Goal: Task Accomplishment & Management: Manage account settings

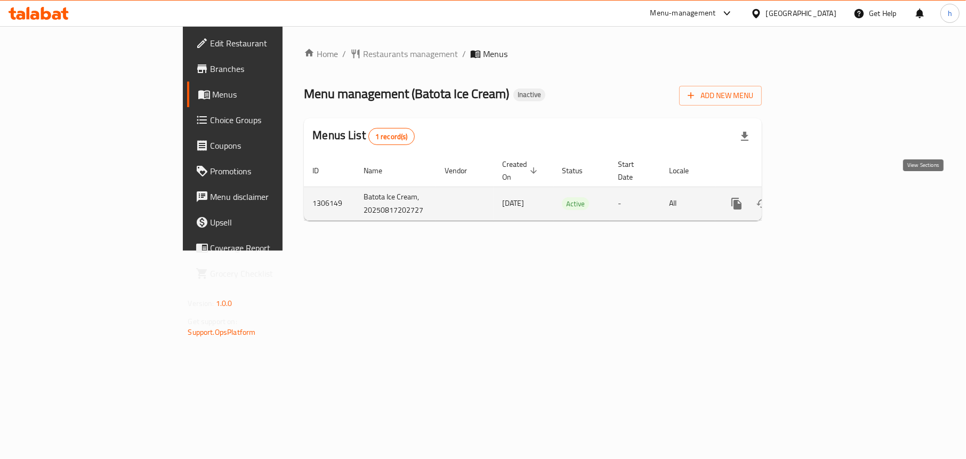
click at [818, 199] on icon "enhanced table" at bounding box center [813, 204] width 10 height 10
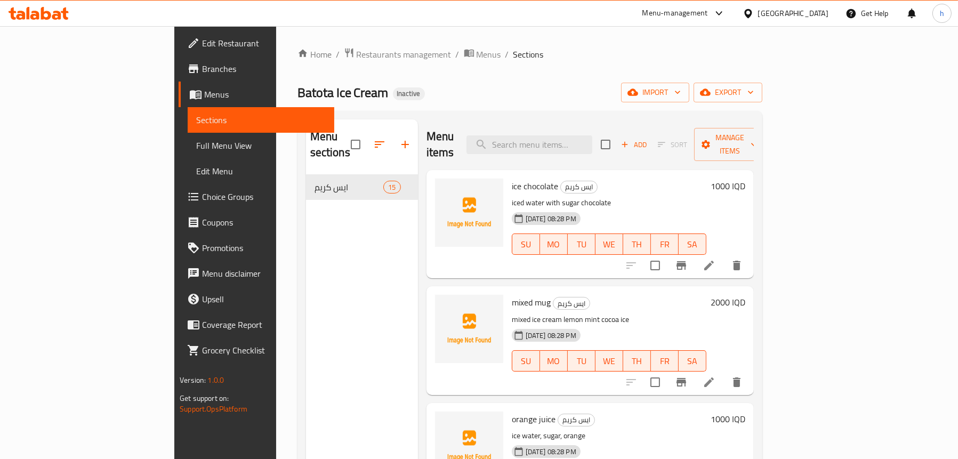
click at [204, 97] on span "Menus" at bounding box center [265, 94] width 122 height 13
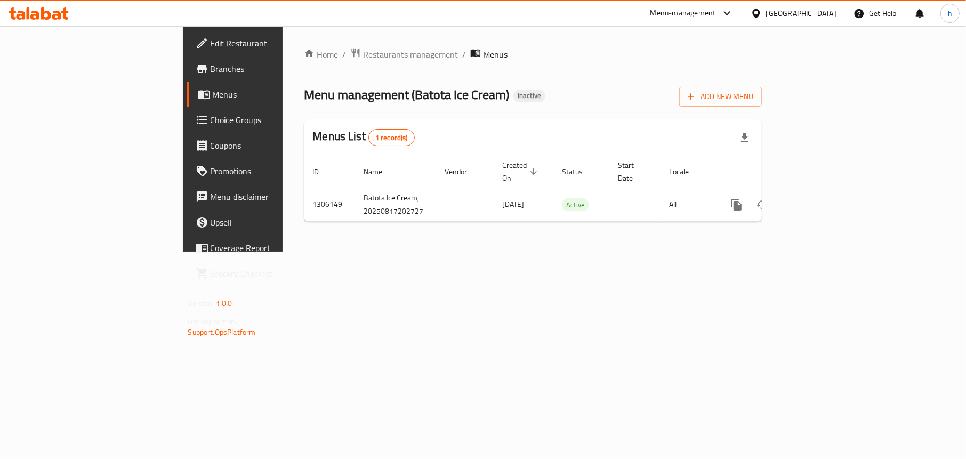
click at [762, 86] on div "Add New Menu" at bounding box center [720, 95] width 83 height 24
click at [753, 93] on span "Add New Menu" at bounding box center [720, 96] width 66 height 13
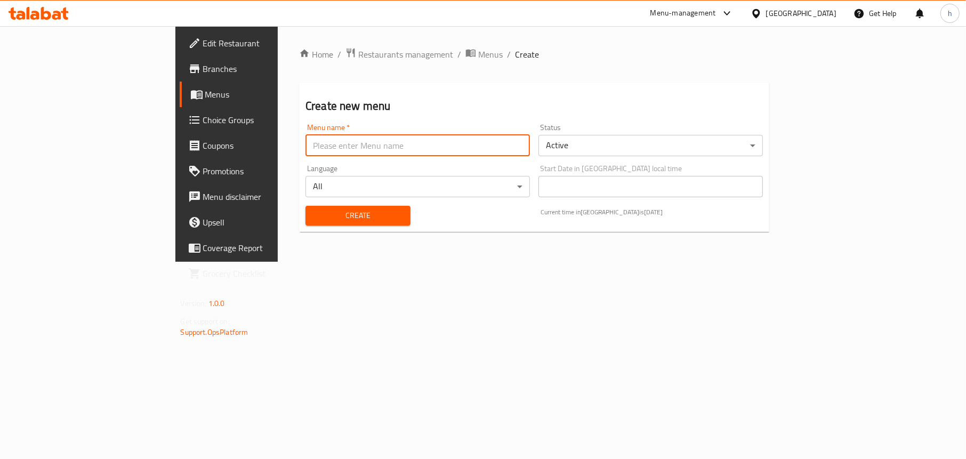
click at [310, 145] on input "text" at bounding box center [417, 145] width 224 height 21
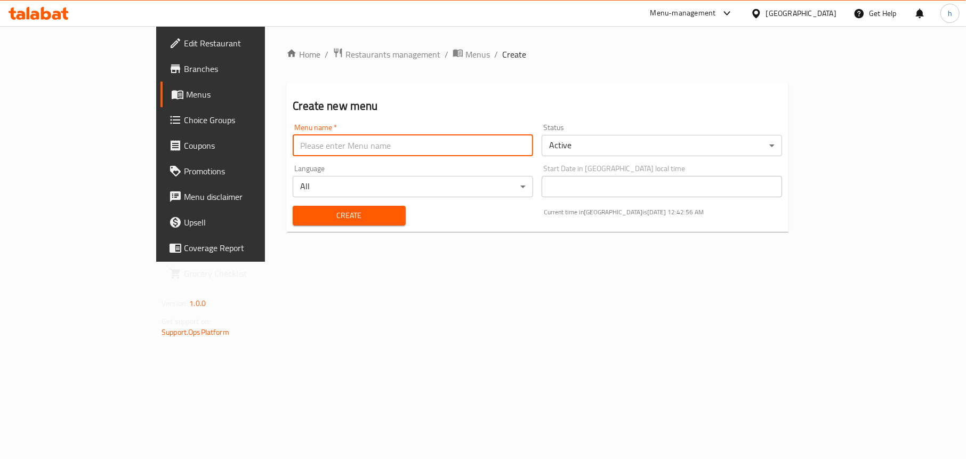
type input "Menu"
click at [301, 220] on span "Create" at bounding box center [348, 215] width 95 height 13
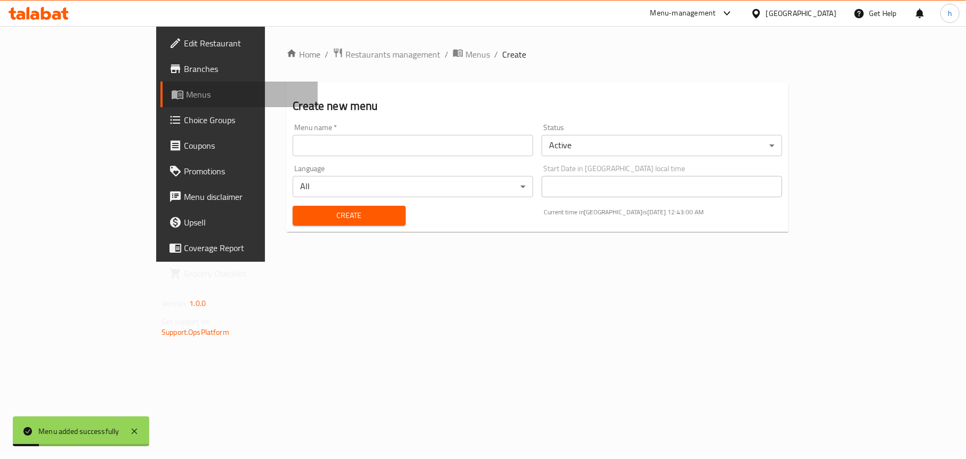
click at [186, 98] on span "Menus" at bounding box center [247, 94] width 123 height 13
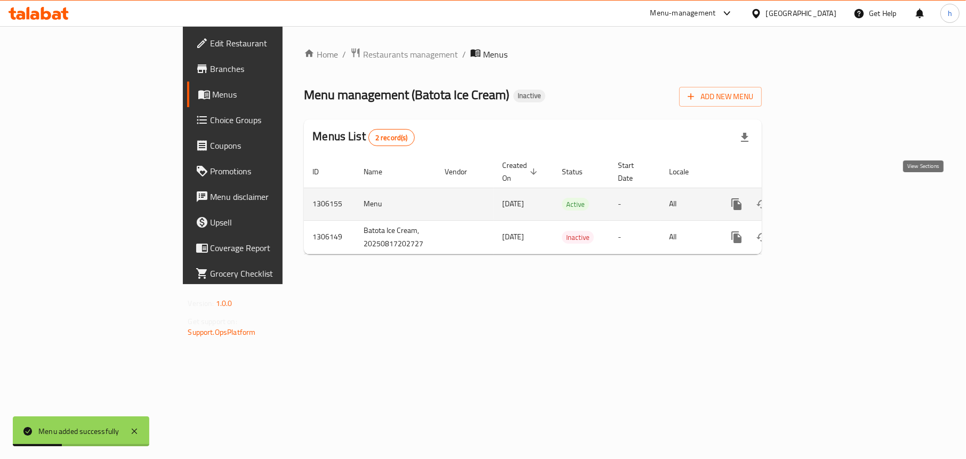
click at [820, 198] on icon "enhanced table" at bounding box center [813, 204] width 13 height 13
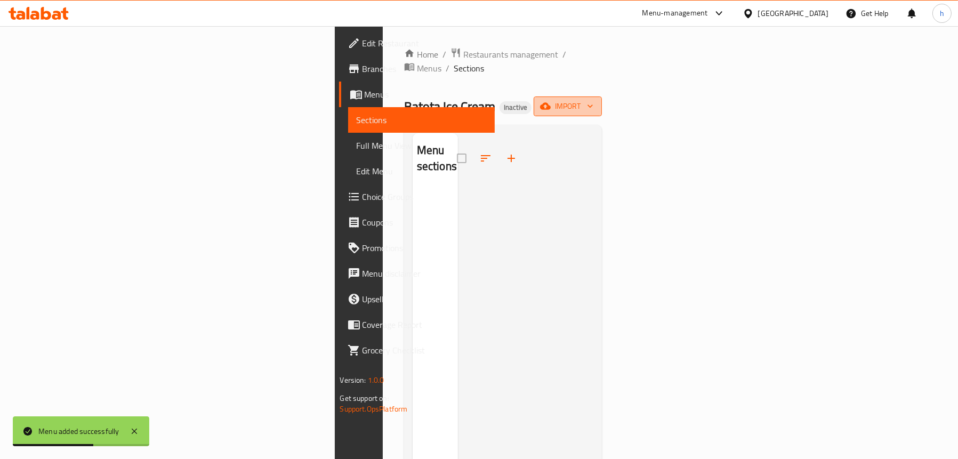
click at [602, 96] on button "import" at bounding box center [567, 106] width 68 height 20
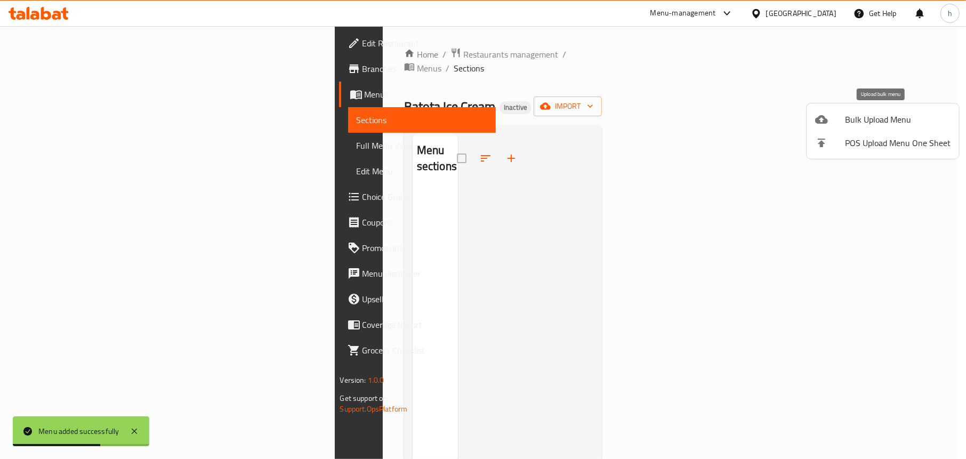
click at [826, 113] on icon at bounding box center [821, 119] width 13 height 13
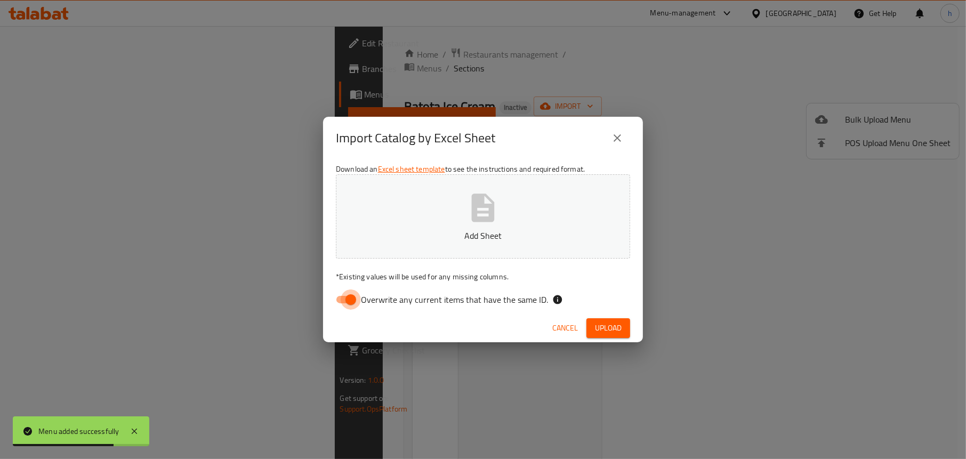
click at [347, 302] on input "Overwrite any current items that have the same ID." at bounding box center [350, 299] width 61 height 20
checkbox input "false"
click at [441, 223] on button "Add Sheet" at bounding box center [483, 216] width 294 height 84
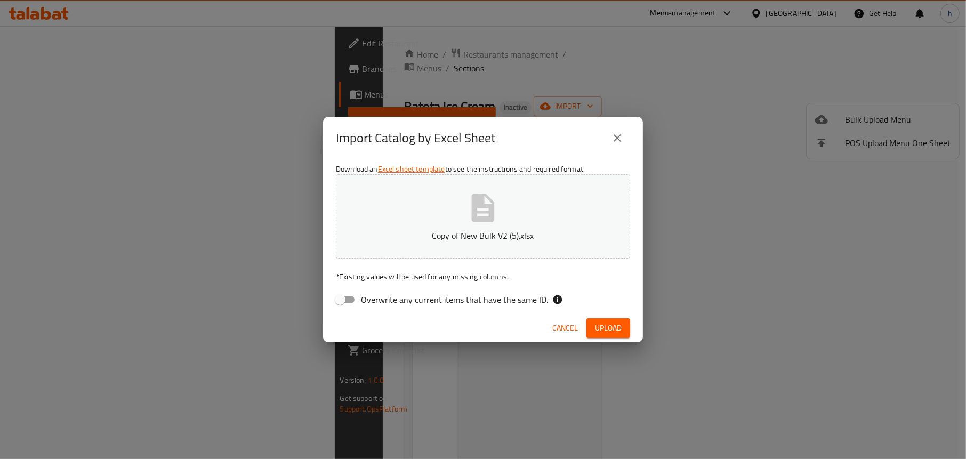
click at [605, 327] on span "Upload" at bounding box center [608, 327] width 27 height 13
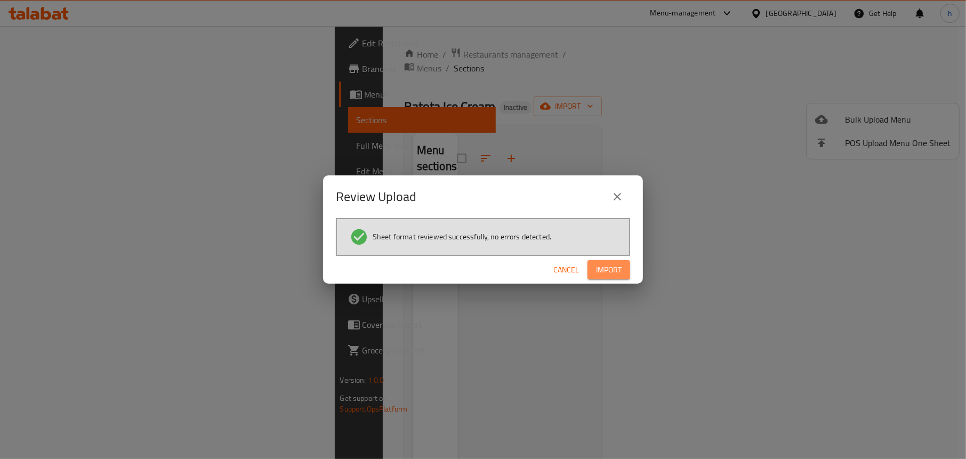
click at [610, 264] on span "Import" at bounding box center [609, 269] width 26 height 13
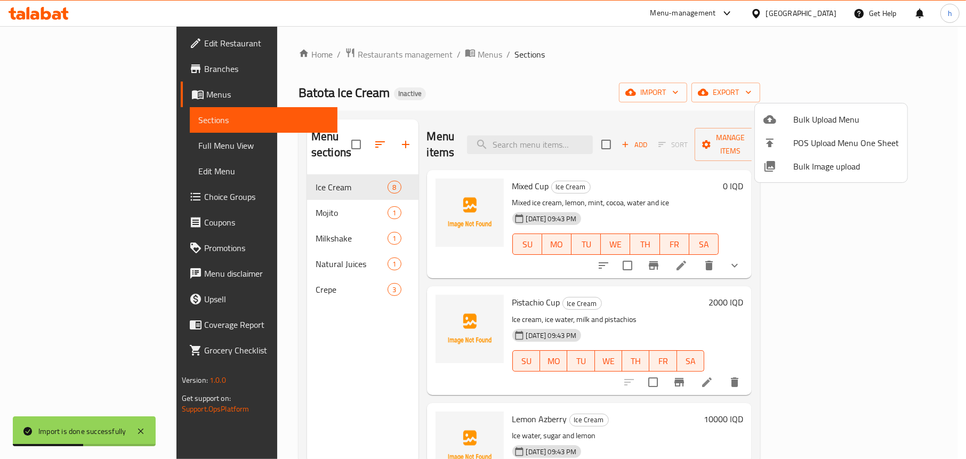
click at [256, 369] on div at bounding box center [483, 229] width 966 height 459
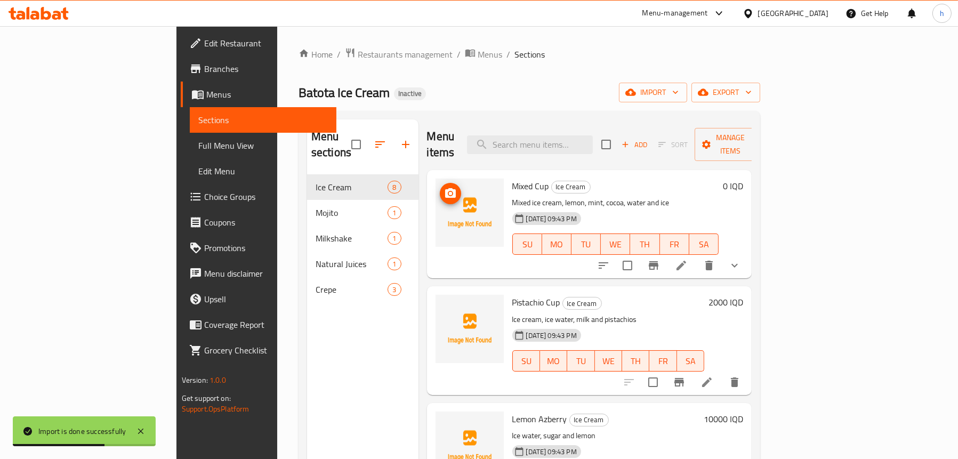
click at [445, 188] on icon "upload picture" at bounding box center [450, 193] width 11 height 10
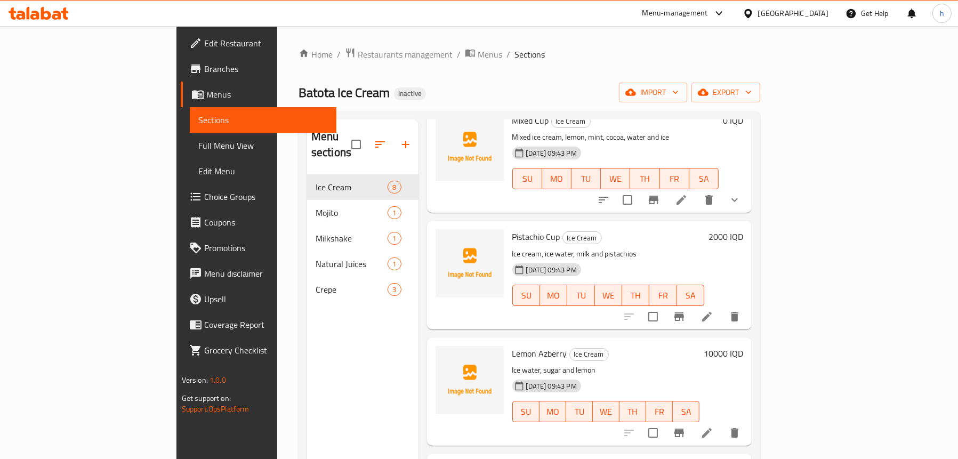
scroll to position [160, 0]
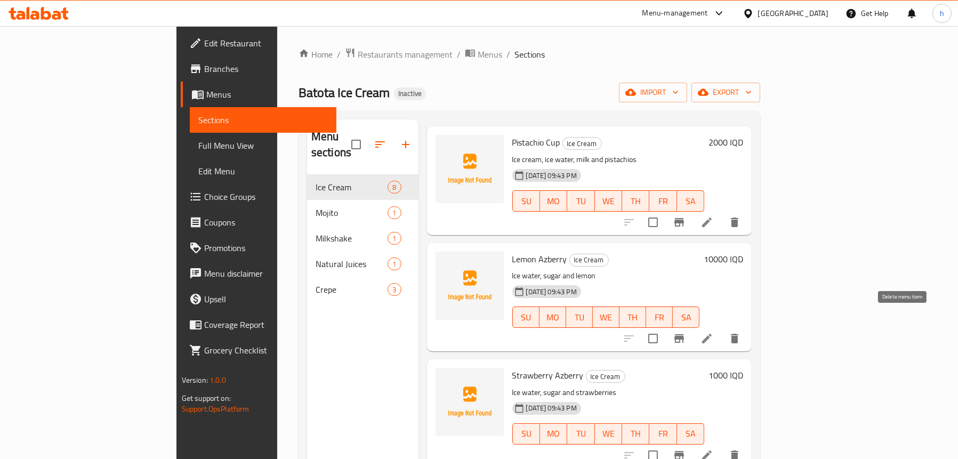
click at [738, 334] on icon "delete" at bounding box center [734, 339] width 7 height 10
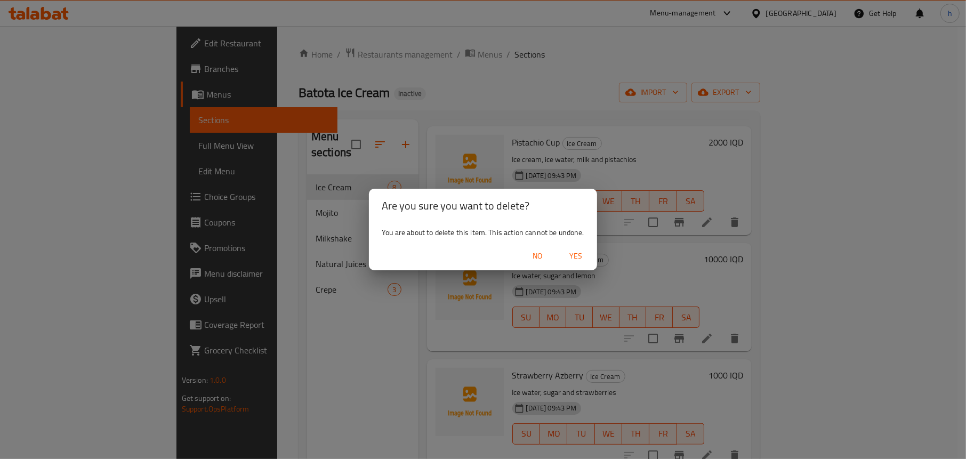
click at [574, 255] on span "Yes" at bounding box center [576, 255] width 26 height 13
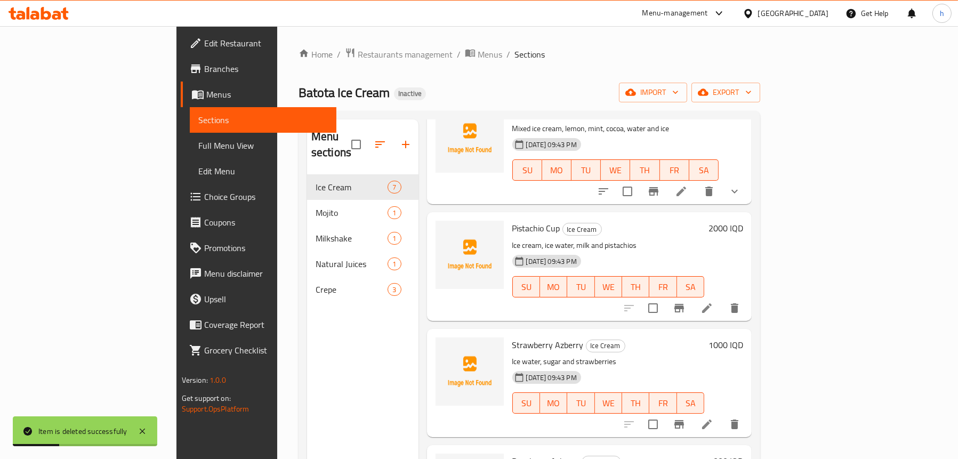
scroll to position [0, 0]
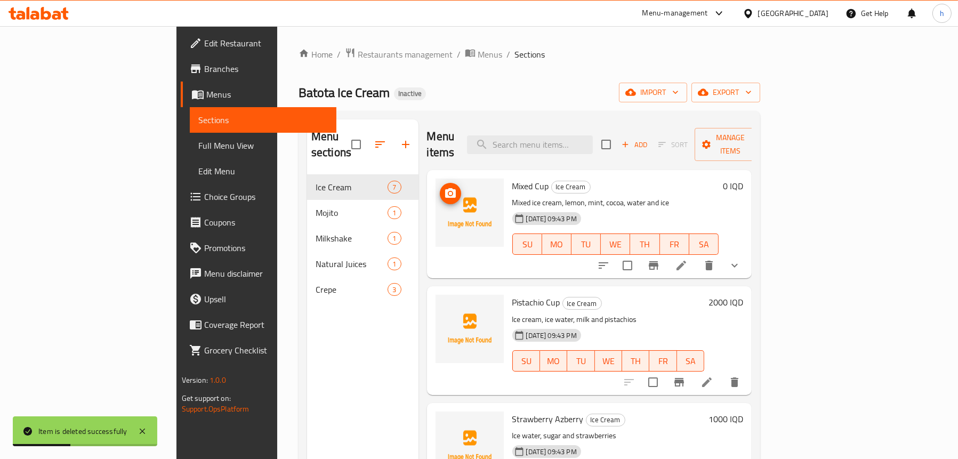
click at [445, 188] on icon "upload picture" at bounding box center [450, 193] width 11 height 10
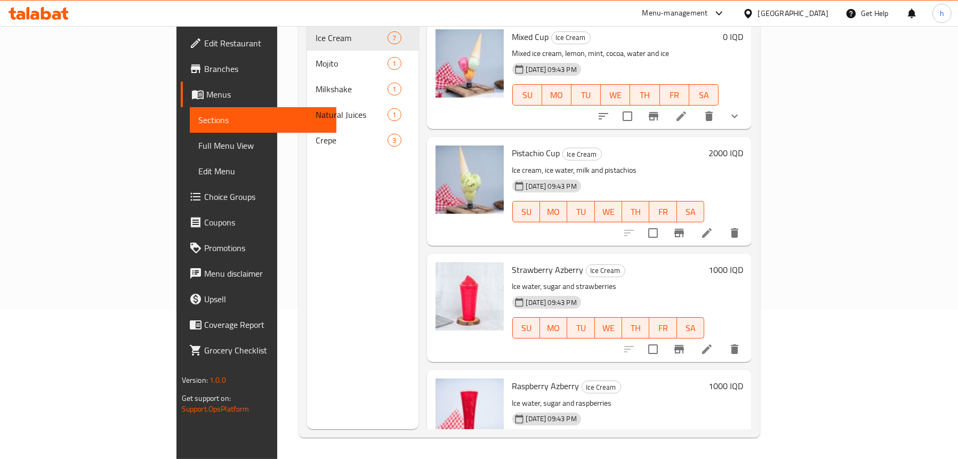
scroll to position [43, 0]
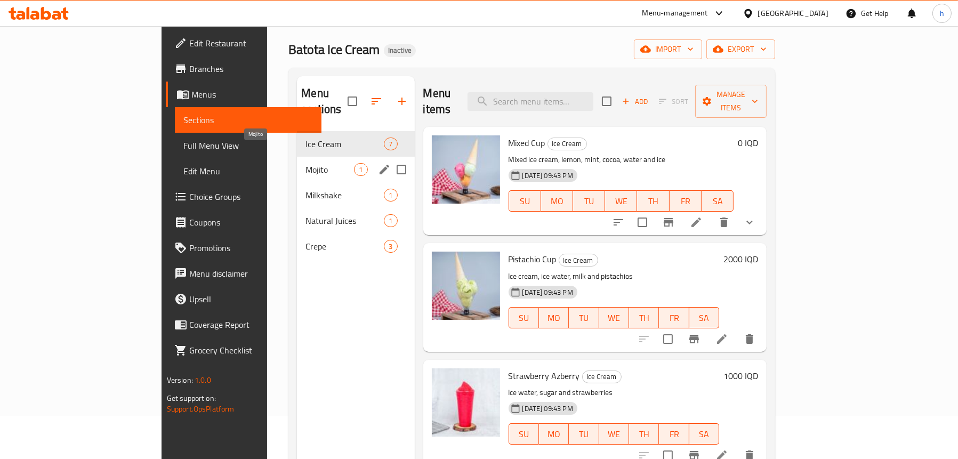
click at [305, 163] on span "Mojito" at bounding box center [329, 169] width 48 height 13
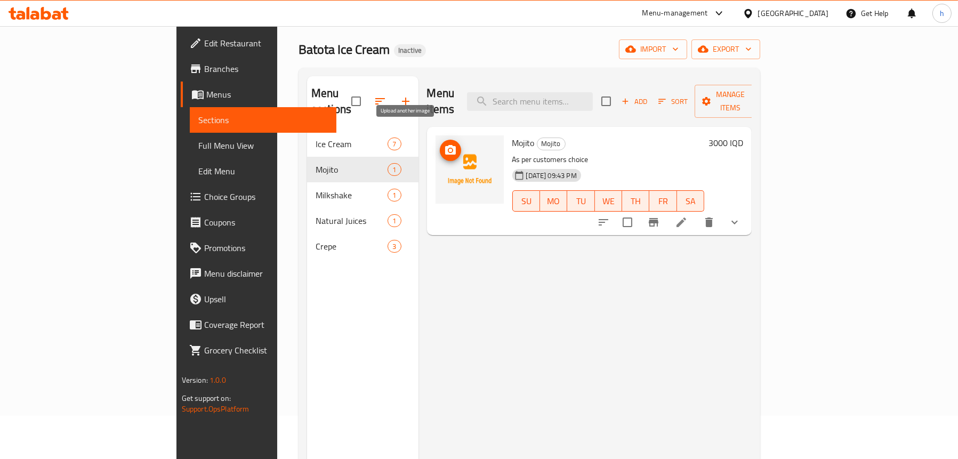
click at [445, 145] on icon "upload picture" at bounding box center [450, 150] width 11 height 10
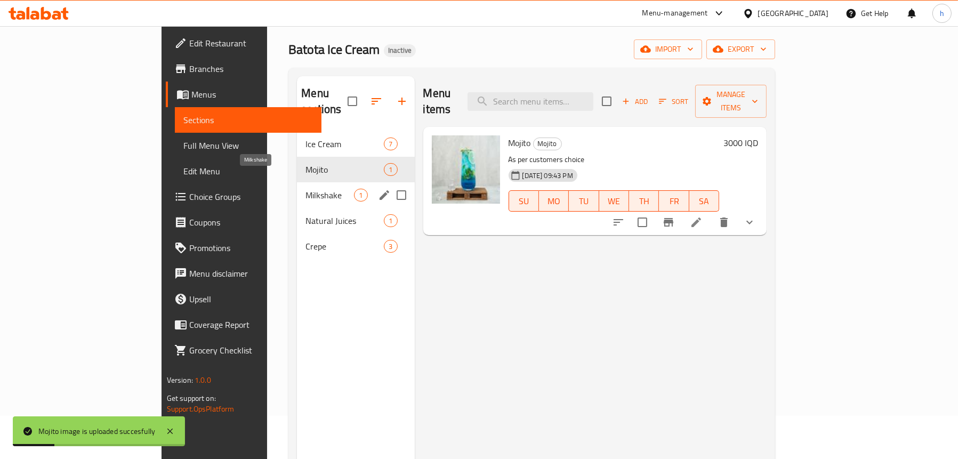
click at [305, 189] on span "Milkshake" at bounding box center [329, 195] width 48 height 13
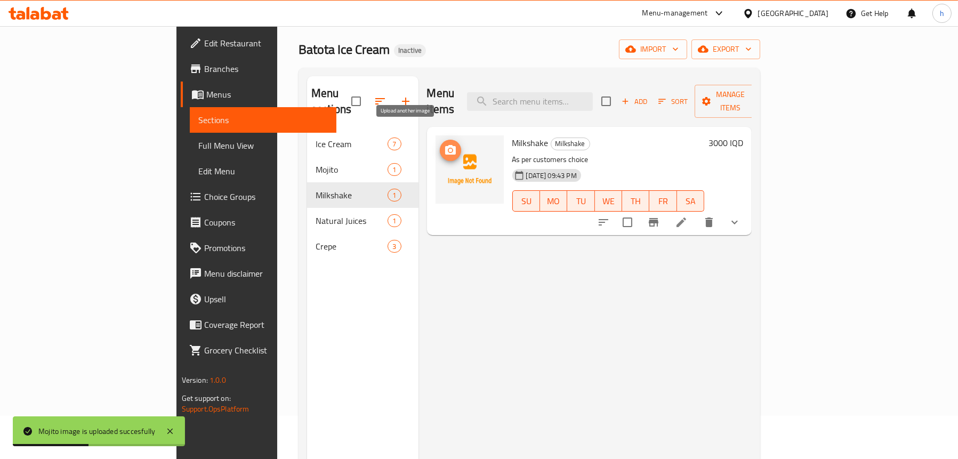
click at [440, 142] on button "upload picture" at bounding box center [450, 150] width 21 height 21
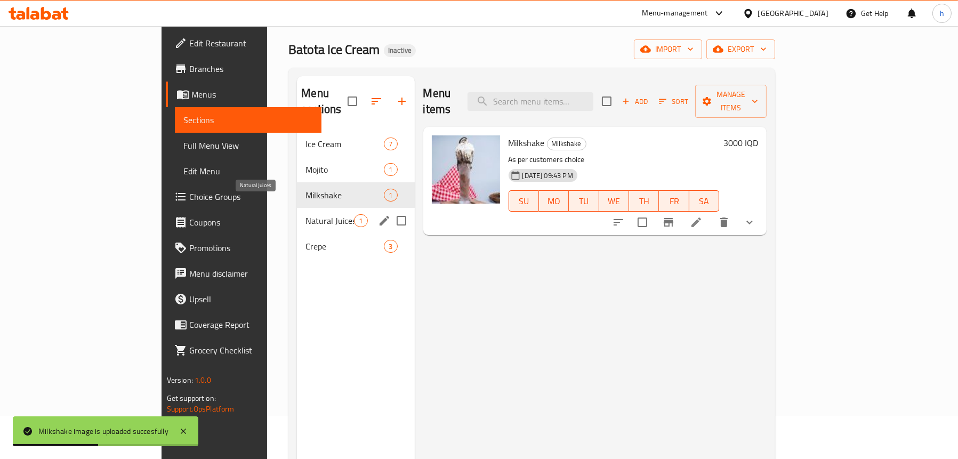
click at [305, 214] on span "Natural Juices" at bounding box center [329, 220] width 48 height 13
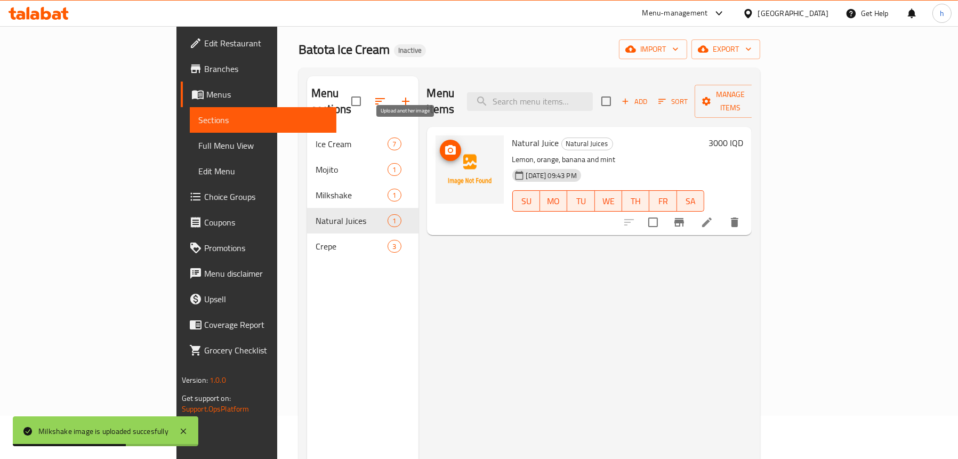
click at [445, 145] on icon "upload picture" at bounding box center [450, 150] width 11 height 10
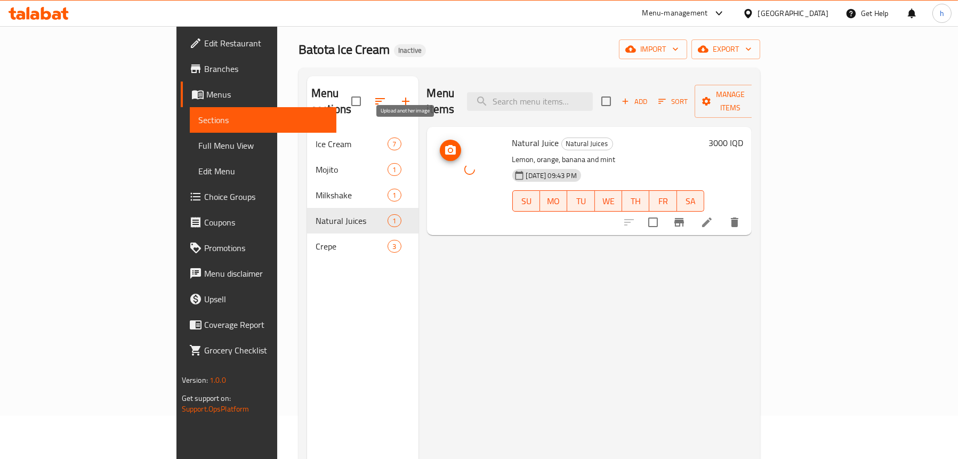
click at [445, 145] on icon "upload picture" at bounding box center [450, 150] width 11 height 10
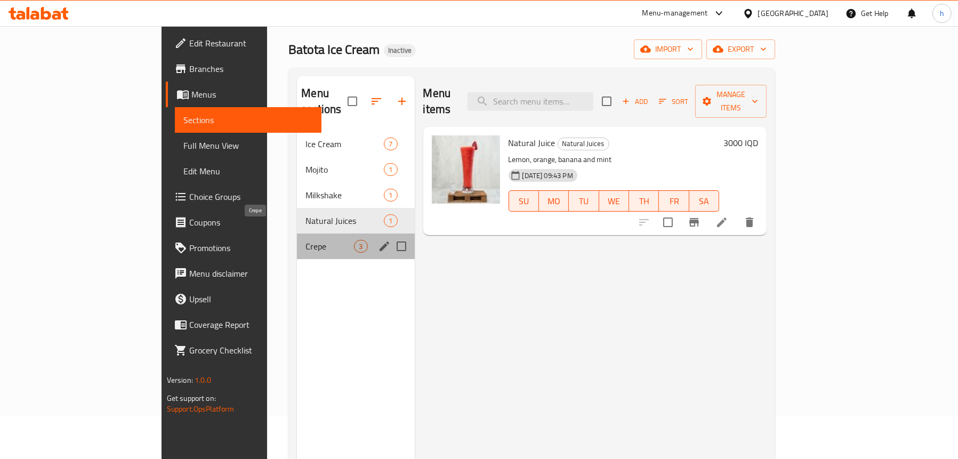
click at [305, 240] on span "Crepe" at bounding box center [329, 246] width 48 height 13
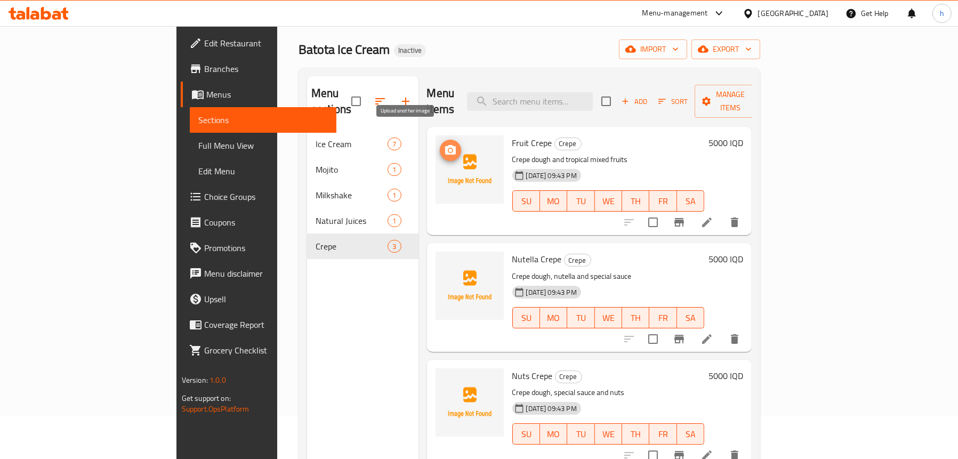
click at [445, 145] on icon "upload picture" at bounding box center [450, 150] width 11 height 10
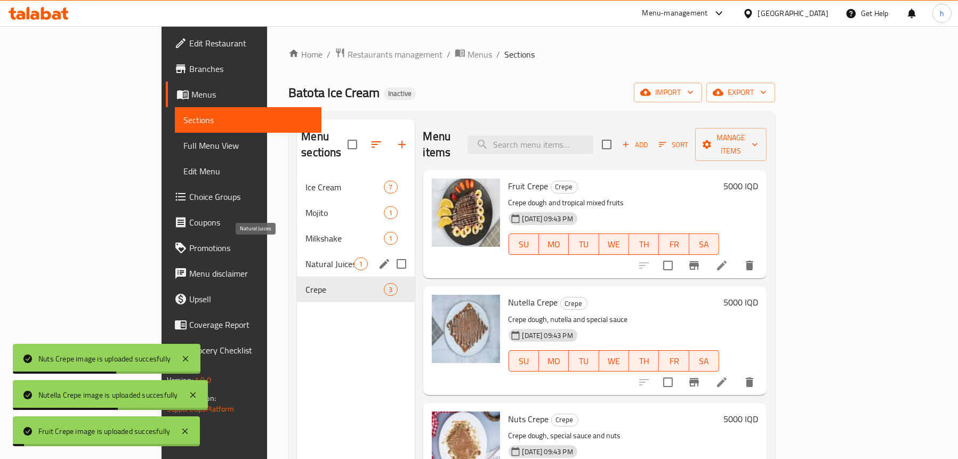
click at [305, 257] on span "Natural Juices" at bounding box center [329, 263] width 48 height 13
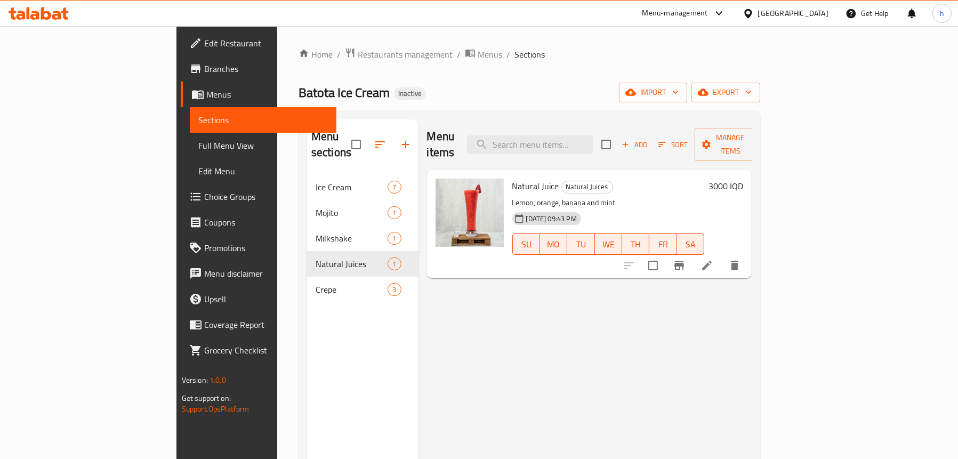
click at [315, 283] on span "Crepe" at bounding box center [351, 289] width 72 height 13
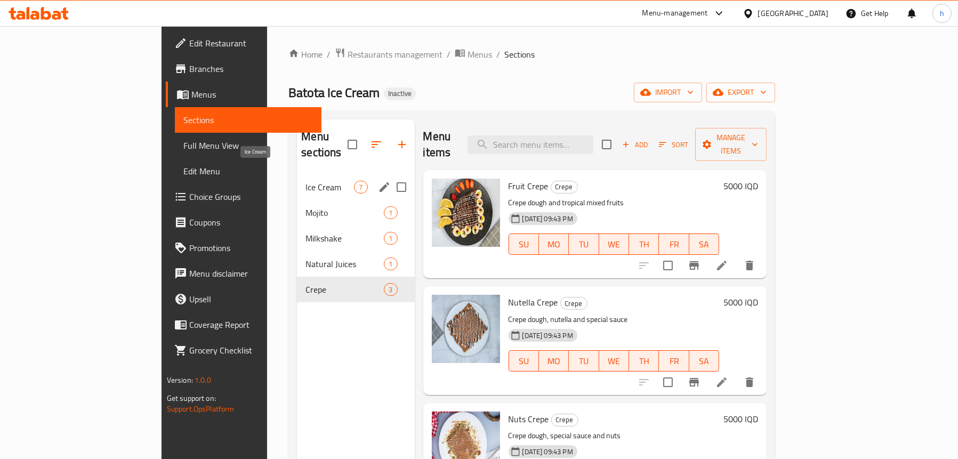
click at [305, 181] on span "Ice Cream" at bounding box center [329, 187] width 48 height 13
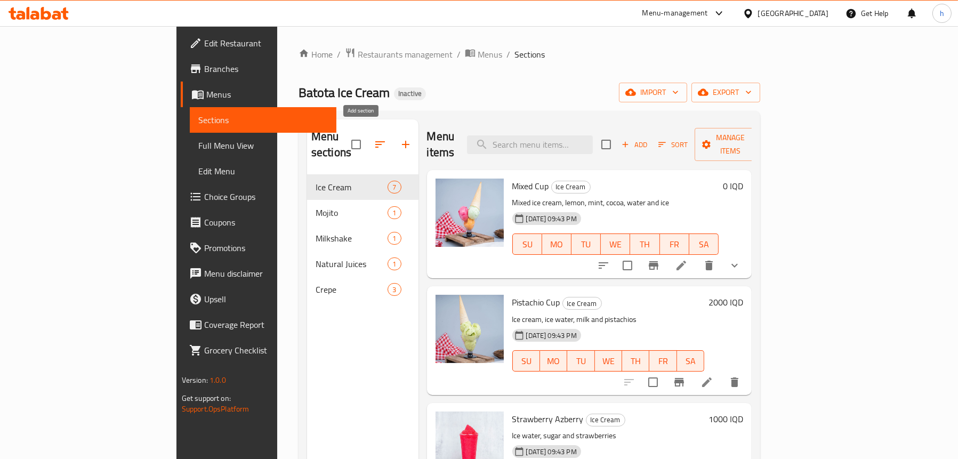
click at [399, 138] on icon "button" at bounding box center [405, 144] width 13 height 13
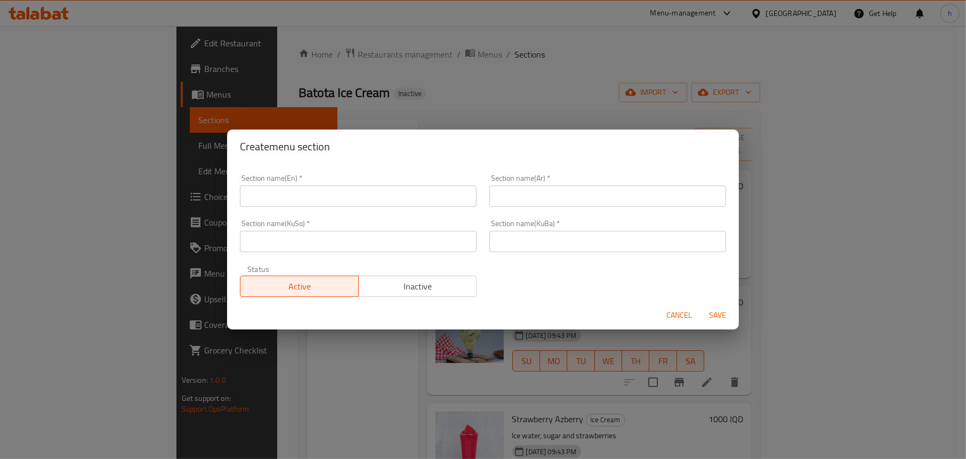
click at [320, 188] on input "text" at bounding box center [358, 195] width 237 height 21
type input "Azberry"
click at [535, 197] on input "text" at bounding box center [607, 195] width 237 height 21
type input "ازبري"
drag, startPoint x: 400, startPoint y: 231, endPoint x: 398, endPoint y: 239, distance: 8.2
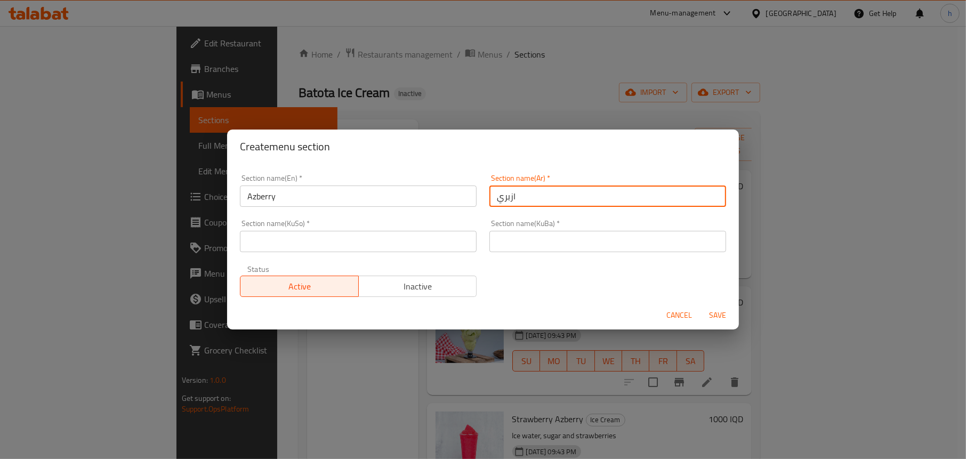
click at [400, 231] on input "text" at bounding box center [358, 241] width 237 height 21
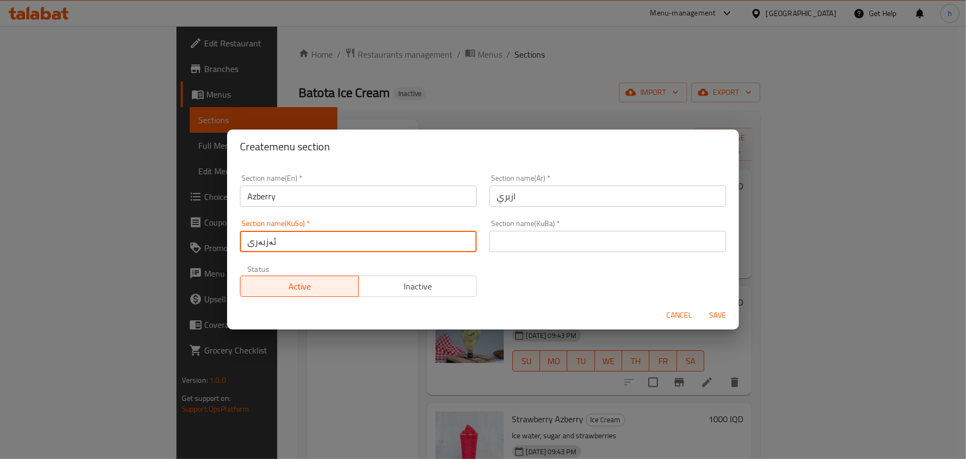
type input "ئەزبەری"
click at [718, 311] on span "Save" at bounding box center [718, 315] width 26 height 13
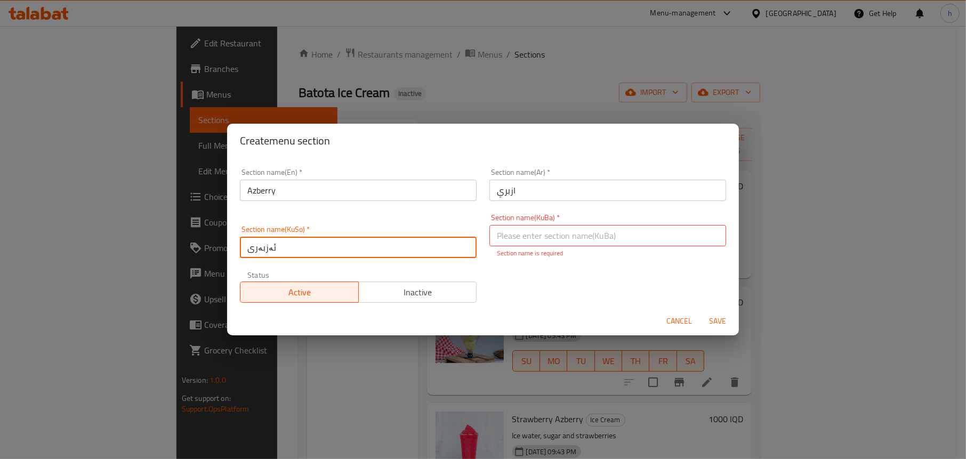
drag, startPoint x: 293, startPoint y: 246, endPoint x: 228, endPoint y: 253, distance: 64.8
click at [228, 253] on div "Section name(En)   * Azberry Section name(En) * Section name(Ar)   * ازبري Sect…" at bounding box center [483, 232] width 512 height 149
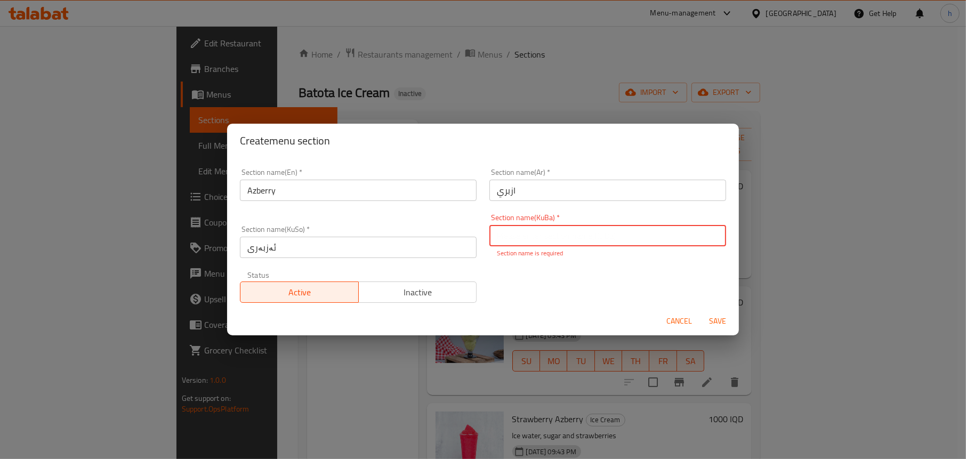
drag, startPoint x: 531, startPoint y: 234, endPoint x: 537, endPoint y: 236, distance: 6.1
click at [531, 233] on input "text" at bounding box center [607, 235] width 237 height 21
paste input "ئەزبەری"
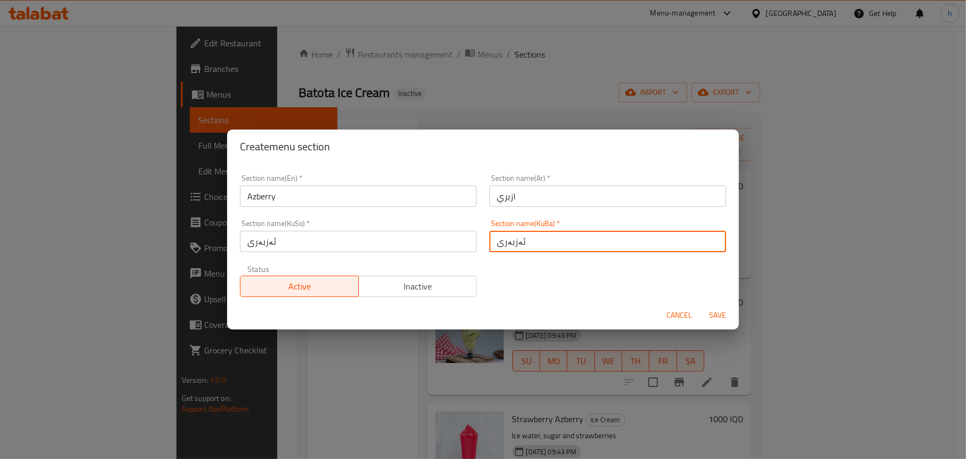
type input "ئەزبەری"
click at [717, 314] on span "Save" at bounding box center [718, 315] width 26 height 13
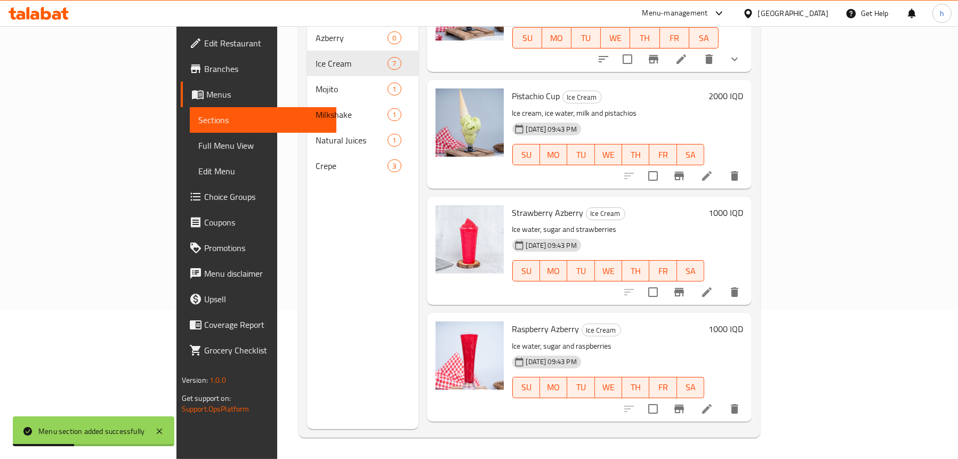
scroll to position [107, 0]
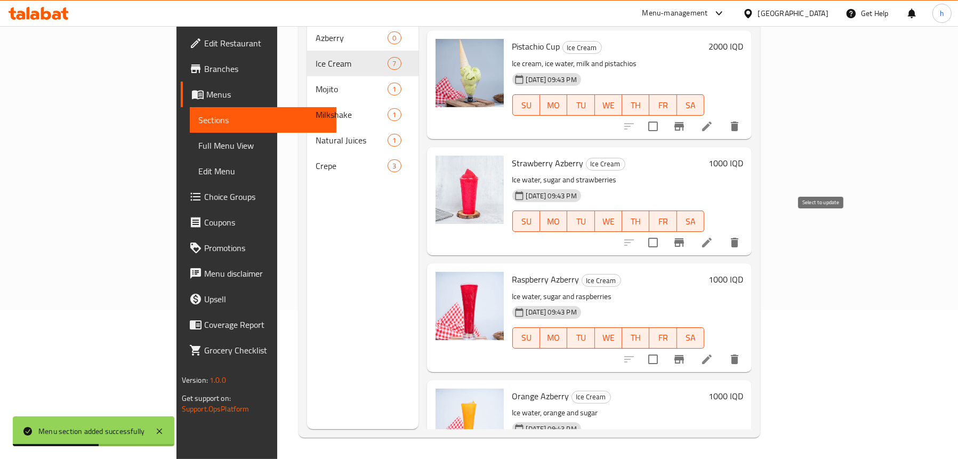
click at [664, 231] on input "checkbox" at bounding box center [653, 242] width 22 height 22
checkbox input "true"
click at [664, 348] on input "checkbox" at bounding box center [653, 359] width 22 height 22
checkbox input "true"
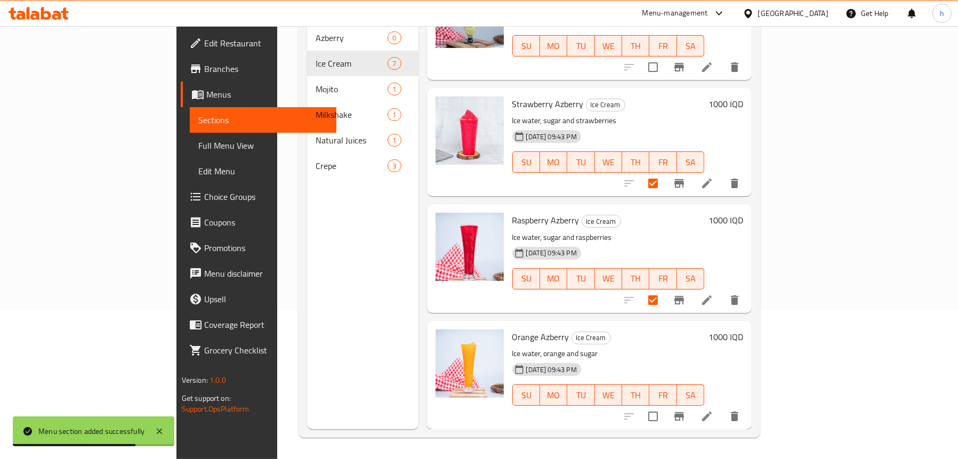
scroll to position [320, 0]
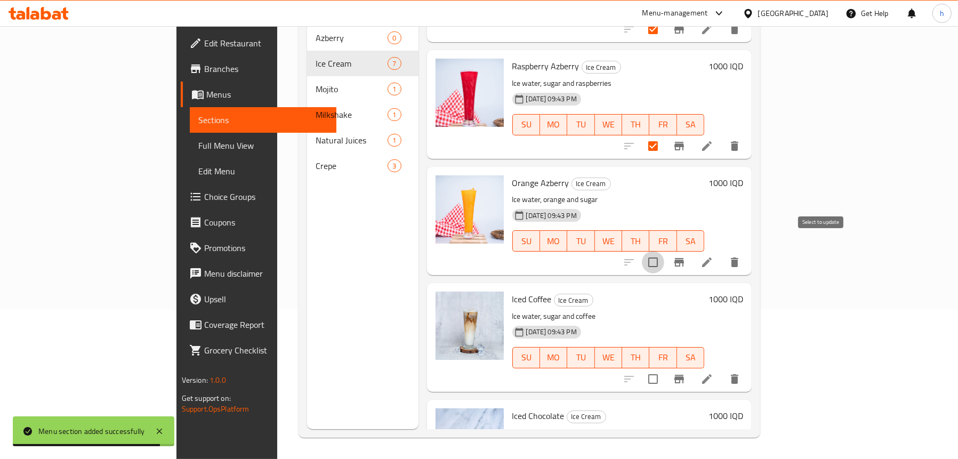
click at [664, 251] on input "checkbox" at bounding box center [653, 262] width 22 height 22
checkbox input "true"
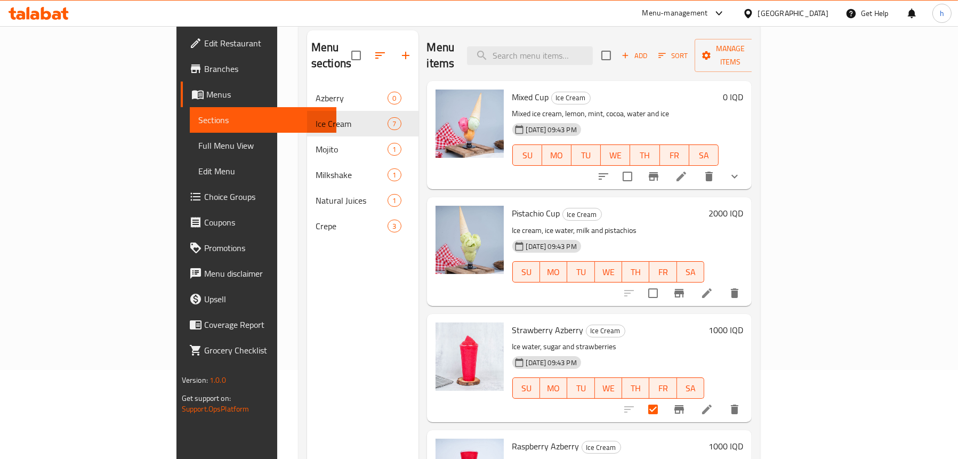
scroll to position [0, 0]
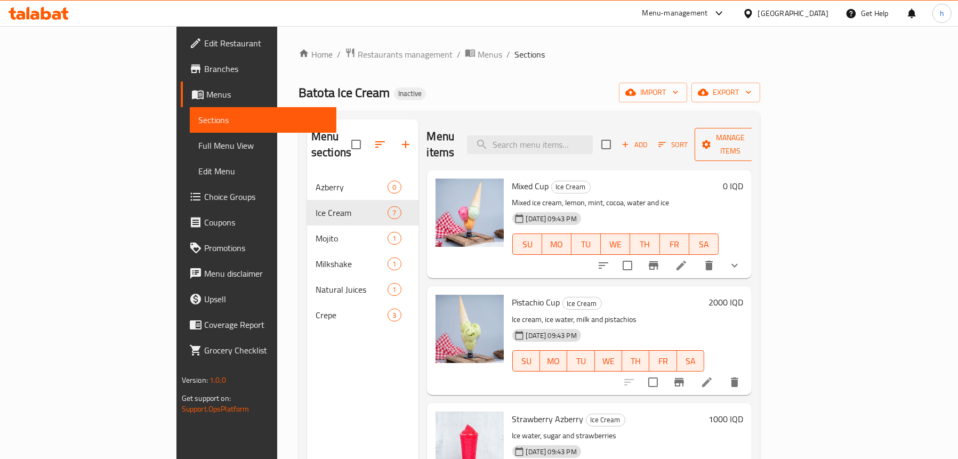
click at [757, 134] on span "Manage items" at bounding box center [730, 144] width 54 height 27
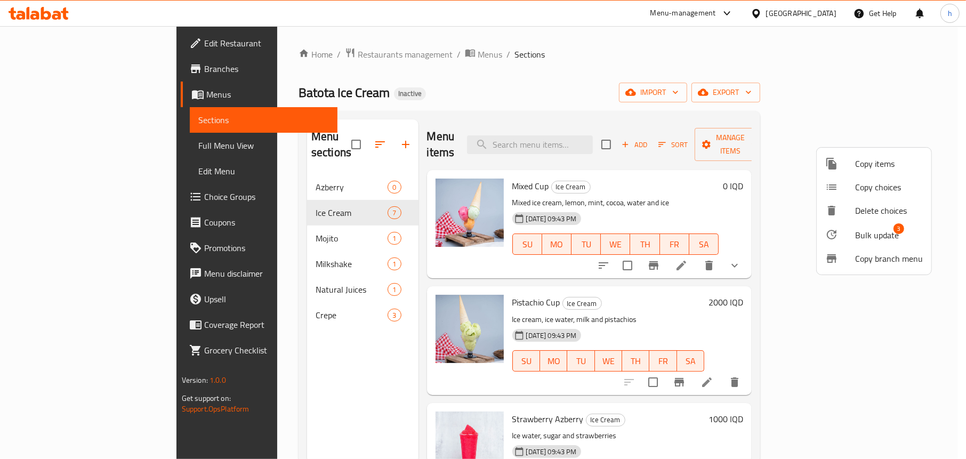
click at [868, 233] on span "Bulk update" at bounding box center [877, 235] width 44 height 13
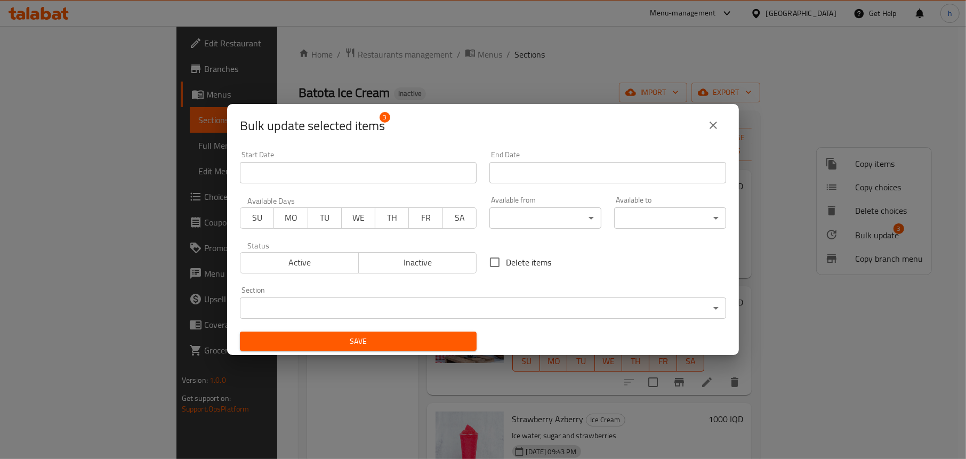
click at [400, 309] on body "​ Menu-management Iraq Get Help h Edit Restaurant Branches Menus Sections Full …" at bounding box center [483, 242] width 966 height 433
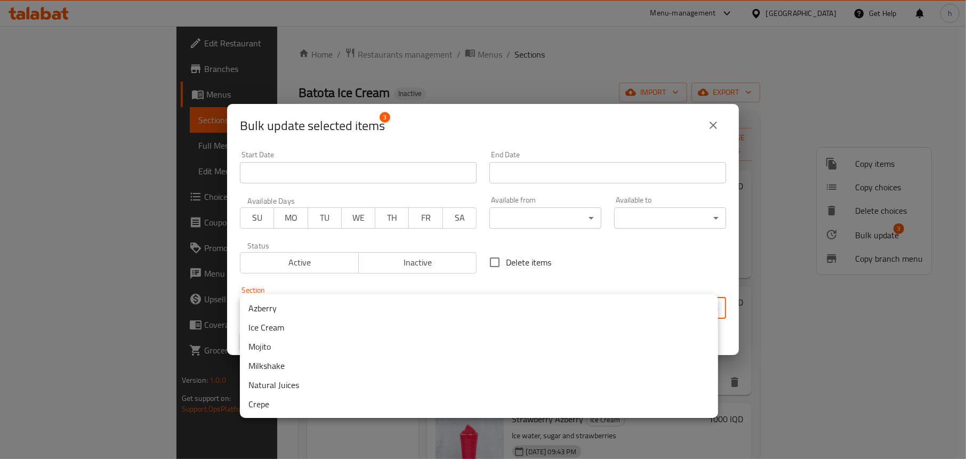
click at [275, 309] on li "Azberry" at bounding box center [479, 307] width 478 height 19
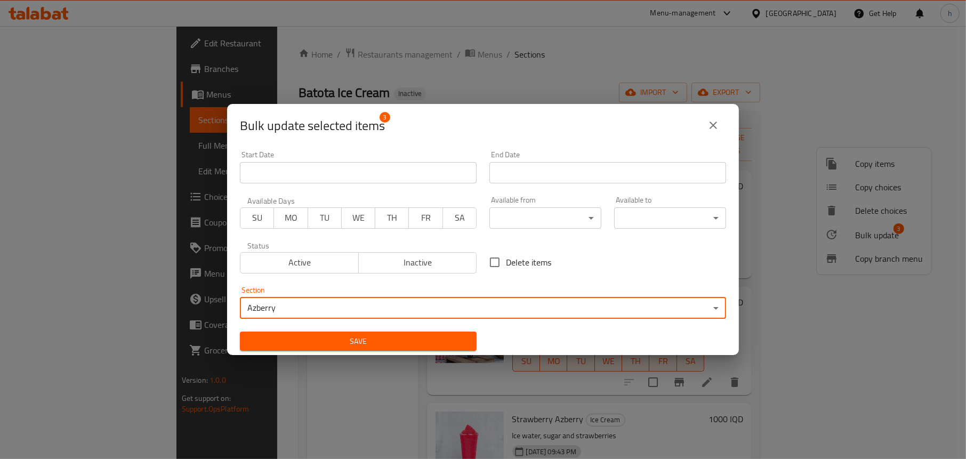
click at [395, 342] on span "Save" at bounding box center [358, 341] width 220 height 13
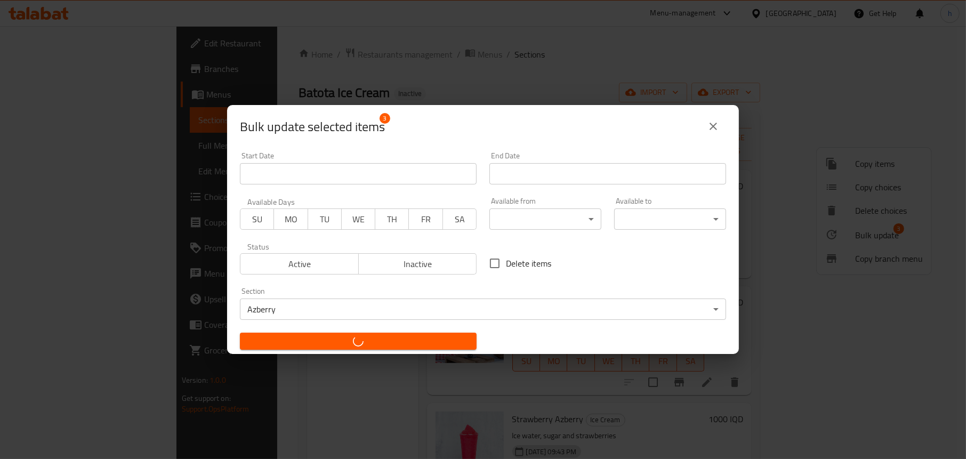
checkbox input "false"
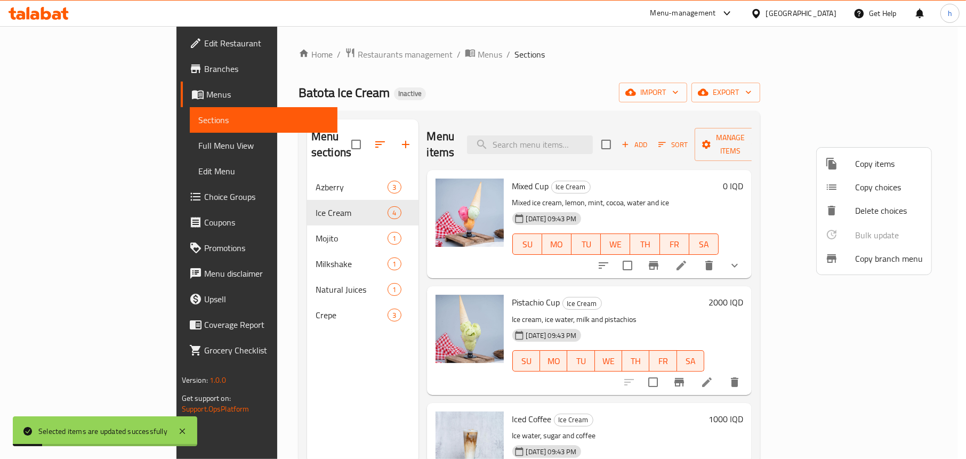
click at [277, 167] on div at bounding box center [483, 229] width 966 height 459
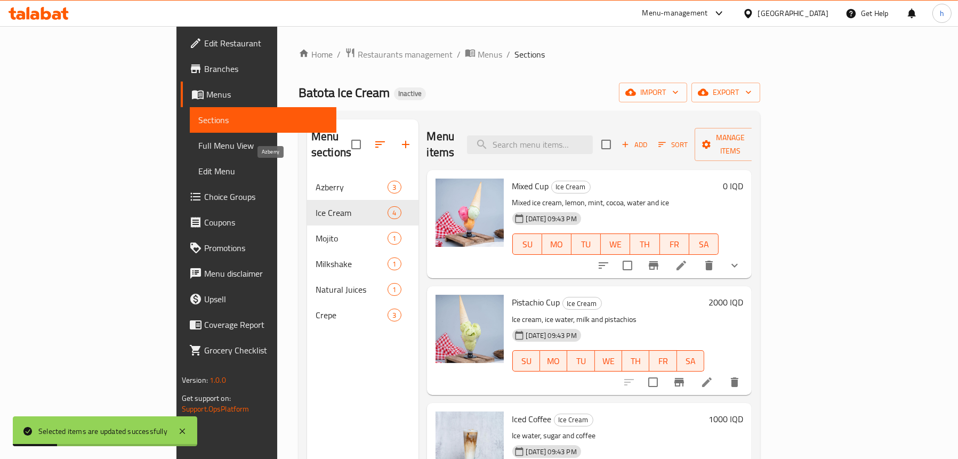
click at [315, 181] on span "Azberry" at bounding box center [351, 187] width 72 height 13
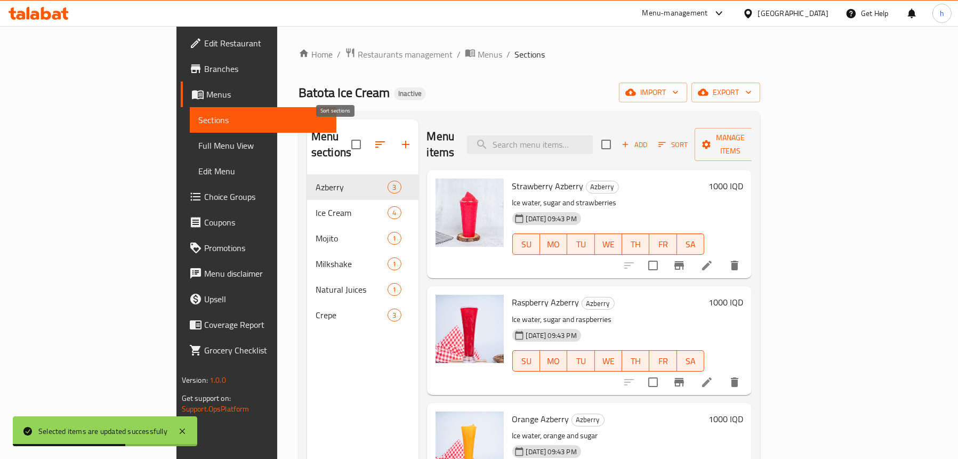
click at [374, 138] on icon "button" at bounding box center [380, 144] width 13 height 13
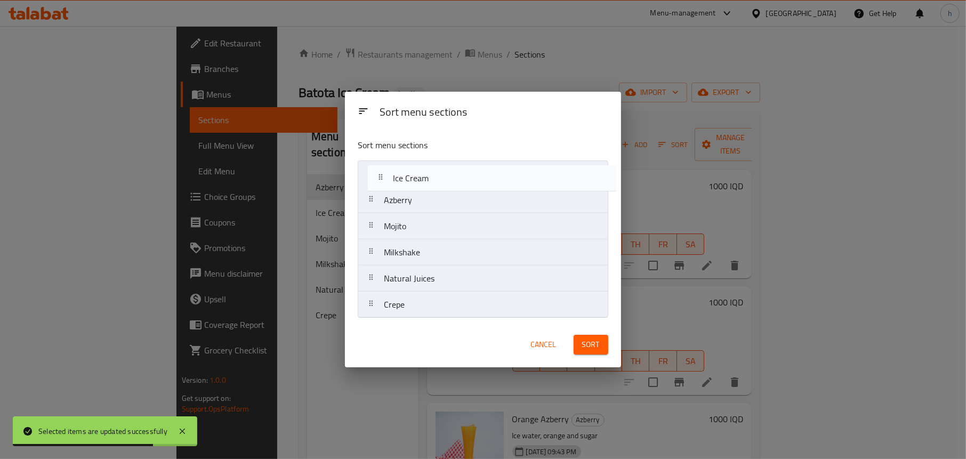
drag, startPoint x: 404, startPoint y: 202, endPoint x: 418, endPoint y: 166, distance: 38.8
click at [418, 166] on nav "Azberry Ice Cream Mojito Milkshake Natural Juices Crepe" at bounding box center [483, 239] width 250 height 158
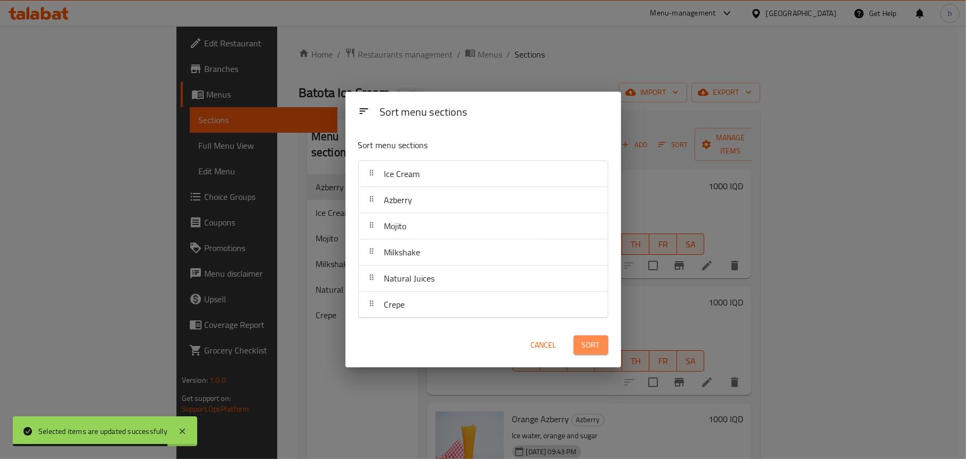
click at [593, 341] on span "Sort" at bounding box center [591, 344] width 18 height 13
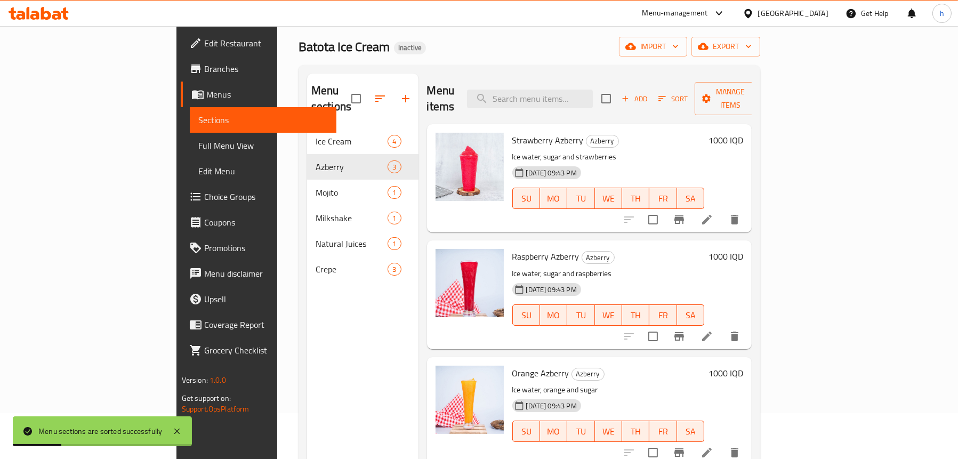
scroll to position [107, 0]
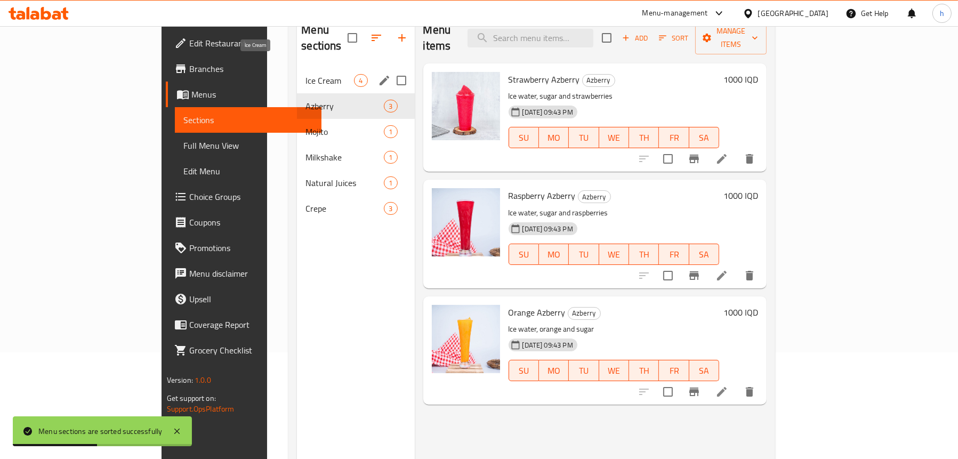
click at [305, 74] on span "Ice Cream" at bounding box center [329, 80] width 48 height 13
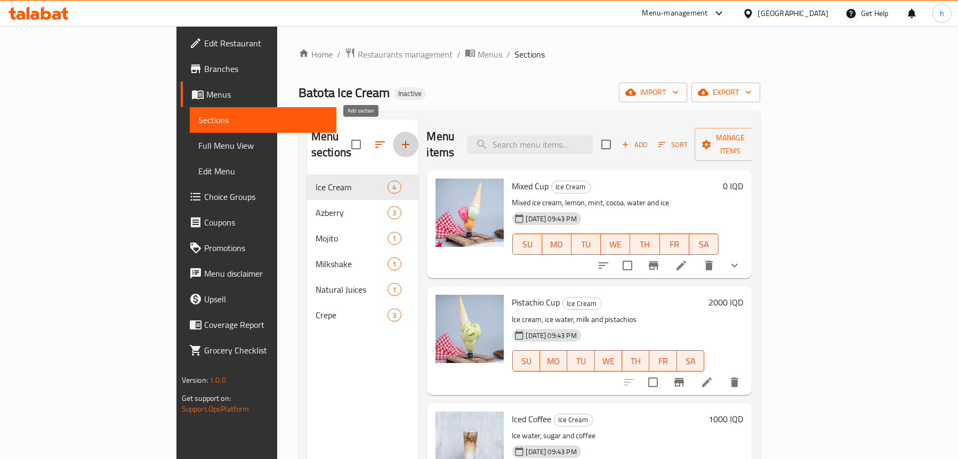
click at [399, 138] on icon "button" at bounding box center [405, 144] width 13 height 13
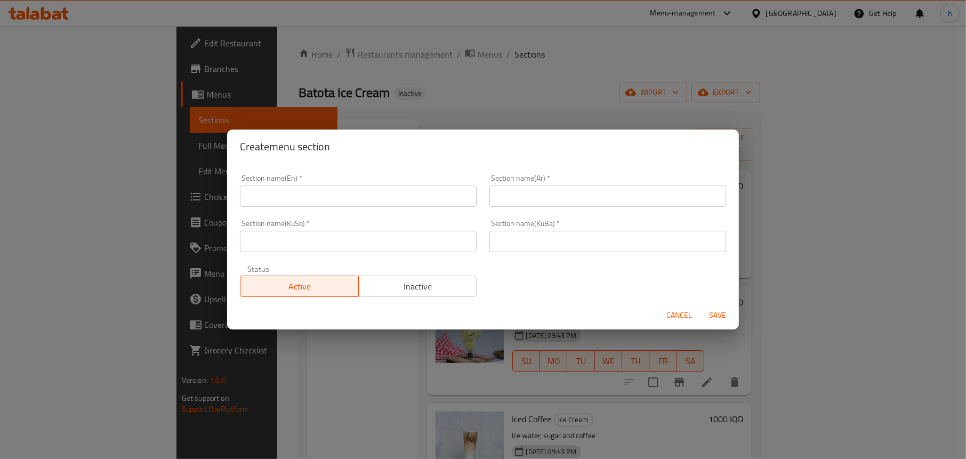
click at [314, 188] on input "text" at bounding box center [358, 195] width 237 height 21
type input "Cold Drinks"
click at [600, 190] on input "text" at bounding box center [607, 195] width 237 height 21
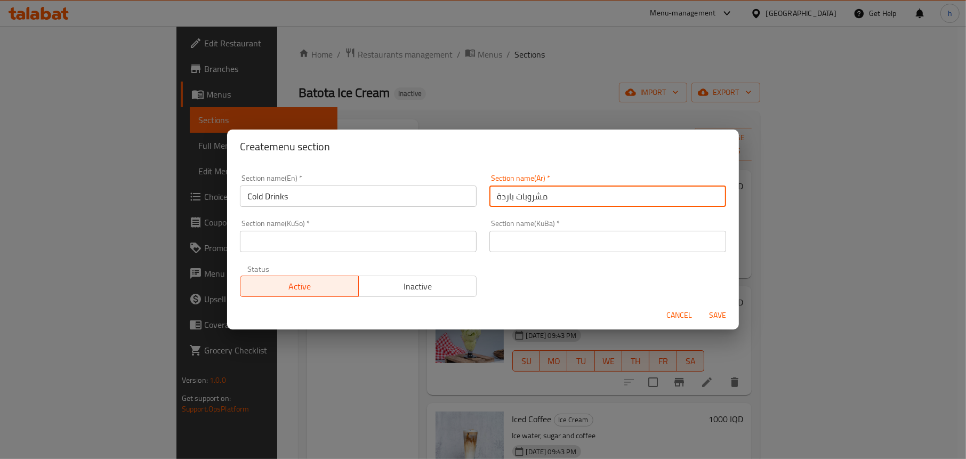
type input "مشروبات باردة"
click at [351, 239] on input "text" at bounding box center [358, 241] width 237 height 21
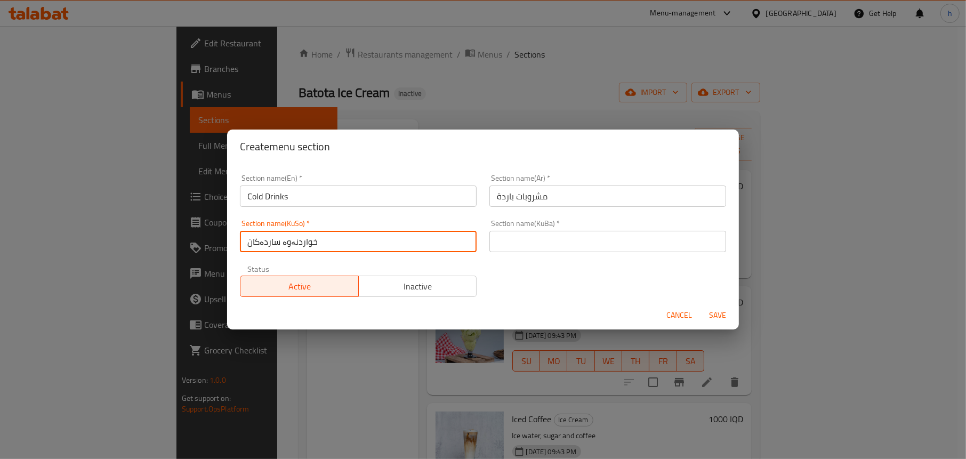
type input "خواردنەوە ساردەکان"
click at [261, 238] on input "خواردنەوە ساردەکان" at bounding box center [358, 241] width 237 height 21
drag, startPoint x: 351, startPoint y: 247, endPoint x: 240, endPoint y: 236, distance: 111.4
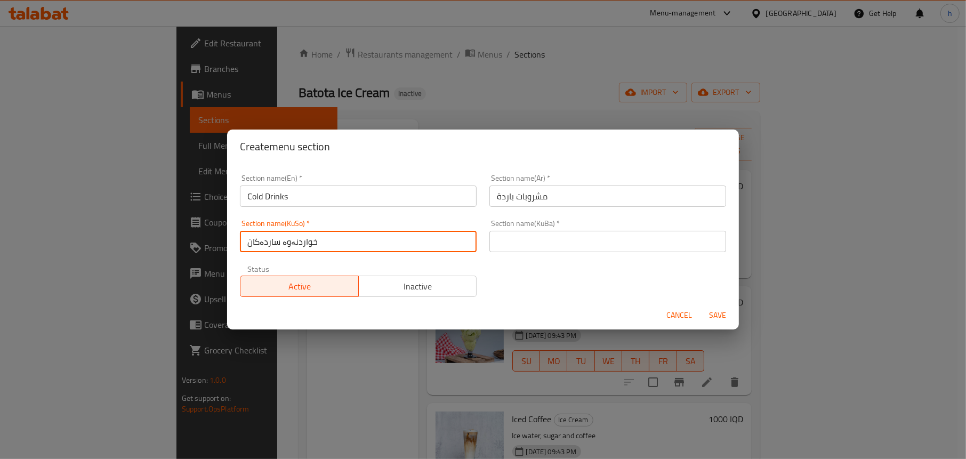
click at [240, 236] on input "خواردنەوە ساردەکان" at bounding box center [358, 241] width 237 height 21
click at [590, 233] on input "text" at bounding box center [607, 241] width 237 height 21
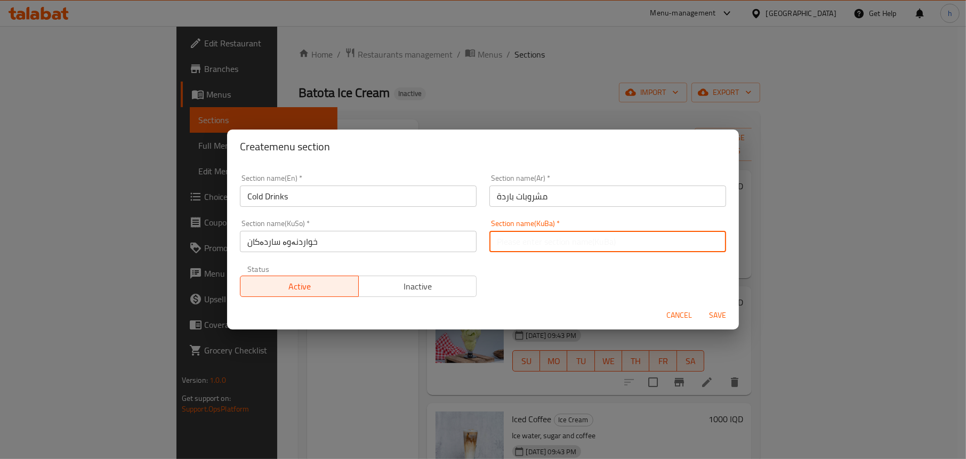
paste input "خواردنەوە ساردەکان"
type input "خواردنەوە ساردەکان"
click at [717, 309] on span "Save" at bounding box center [718, 315] width 26 height 13
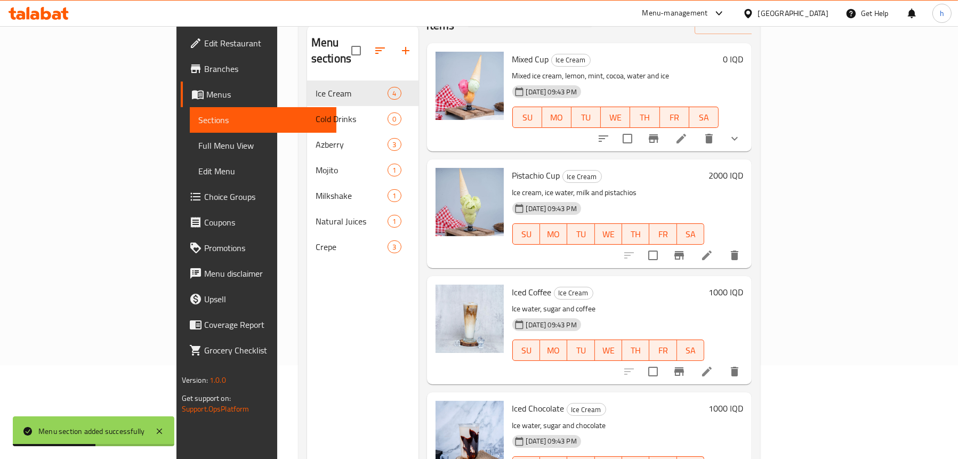
scroll to position [150, 0]
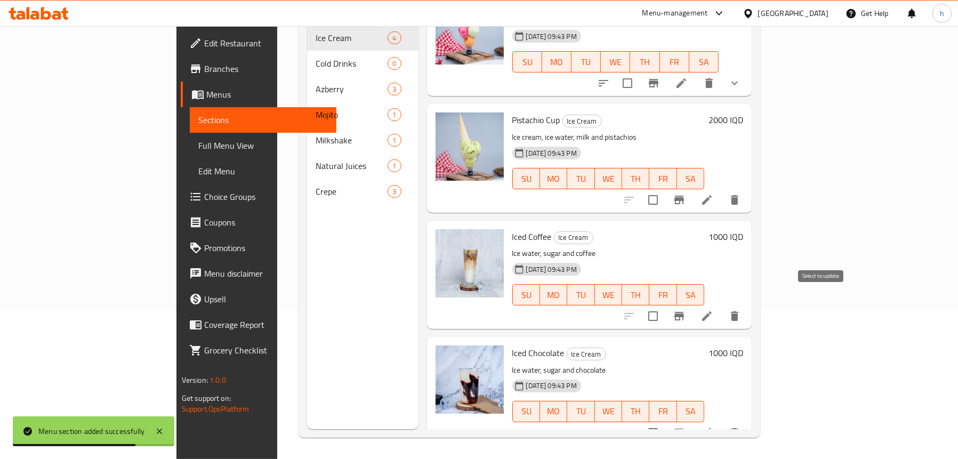
click at [664, 305] on input "checkbox" at bounding box center [653, 316] width 22 height 22
checkbox input "true"
click at [664, 422] on input "checkbox" at bounding box center [653, 433] width 22 height 22
checkbox input "true"
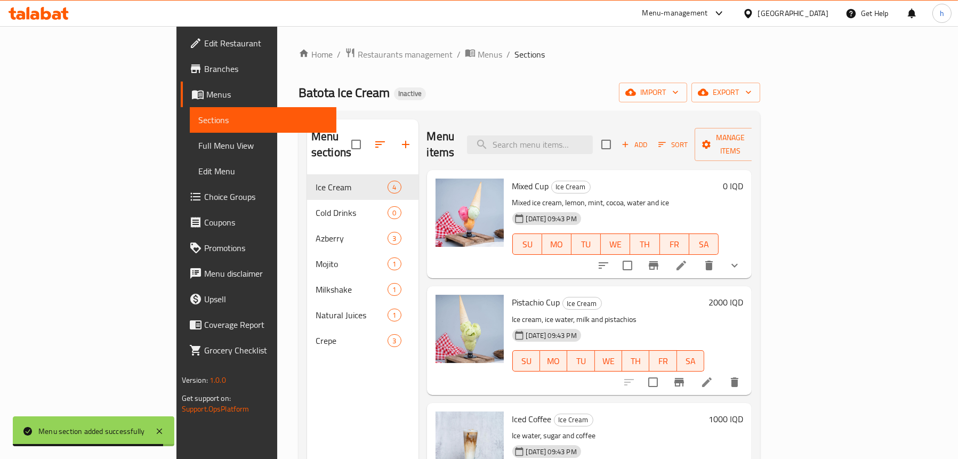
scroll to position [0, 0]
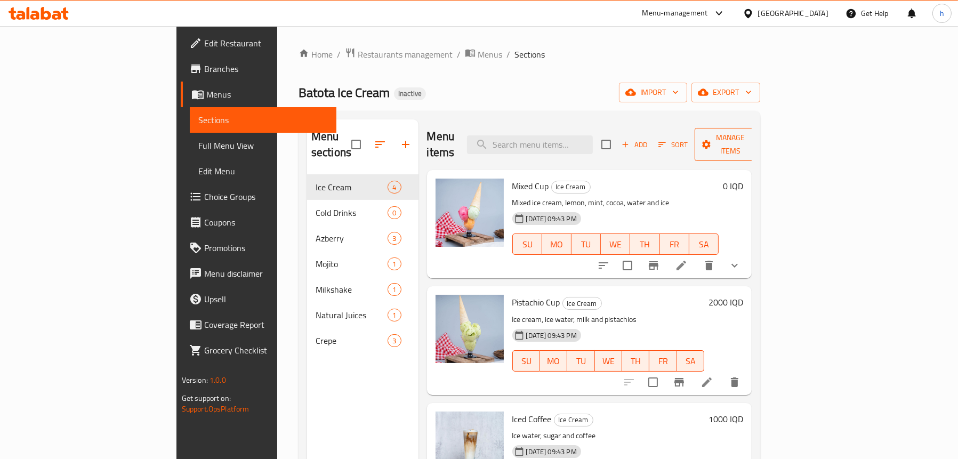
click at [757, 136] on span "Manage items" at bounding box center [730, 144] width 54 height 27
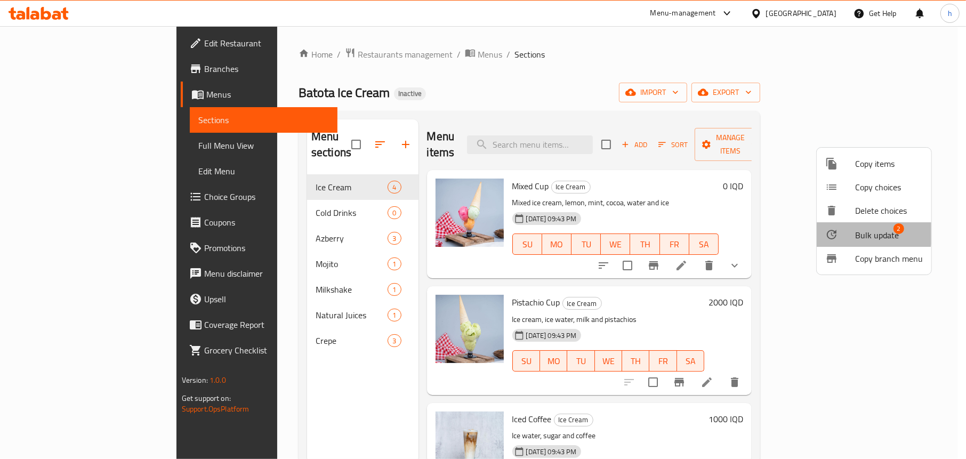
click at [844, 231] on div at bounding box center [840, 234] width 30 height 13
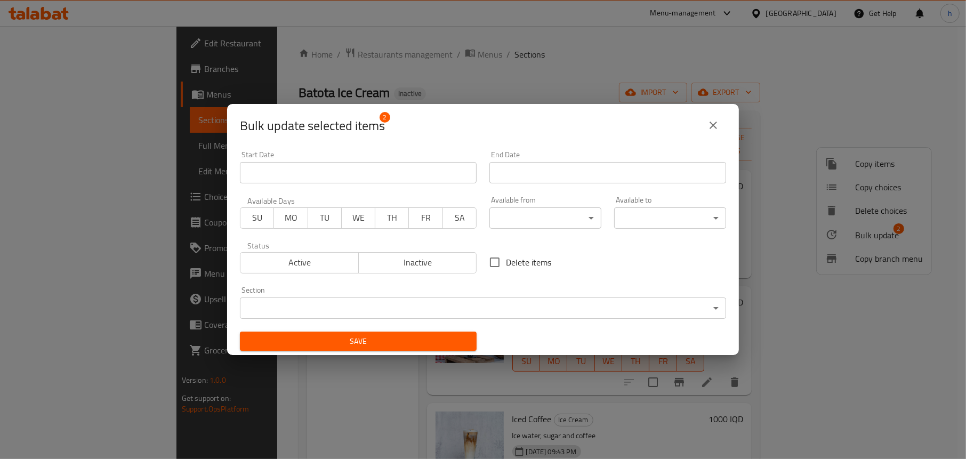
click at [381, 299] on body "​ Menu-management Iraq Get Help h Edit Restaurant Branches Menus Sections Full …" at bounding box center [483, 242] width 966 height 433
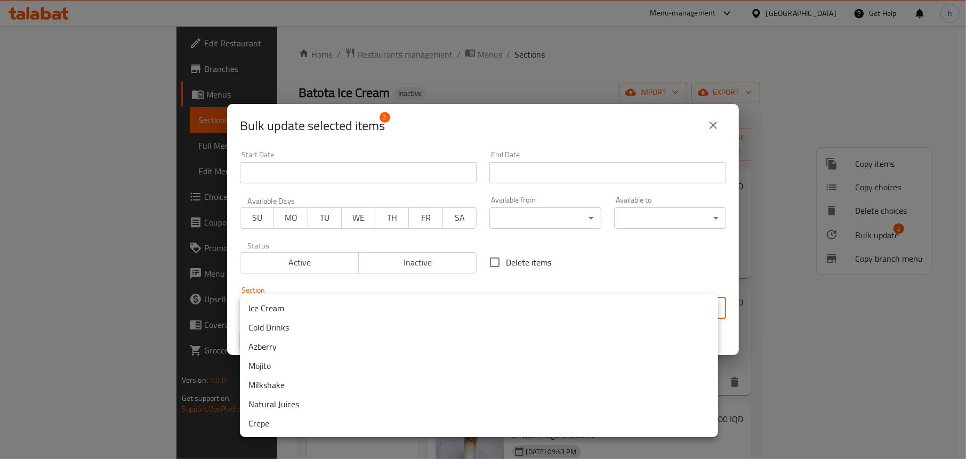
click at [320, 320] on li "Cold Drinks" at bounding box center [479, 327] width 478 height 19
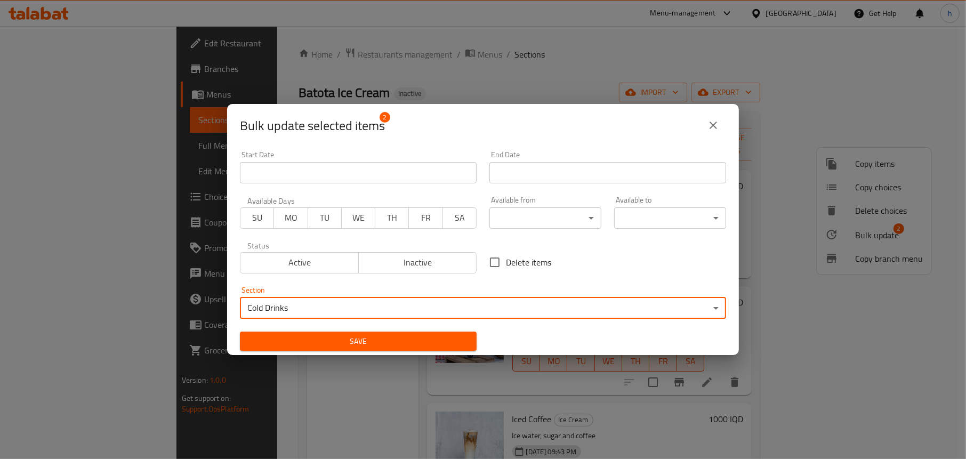
click at [360, 341] on span "Save" at bounding box center [358, 341] width 220 height 13
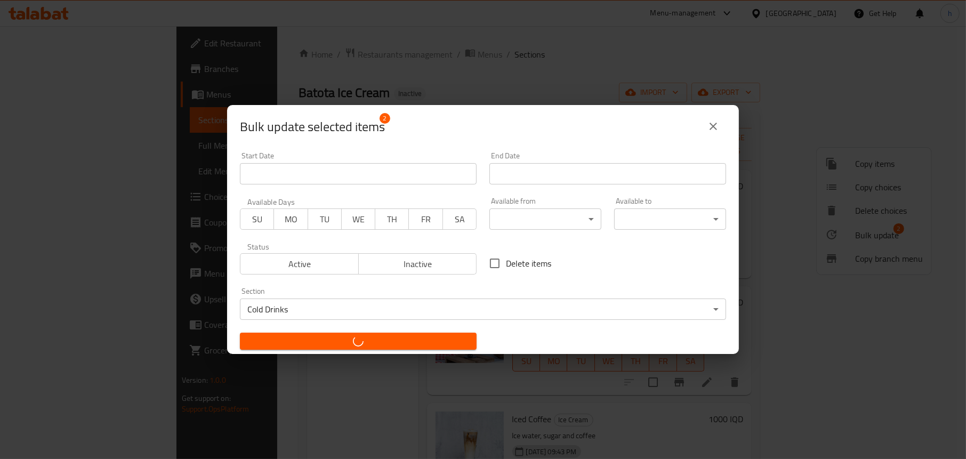
checkbox input "false"
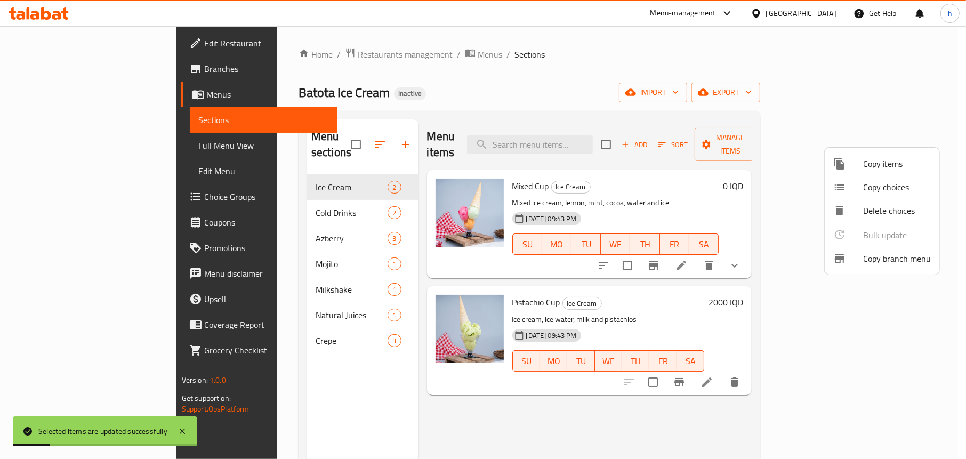
click at [330, 135] on div at bounding box center [483, 229] width 966 height 459
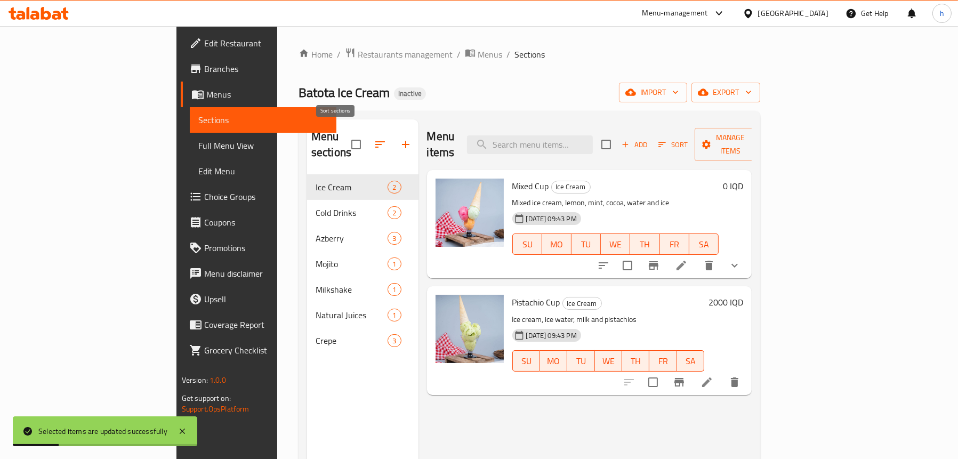
click at [374, 138] on icon "button" at bounding box center [380, 144] width 13 height 13
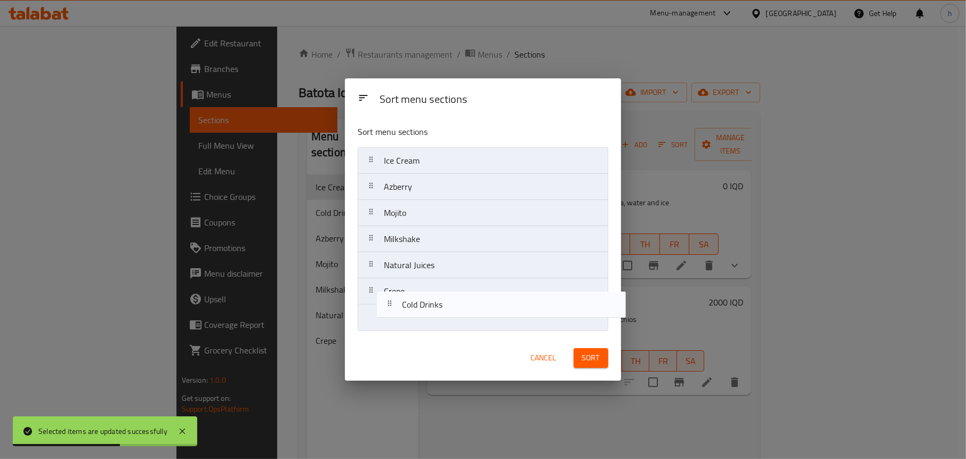
drag, startPoint x: 407, startPoint y: 192, endPoint x: 426, endPoint y: 315, distance: 125.2
click at [426, 315] on nav "Ice Cream Cold Drinks Azberry Mojito Milkshake Natural Juices Crepe" at bounding box center [483, 239] width 250 height 184
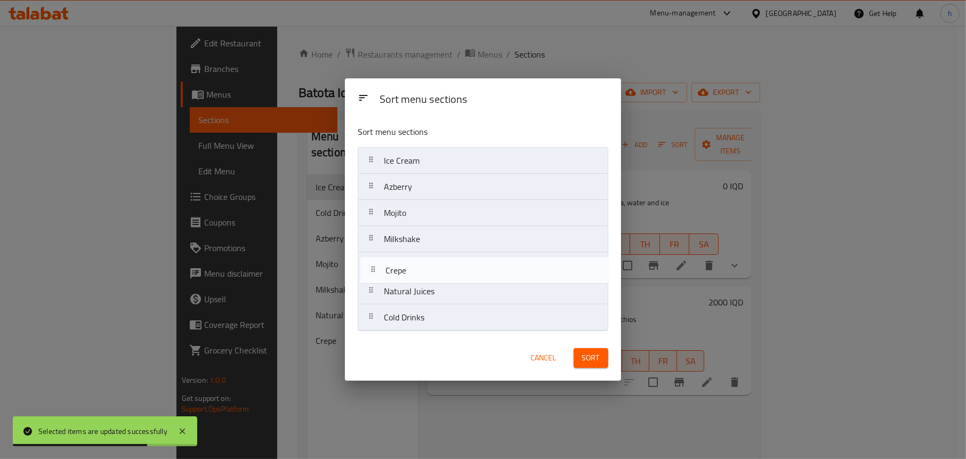
drag, startPoint x: 412, startPoint y: 295, endPoint x: 416, endPoint y: 264, distance: 31.1
click at [416, 264] on nav "Ice Cream Azberry Mojito Milkshake Natural Juices Crepe Cold Drinks" at bounding box center [483, 239] width 250 height 184
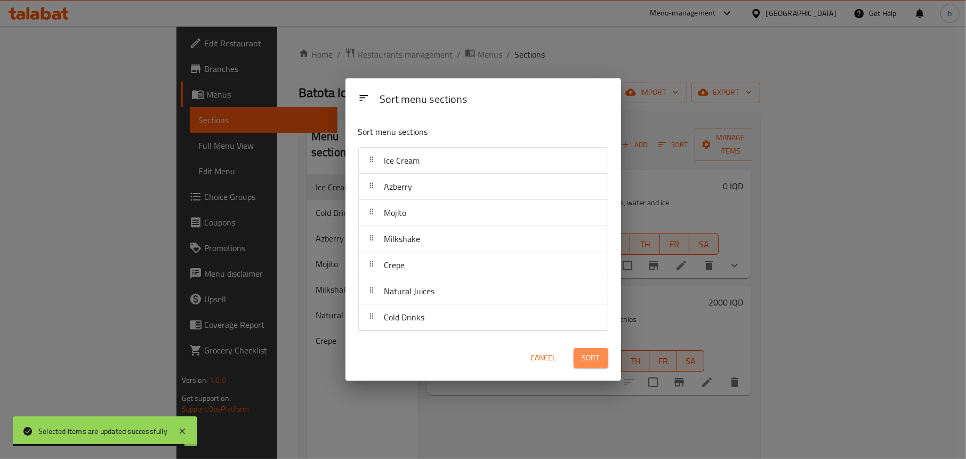
click at [585, 353] on span "Sort" at bounding box center [591, 357] width 18 height 13
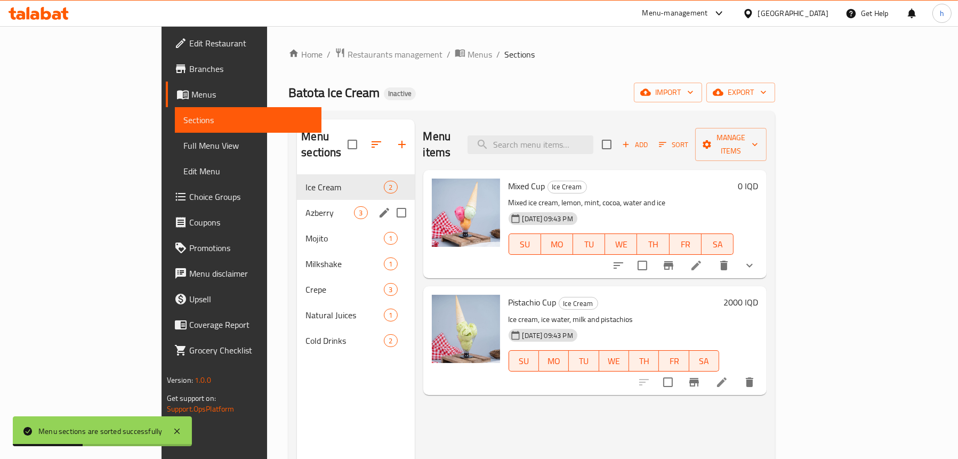
click at [297, 200] on div "Azberry 3" at bounding box center [355, 213] width 117 height 26
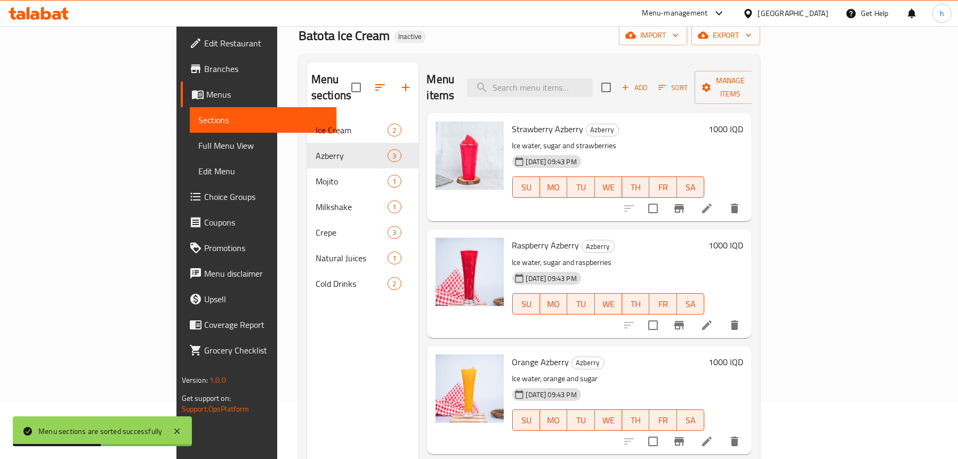
scroll to position [150, 0]
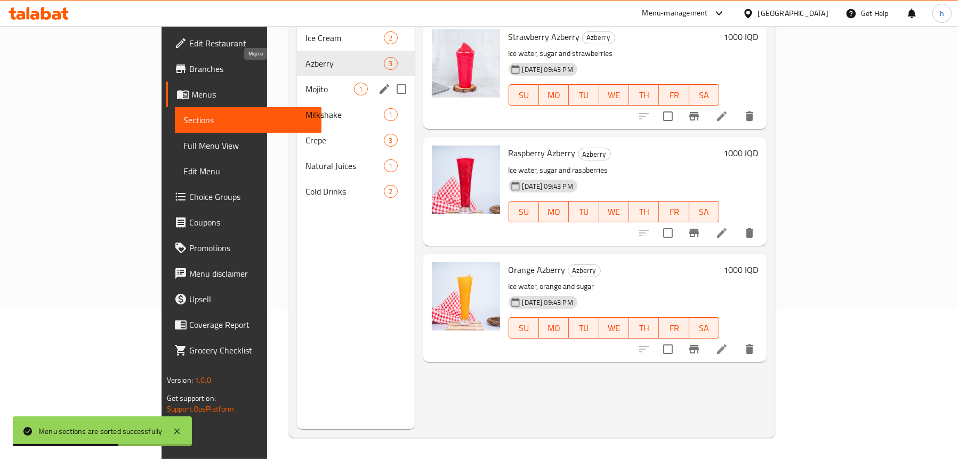
click at [305, 83] on span "Mojito" at bounding box center [329, 89] width 48 height 13
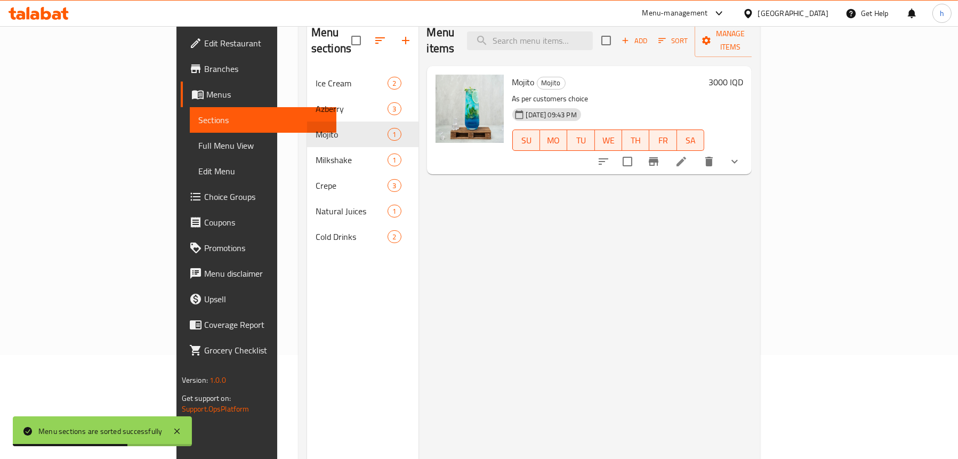
scroll to position [43, 0]
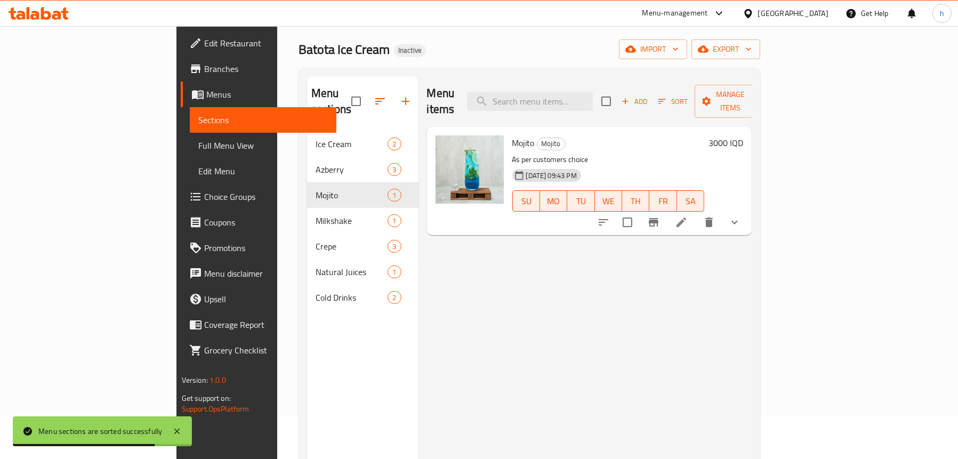
click at [741, 216] on icon "show more" at bounding box center [734, 222] width 13 height 13
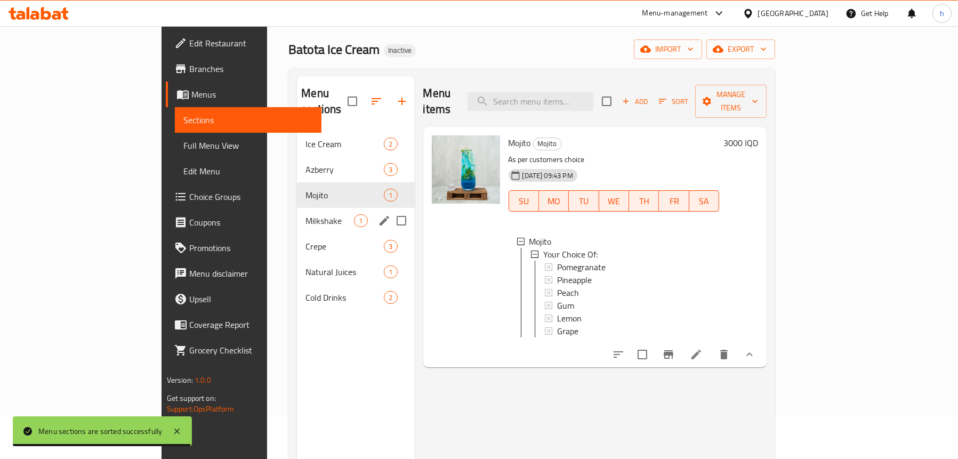
click at [305, 214] on span "Milkshake" at bounding box center [329, 220] width 48 height 13
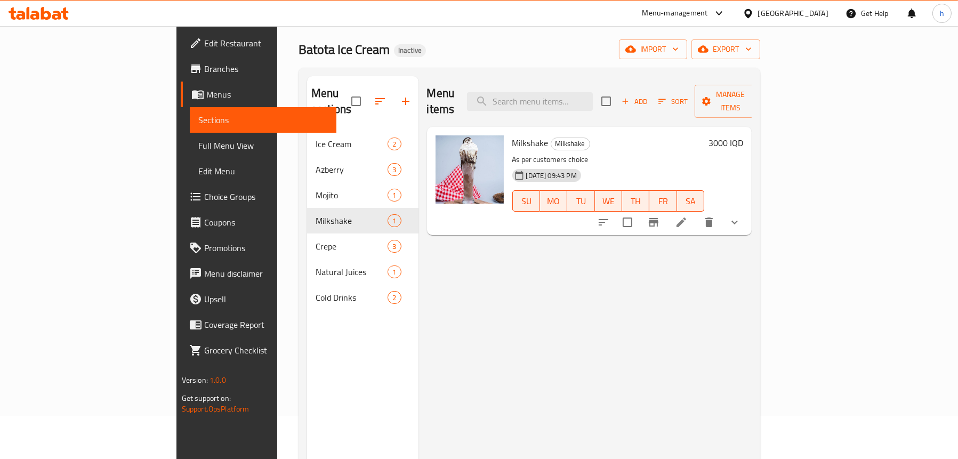
click at [741, 216] on icon "show more" at bounding box center [734, 222] width 13 height 13
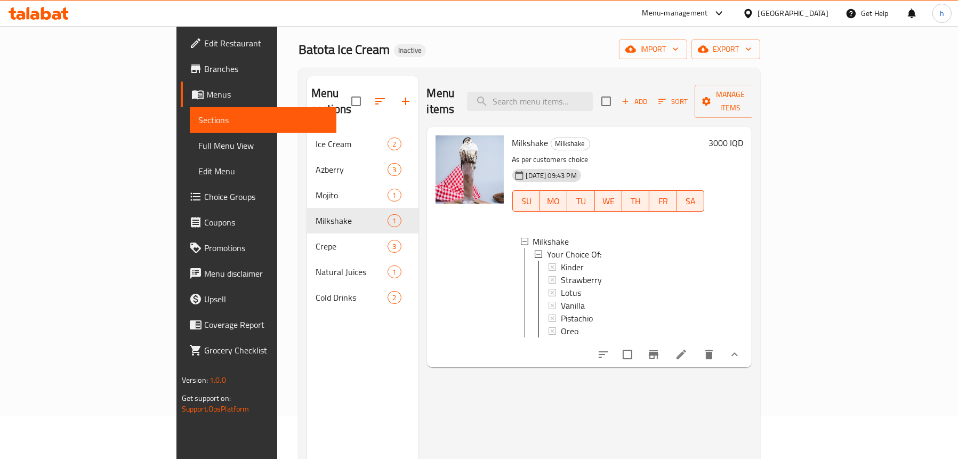
scroll to position [1, 0]
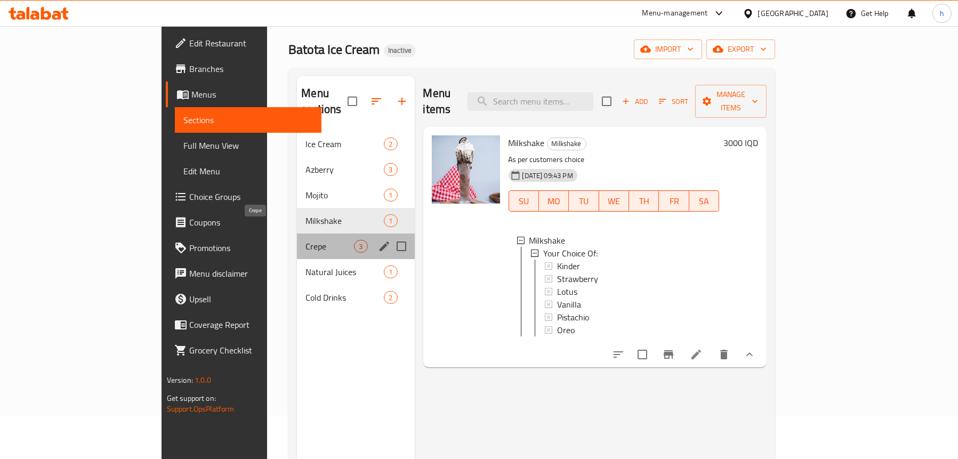
click at [305, 240] on span "Crepe" at bounding box center [329, 246] width 48 height 13
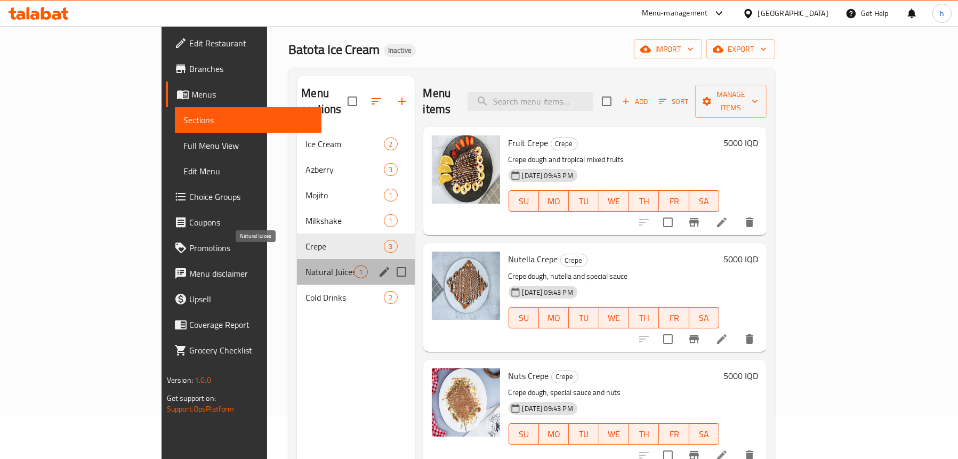
click at [305, 265] on span "Natural Juices" at bounding box center [329, 271] width 48 height 13
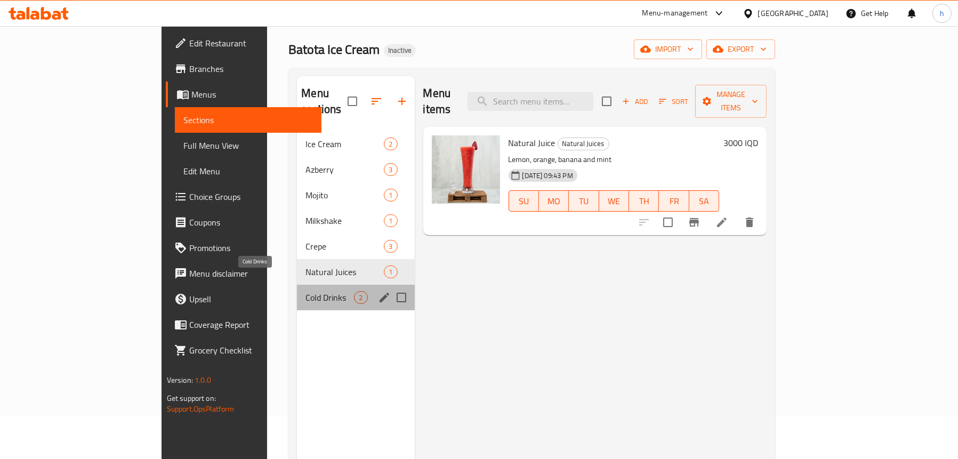
click at [305, 291] on span "Cold Drinks" at bounding box center [329, 297] width 48 height 13
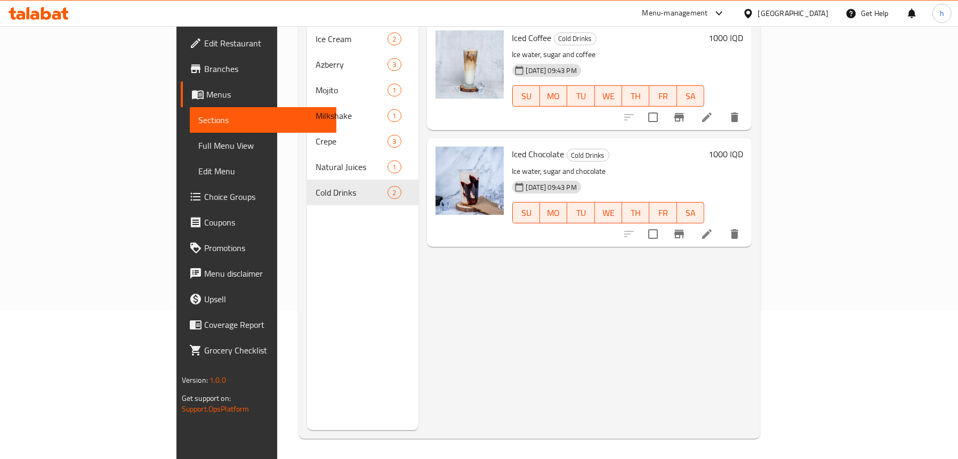
scroll to position [150, 0]
click at [198, 142] on span "Full Menu View" at bounding box center [262, 145] width 129 height 13
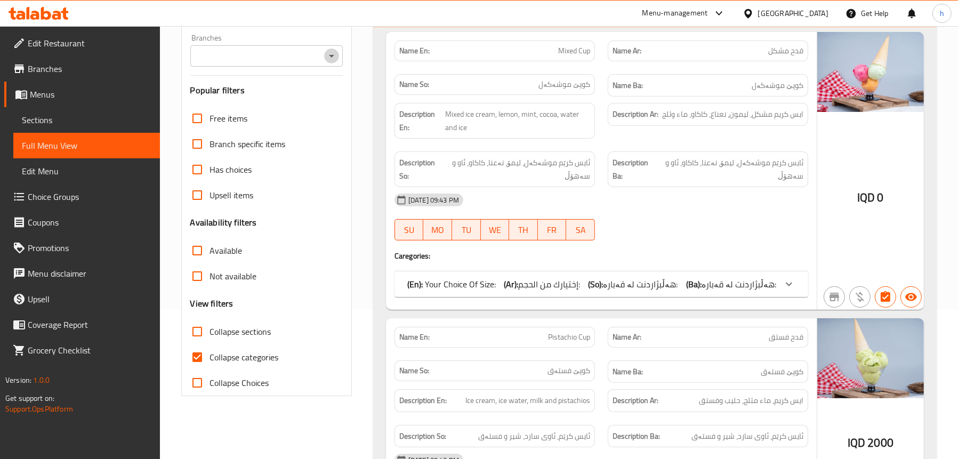
click at [329, 52] on icon "Open" at bounding box center [331, 56] width 13 height 13
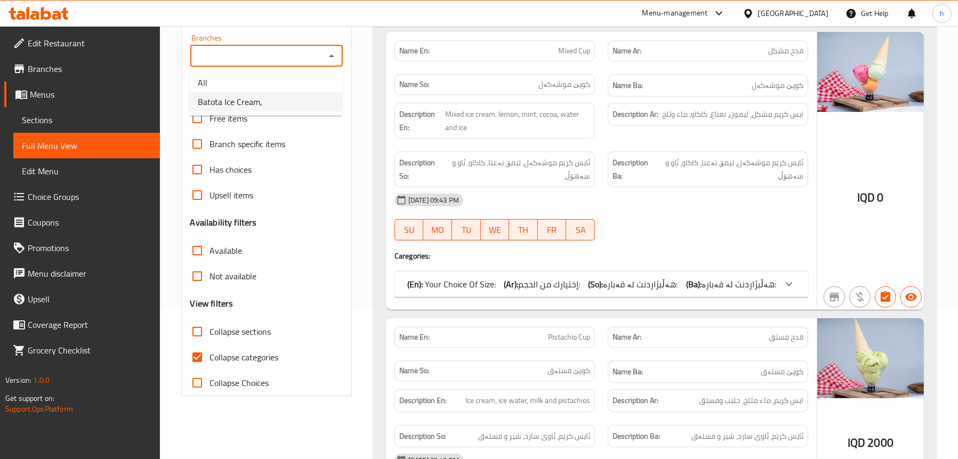
click at [264, 103] on li "Batota Ice Cream," at bounding box center [265, 101] width 153 height 19
type input "Batota Ice Cream,"
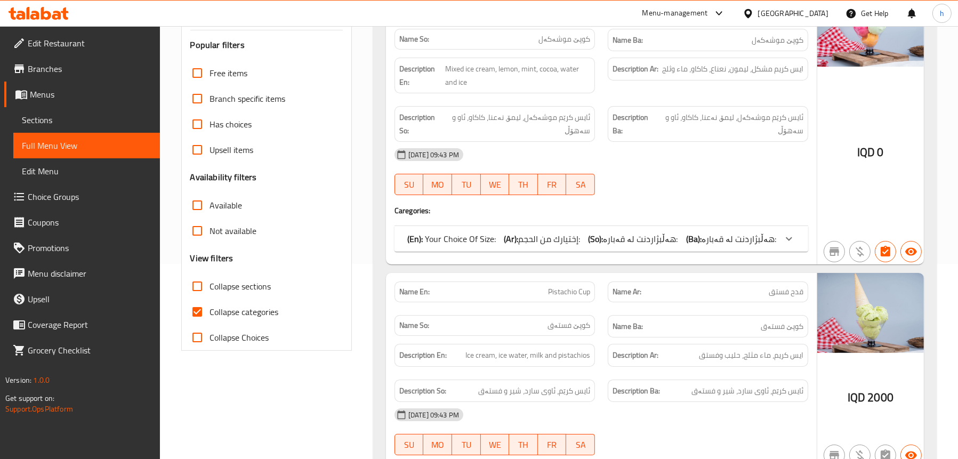
scroll to position [256, 0]
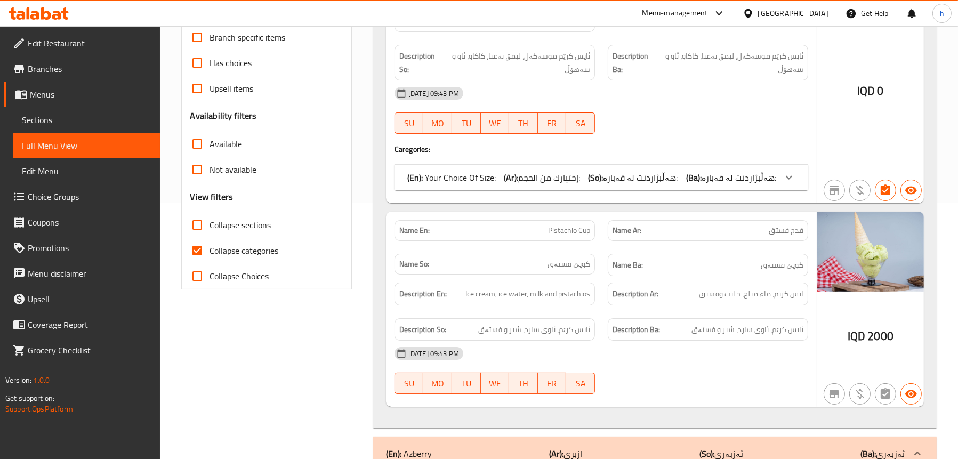
click at [231, 218] on span "Collapse sections" at bounding box center [240, 224] width 61 height 13
click at [210, 218] on input "Collapse sections" at bounding box center [197, 225] width 26 height 26
checkbox input "true"
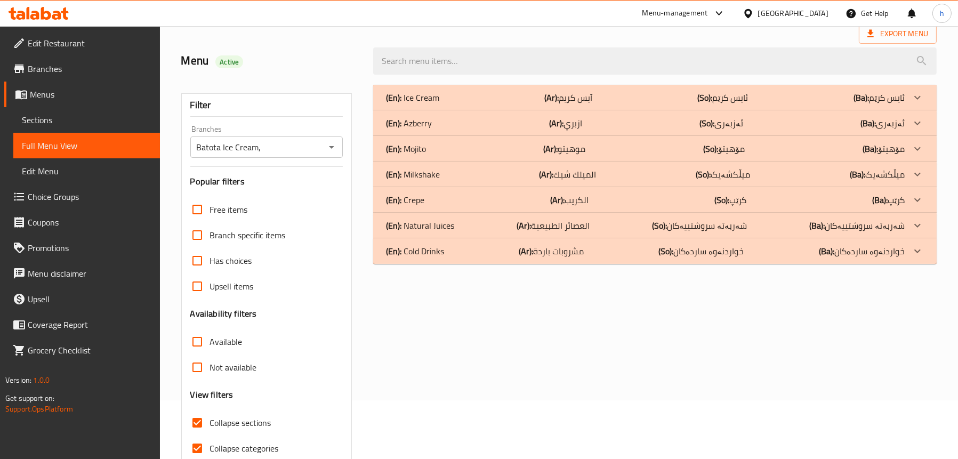
scroll to position [0, 0]
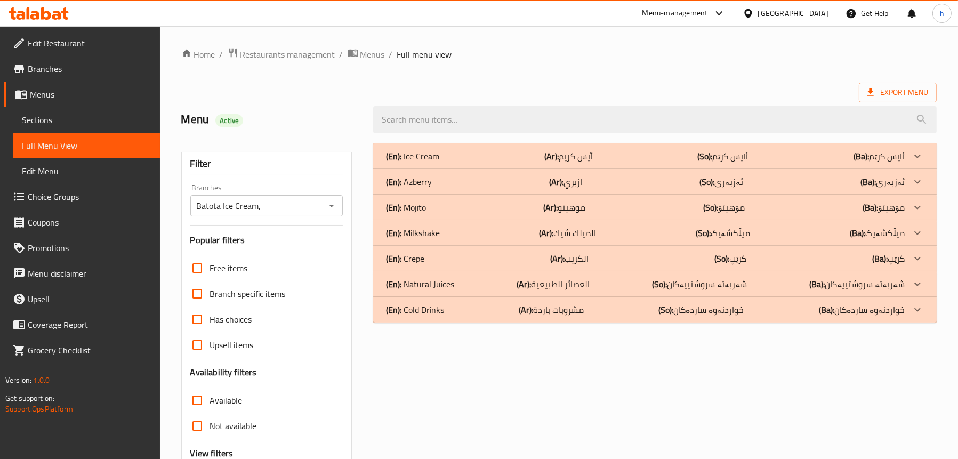
click at [435, 151] on p "(En): Ice Cream" at bounding box center [412, 156] width 53 height 13
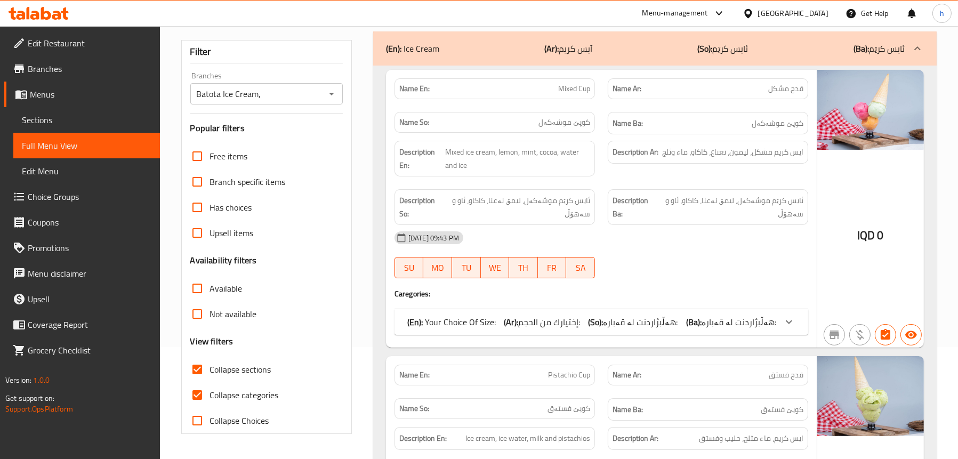
scroll to position [213, 0]
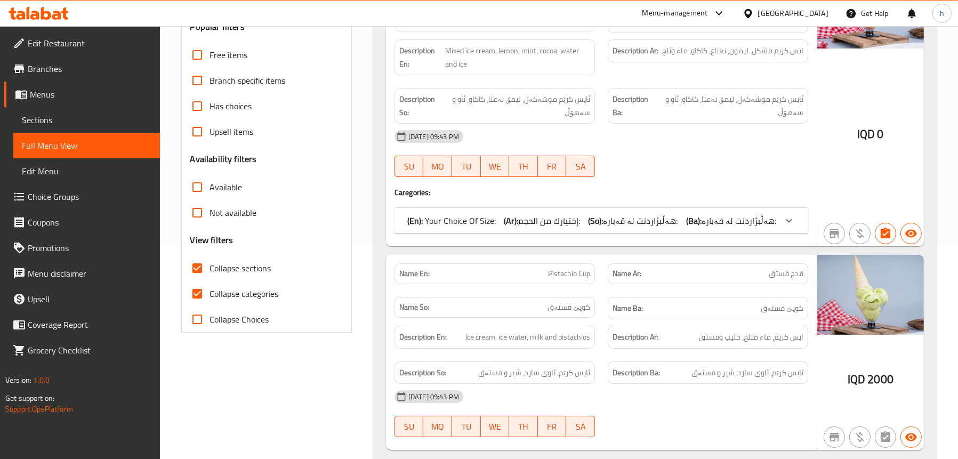
click at [554, 225] on span "إختيارك من الحجم:" at bounding box center [549, 221] width 62 height 16
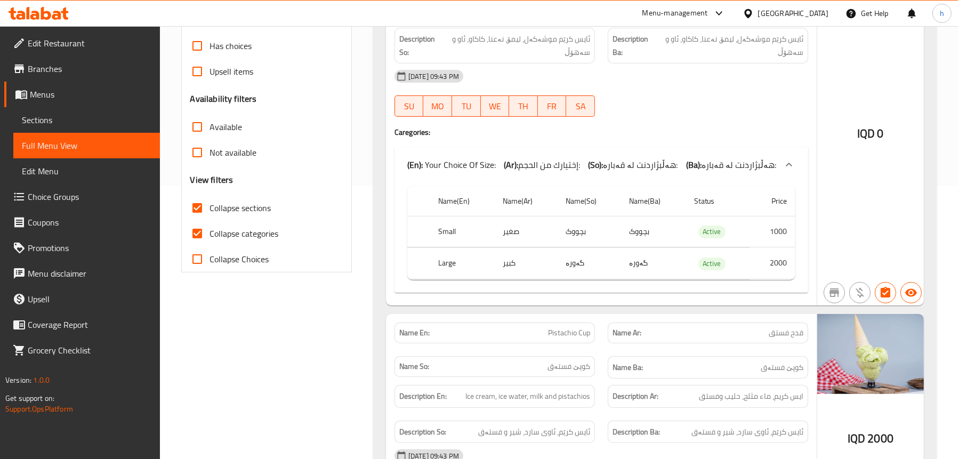
scroll to position [426, 0]
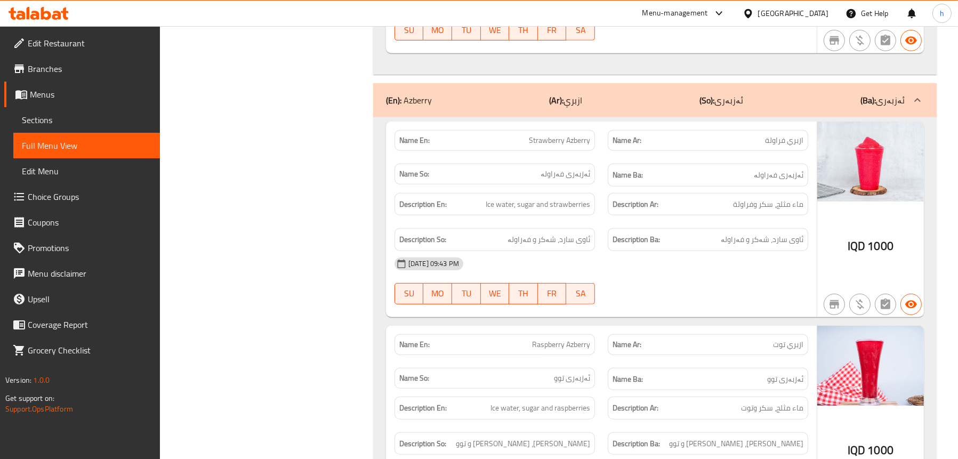
scroll to position [740, 0]
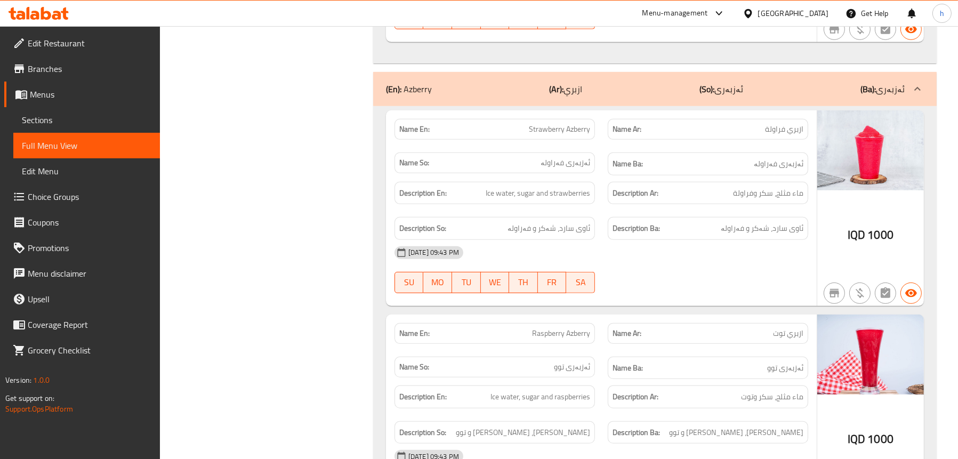
click at [264, 174] on div "Filter Branches Batota Ice Cream, Branches Popular filters Free items Branch sp…" at bounding box center [271, 137] width 192 height 1481
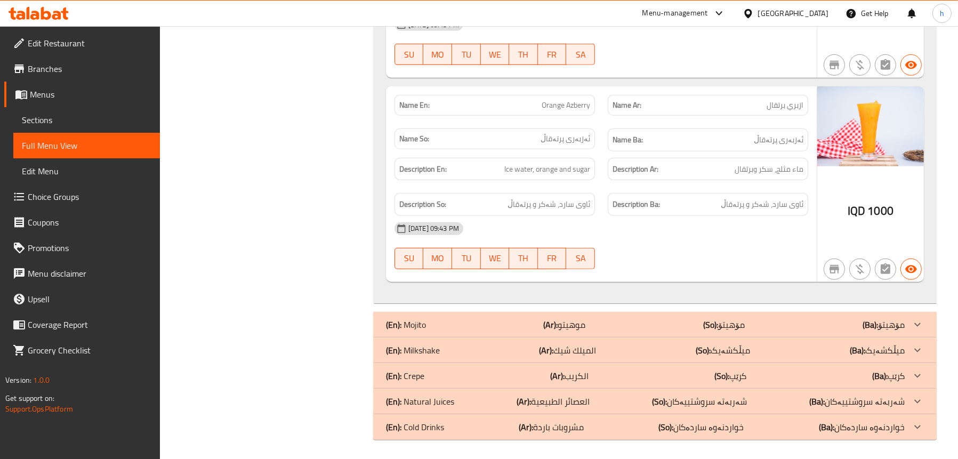
scroll to position [1172, 0]
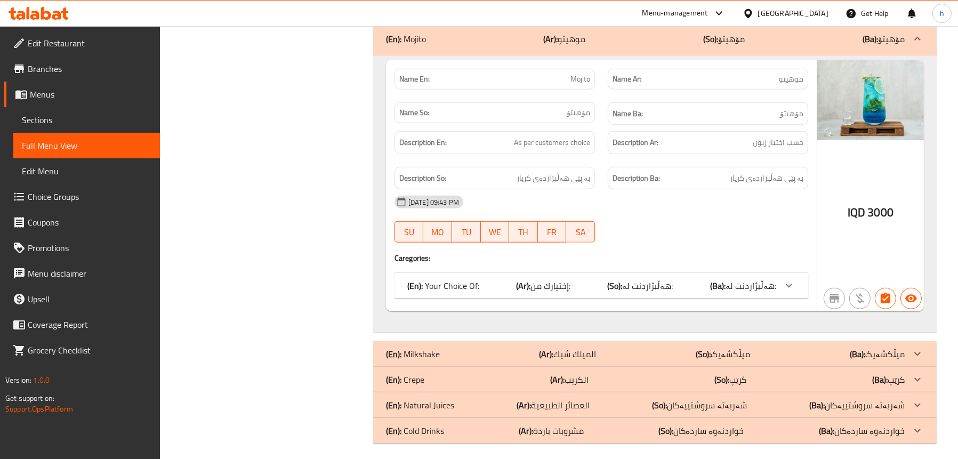
scroll to position [1466, 0]
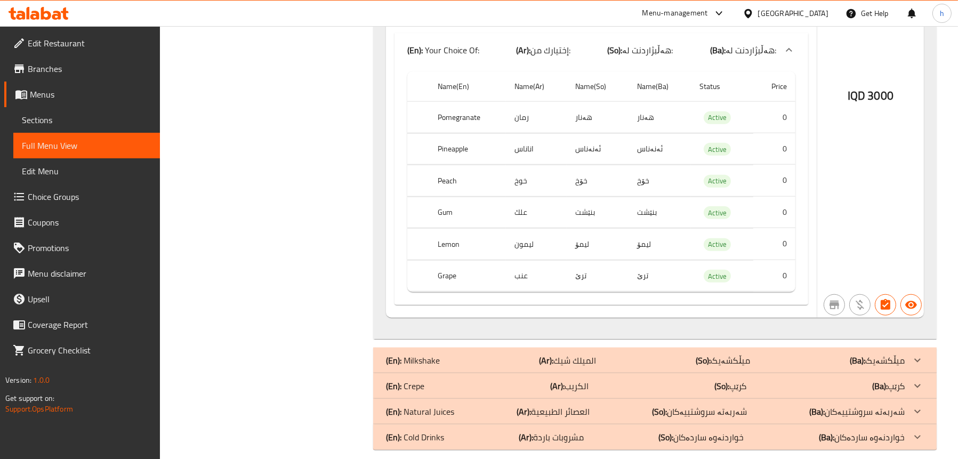
scroll to position [1712, 0]
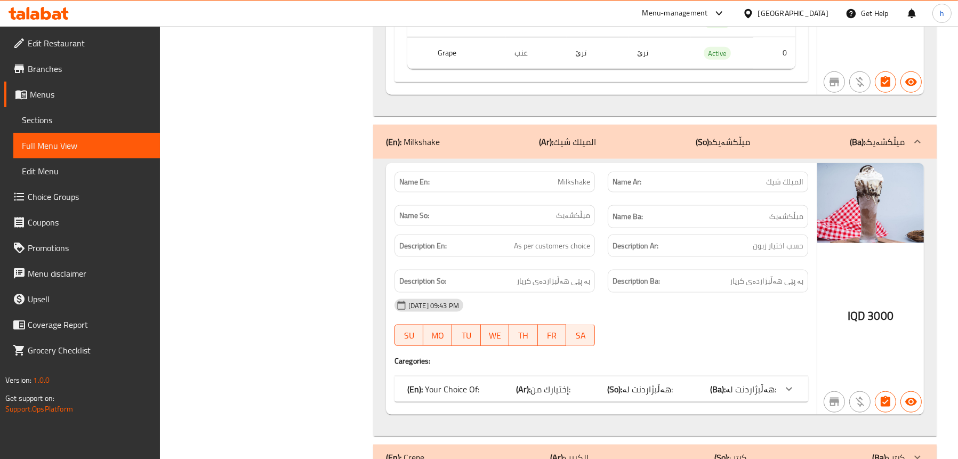
scroll to position [1925, 0]
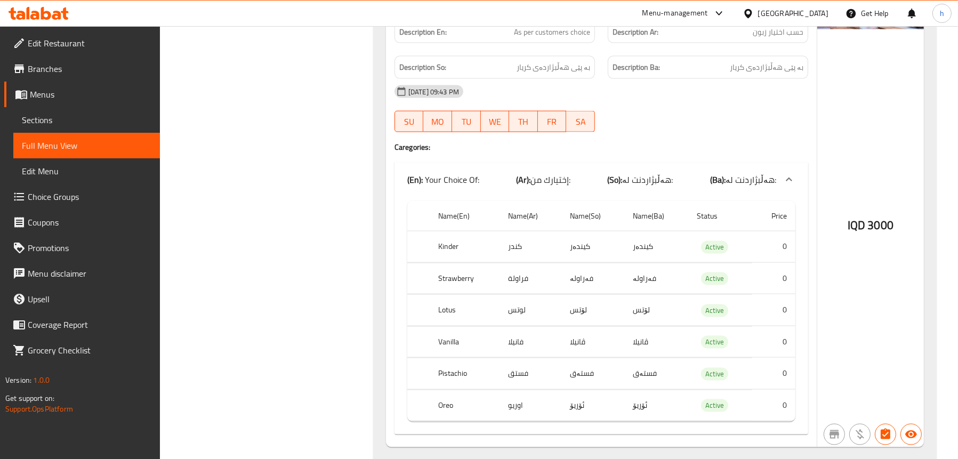
scroll to position [2251, 0]
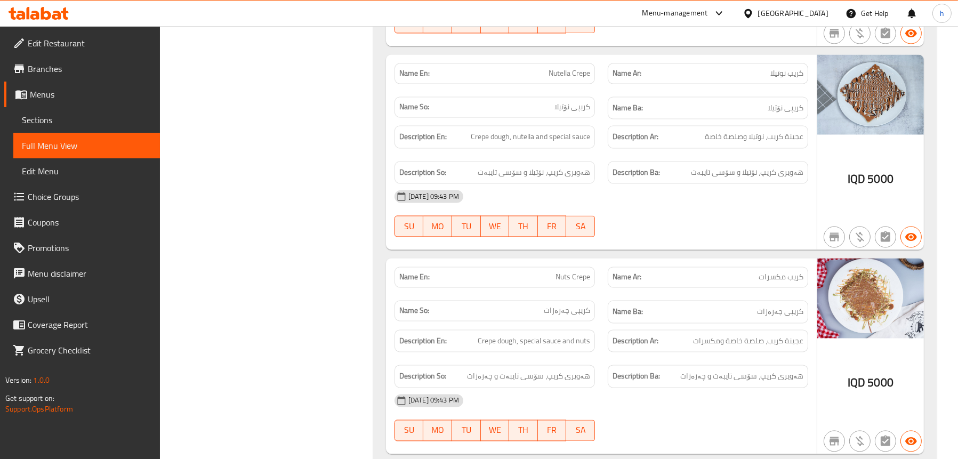
scroll to position [2895, 0]
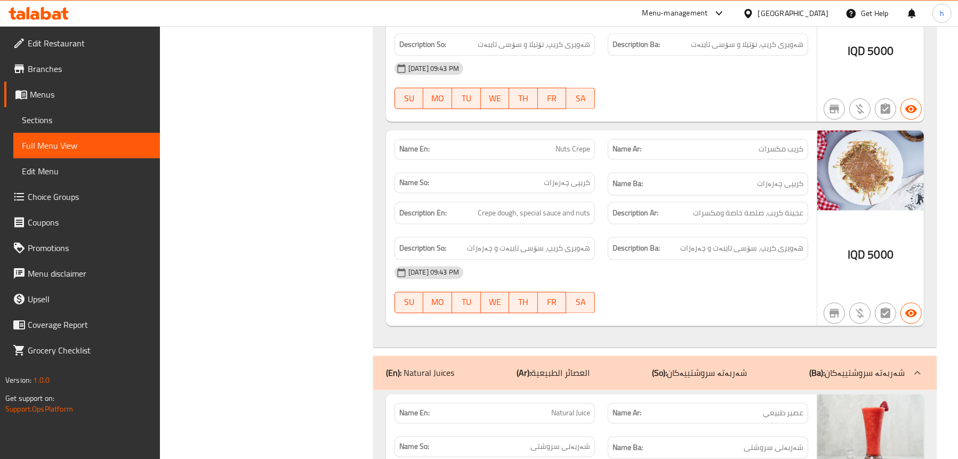
scroll to position [3134, 0]
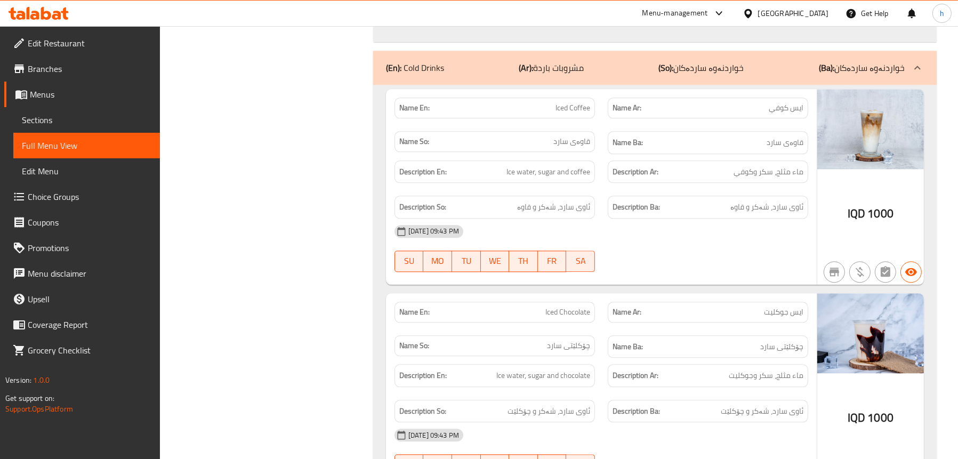
scroll to position [3406, 0]
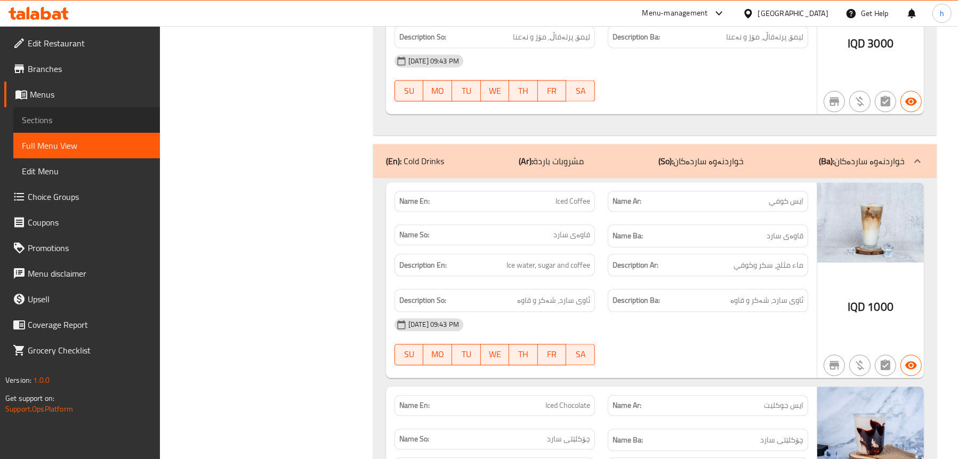
click at [54, 116] on span "Sections" at bounding box center [86, 120] width 129 height 13
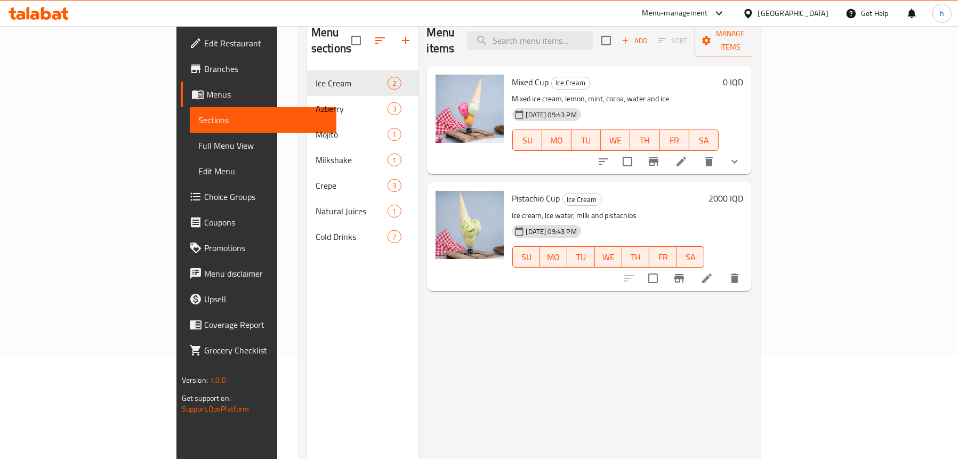
scroll to position [43, 0]
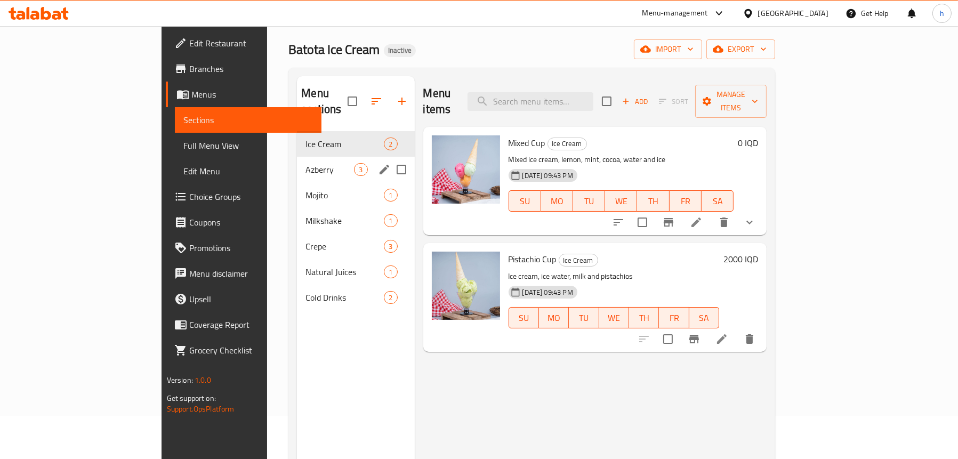
click at [305, 163] on span "Azberry" at bounding box center [329, 169] width 48 height 13
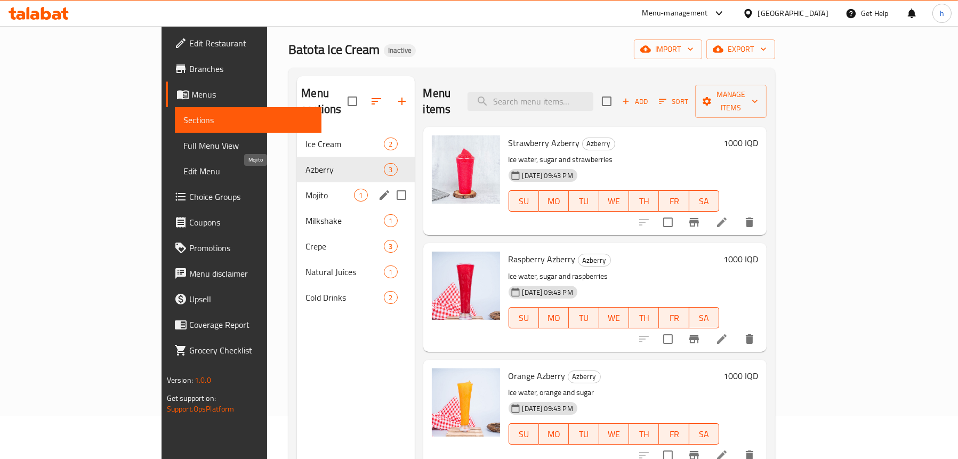
click at [305, 189] on span "Mojito" at bounding box center [329, 195] width 48 height 13
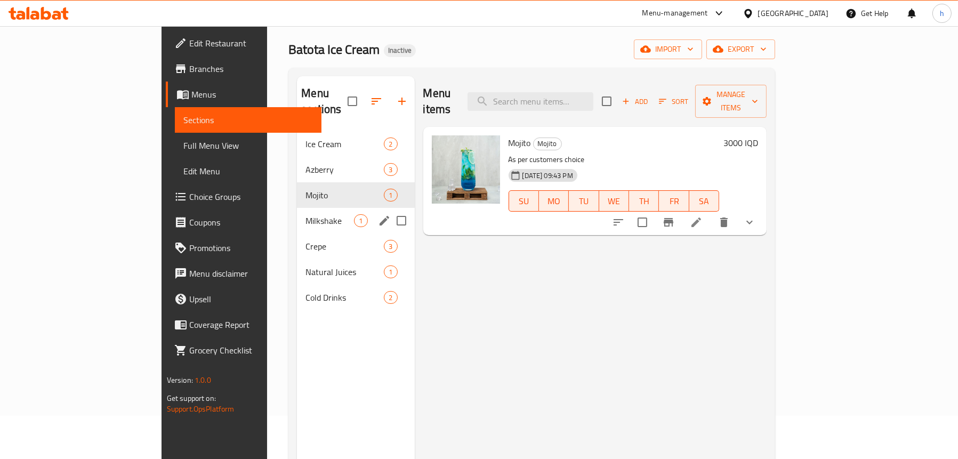
click at [297, 208] on div "Milkshake 1" at bounding box center [355, 221] width 117 height 26
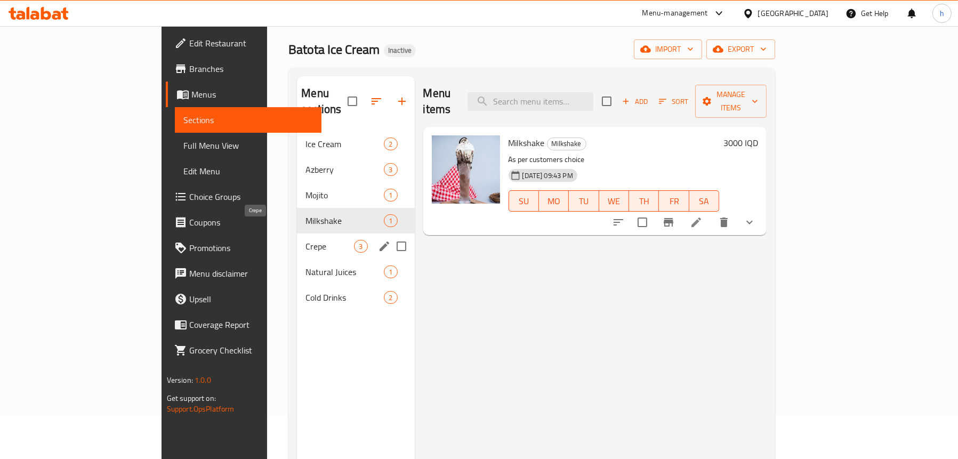
click at [305, 240] on span "Crepe" at bounding box center [329, 246] width 48 height 13
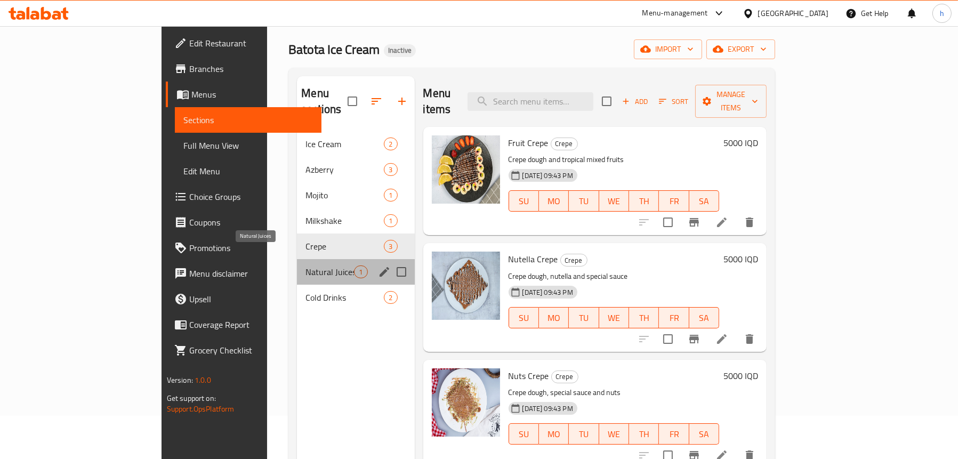
click at [305, 265] on span "Natural Juices" at bounding box center [329, 271] width 48 height 13
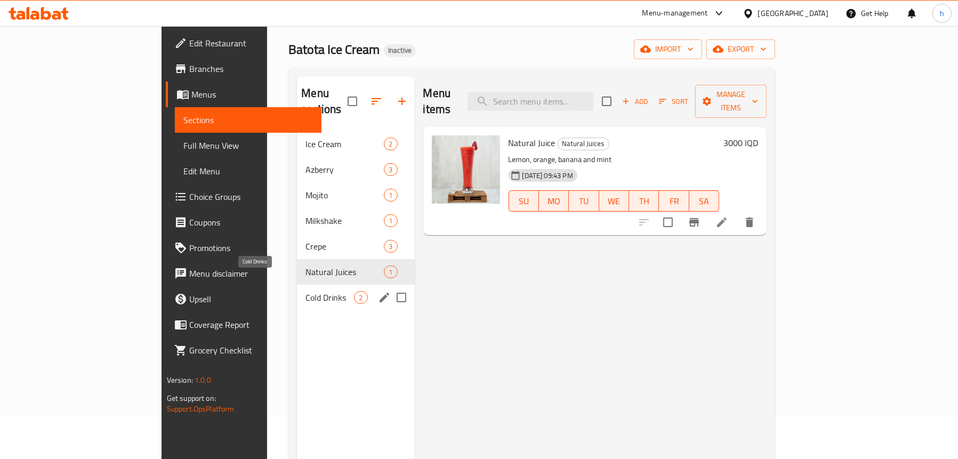
click at [305, 291] on span "Cold Drinks" at bounding box center [329, 297] width 48 height 13
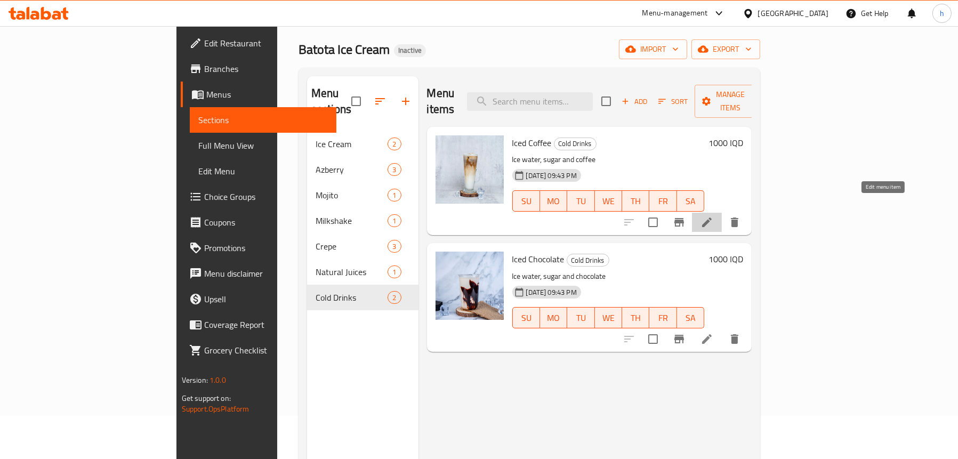
click at [713, 216] on icon at bounding box center [706, 222] width 13 height 13
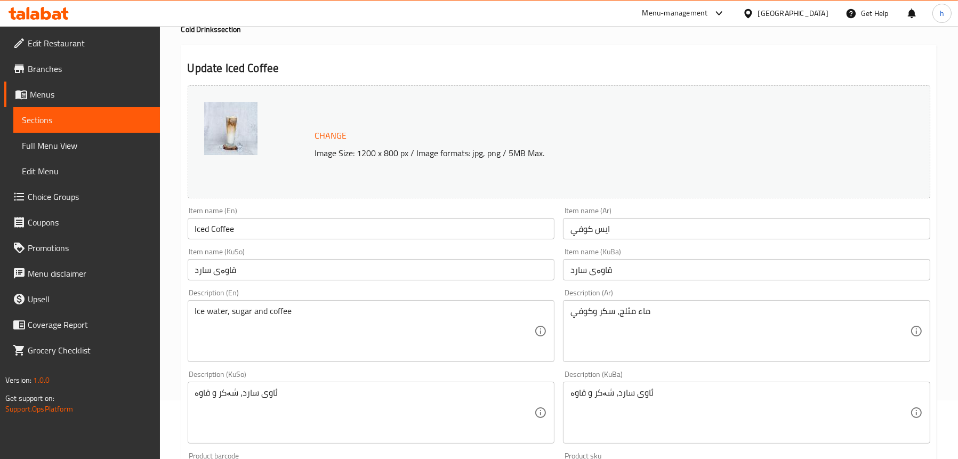
scroll to position [160, 0]
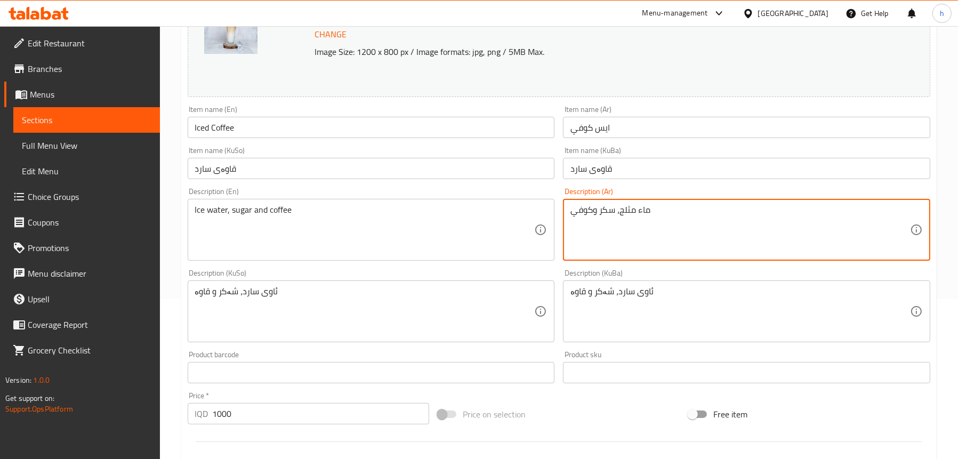
click at [585, 210] on textarea "ماء مثلج، سكر وكوفي" at bounding box center [739, 230] width 339 height 51
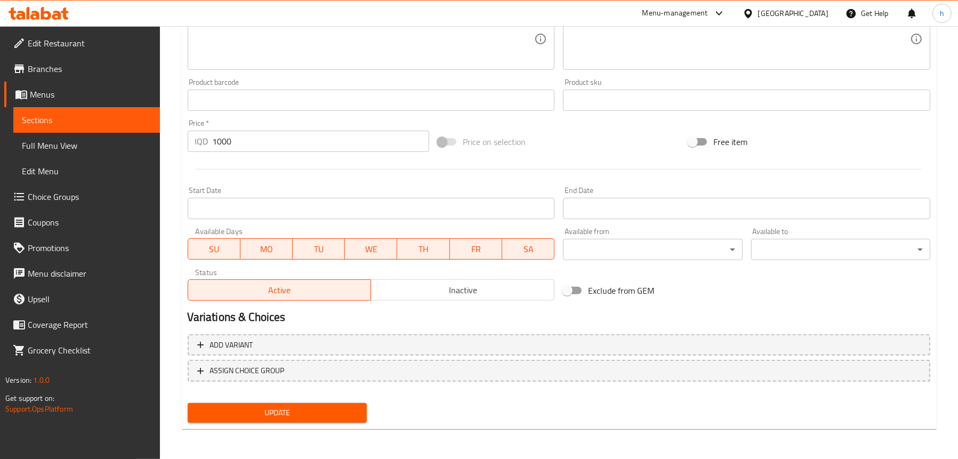
type textarea "ماء مثلج، سكر وقهوة"
click at [277, 414] on span "Update" at bounding box center [277, 412] width 162 height 13
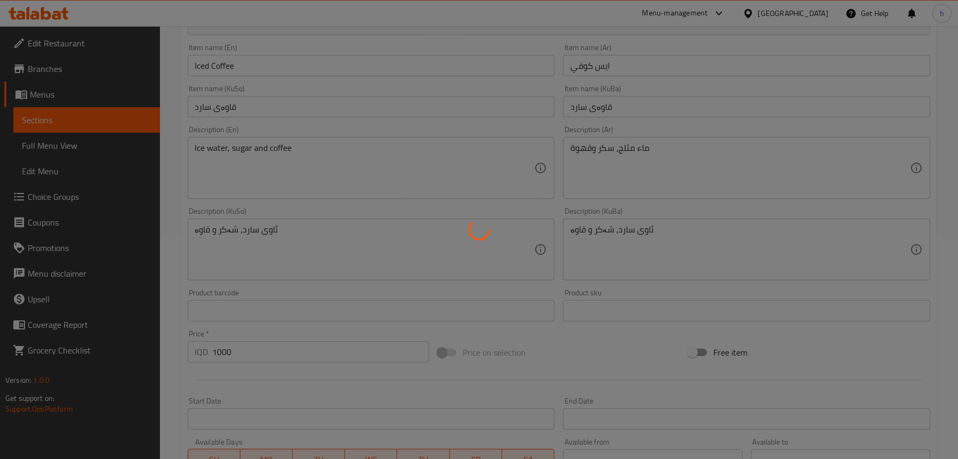
scroll to position [219, 0]
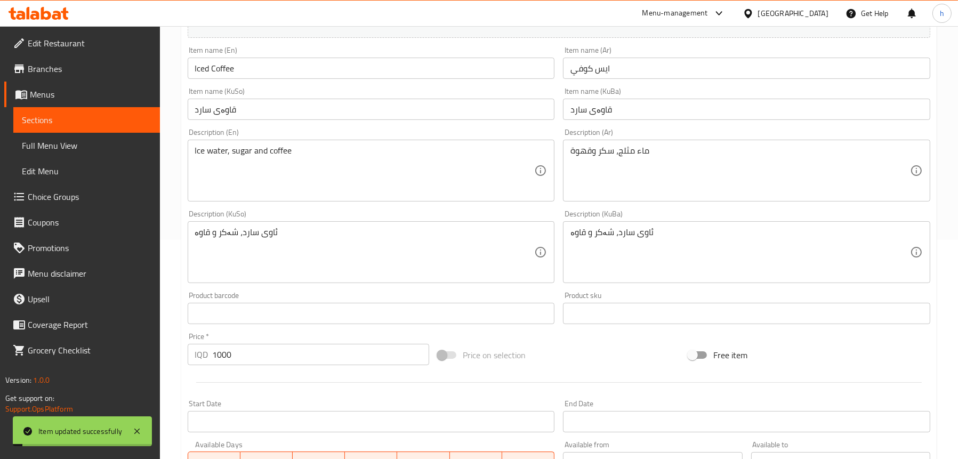
click at [102, 135] on link "Full Menu View" at bounding box center [86, 146] width 147 height 26
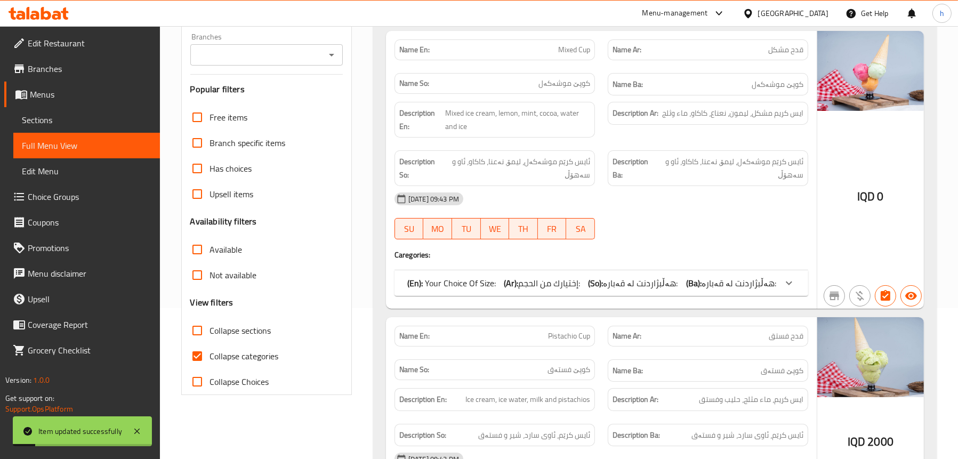
scroll to position [59, 0]
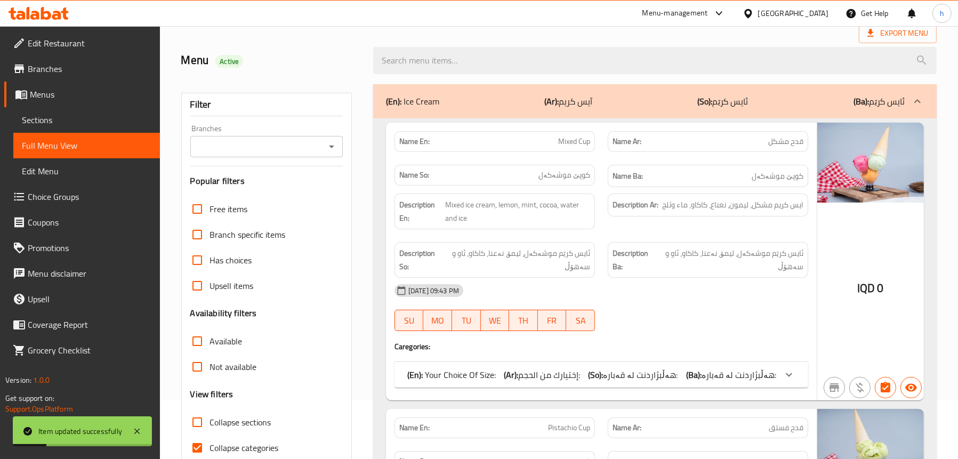
click at [333, 147] on icon "Open" at bounding box center [331, 146] width 13 height 13
click at [240, 196] on span "Batota Ice Cream," at bounding box center [230, 192] width 64 height 13
type input "Batota Ice Cream,"
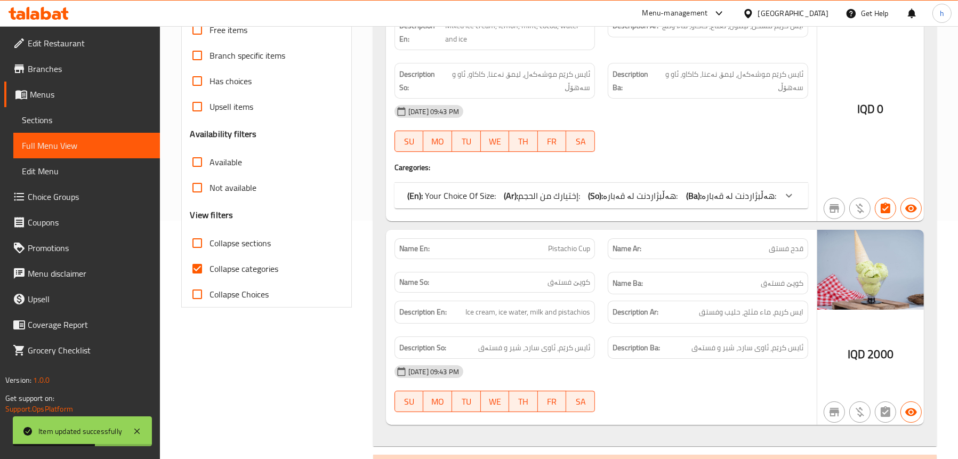
scroll to position [219, 0]
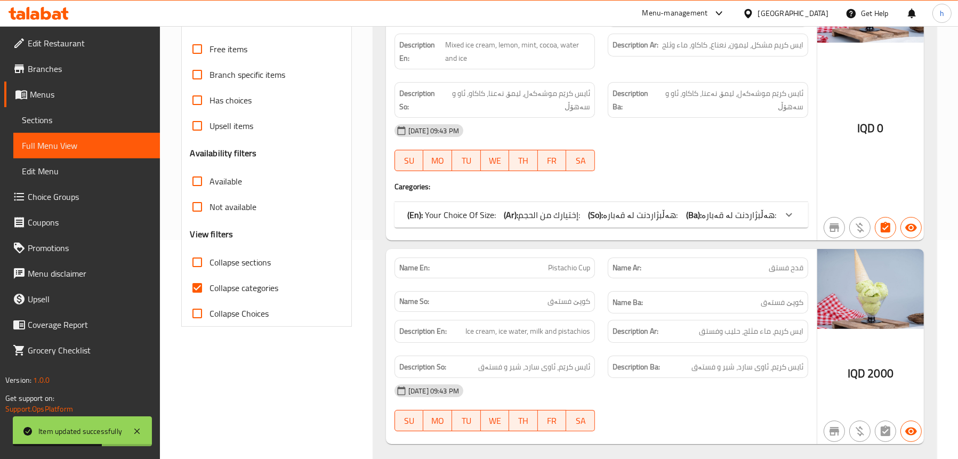
click at [566, 213] on span "إختيارك من الحجم:" at bounding box center [549, 215] width 62 height 16
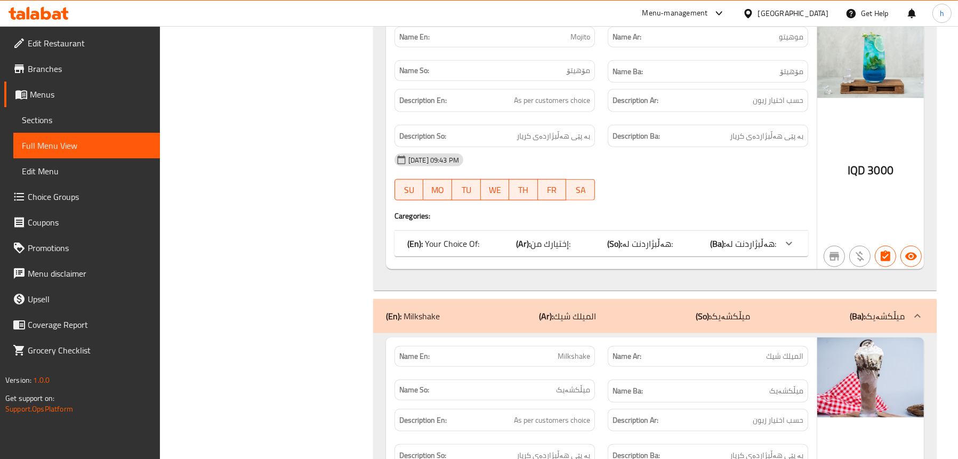
scroll to position [1498, 0]
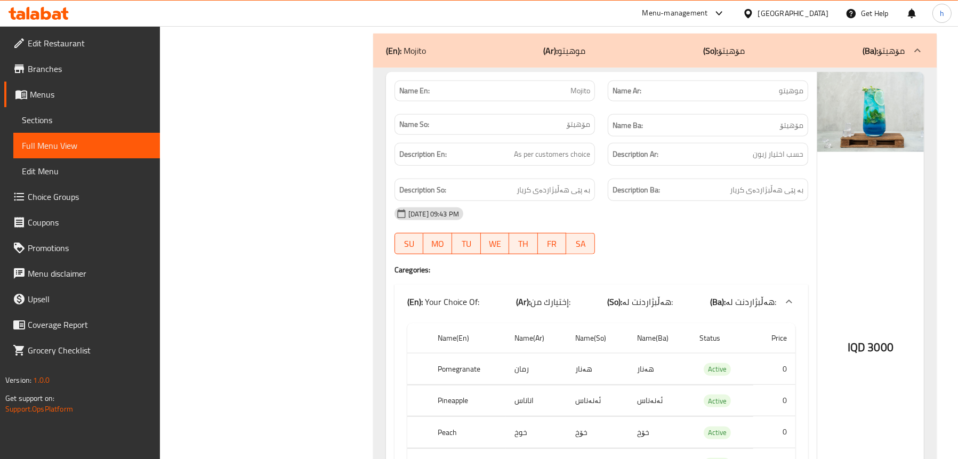
scroll to position [1445, 0]
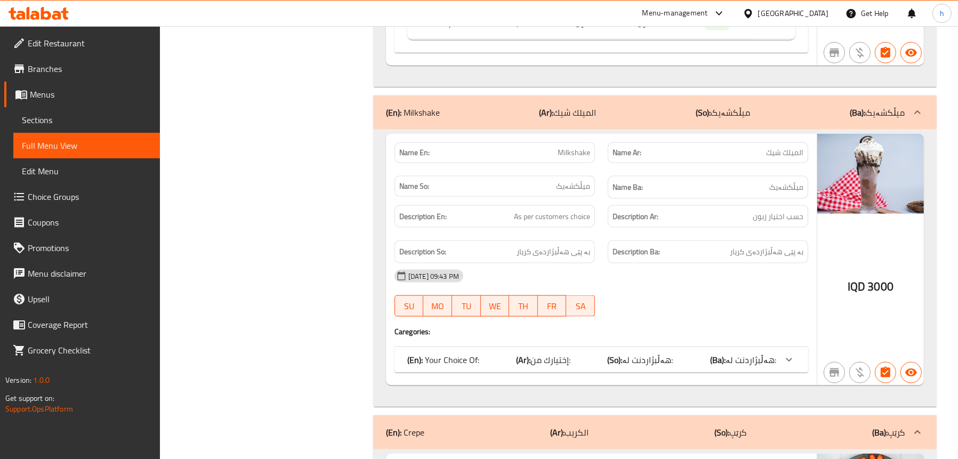
scroll to position [1978, 0]
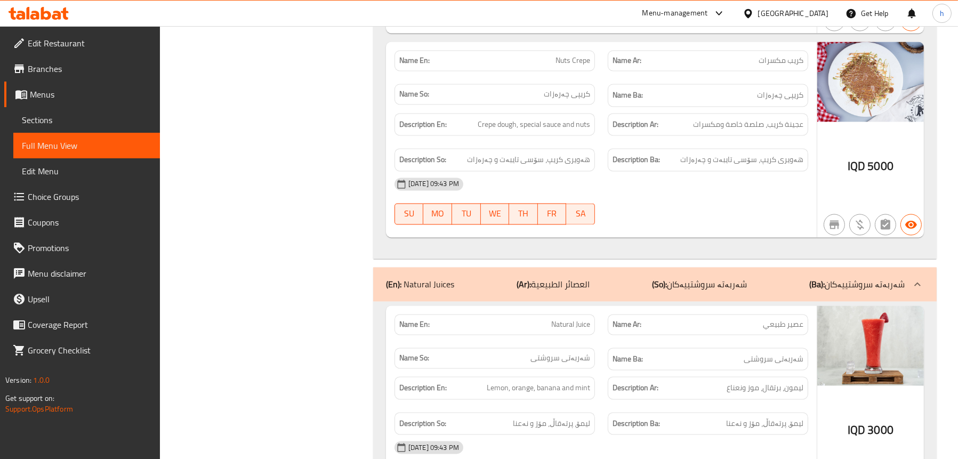
scroll to position [3091, 0]
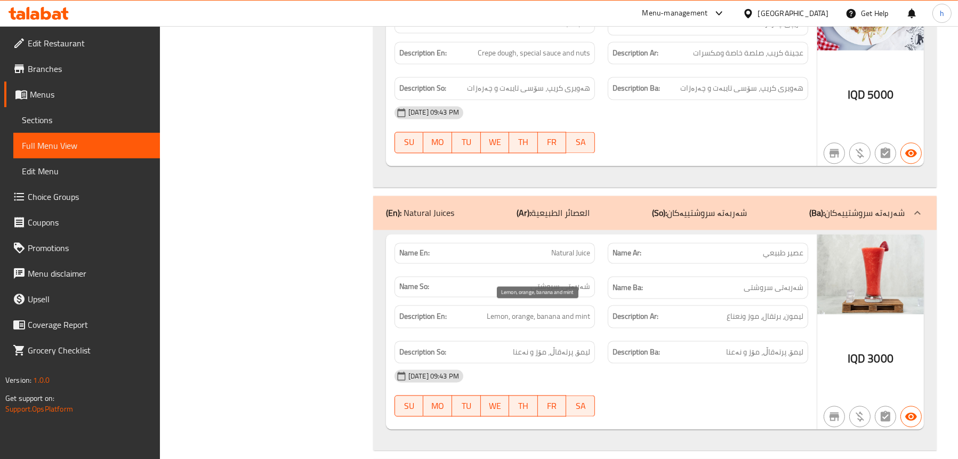
click at [523, 313] on span "Lemon, orange, banana and mint" at bounding box center [538, 316] width 103 height 13
click at [499, 310] on span "Lemon, orange, banana and mint" at bounding box center [538, 316] width 103 height 13
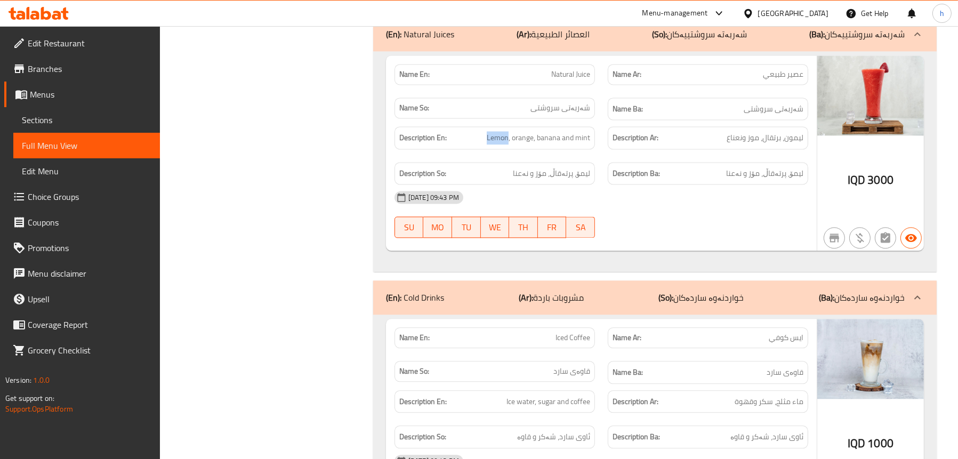
scroll to position [3307, 0]
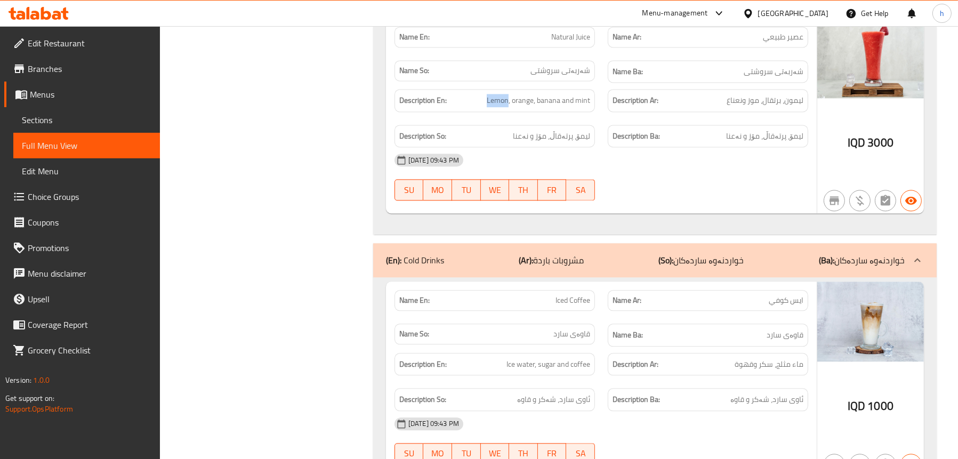
click at [62, 120] on span "Sections" at bounding box center [86, 120] width 129 height 13
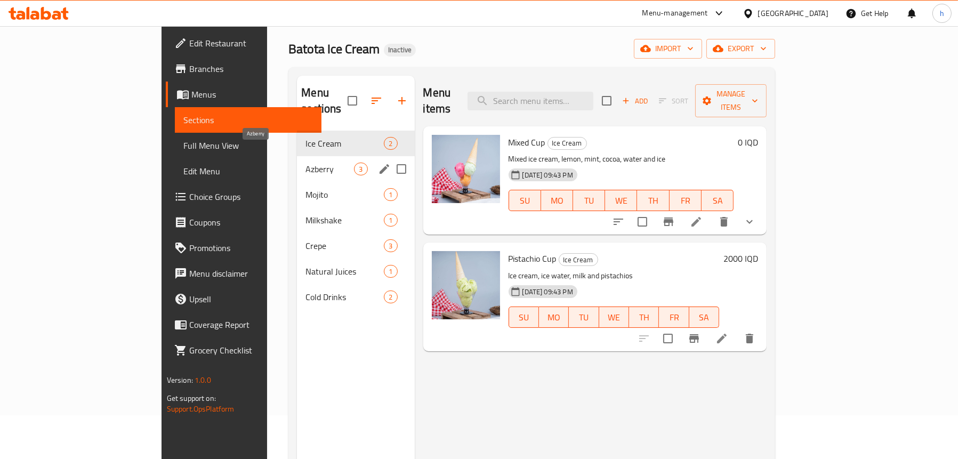
scroll to position [43, 0]
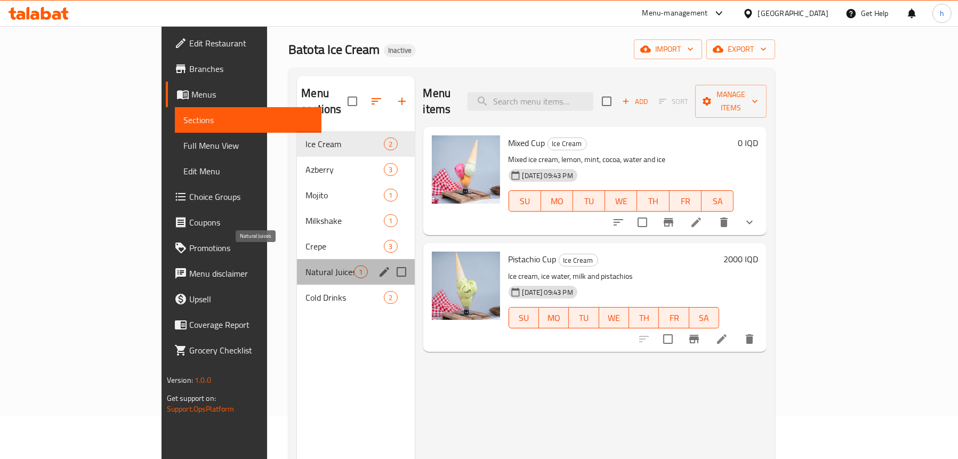
click at [305, 265] on span "Natural Juices" at bounding box center [329, 271] width 48 height 13
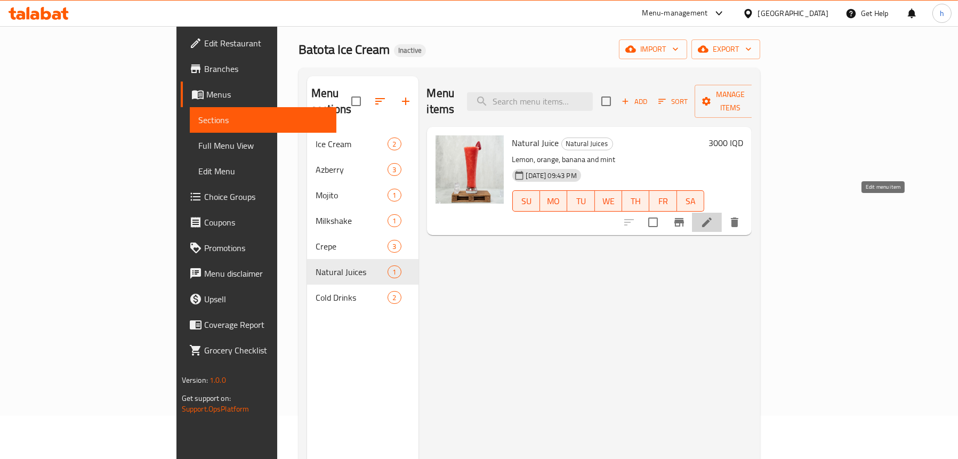
click at [711, 217] on icon at bounding box center [707, 222] width 10 height 10
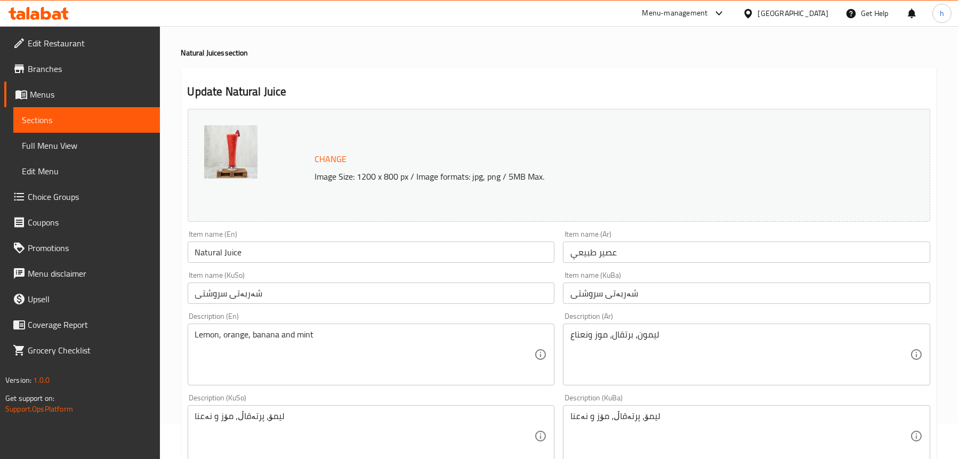
scroll to position [53, 0]
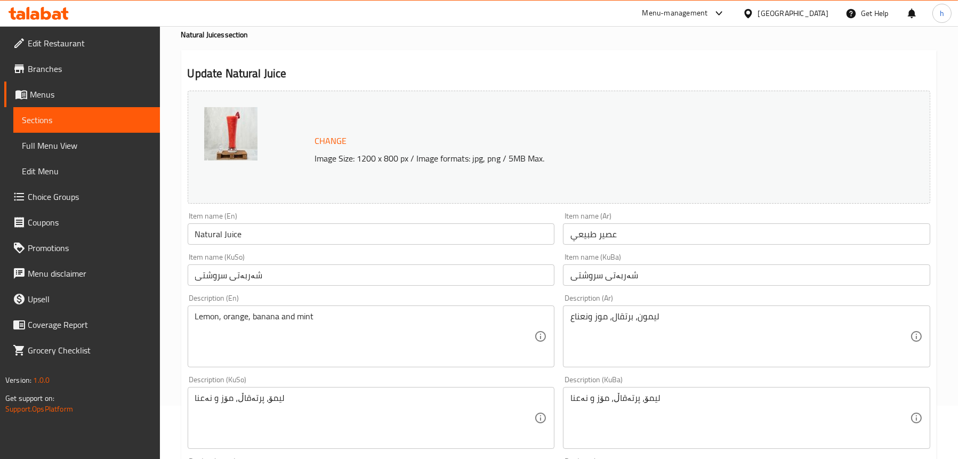
click at [281, 319] on textarea "Lemon, orange, banana and mint" at bounding box center [364, 336] width 339 height 51
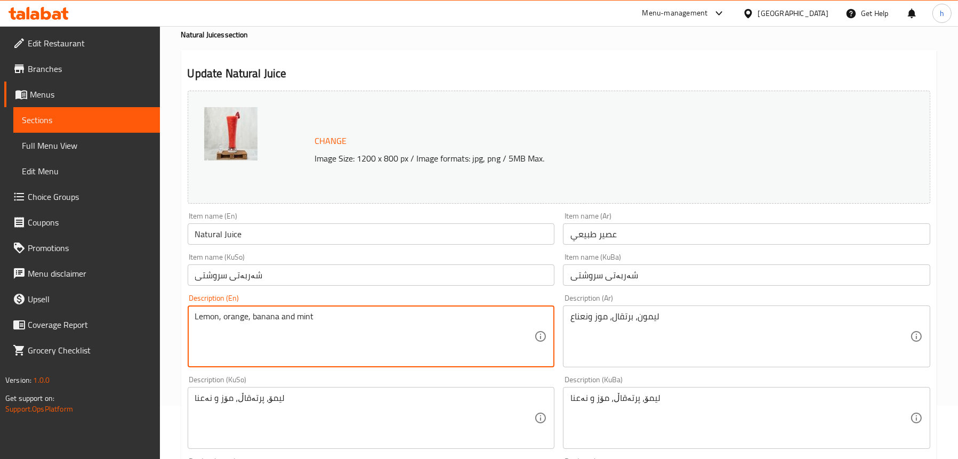
click at [281, 319] on textarea "Lemon, orange, banana and mint" at bounding box center [364, 336] width 339 height 51
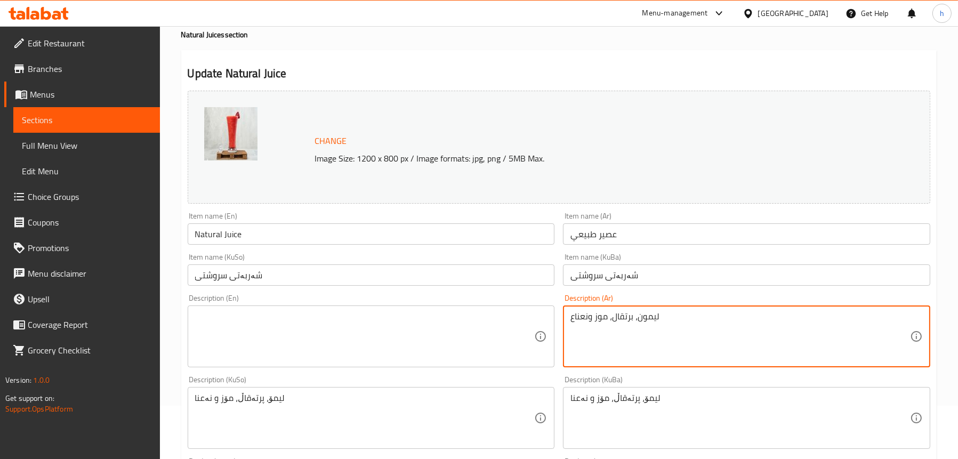
click at [617, 322] on textarea "ليمون، برتقال، موز ونعناع" at bounding box center [739, 336] width 339 height 51
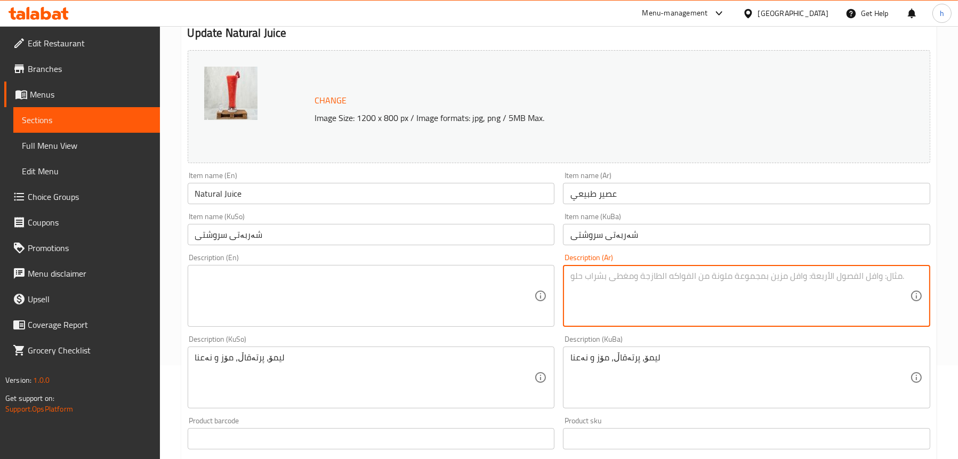
scroll to position [160, 0]
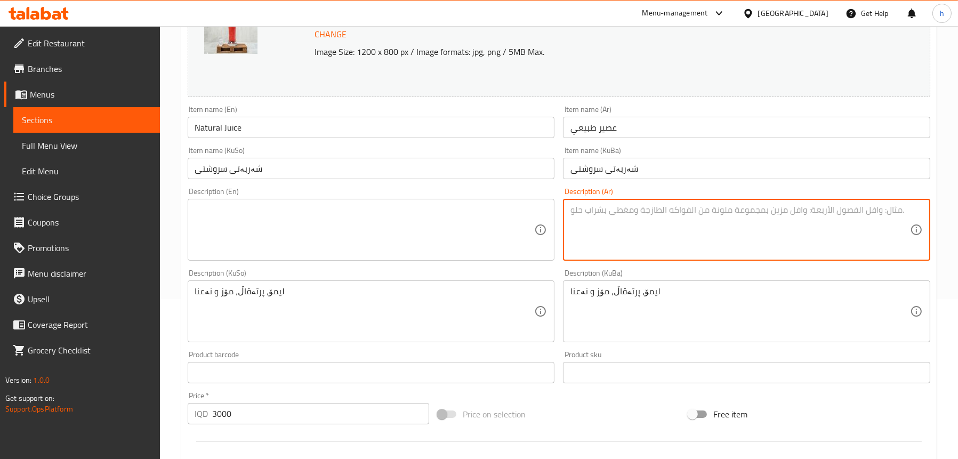
click at [257, 285] on div "لیمۆ، پرتەقاڵ، مۆز و نەعنا Description (KuSo)" at bounding box center [371, 311] width 367 height 62
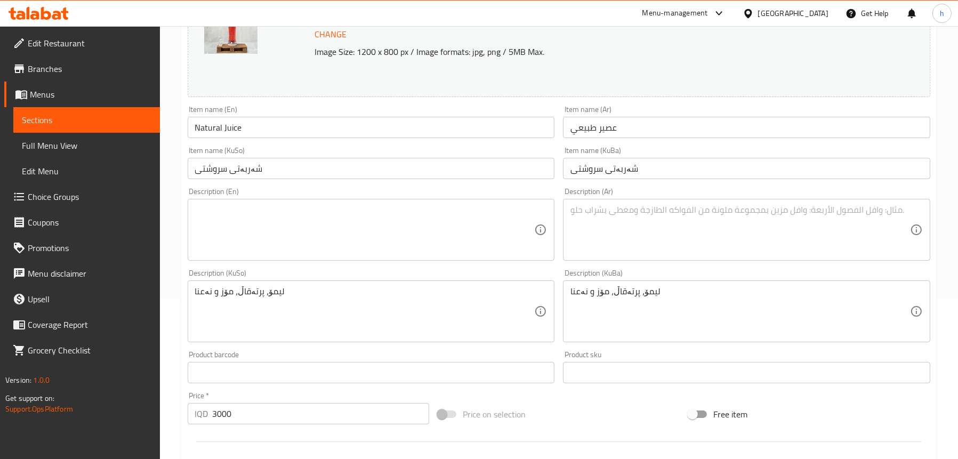
click at [257, 285] on div "لیمۆ، پرتەقاڵ، مۆز و نەعنا Description (KuSo)" at bounding box center [371, 311] width 367 height 62
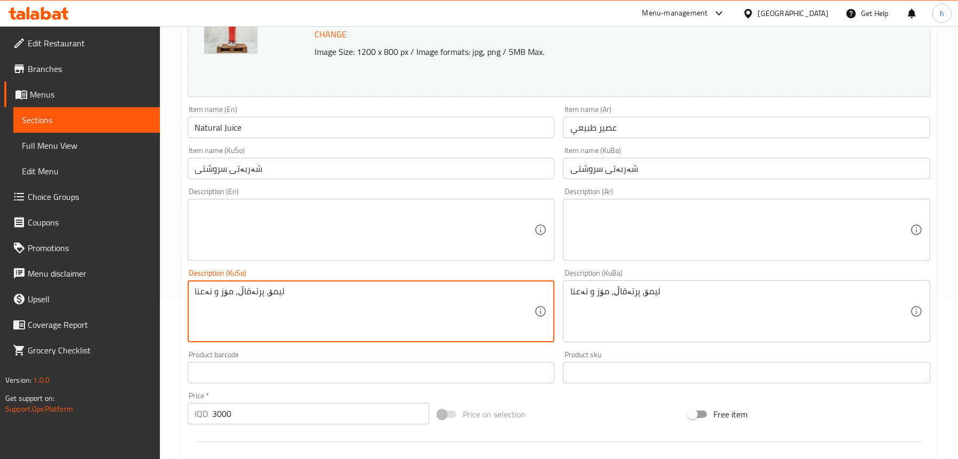
click at [256, 297] on textarea "لیمۆ، پرتەقاڵ، مۆز و نەعنا" at bounding box center [364, 311] width 339 height 51
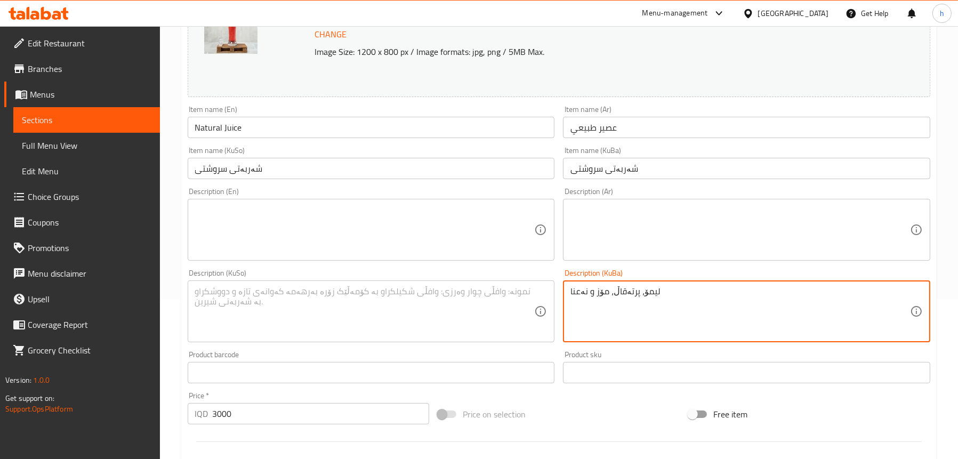
click at [632, 293] on textarea "لیمۆ، پرتەقاڵ، مۆز و نەعنا" at bounding box center [739, 311] width 339 height 51
type textarea "لیمۆ، پرتەقاڵ، مۆز و نەعنا"
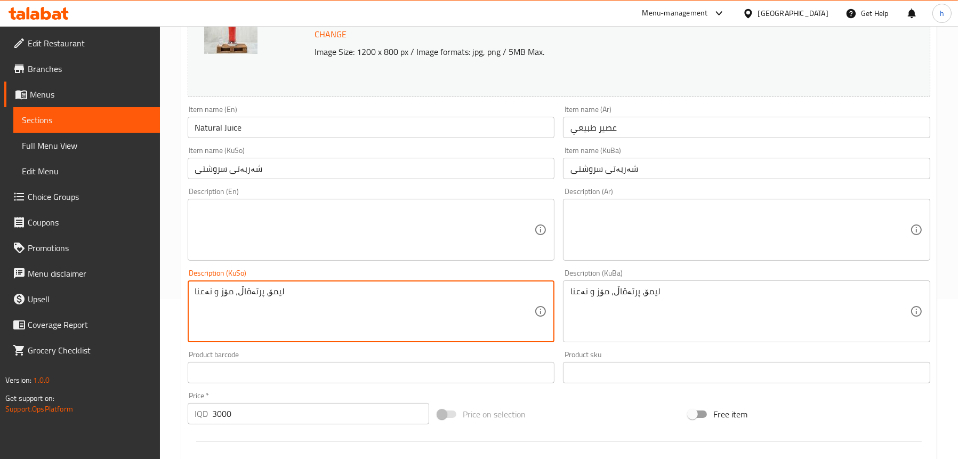
type textarea "لیمۆ، پرتەقاڵ، مۆز و نەعنا"
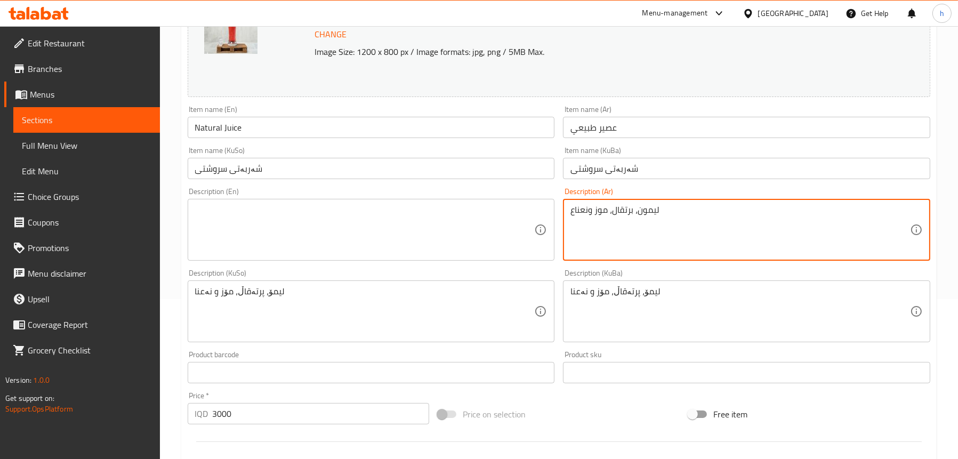
type textarea "ليمون، برتقال، موز ونعناع"
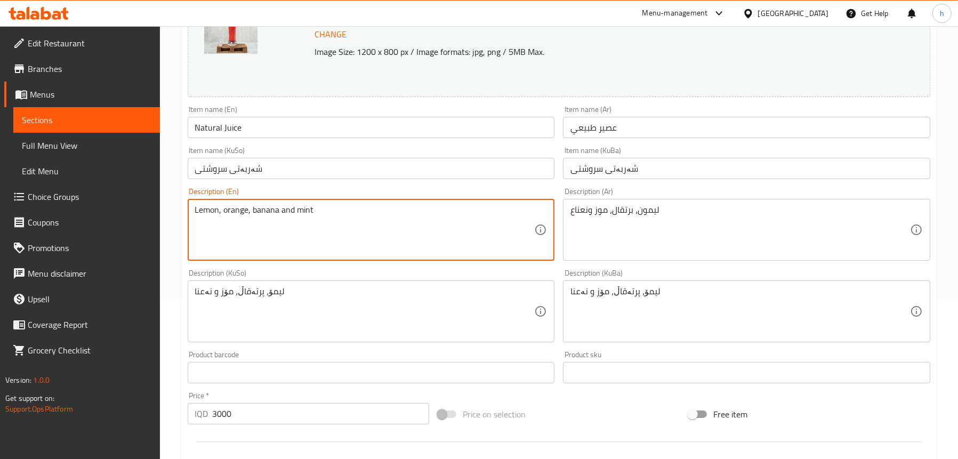
click at [261, 218] on textarea "Lemon, orange, banana and mint" at bounding box center [364, 230] width 339 height 51
type textarea "Lemon, orange, banana and mint"
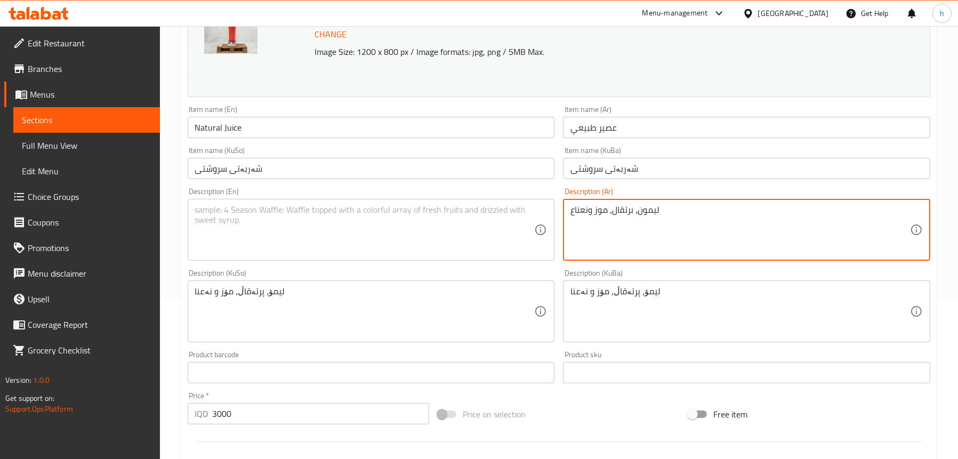
click at [611, 212] on textarea "ليمون، برتقال، موز ونعناع" at bounding box center [739, 230] width 339 height 51
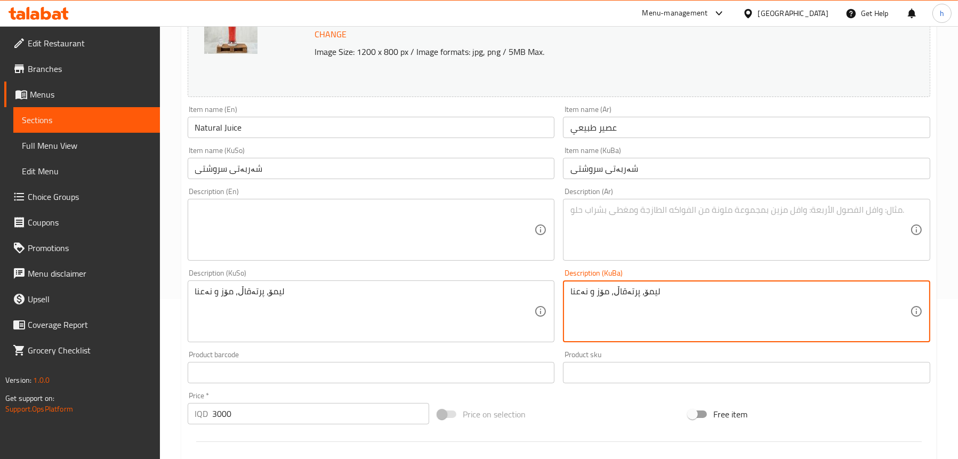
click at [606, 293] on textarea "لیمۆ، پرتەقاڵ، مۆز و نەعنا" at bounding box center [739, 311] width 339 height 51
click at [313, 297] on textarea "لیمۆ، پرتەقاڵ، مۆز و نەعنا" at bounding box center [364, 311] width 339 height 51
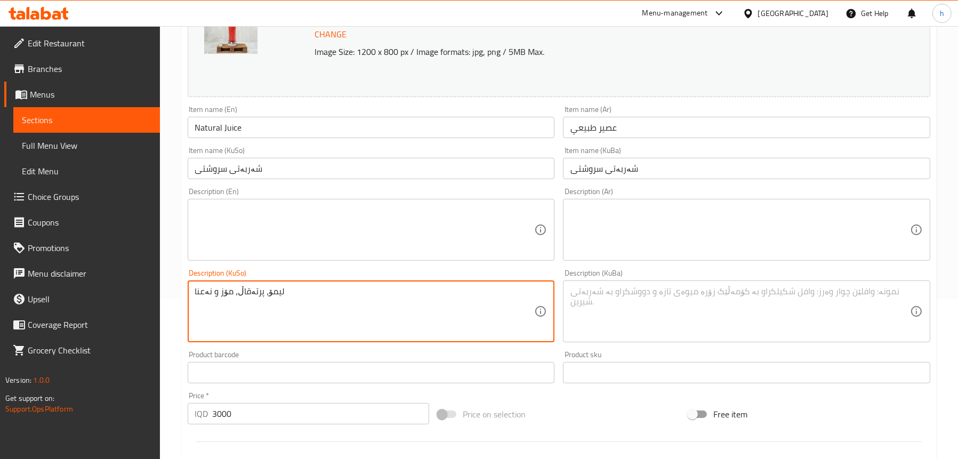
click at [313, 297] on textarea "لیمۆ، پرتەقاڵ، مۆز و نەعنا" at bounding box center [364, 311] width 339 height 51
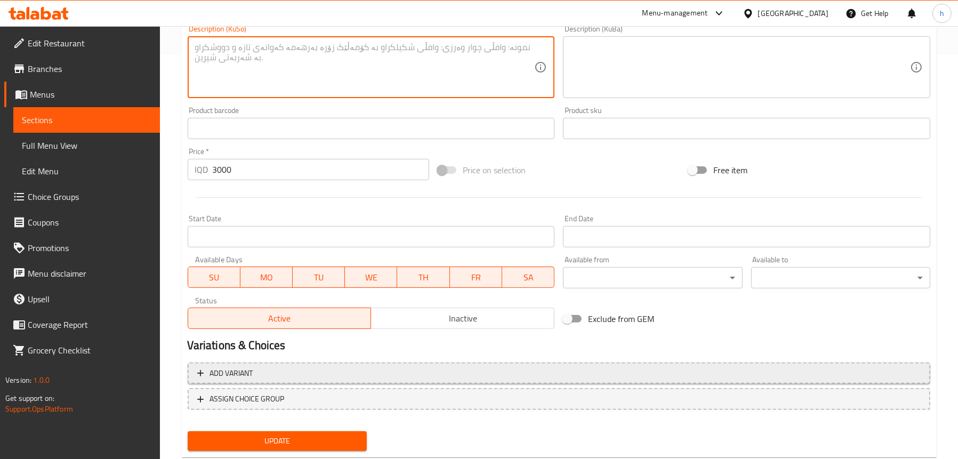
scroll to position [432, 0]
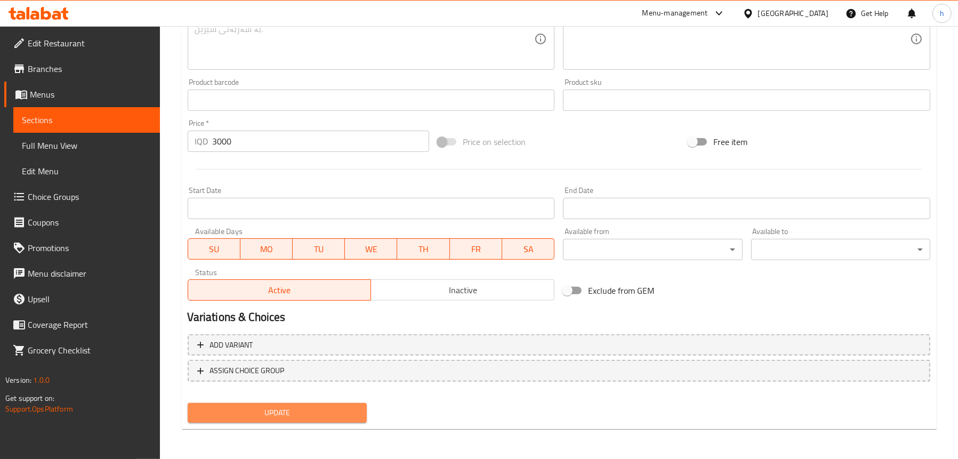
click at [268, 412] on span "Update" at bounding box center [277, 412] width 162 height 13
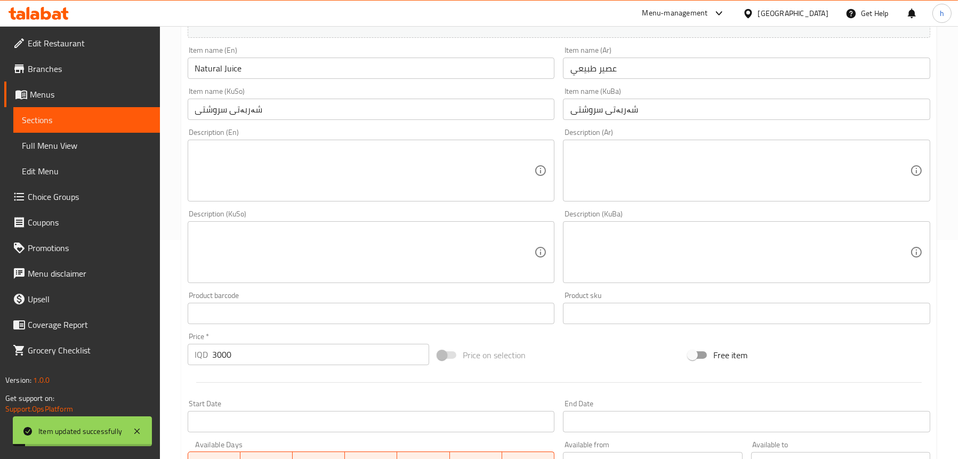
click at [47, 125] on span "Sections" at bounding box center [86, 120] width 129 height 13
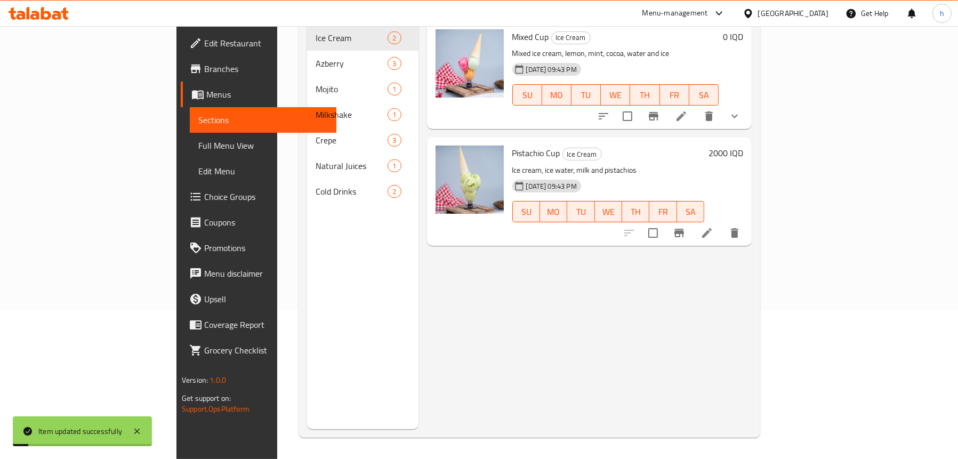
scroll to position [150, 0]
click at [204, 192] on span "Choice Groups" at bounding box center [266, 196] width 124 height 13
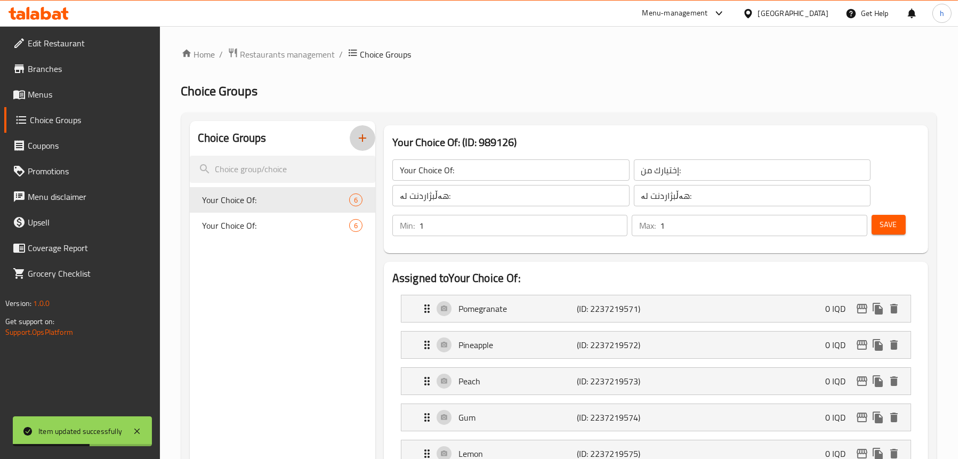
click at [360, 134] on icon "button" at bounding box center [362, 138] width 13 height 13
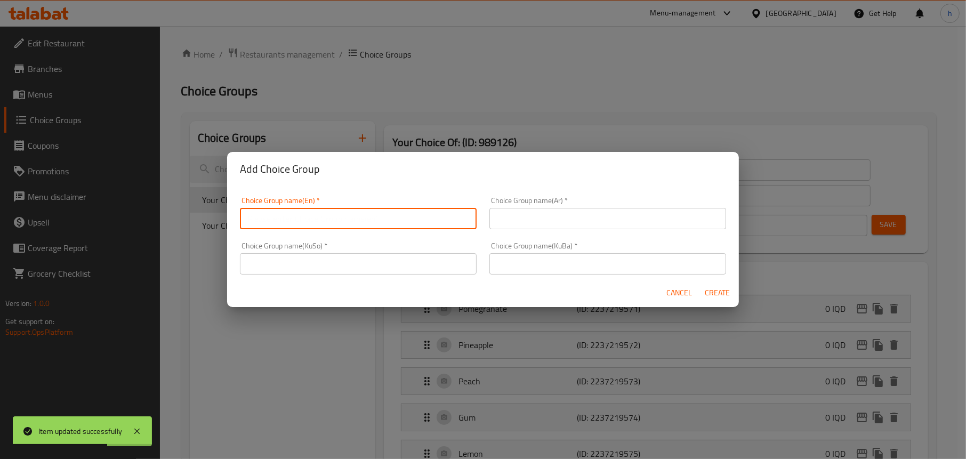
click at [310, 214] on input "text" at bounding box center [358, 218] width 237 height 21
type input "T"
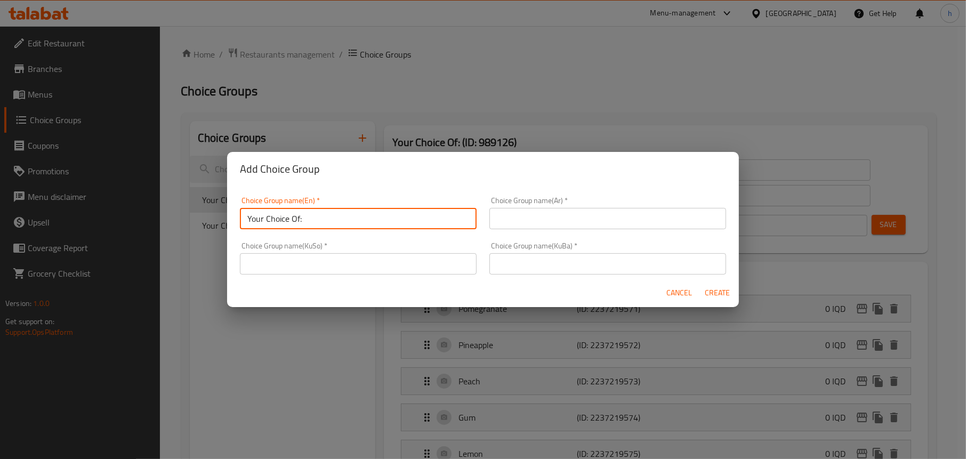
type input "Your Choice Of:"
click at [523, 218] on input "text" at bounding box center [607, 218] width 237 height 21
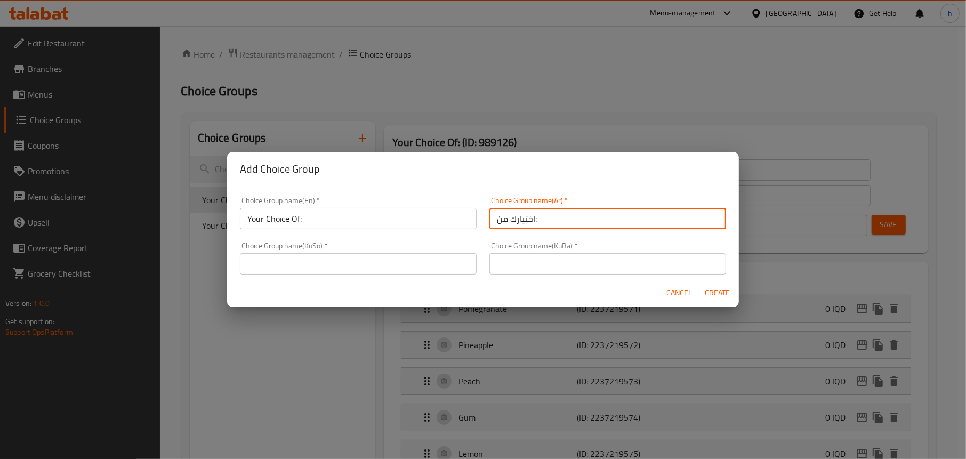
type input "اختيارك من:"
click at [393, 273] on input "text" at bounding box center [358, 263] width 237 height 21
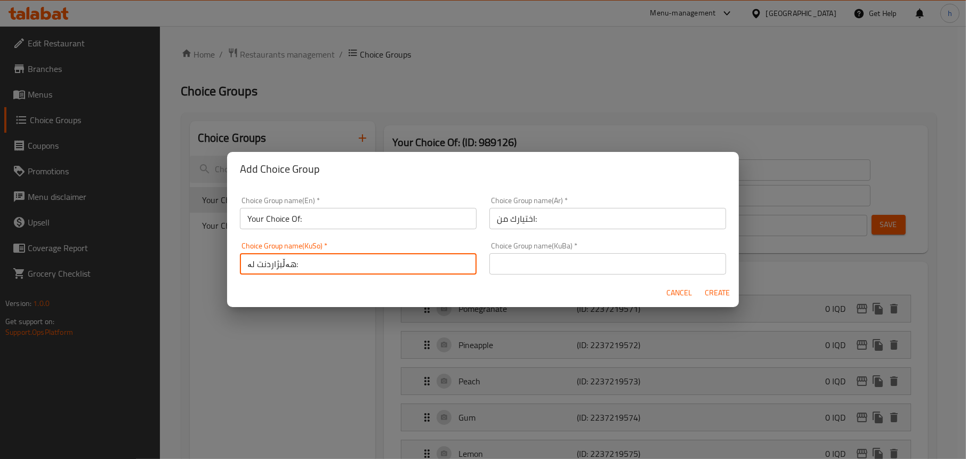
drag, startPoint x: 330, startPoint y: 266, endPoint x: 217, endPoint y: 266, distance: 113.5
click at [217, 266] on div "Add Choice Group Choice Group name(En)   * Your Choice Of: Choice Group name(En…" at bounding box center [483, 229] width 966 height 459
type input "هەڵبژاردنت لە:"
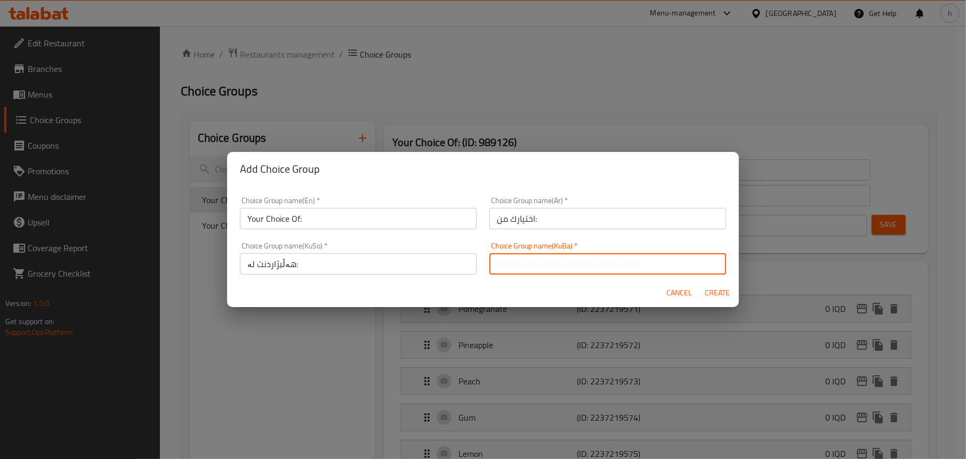
click at [602, 266] on input "text" at bounding box center [607, 263] width 237 height 21
paste input "هەڵبژاردنت لە:"
type input "هەڵبژاردنت لە:"
click at [716, 293] on span "Create" at bounding box center [718, 292] width 26 height 13
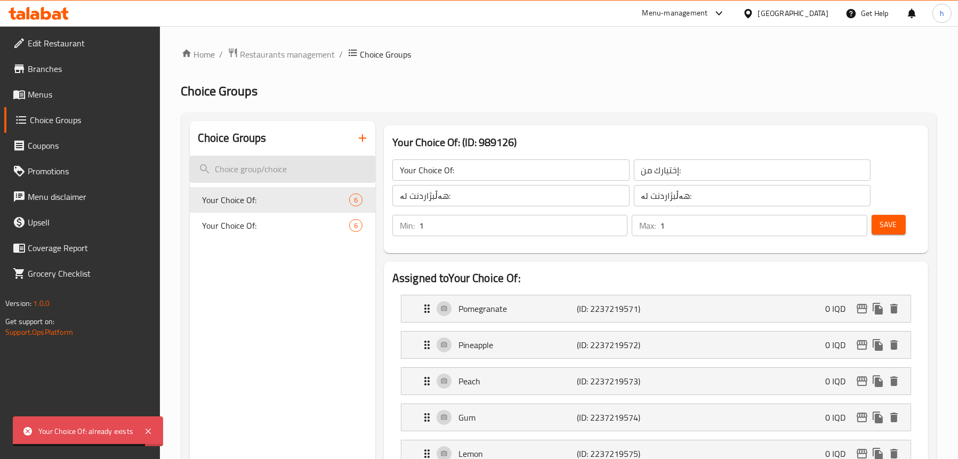
click at [275, 163] on input "search" at bounding box center [282, 169] width 185 height 27
click at [364, 140] on icon "button" at bounding box center [362, 138] width 13 height 13
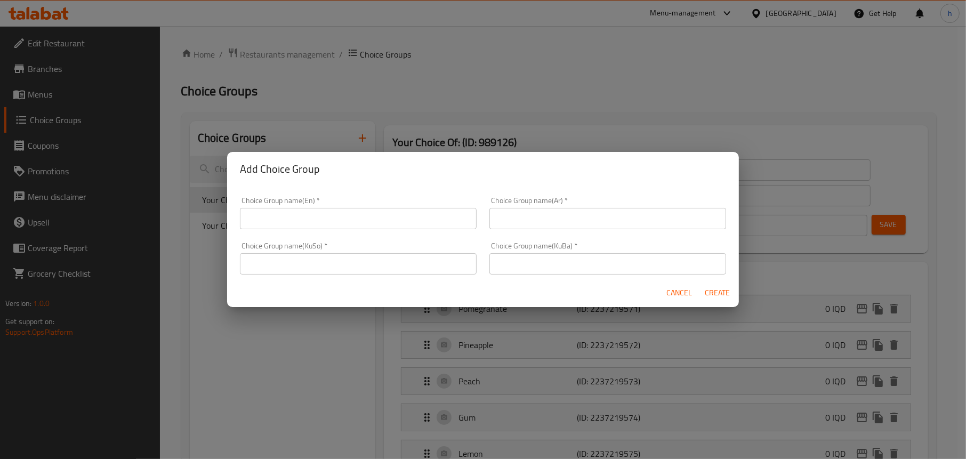
click at [267, 212] on input "text" at bounding box center [358, 218] width 237 height 21
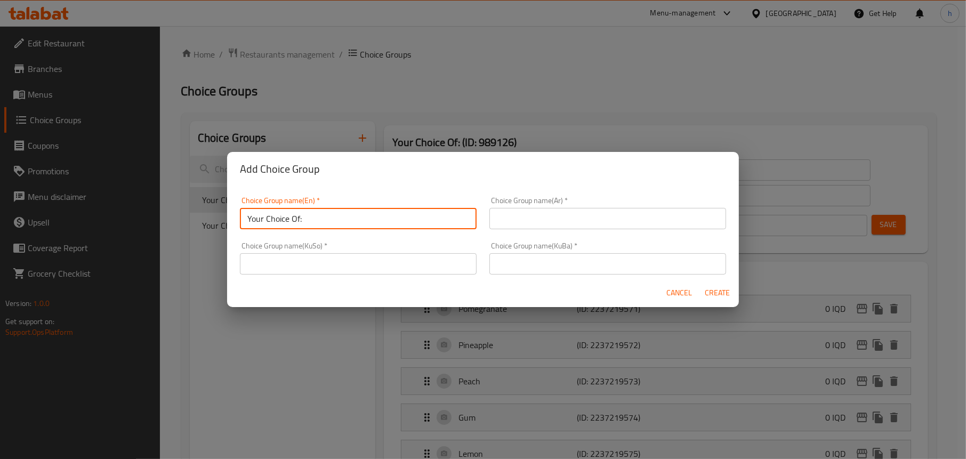
type input "Your Choice Of:"
click at [518, 225] on input "text" at bounding box center [607, 218] width 237 height 21
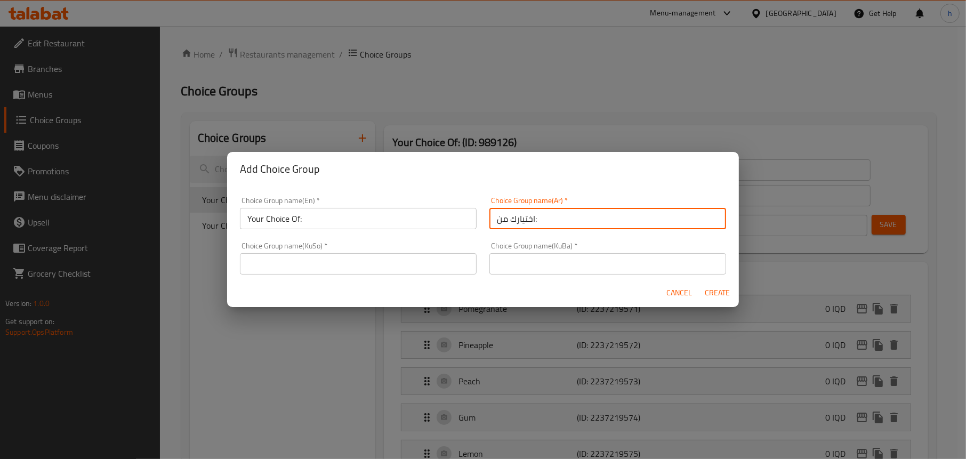
type input "اختيارك من:"
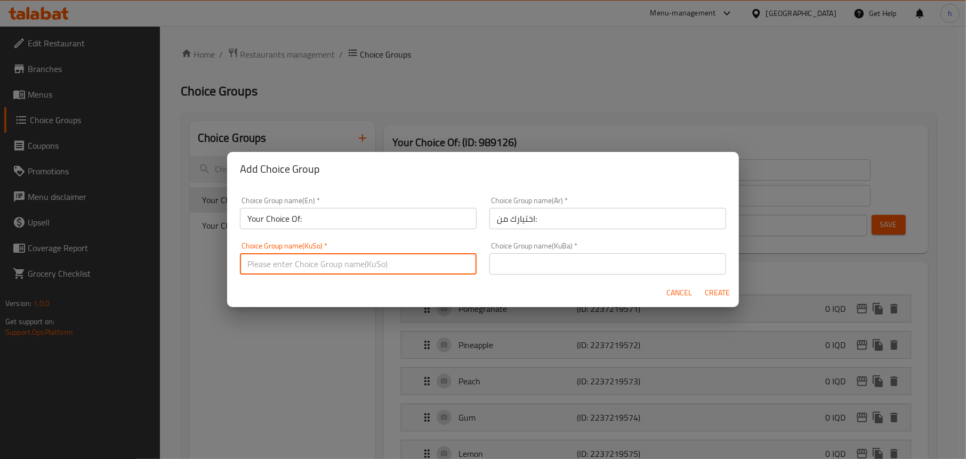
click at [402, 267] on input "text" at bounding box center [358, 263] width 237 height 21
drag, startPoint x: 308, startPoint y: 263, endPoint x: 212, endPoint y: 265, distance: 96.0
click at [212, 265] on div "Add Choice Group Choice Group name(En)   * Your Choice Of: Choice Group name(En…" at bounding box center [483, 229] width 966 height 459
type input "هەڵبژاردنت لە:"
click at [571, 263] on input "text" at bounding box center [607, 263] width 237 height 21
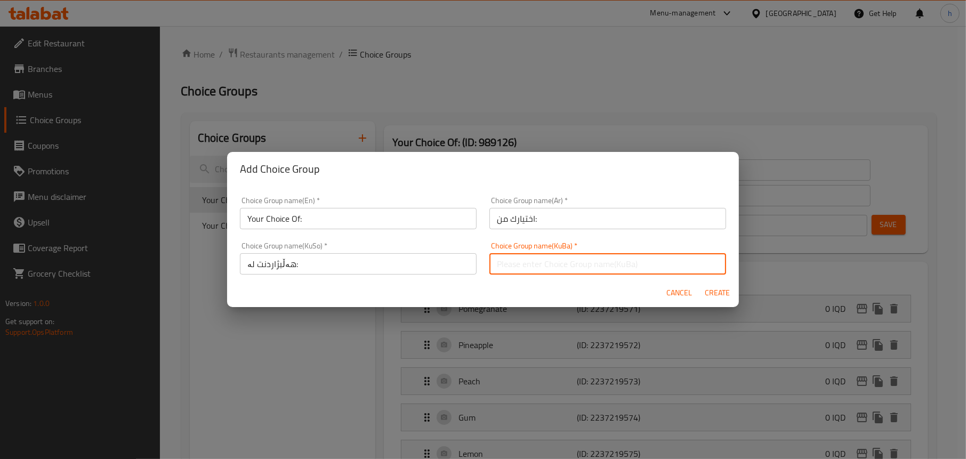
paste input "هەڵبژاردنت لە:"
type input "هەڵبژاردنت لە:"
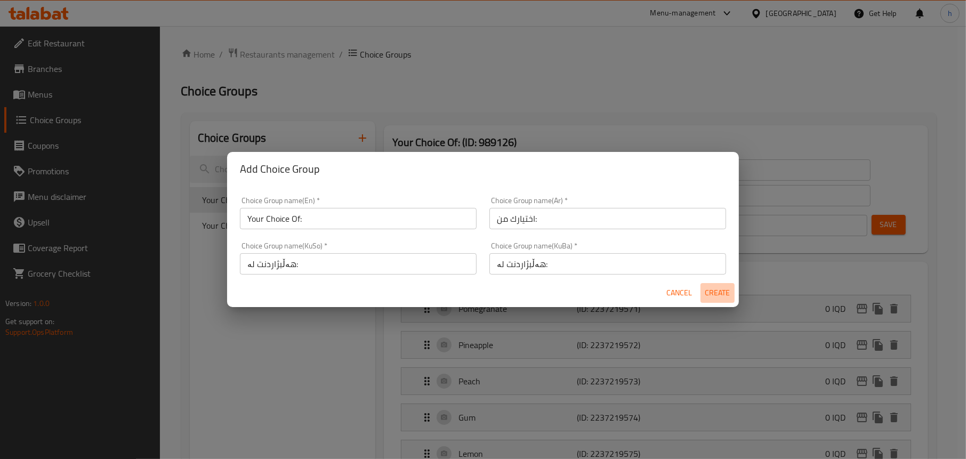
click at [726, 299] on span "Create" at bounding box center [718, 292] width 26 height 13
type input "Your Choice Of:"
type input "اختيارك من:"
type input "هەڵبژاردنت لە:"
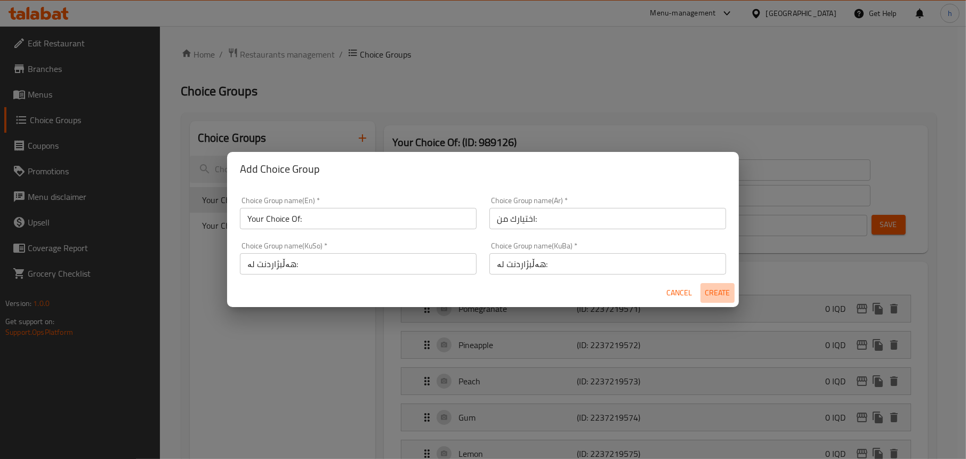
type input "0"
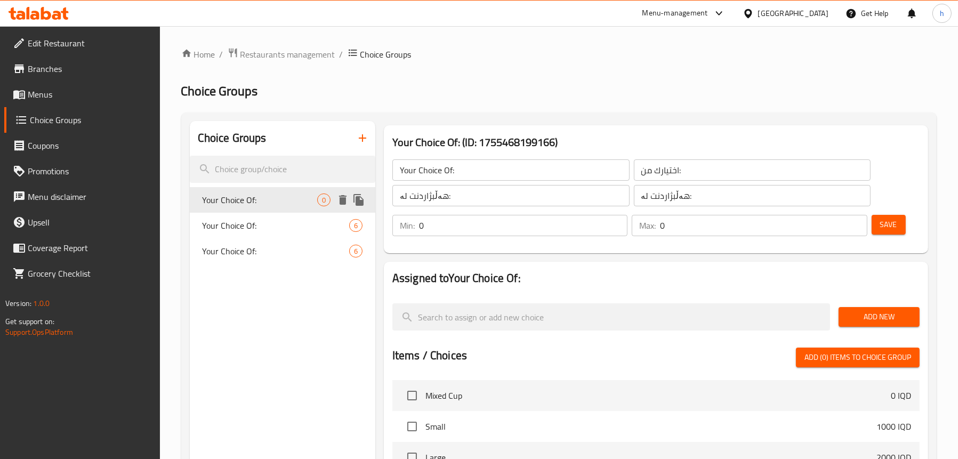
click at [234, 197] on span "Your Choice Of:" at bounding box center [260, 199] width 115 height 13
click at [256, 223] on span "Your Choice Of:" at bounding box center [260, 225] width 115 height 13
type input "Your Choice Of:"
type input "إختيارك من:"
type input "هەڵبژاردنت لە:"
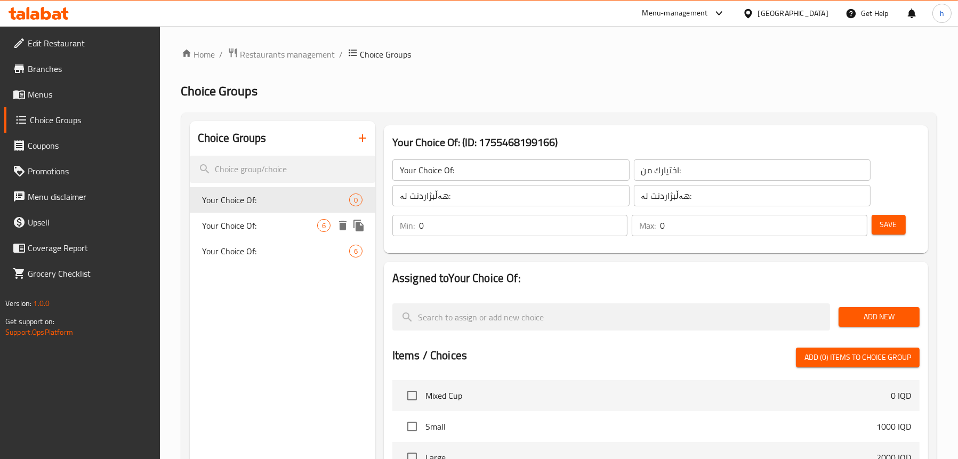
type input "هەڵبژاردنت لە:"
type input "1"
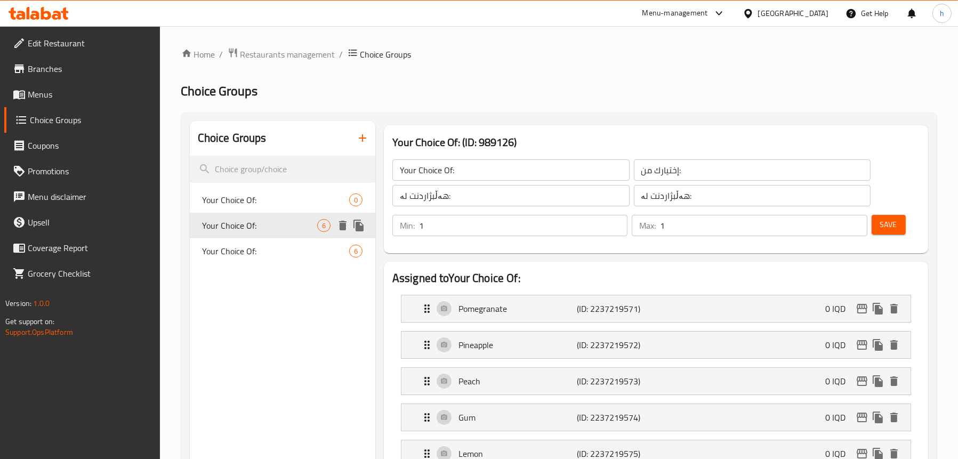
click at [252, 204] on span "Your Choice Of:" at bounding box center [276, 199] width 147 height 13
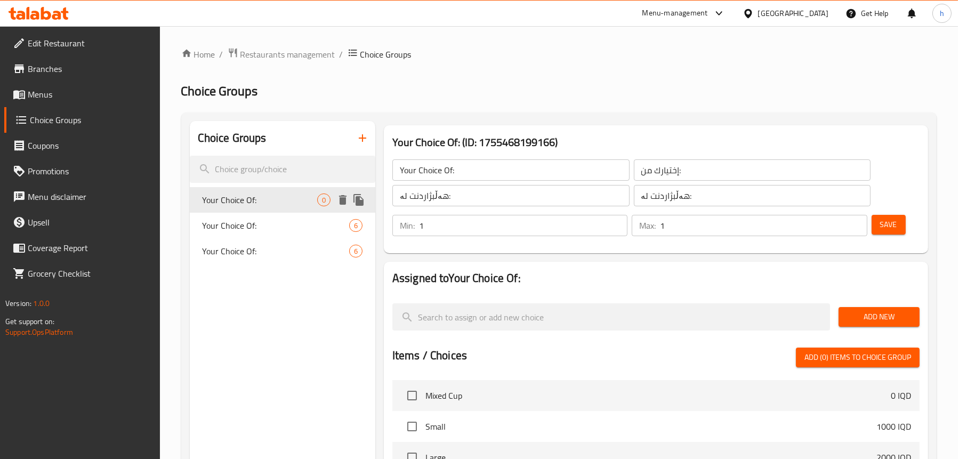
type input "Your Choice Of:"
type input "اختيارك من:"
type input "هەڵبژاردنت لە:"
type input "0"
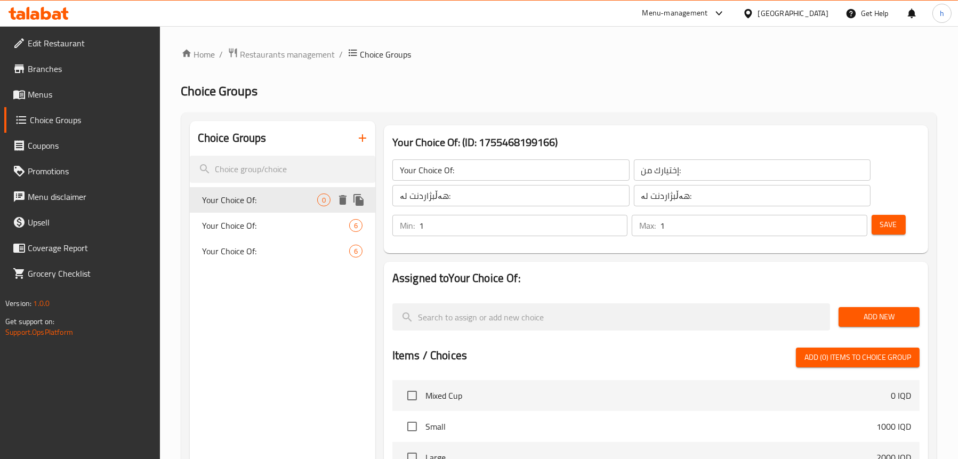
type input "0"
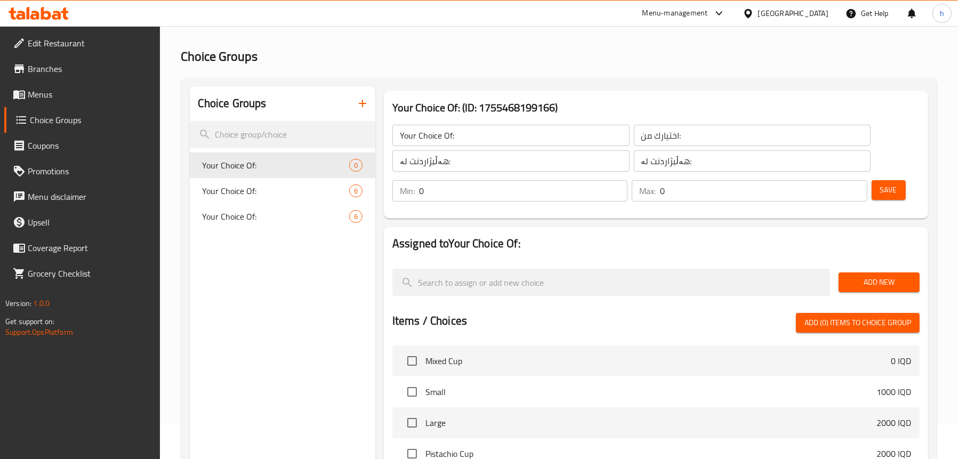
scroll to position [53, 0]
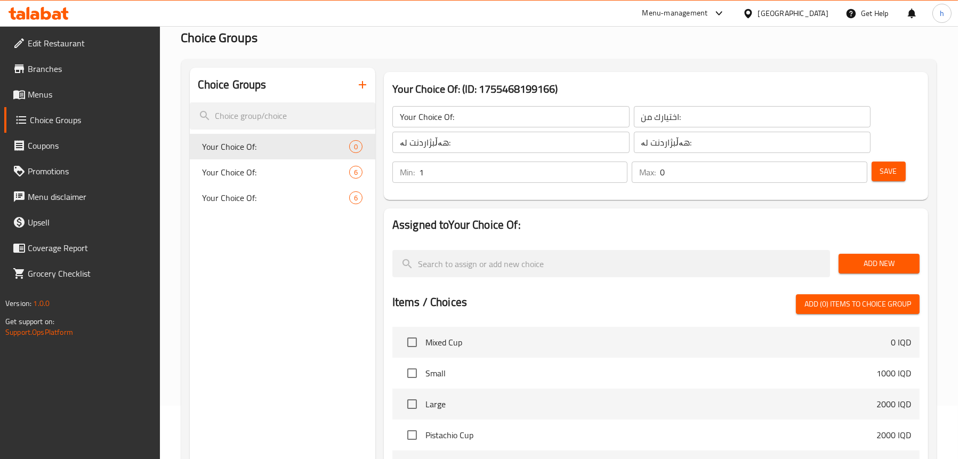
type input "1"
click at [615, 169] on input "1" at bounding box center [523, 171] width 208 height 21
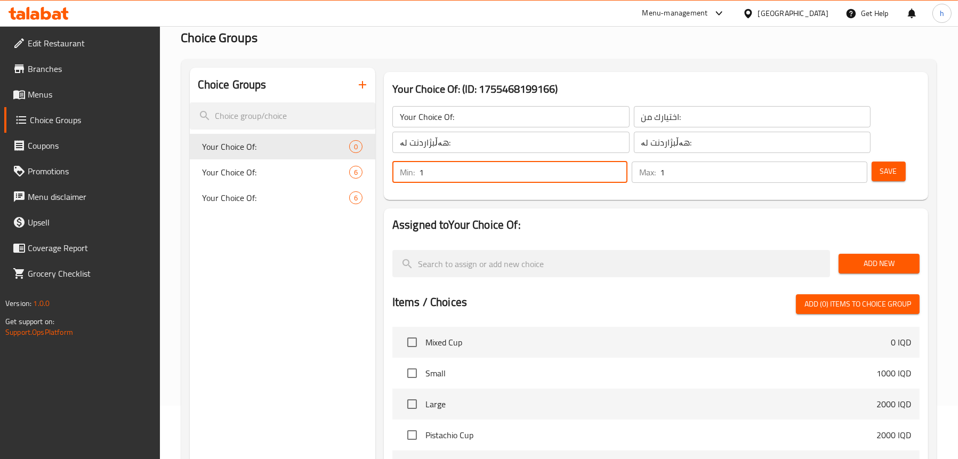
type input "1"
click at [853, 167] on input "1" at bounding box center [763, 171] width 207 height 21
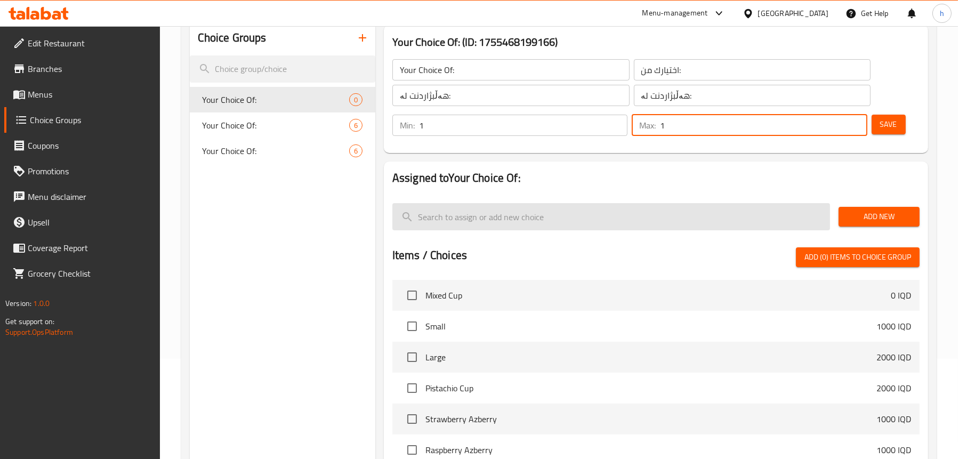
scroll to position [107, 0]
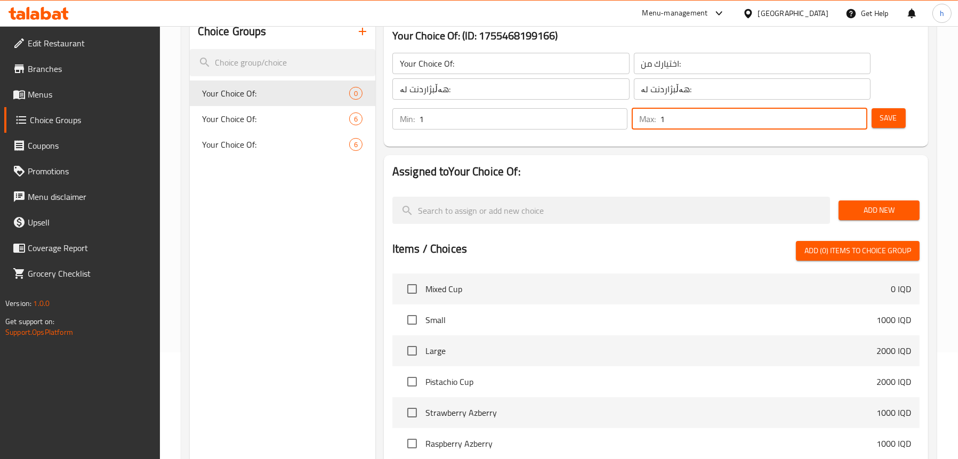
click at [861, 211] on span "Add New" at bounding box center [879, 210] width 64 height 13
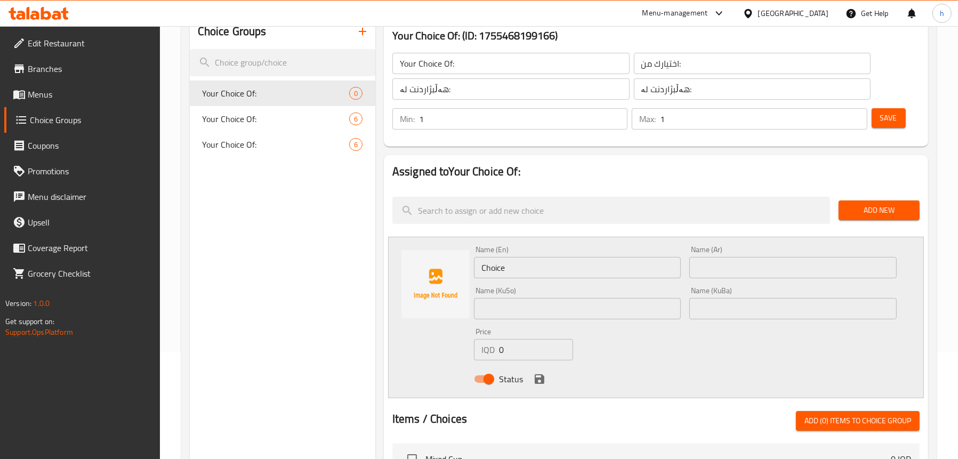
click at [499, 270] on input "Choice" at bounding box center [577, 267] width 207 height 21
paste input "Lemon"
type input "Lemon"
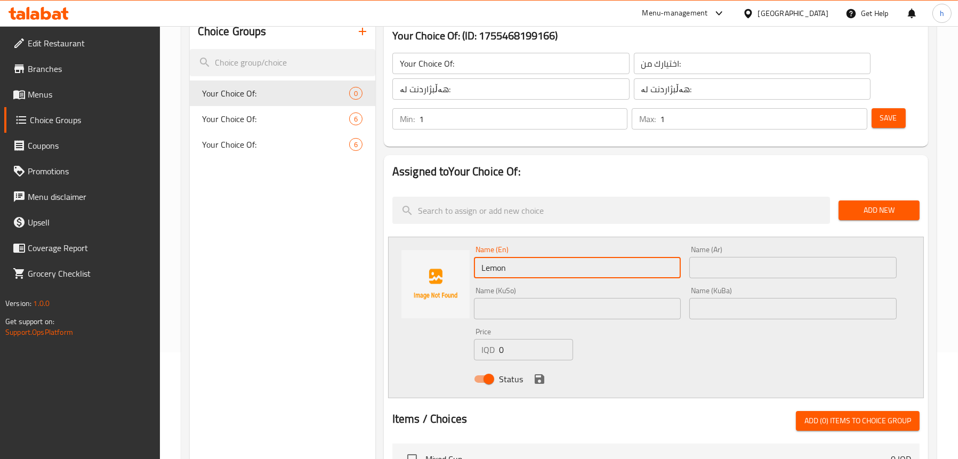
click at [717, 266] on input "text" at bounding box center [792, 267] width 207 height 21
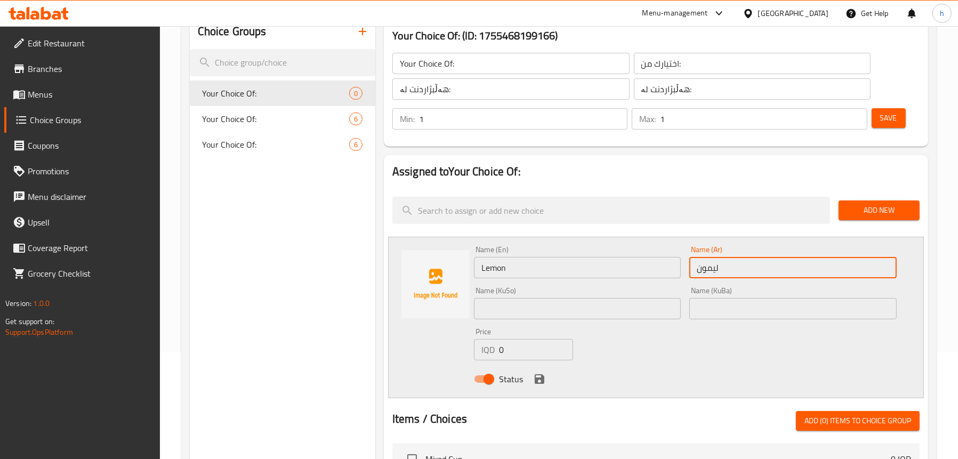
type input "ليمون"
click at [515, 307] on input "text" at bounding box center [577, 308] width 207 height 21
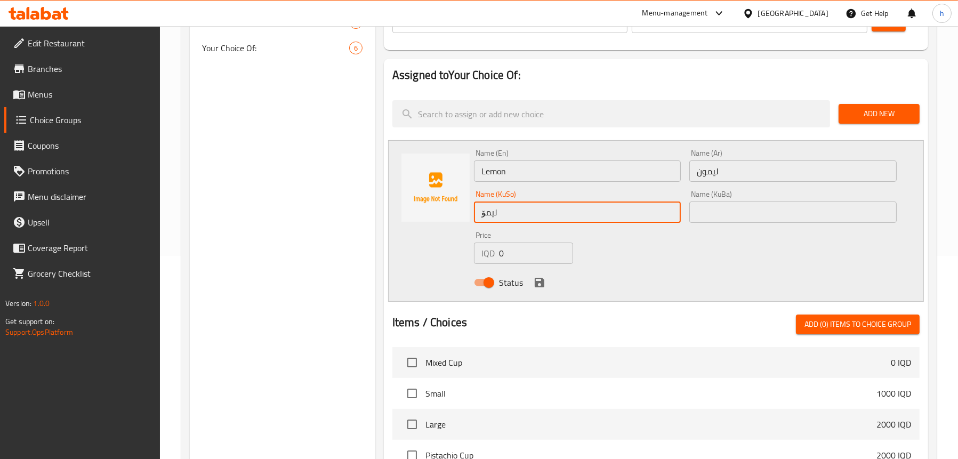
scroll to position [213, 0]
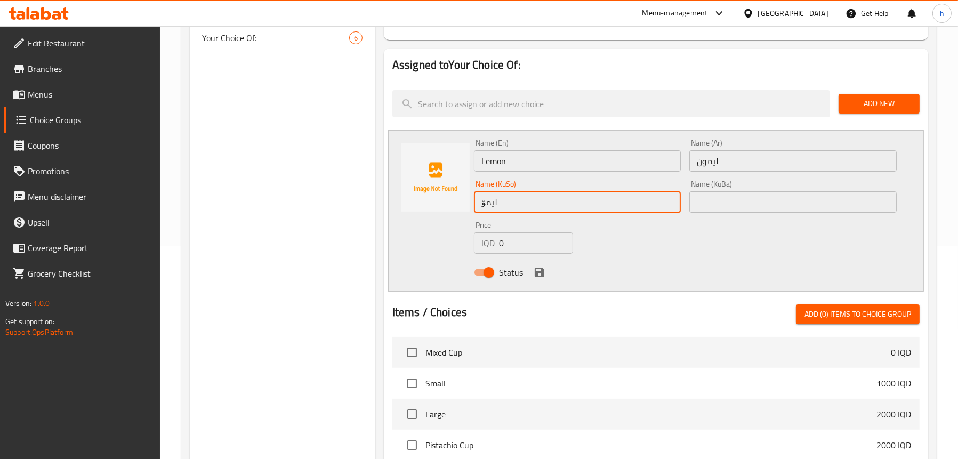
type input "لیمۆ"
click at [536, 270] on icon "save" at bounding box center [539, 272] width 13 height 13
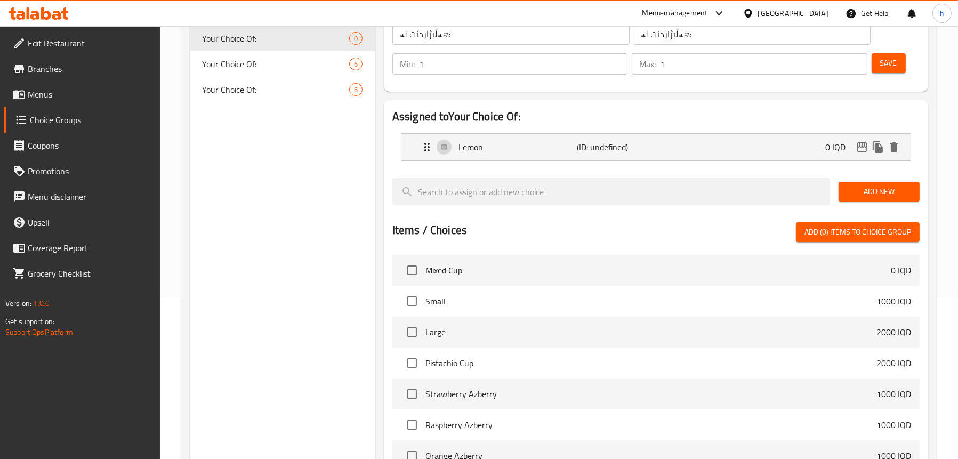
scroll to position [53, 0]
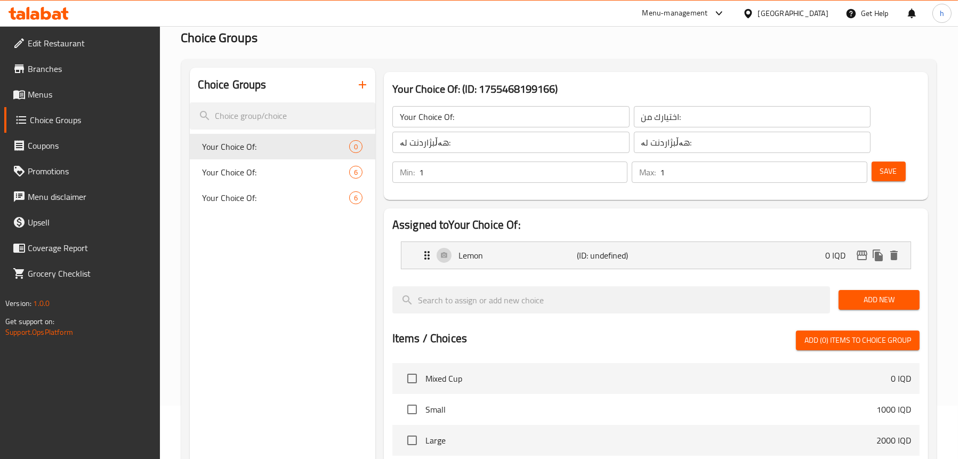
click at [886, 171] on span "Save" at bounding box center [888, 171] width 17 height 13
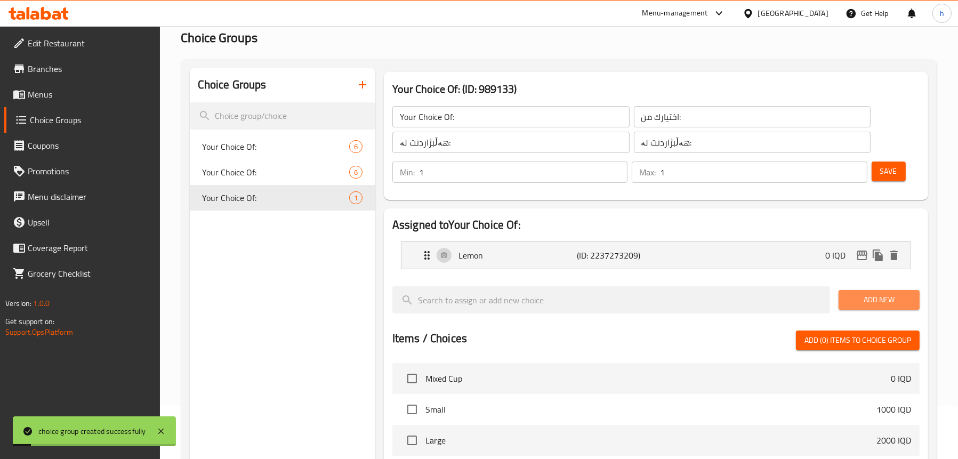
click at [862, 294] on span "Add New" at bounding box center [879, 299] width 64 height 13
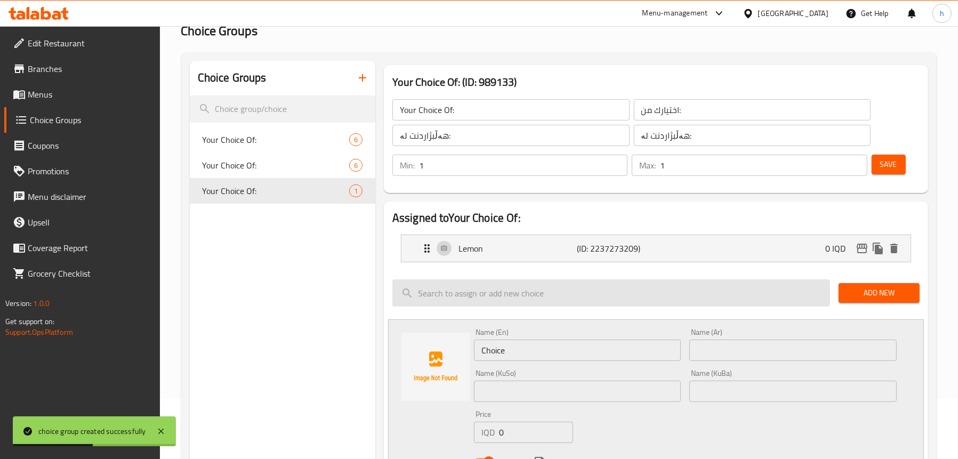
scroll to position [160, 0]
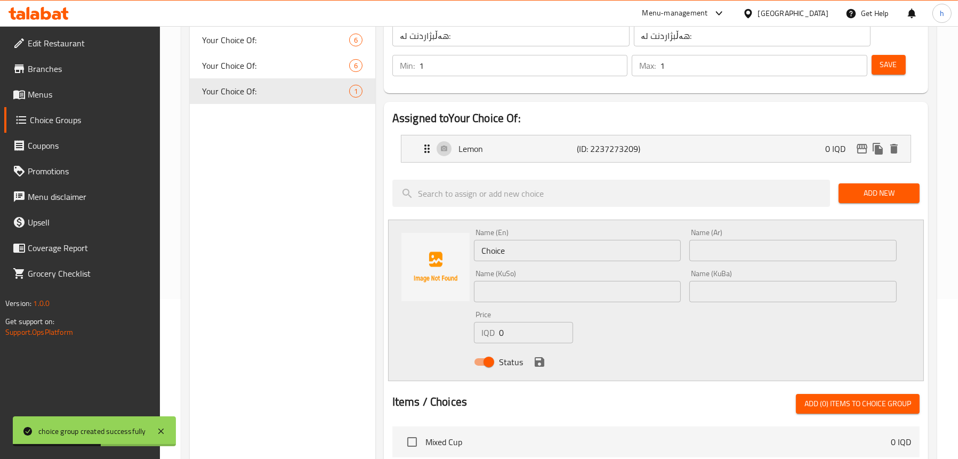
click at [504, 244] on input "Choice" at bounding box center [577, 250] width 207 height 21
click at [501, 247] on input "Choice" at bounding box center [577, 250] width 207 height 21
paste input "Orang"
type input "Orange"
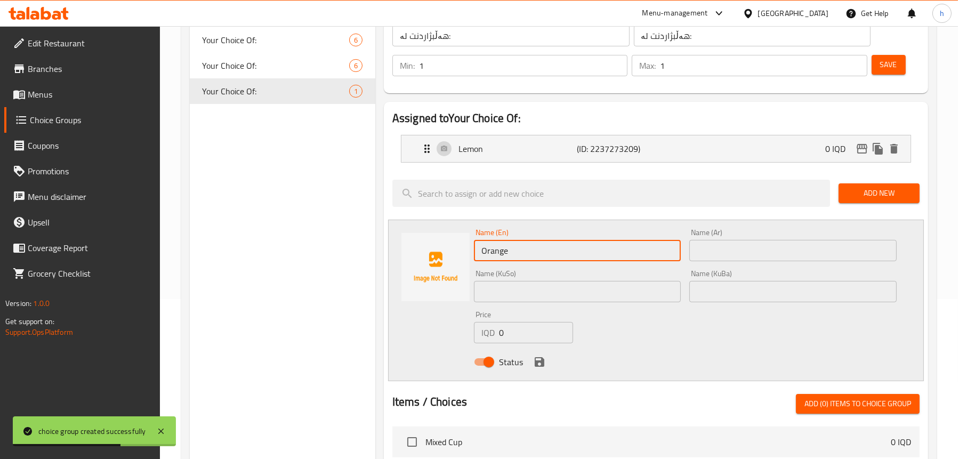
click at [733, 249] on input "text" at bounding box center [792, 250] width 207 height 21
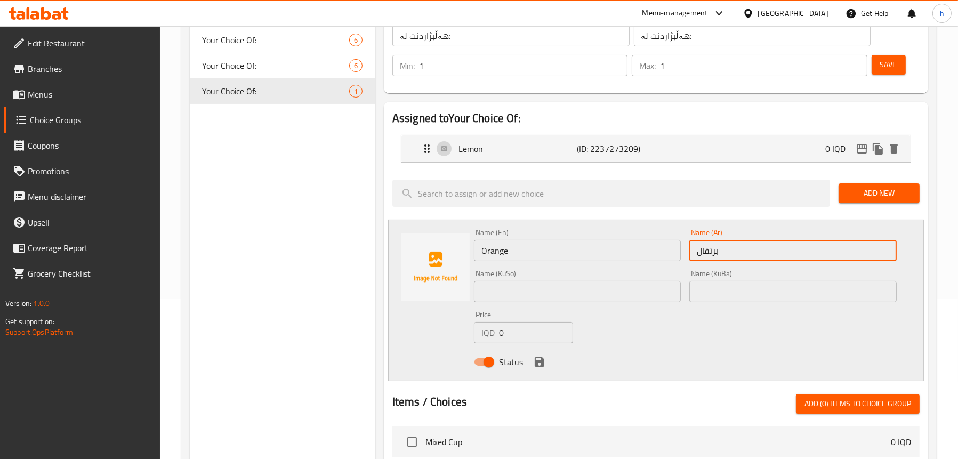
type input "برتقال"
click at [568, 297] on input "text" at bounding box center [577, 291] width 207 height 21
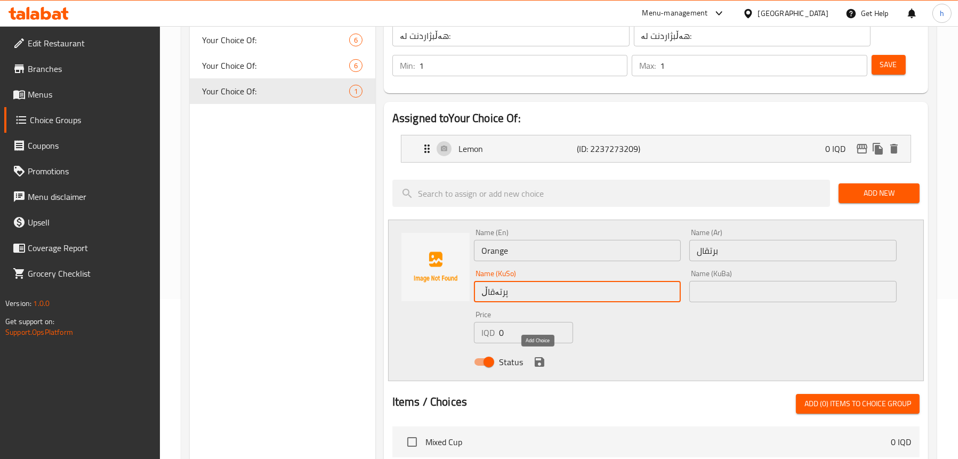
type input "پرتەقاڵ"
click at [538, 362] on icon "save" at bounding box center [539, 361] width 13 height 13
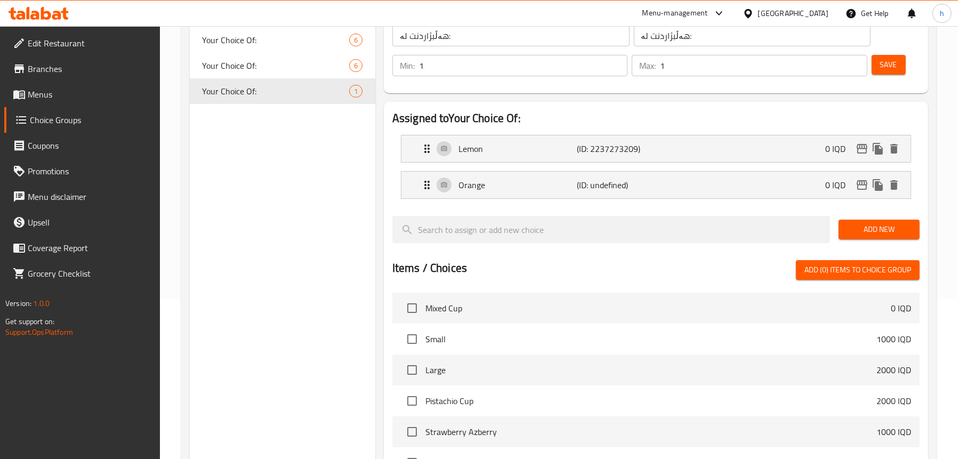
click at [872, 232] on span "Add New" at bounding box center [879, 229] width 64 height 13
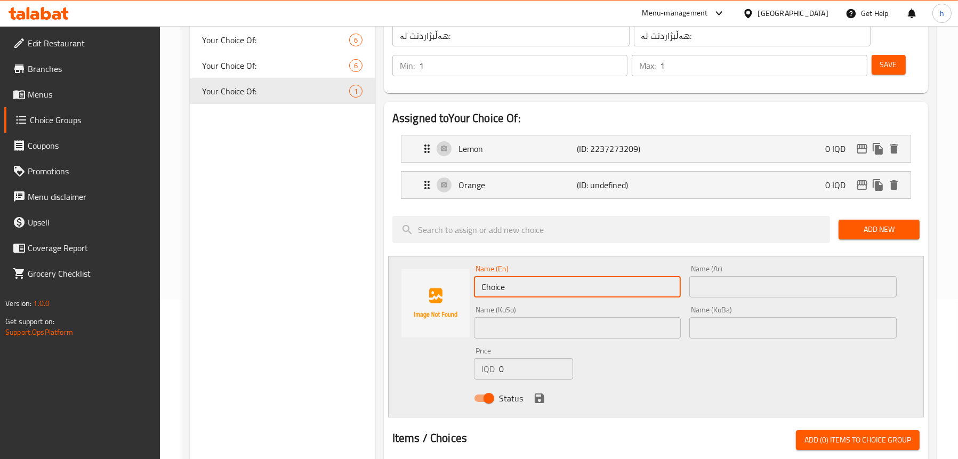
click at [514, 282] on input "Choice" at bounding box center [577, 286] width 207 height 21
paste input "Banana"
type input "Banana"
click at [700, 278] on input "text" at bounding box center [792, 286] width 207 height 21
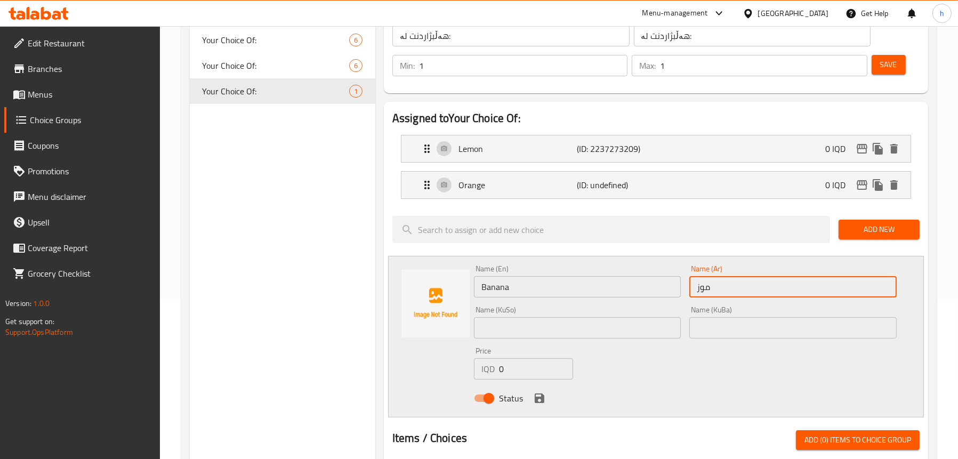
type input "موز"
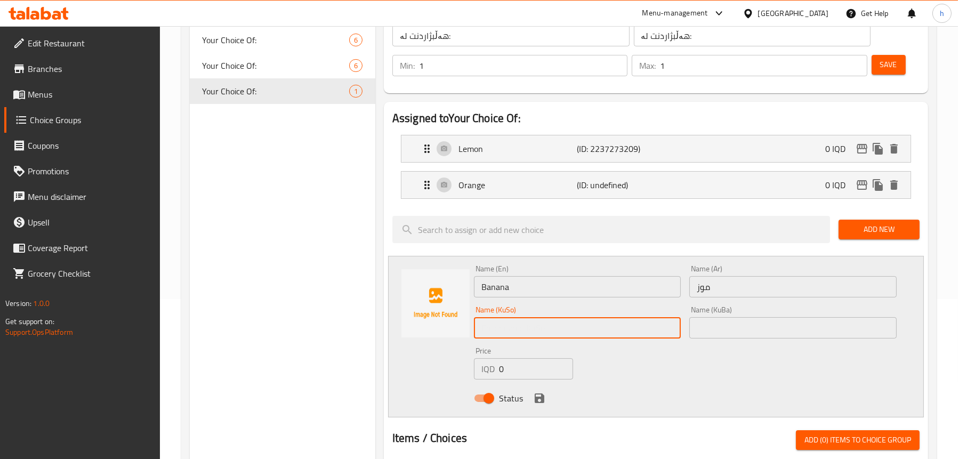
drag, startPoint x: 545, startPoint y: 319, endPoint x: 539, endPoint y: 325, distance: 8.3
click at [545, 319] on input "text" at bounding box center [577, 327] width 207 height 21
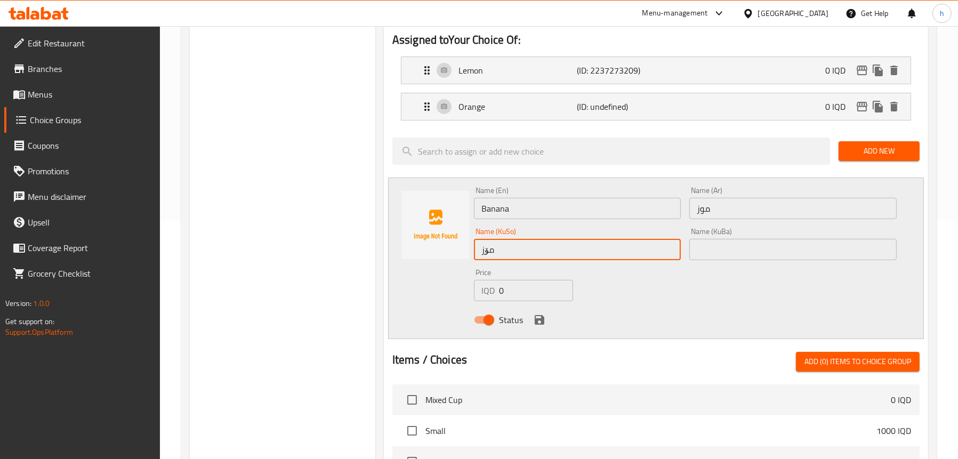
scroll to position [266, 0]
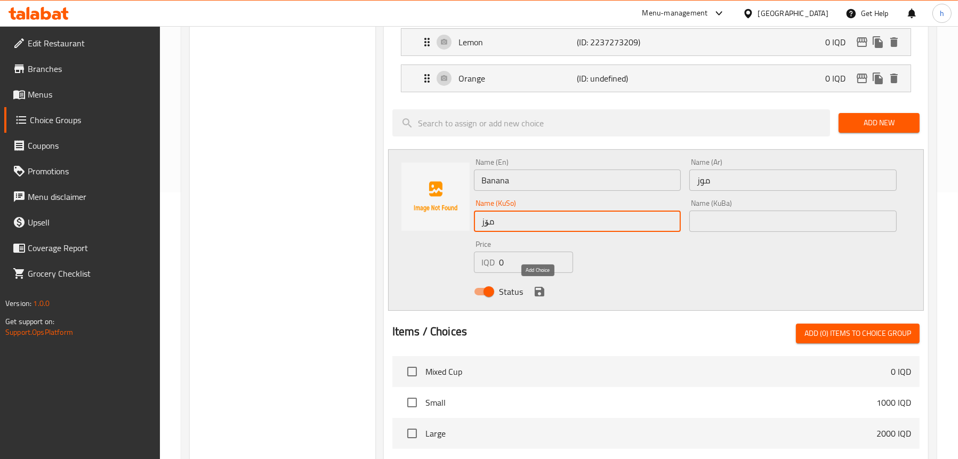
type input "مۆز"
click at [540, 288] on icon "save" at bounding box center [540, 292] width 10 height 10
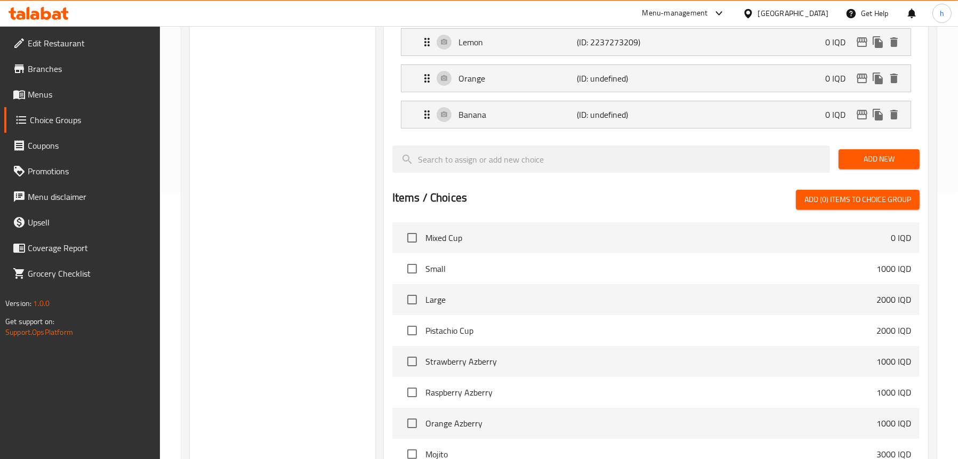
click at [863, 157] on span "Add New" at bounding box center [879, 158] width 64 height 13
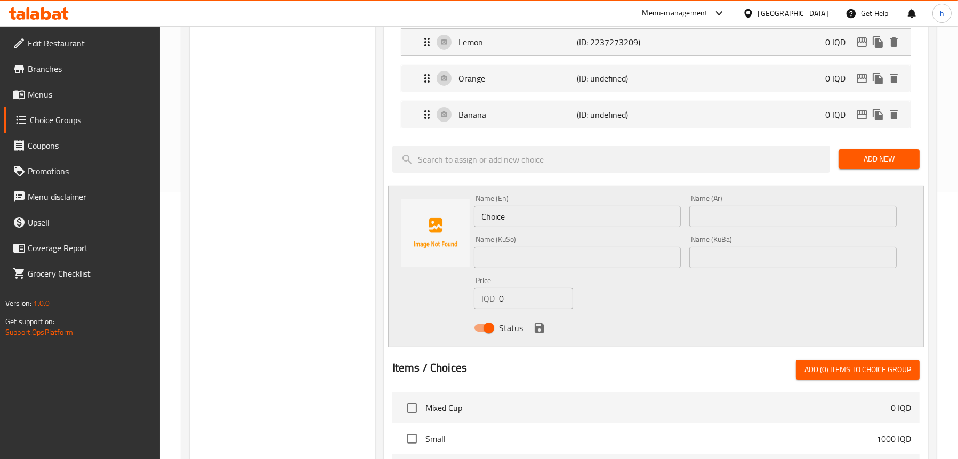
drag, startPoint x: 528, startPoint y: 198, endPoint x: 517, endPoint y: 206, distance: 13.0
click at [528, 198] on div "Name (En) Choice Name (En)" at bounding box center [577, 211] width 207 height 33
click at [514, 212] on input "Choice" at bounding box center [577, 216] width 207 height 21
paste input "Mint"
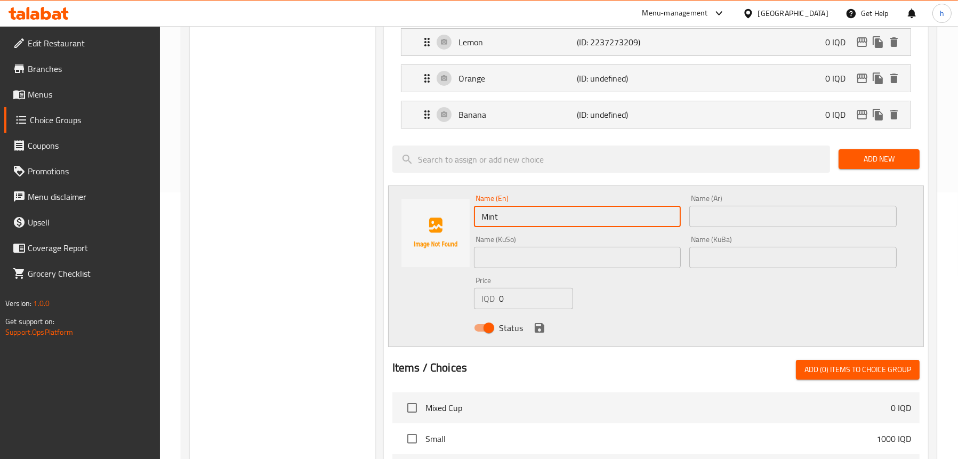
type input "Mint"
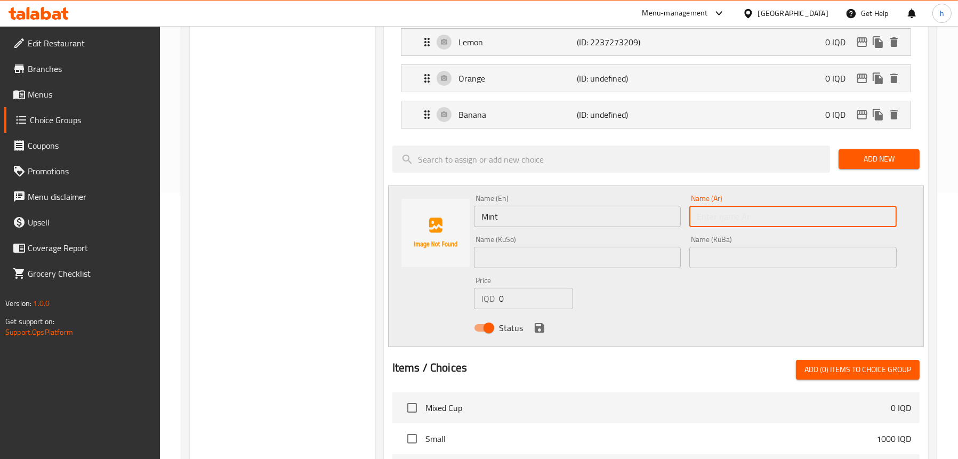
click at [747, 217] on input "text" at bounding box center [792, 216] width 207 height 21
type input "نعناع"
click at [566, 261] on input "text" at bounding box center [577, 257] width 207 height 21
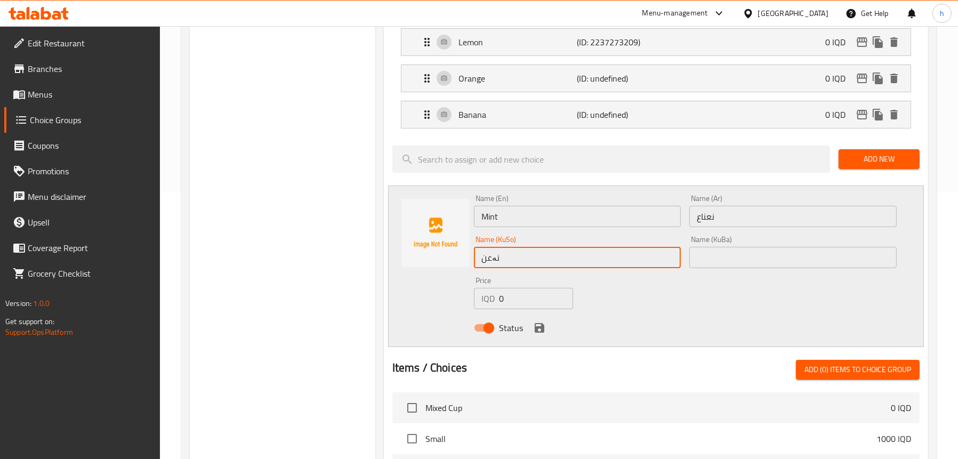
type input "نەعنا"
click at [538, 326] on icon "save" at bounding box center [539, 327] width 13 height 13
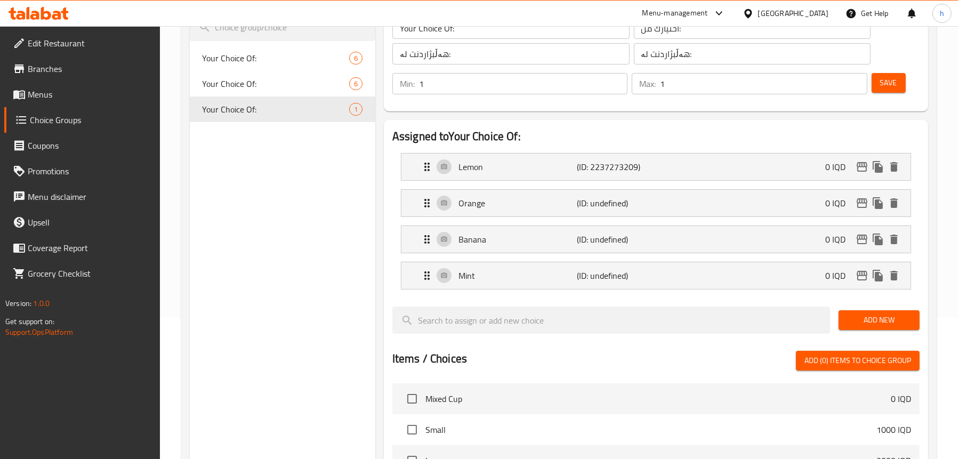
scroll to position [53, 0]
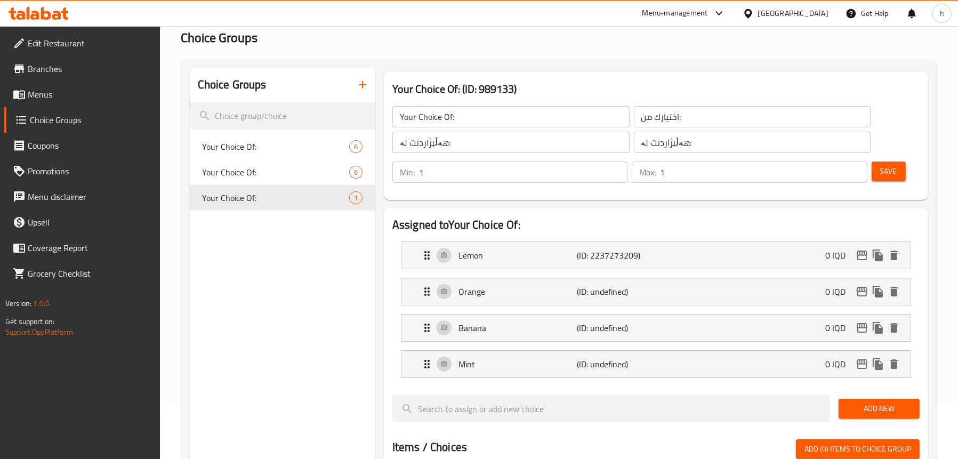
click at [891, 174] on span "Save" at bounding box center [888, 171] width 17 height 13
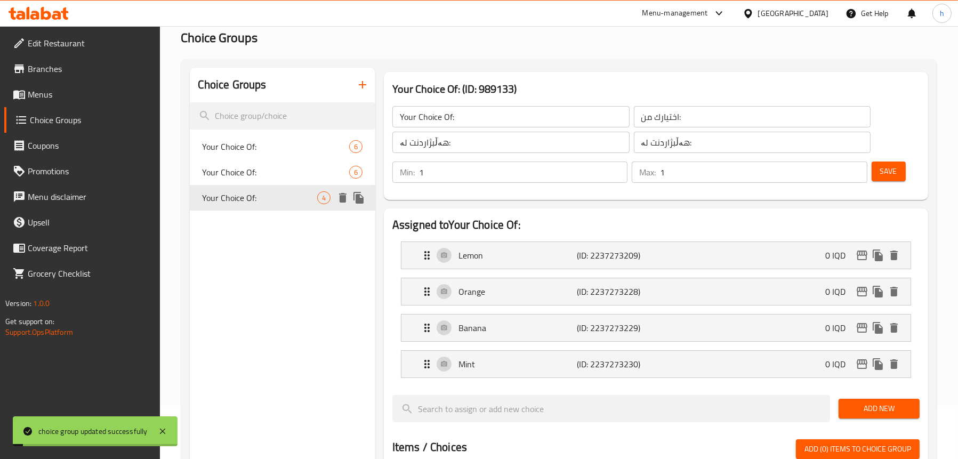
click at [215, 203] on span "Your Choice Of:" at bounding box center [260, 197] width 115 height 13
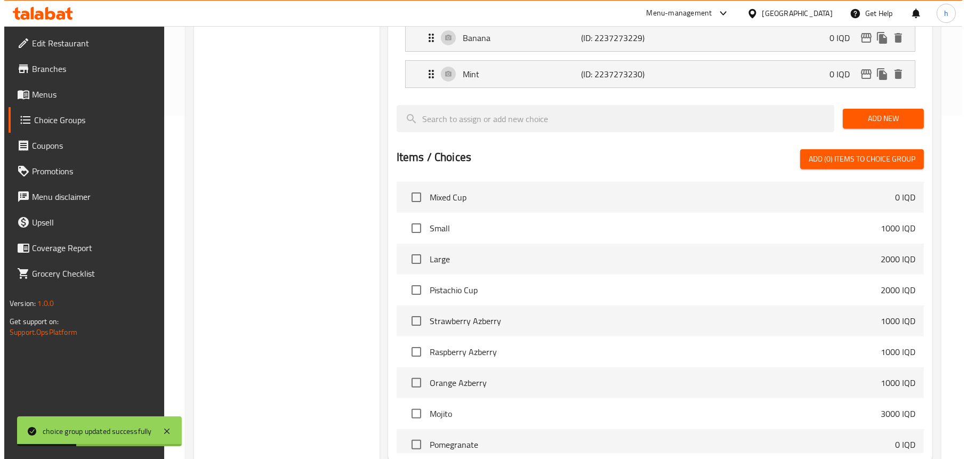
scroll to position [454, 0]
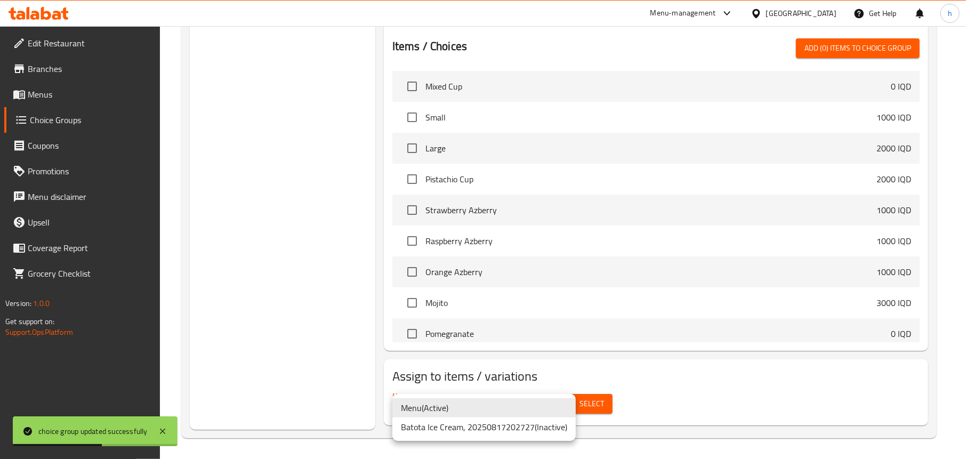
click at [246, 366] on div at bounding box center [483, 229] width 966 height 459
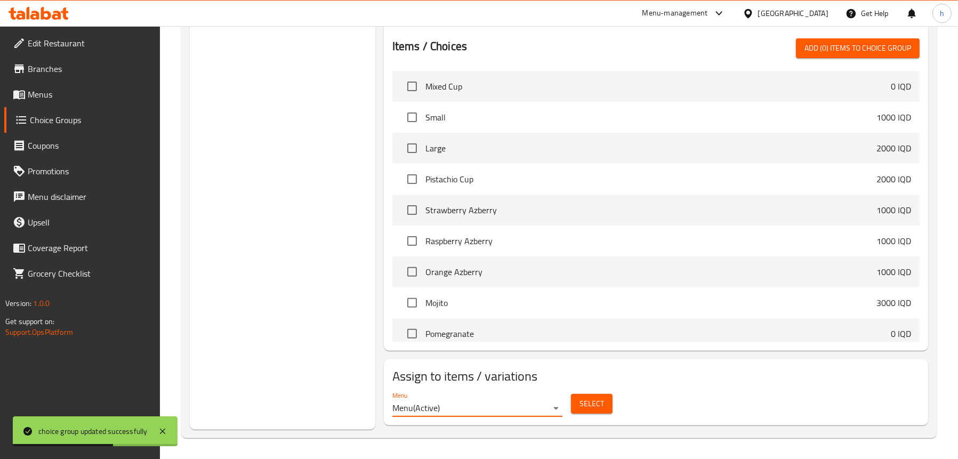
click at [601, 406] on span "Select" at bounding box center [591, 403] width 25 height 13
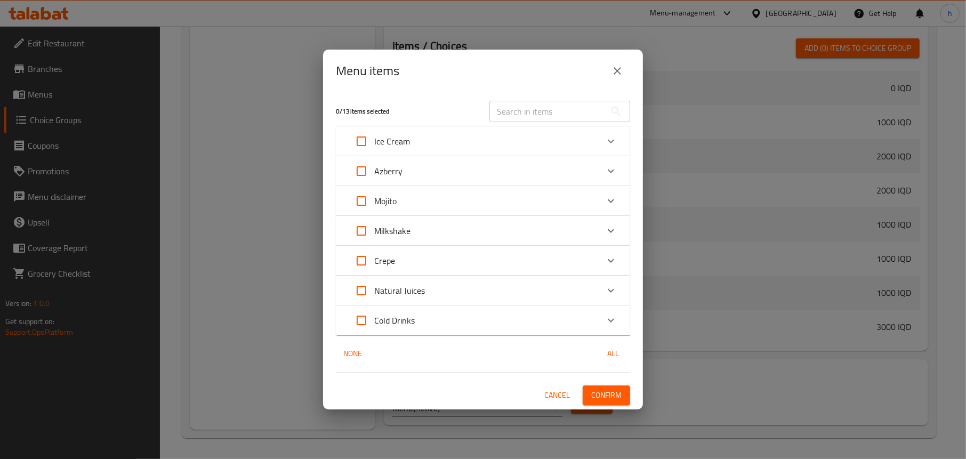
click at [422, 285] on p "Natural Juices" at bounding box center [399, 290] width 51 height 13
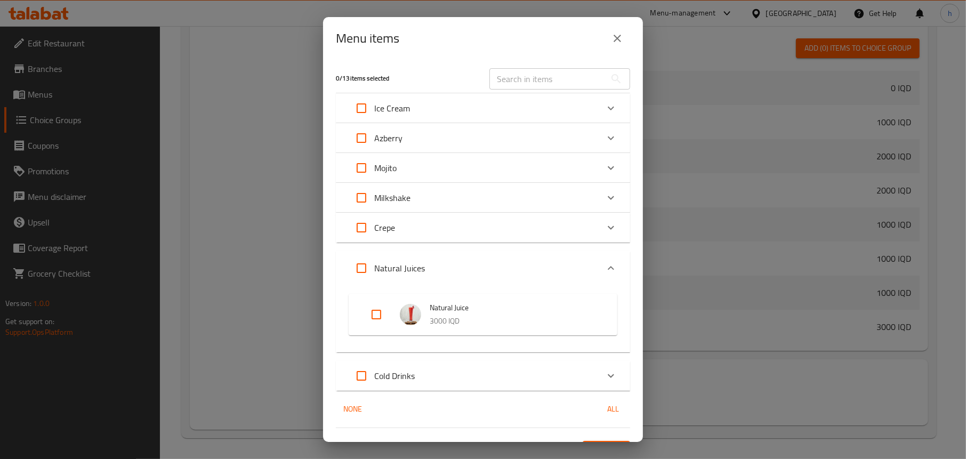
click at [373, 309] on input "Expand" at bounding box center [376, 315] width 26 height 26
checkbox input "true"
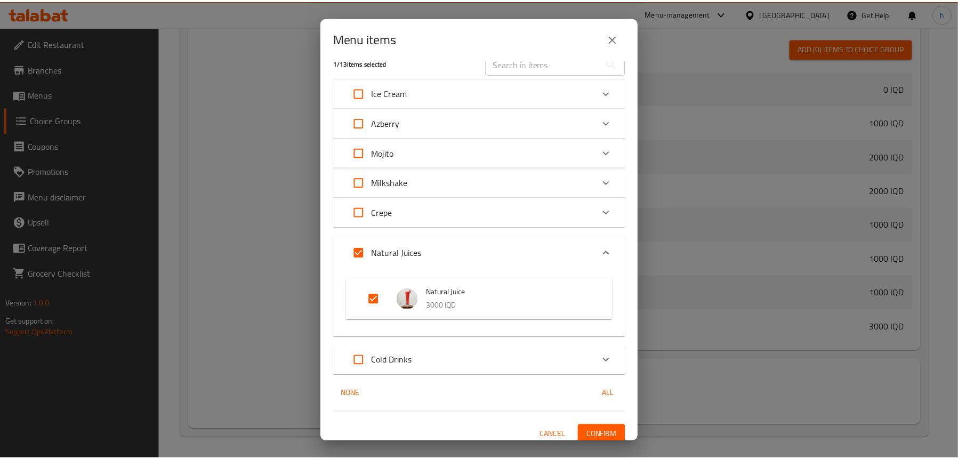
scroll to position [22, 0]
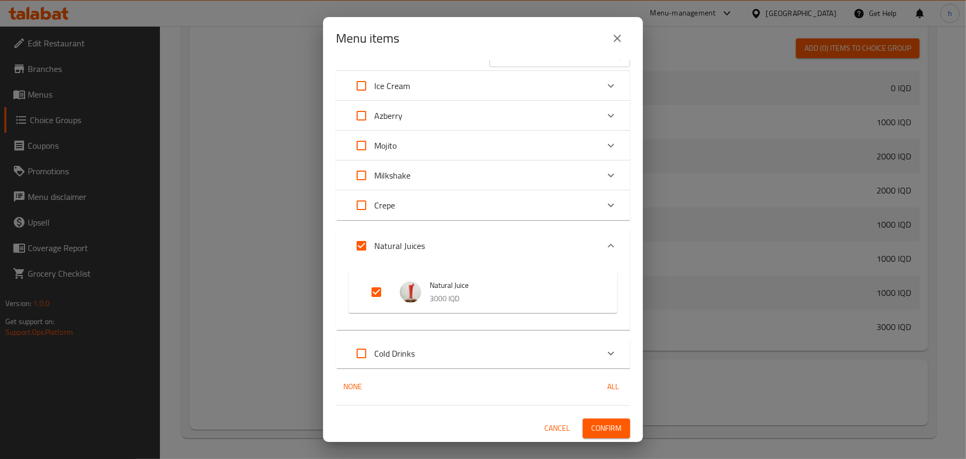
click at [611, 428] on span "Confirm" at bounding box center [606, 428] width 30 height 13
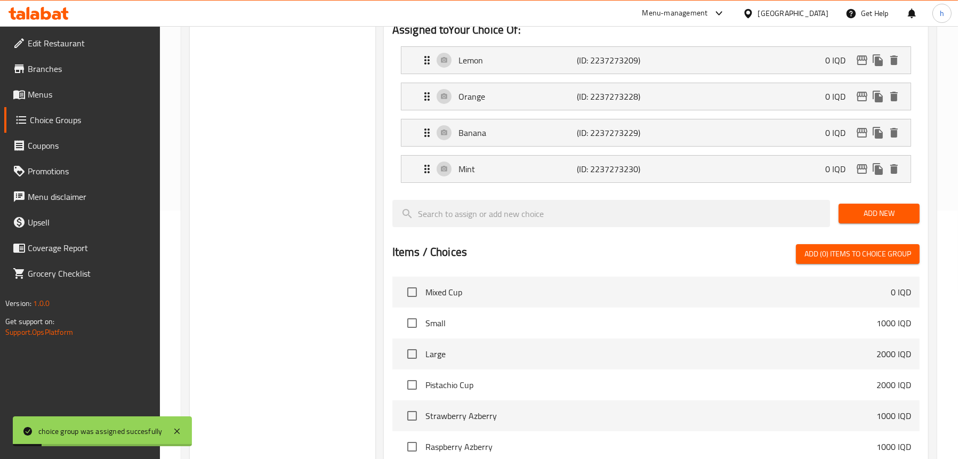
scroll to position [134, 0]
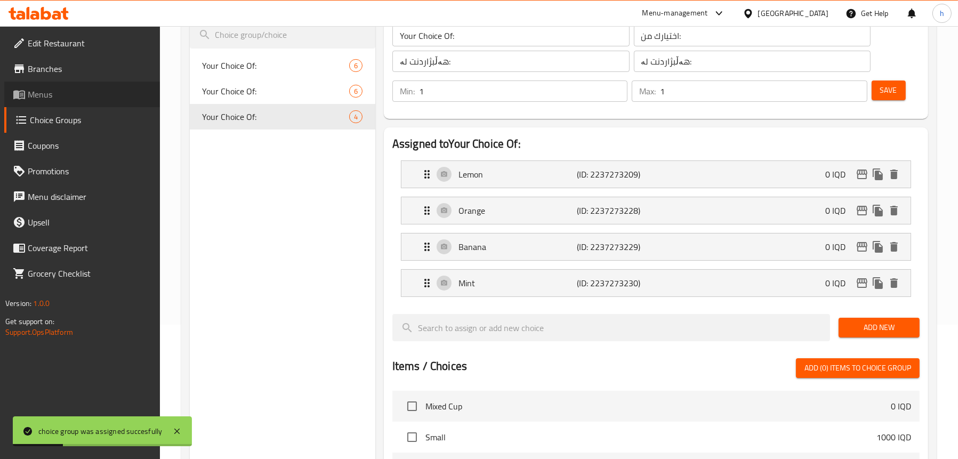
click at [51, 98] on span "Menus" at bounding box center [90, 94] width 124 height 13
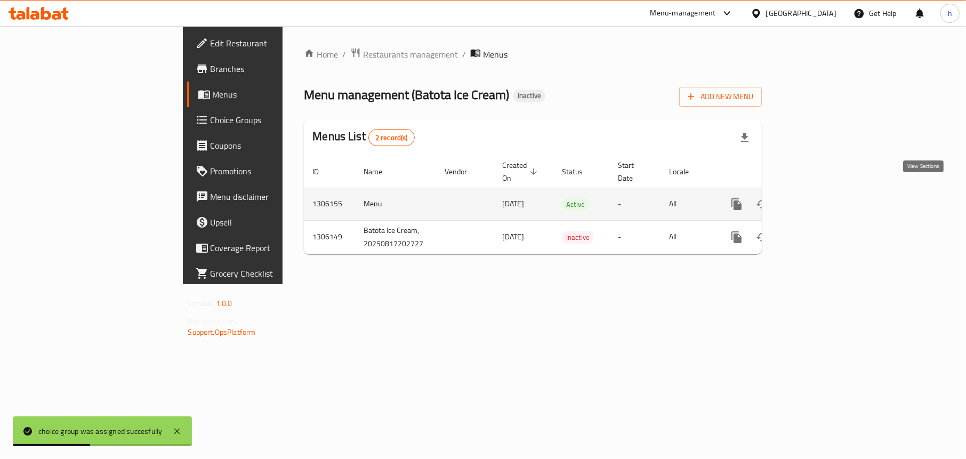
click at [820, 198] on icon "enhanced table" at bounding box center [813, 204] width 13 height 13
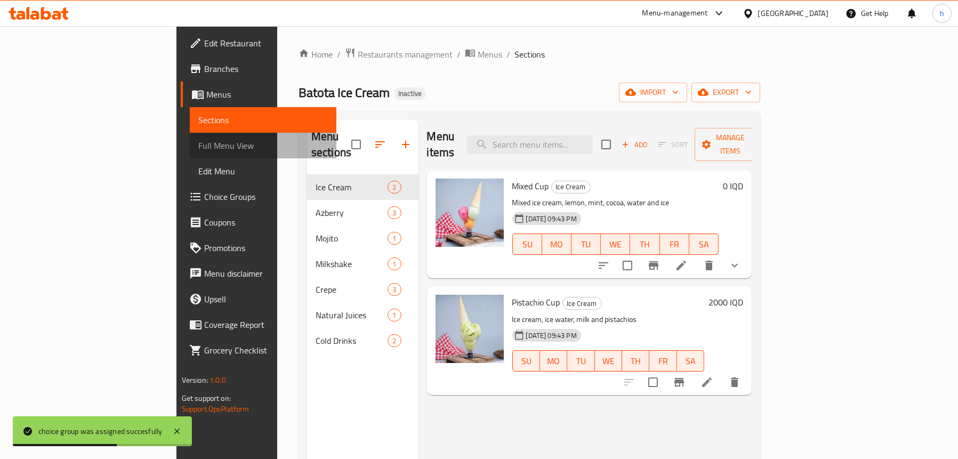
click at [198, 140] on span "Full Menu View" at bounding box center [262, 145] width 129 height 13
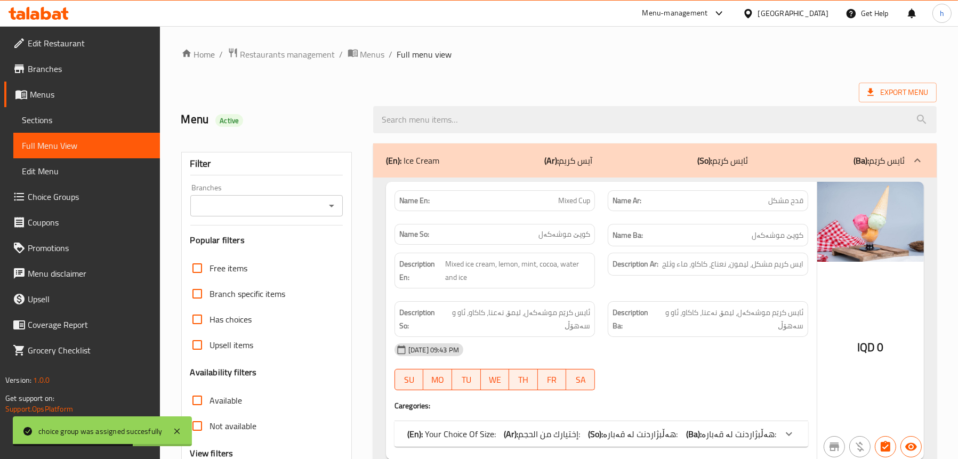
click at [328, 205] on icon "Open" at bounding box center [331, 205] width 13 height 13
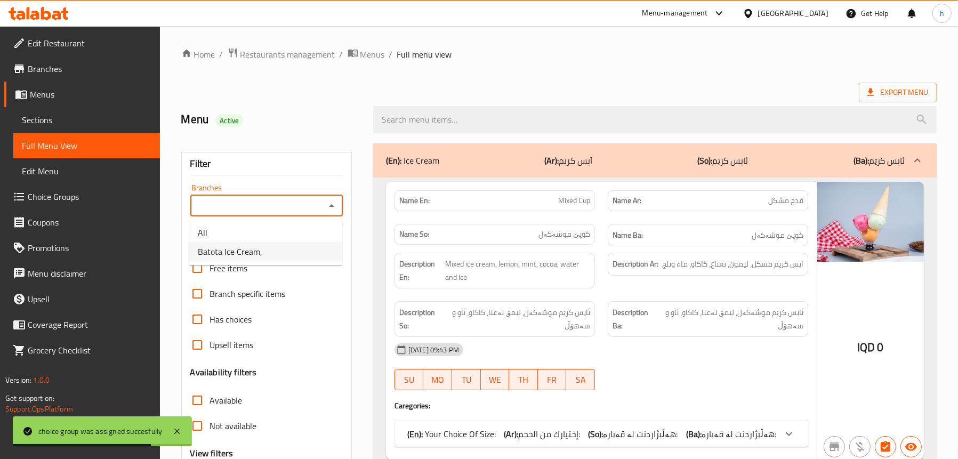
click at [267, 247] on li "Batota Ice Cream," at bounding box center [265, 251] width 153 height 19
type input "Batota Ice Cream,"
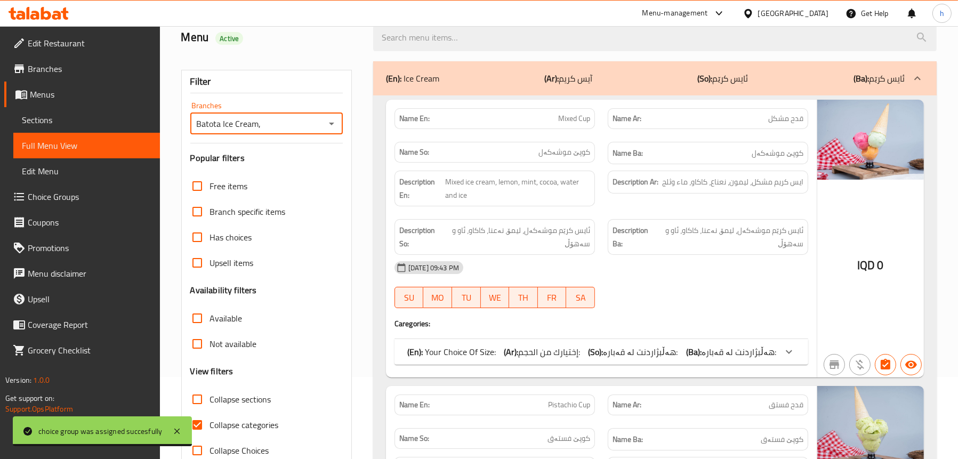
scroll to position [160, 0]
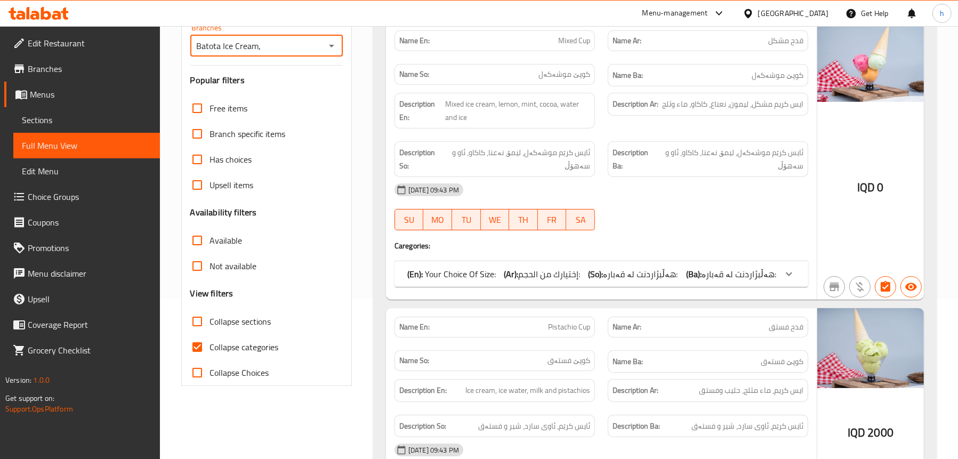
click at [463, 268] on p "(En): Your Choice Of Size:" at bounding box center [451, 274] width 88 height 13
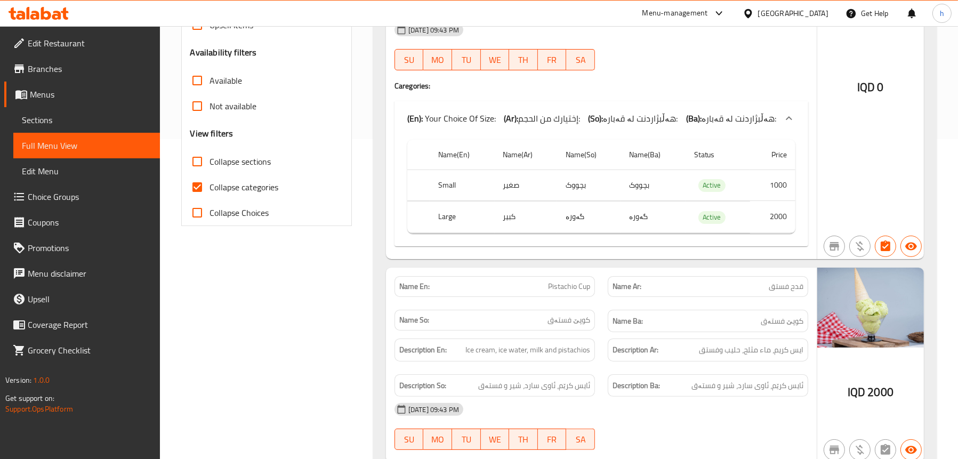
scroll to position [107, 0]
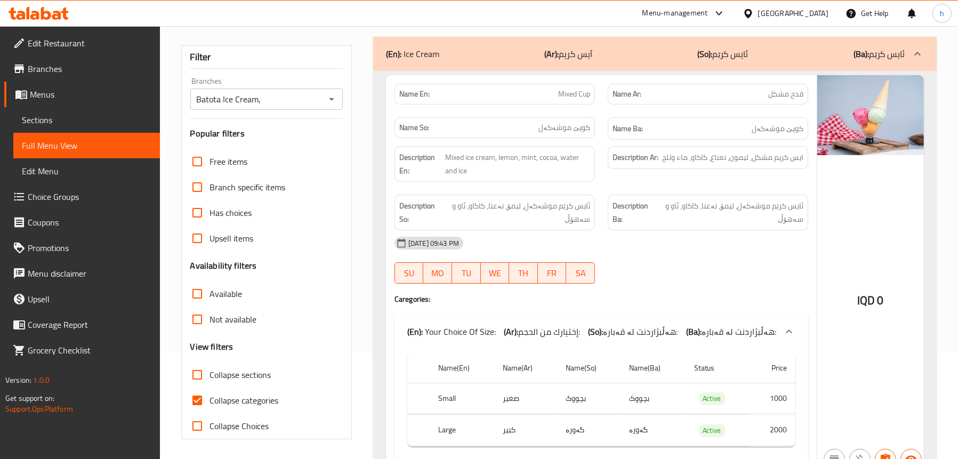
click at [557, 55] on b "(Ar):" at bounding box center [551, 54] width 14 height 16
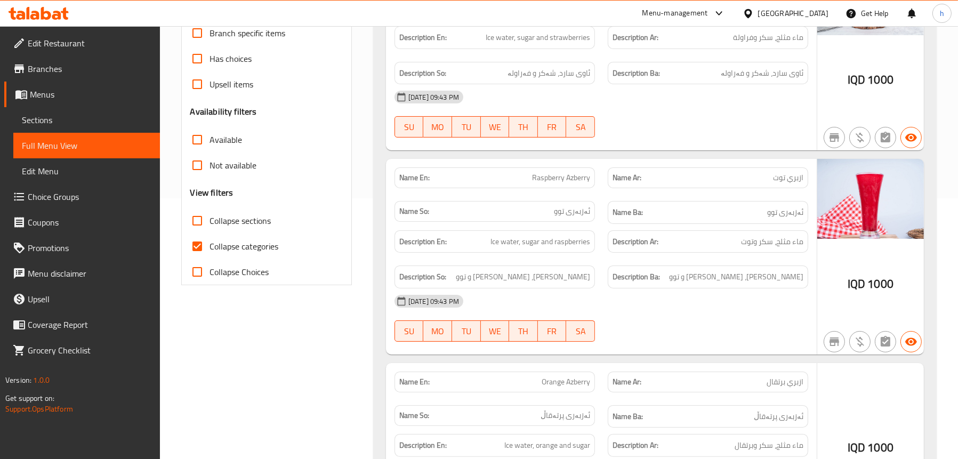
scroll to position [213, 0]
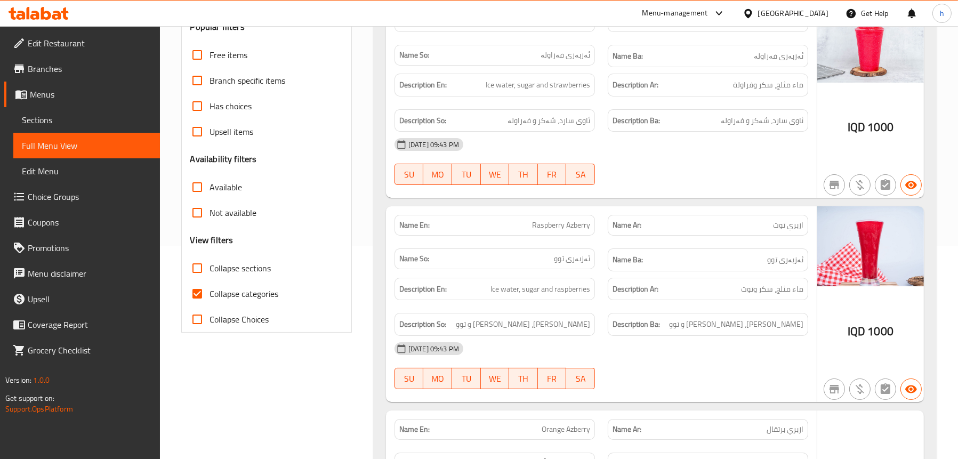
click at [245, 297] on span "Collapse categories" at bounding box center [244, 293] width 69 height 13
click at [210, 297] on input "Collapse categories" at bounding box center [197, 294] width 26 height 26
checkbox input "false"
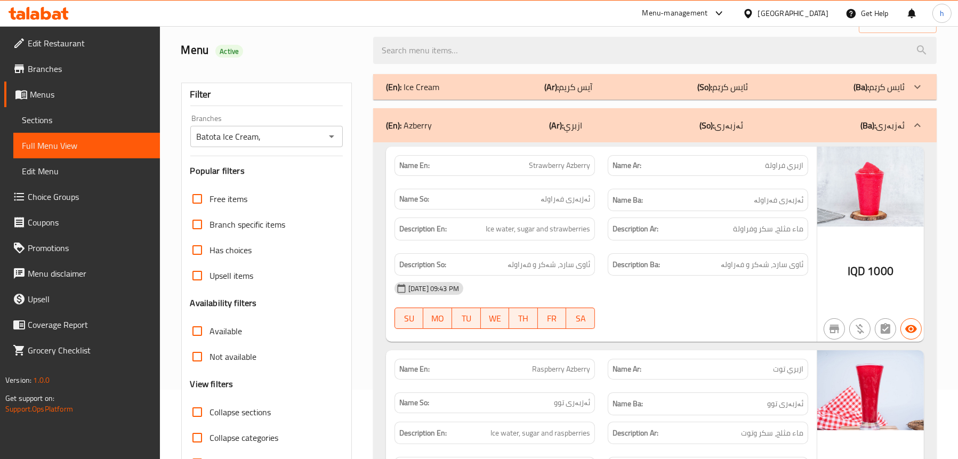
scroll to position [0, 0]
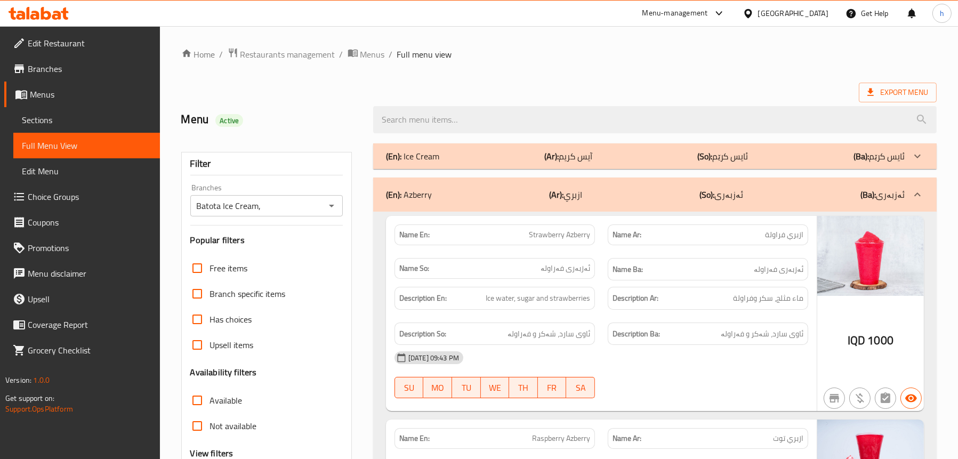
click at [459, 157] on div "(En): Ice Cream (Ar): آيس كريم (So): ئایس کرێم (Ba): ئایس کرێم" at bounding box center [645, 156] width 519 height 13
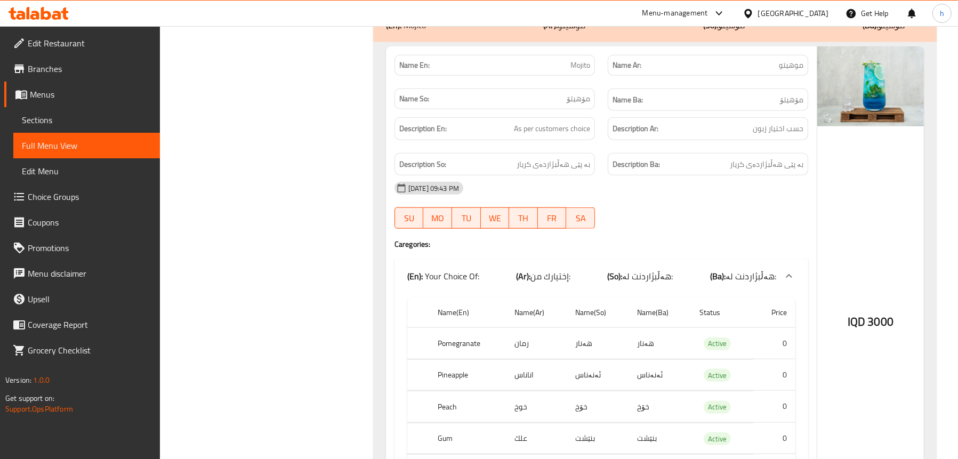
scroll to position [1386, 0]
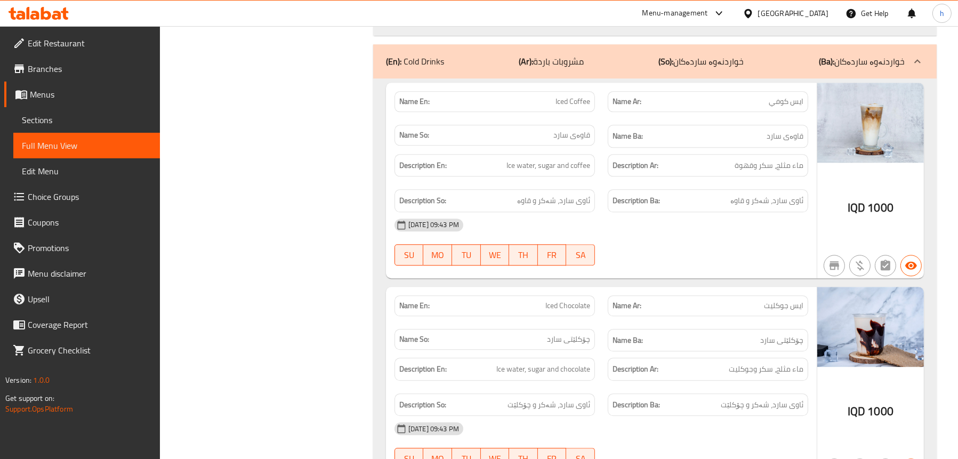
scroll to position [3645, 0]
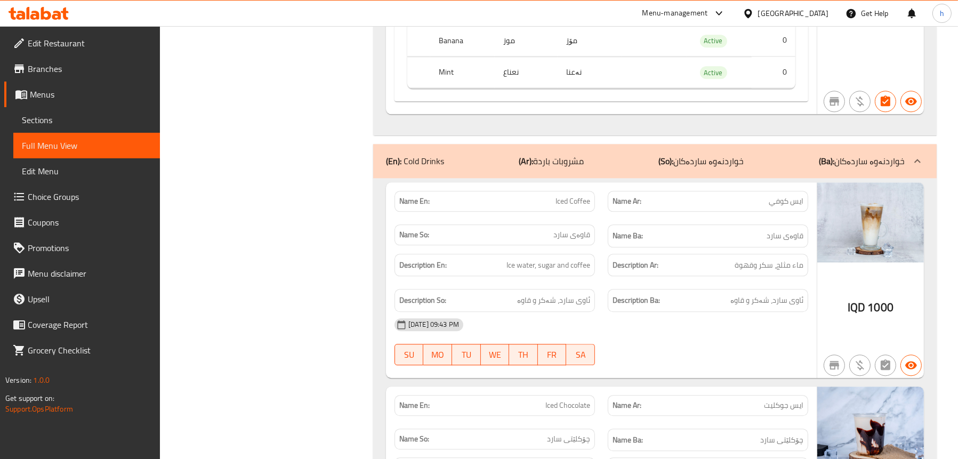
click at [48, 33] on link "Edit Restaurant" at bounding box center [82, 43] width 156 height 26
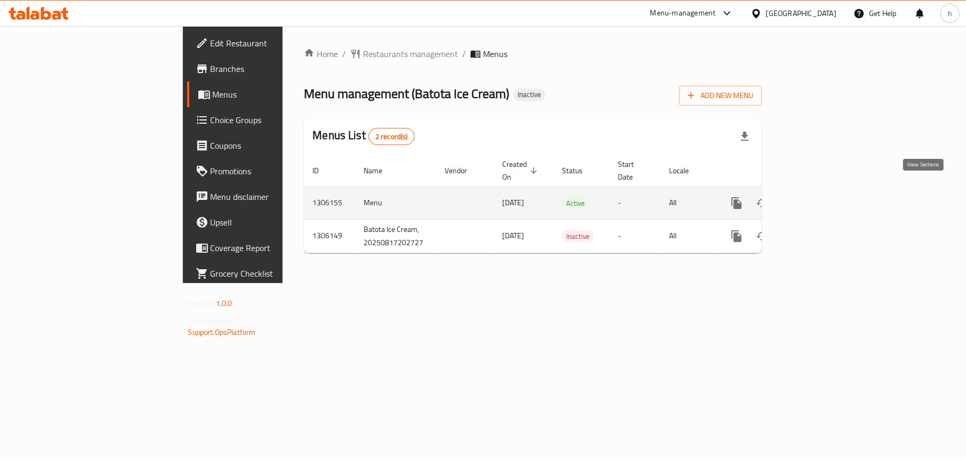
click at [820, 197] on icon "enhanced table" at bounding box center [813, 203] width 13 height 13
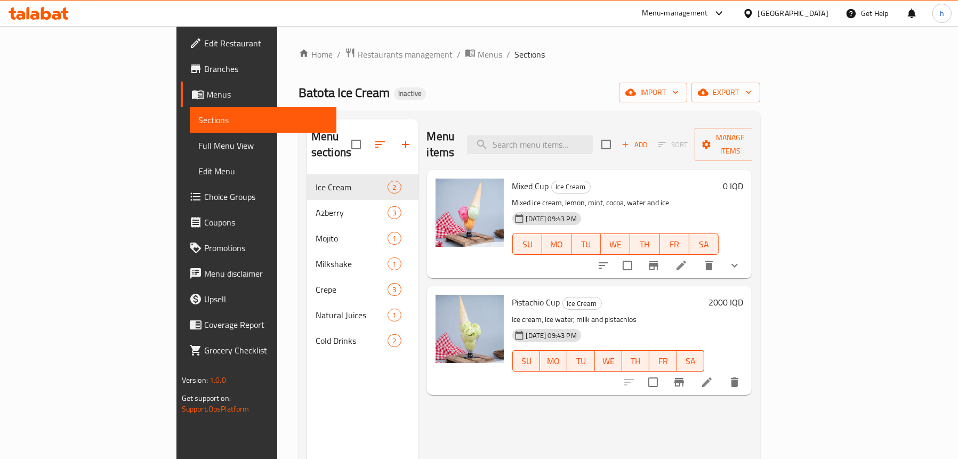
click at [198, 142] on span "Full Menu View" at bounding box center [262, 145] width 129 height 13
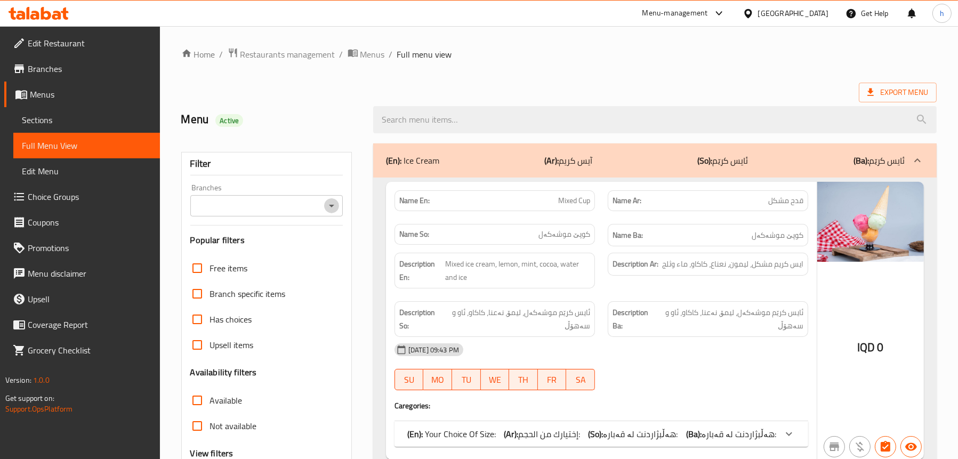
click at [335, 205] on icon "Open" at bounding box center [331, 205] width 13 height 13
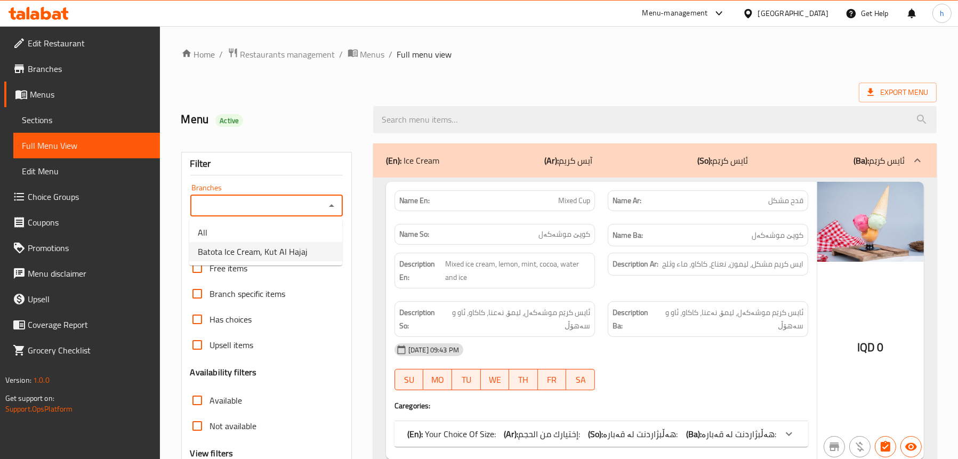
click at [269, 246] on span "Batota Ice Cream, Kut Al Hajaj" at bounding box center [253, 251] width 110 height 13
type input "Batota Ice Cream, Kut Al Hajaj"
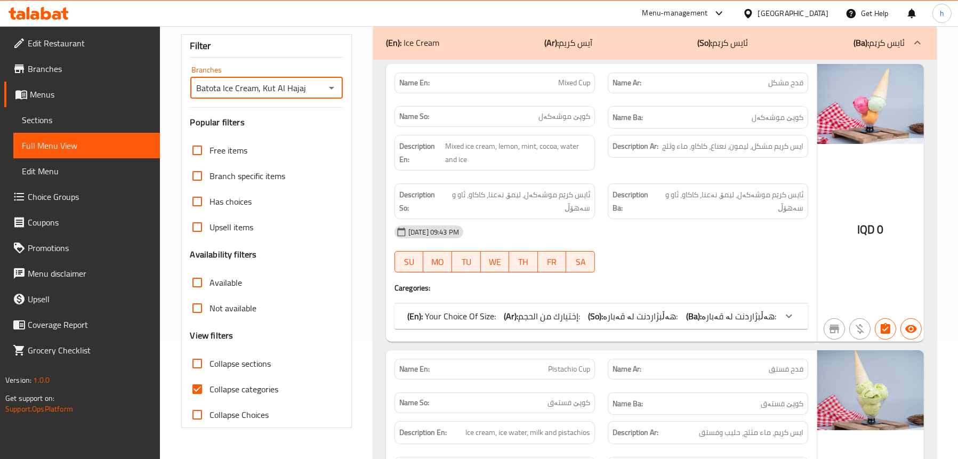
scroll to position [160, 0]
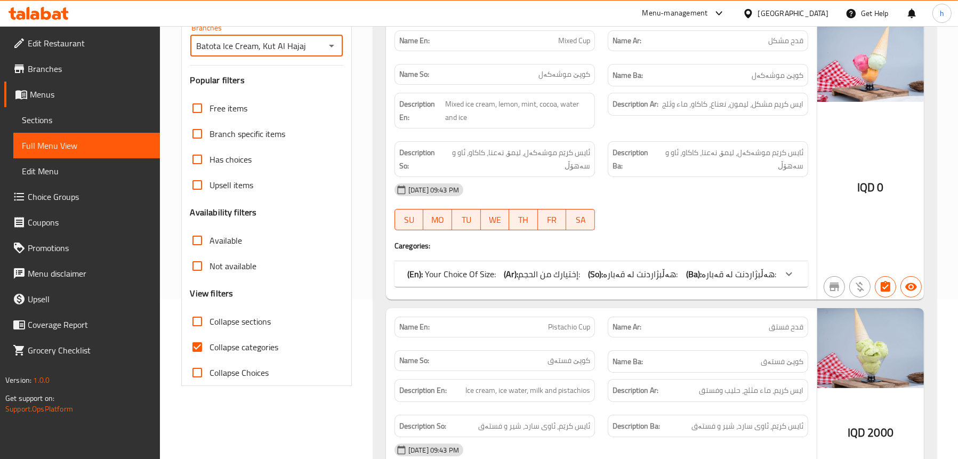
click at [536, 273] on span "إختيارك من الحجم:" at bounding box center [549, 274] width 62 height 16
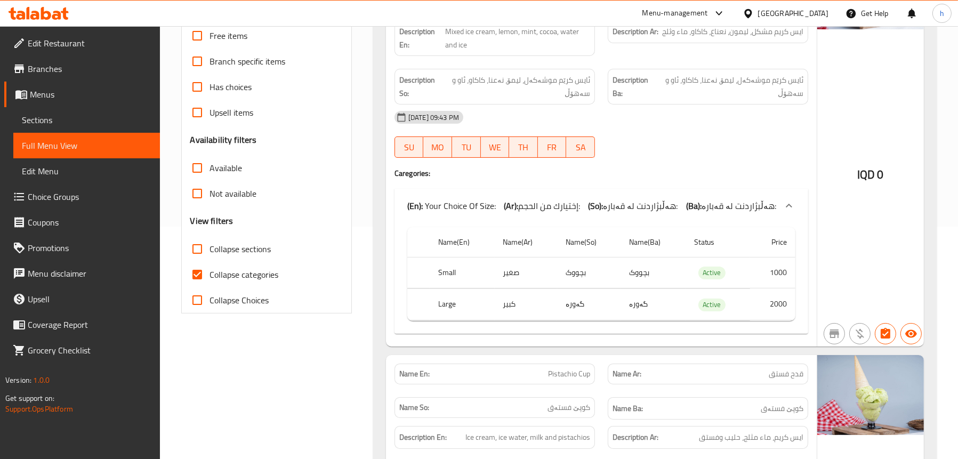
scroll to position [373, 0]
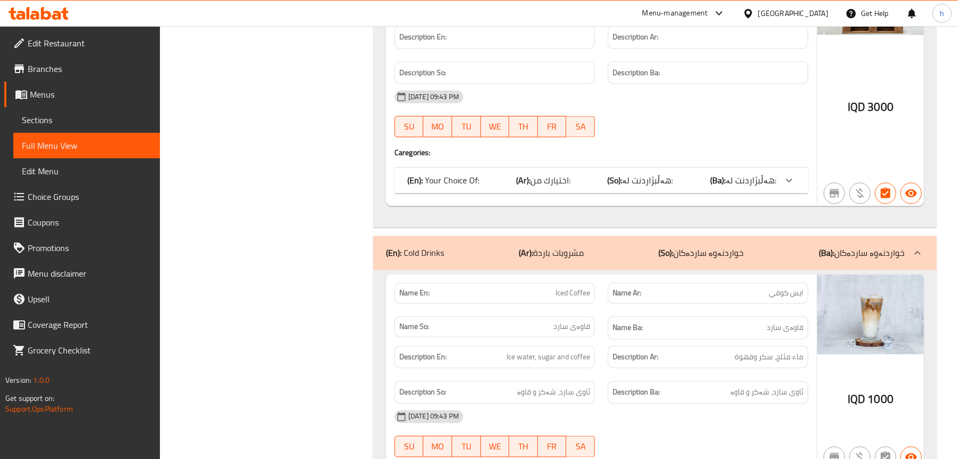
scroll to position [3130, 0]
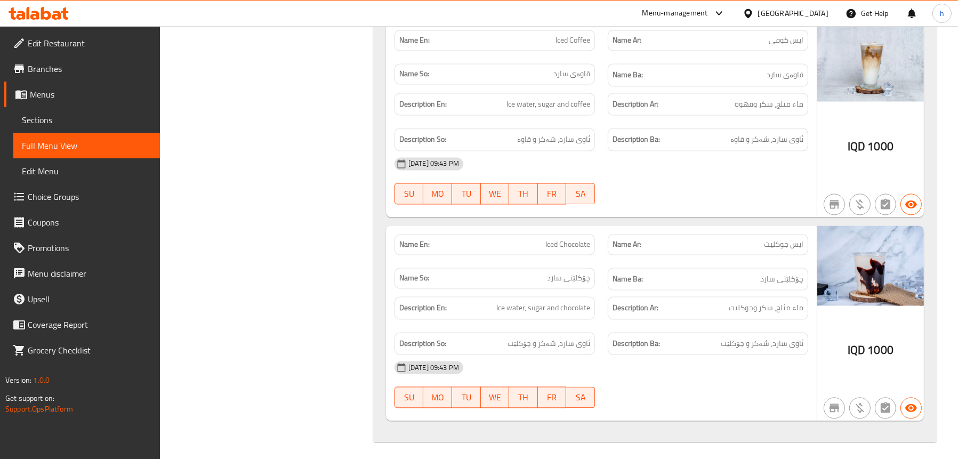
click at [41, 117] on span "Sections" at bounding box center [86, 120] width 129 height 13
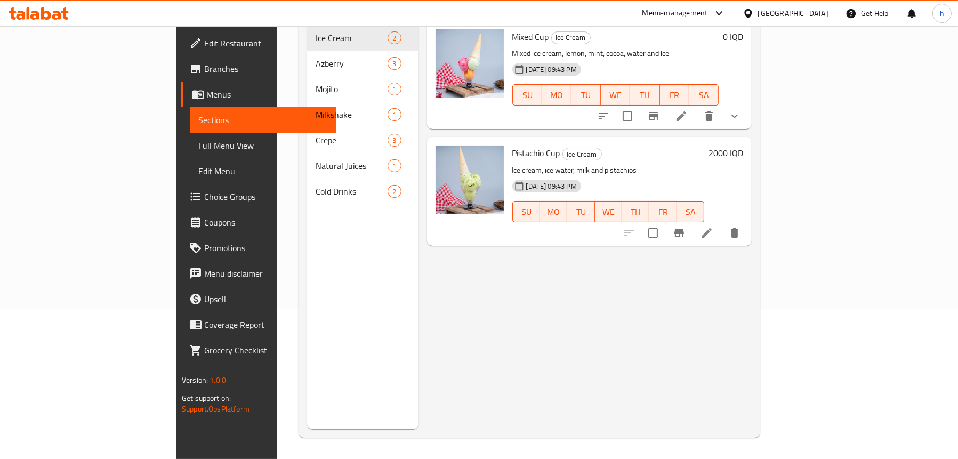
scroll to position [150, 0]
click at [319, 297] on div "Menu sections Ice Cream 2 Azberry 3 Mojito 1 Milkshake 1 Crepe 3 Natural Juices…" at bounding box center [362, 199] width 111 height 459
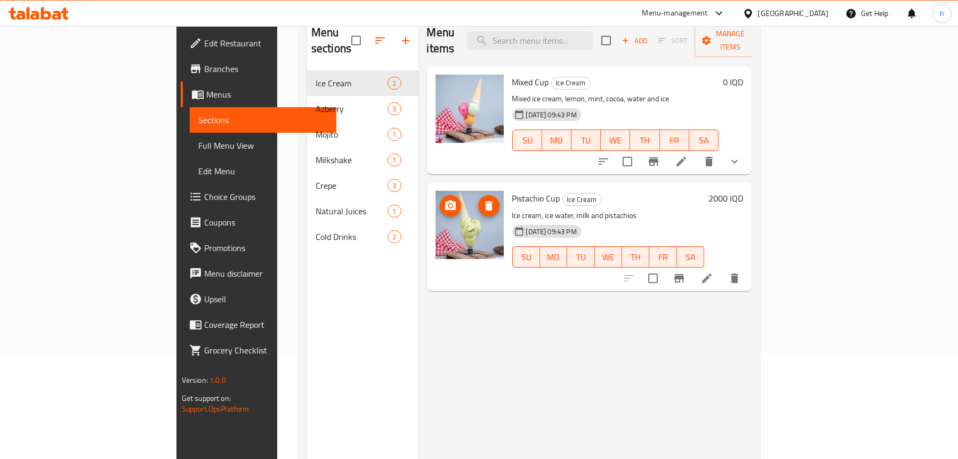
scroll to position [43, 0]
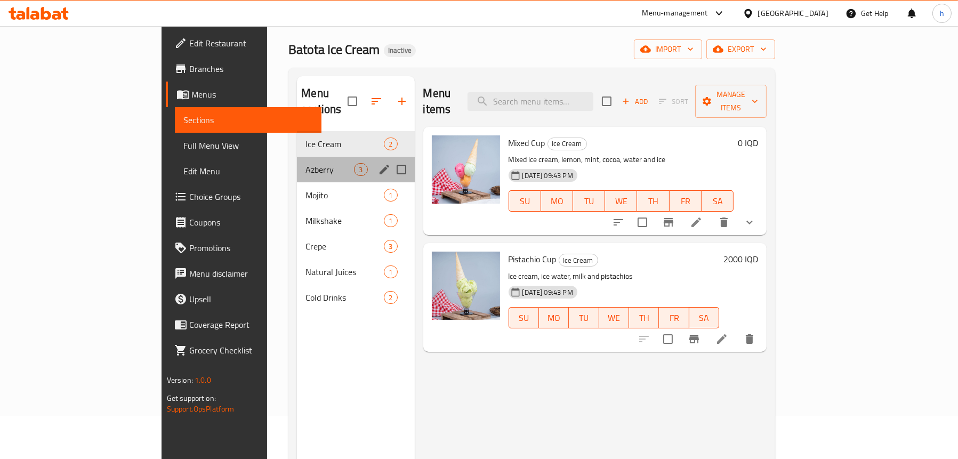
click at [297, 157] on div "Azberry 3" at bounding box center [355, 170] width 117 height 26
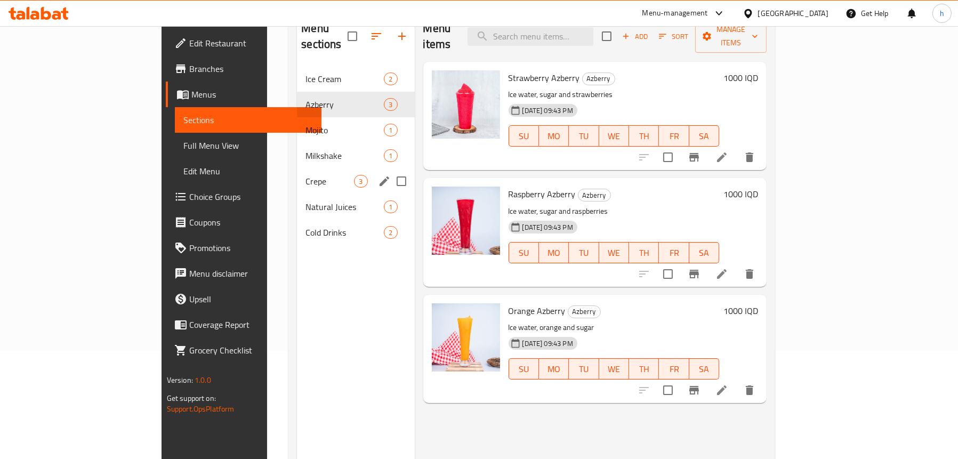
scroll to position [43, 0]
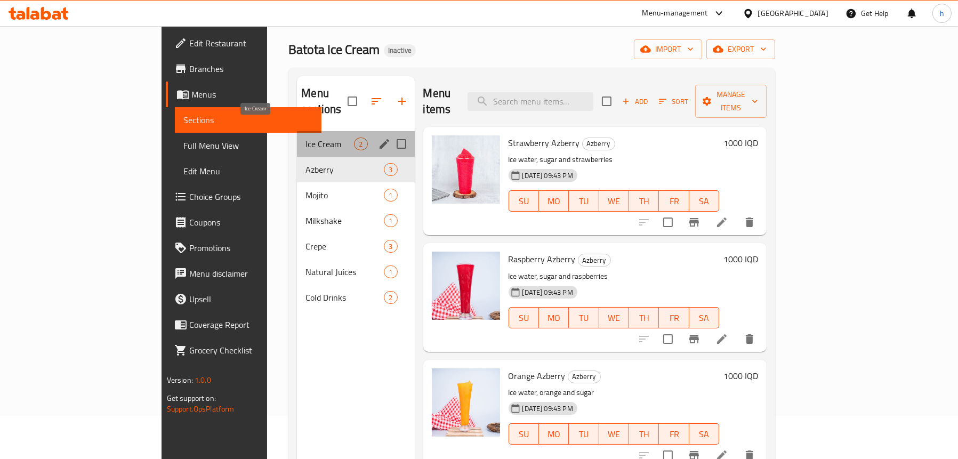
click at [305, 137] on span "Ice Cream" at bounding box center [329, 143] width 48 height 13
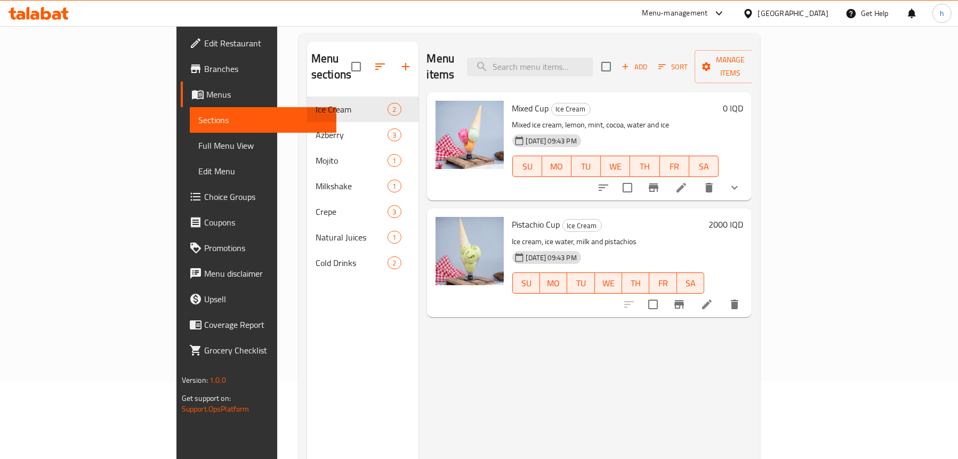
scroll to position [96, 0]
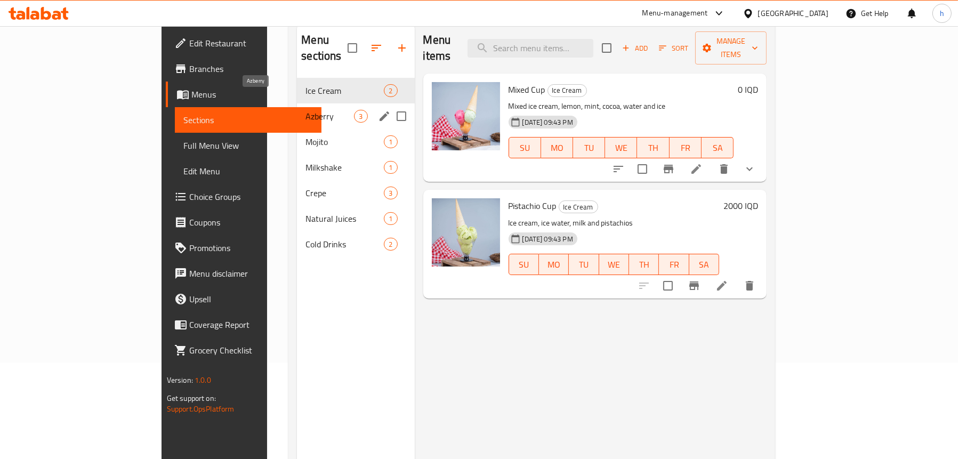
click at [305, 110] on span "Azberry" at bounding box center [329, 116] width 48 height 13
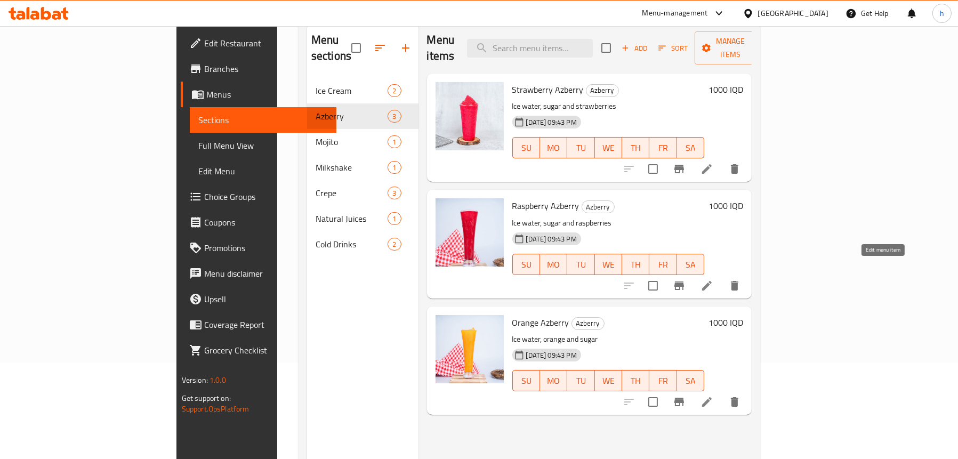
click at [711, 281] on icon at bounding box center [707, 286] width 10 height 10
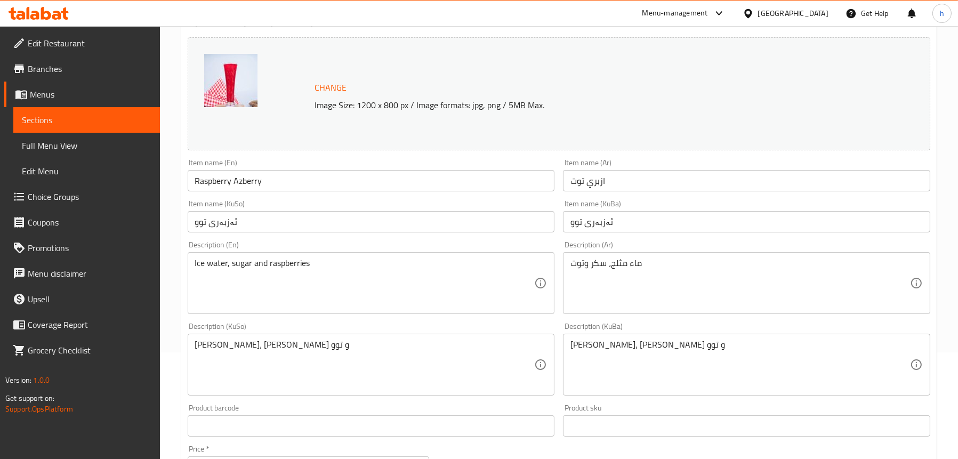
scroll to position [320, 0]
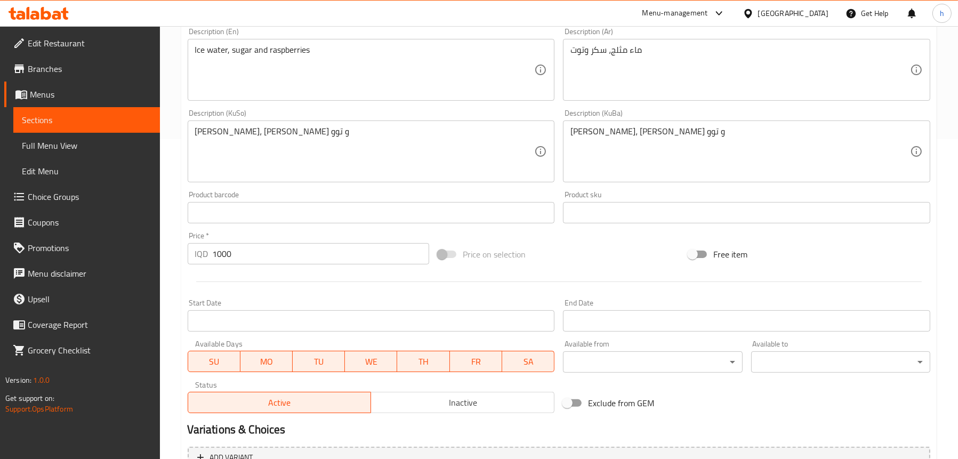
click at [71, 149] on span "Full Menu View" at bounding box center [86, 145] width 129 height 13
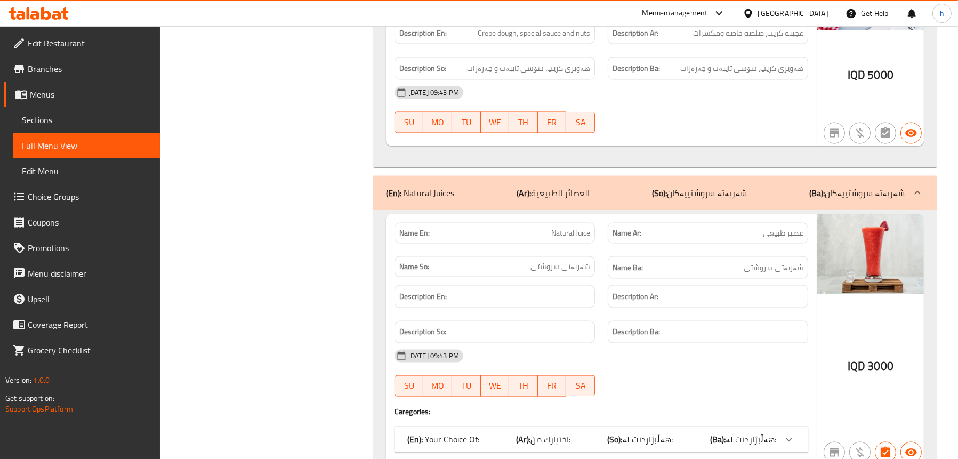
scroll to position [2665, 0]
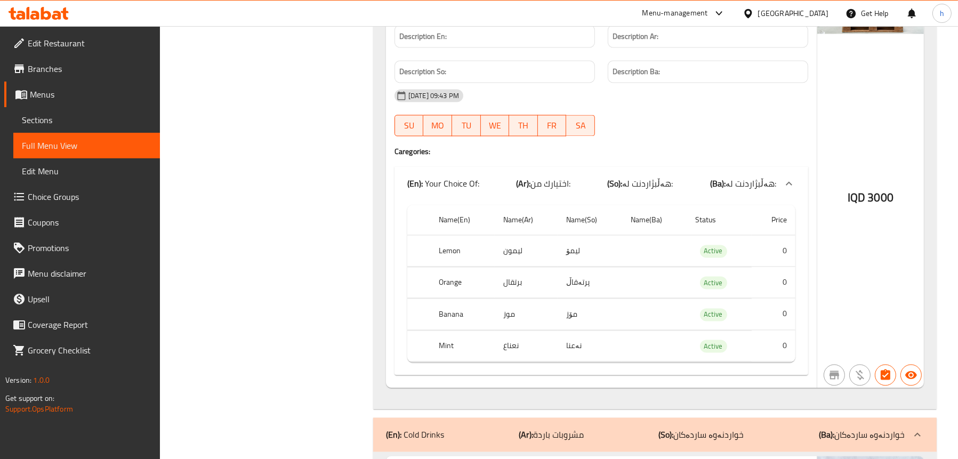
scroll to position [2771, 0]
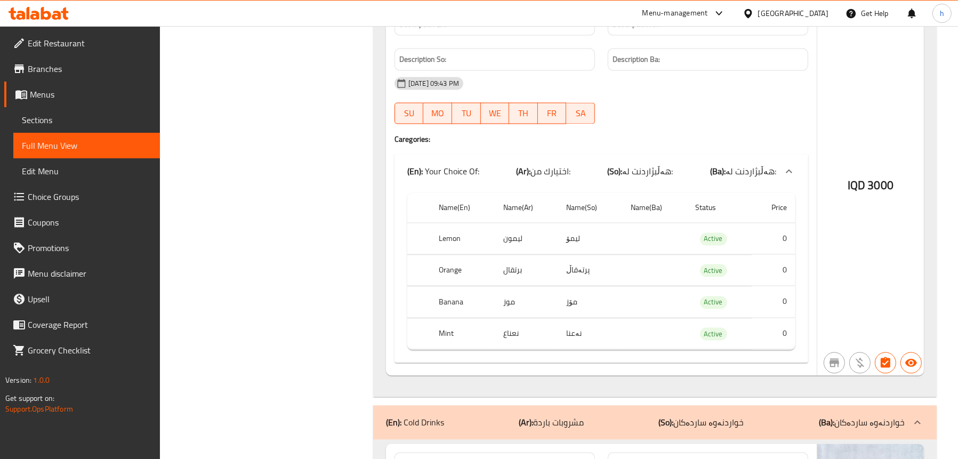
click at [74, 200] on span "Choice Groups" at bounding box center [90, 196] width 124 height 13
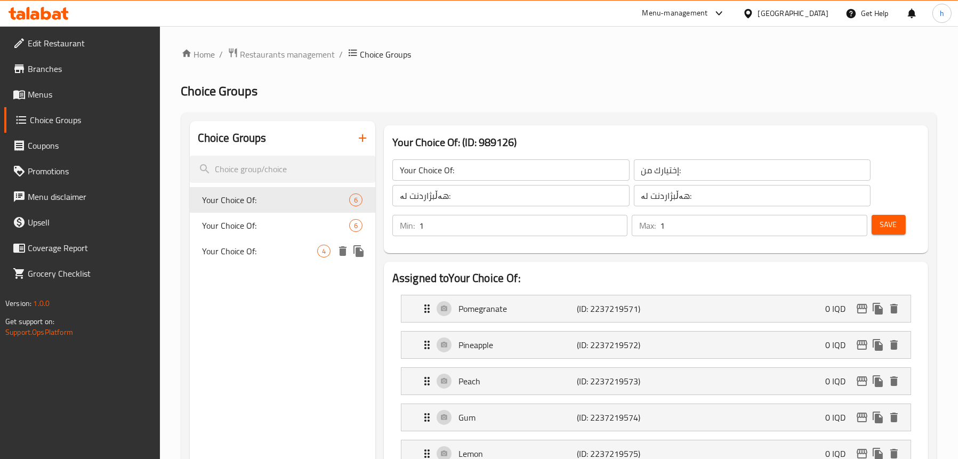
click at [254, 251] on span "Your Choice Of:" at bounding box center [260, 251] width 115 height 13
type input "Your Choice Of:"
type input "اختيارك من:"
type input "هەڵبژاردنت لە:"
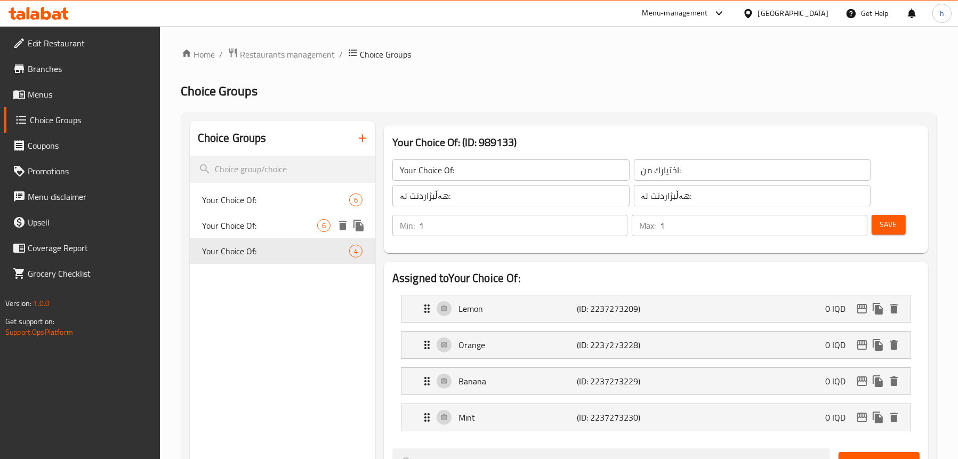
click at [253, 229] on span "Your Choice Of:" at bounding box center [260, 225] width 115 height 13
type input "Your Choice Of:"
type input "إختيارك من:"
type input "هەڵبژاردنت لە:"
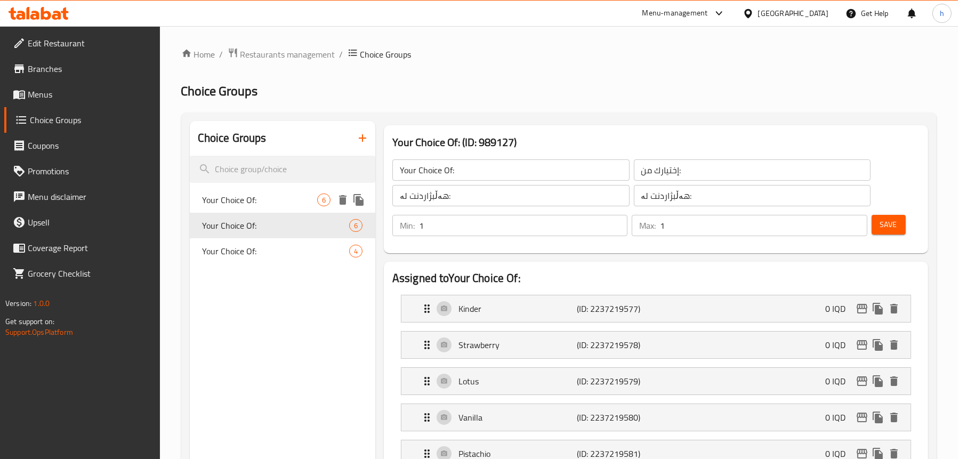
click at [254, 205] on span "Your Choice Of:" at bounding box center [260, 199] width 115 height 13
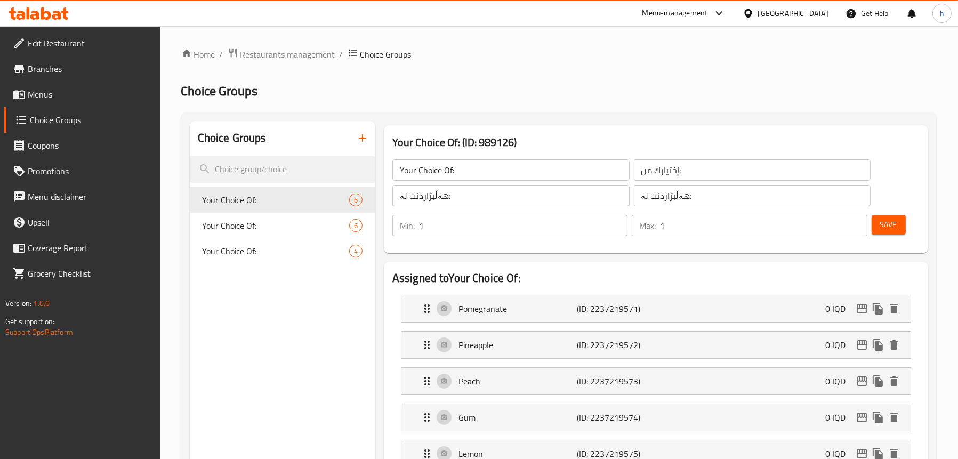
click at [42, 95] on span "Menus" at bounding box center [90, 94] width 124 height 13
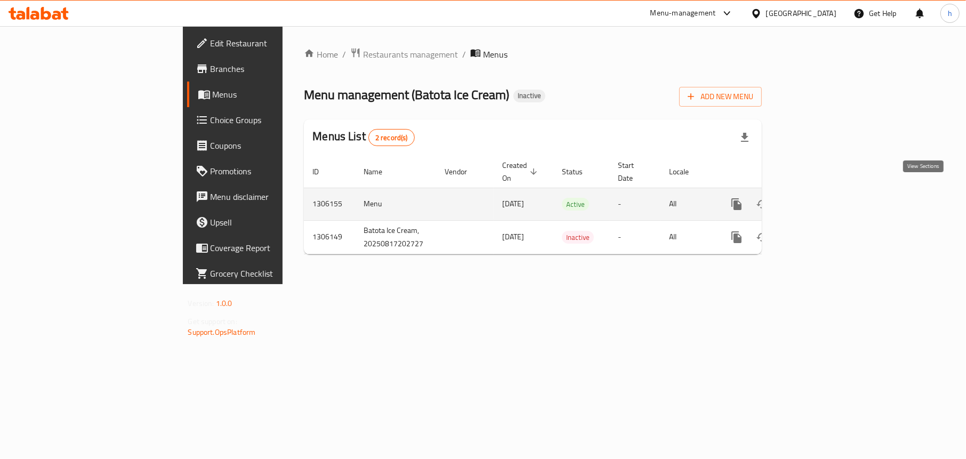
click at [820, 198] on icon "enhanced table" at bounding box center [813, 204] width 13 height 13
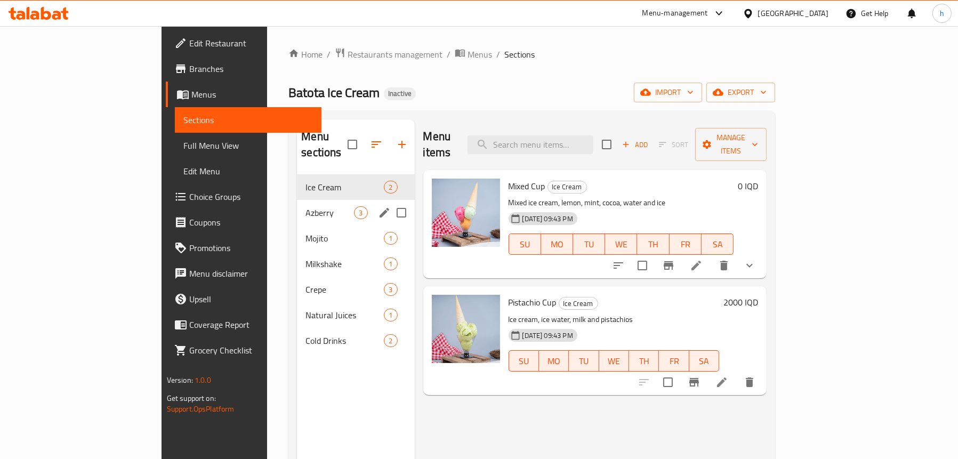
click at [297, 200] on div "Azberry 3" at bounding box center [355, 213] width 117 height 26
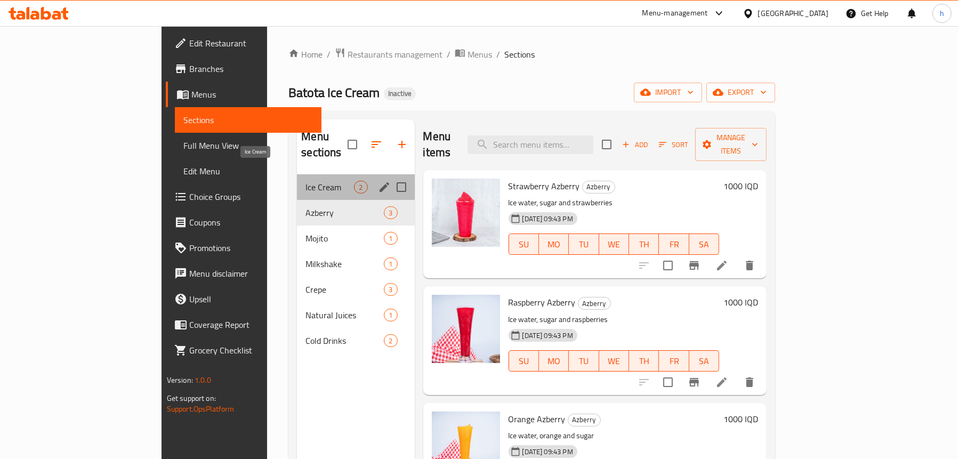
click at [305, 181] on span "Ice Cream" at bounding box center [329, 187] width 48 height 13
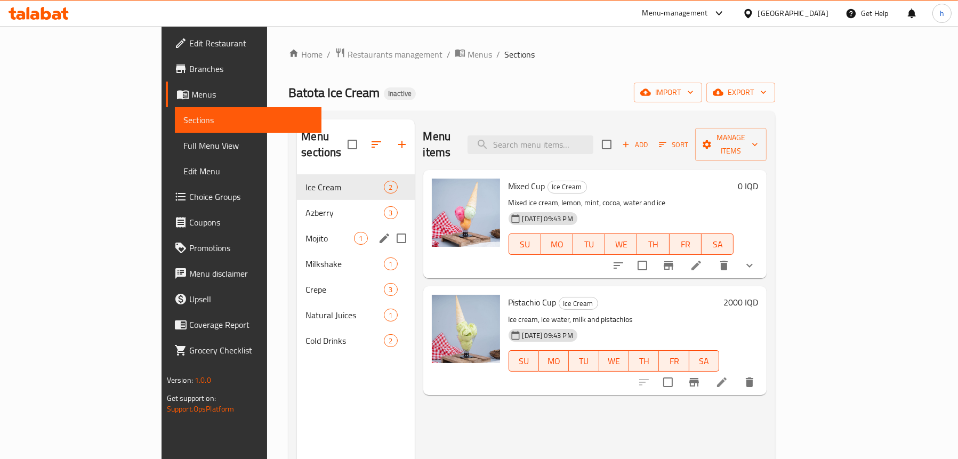
click at [305, 232] on span "Mojito" at bounding box center [329, 238] width 48 height 13
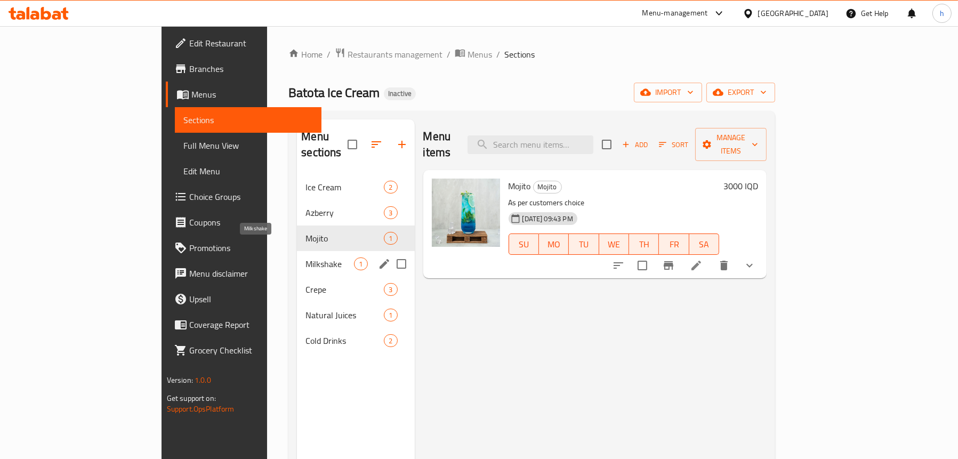
click at [305, 257] on span "Milkshake" at bounding box center [329, 263] width 48 height 13
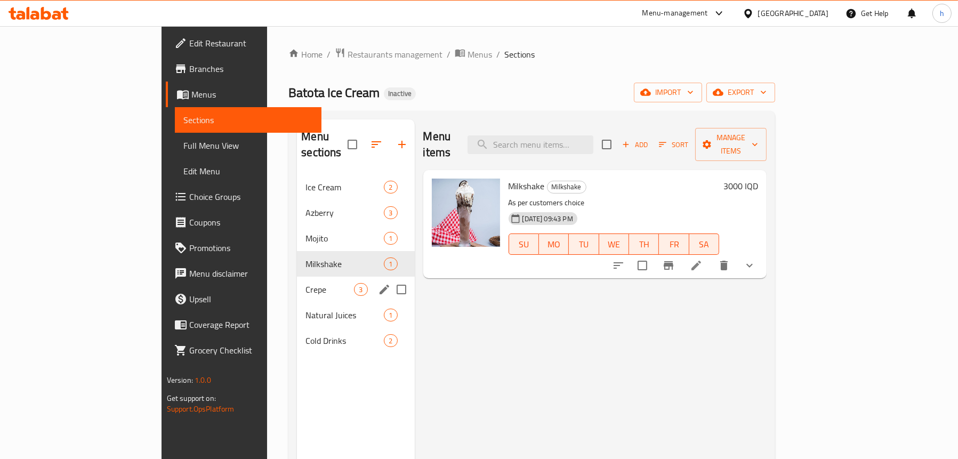
click at [297, 277] on div "Crepe 3" at bounding box center [355, 290] width 117 height 26
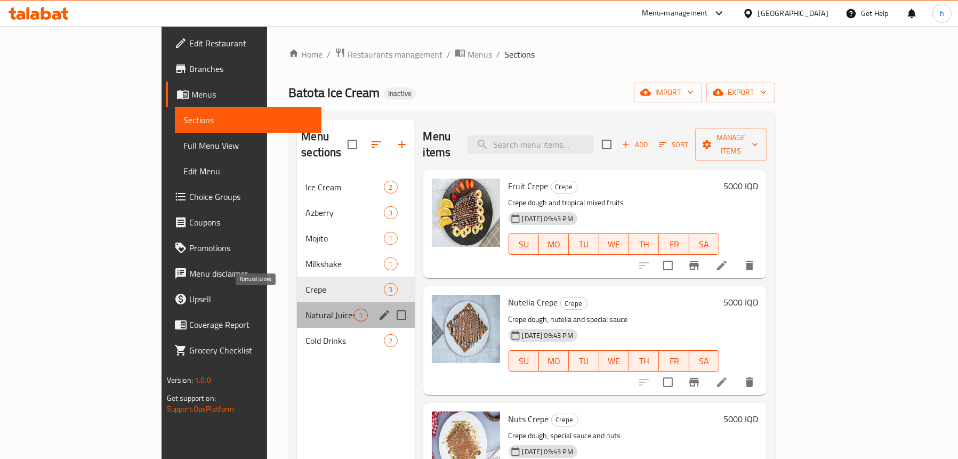
click at [305, 309] on span "Natural Juices" at bounding box center [329, 315] width 48 height 13
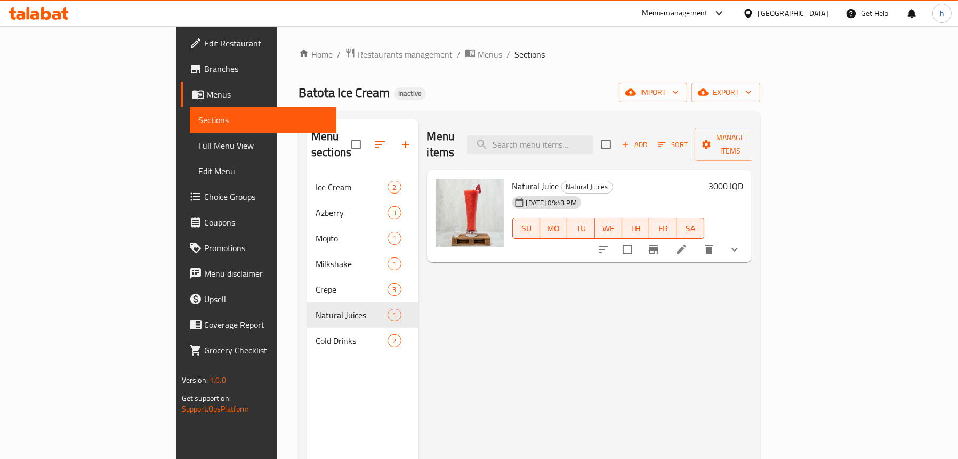
click at [687, 243] on icon at bounding box center [681, 249] width 13 height 13
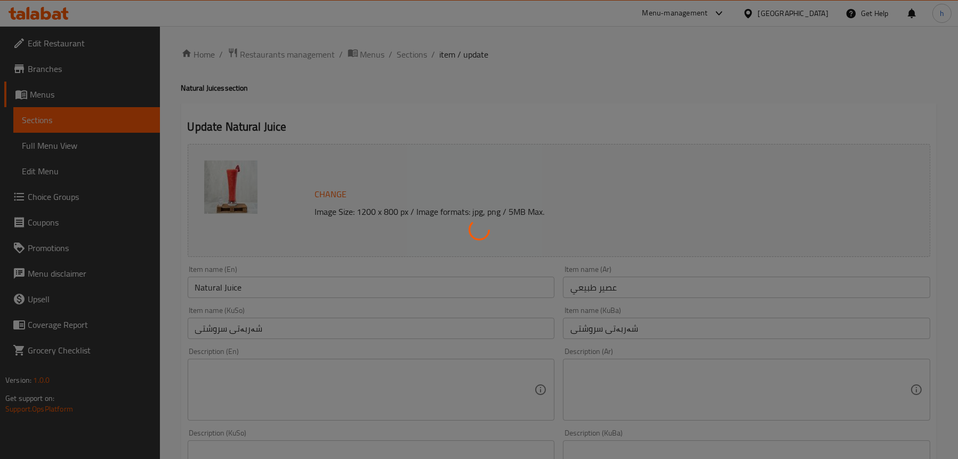
type input "اختيارك من:"
type input "هەڵبژاردنت لە:"
type input "1"
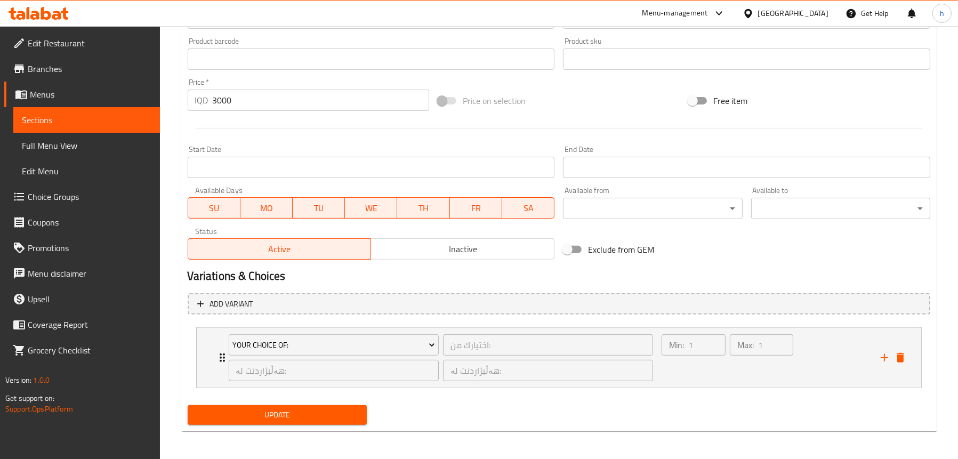
scroll to position [475, 0]
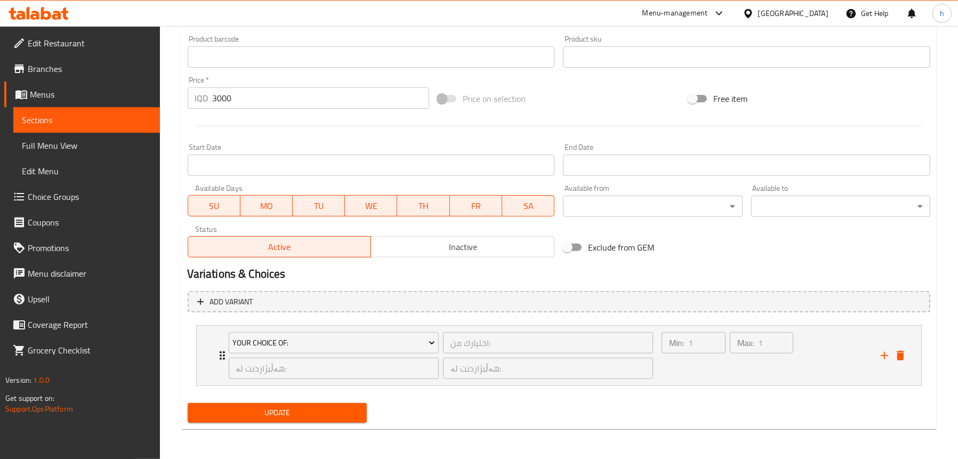
click at [78, 120] on span "Sections" at bounding box center [86, 120] width 129 height 13
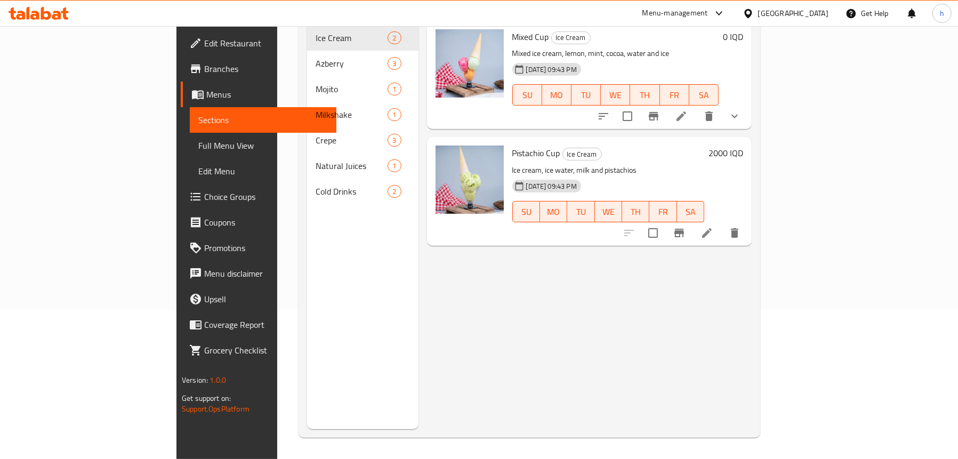
scroll to position [150, 0]
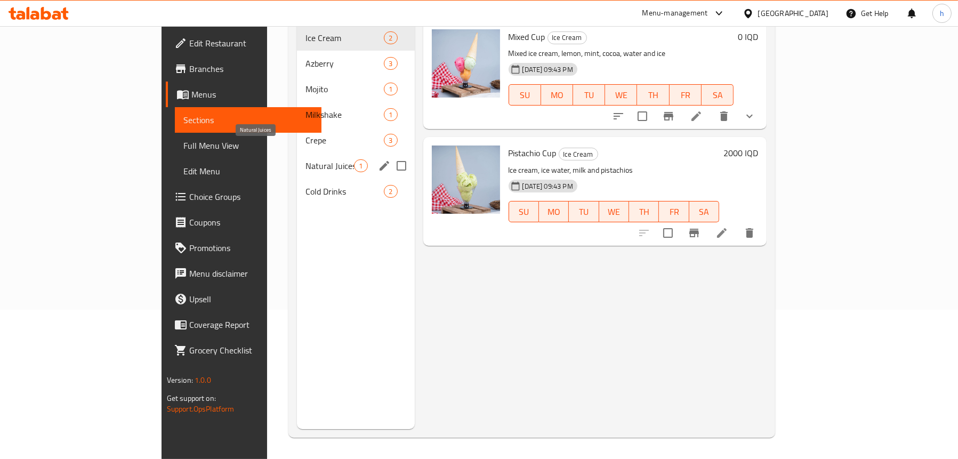
click at [305, 159] on span "Natural Juices" at bounding box center [329, 165] width 48 height 13
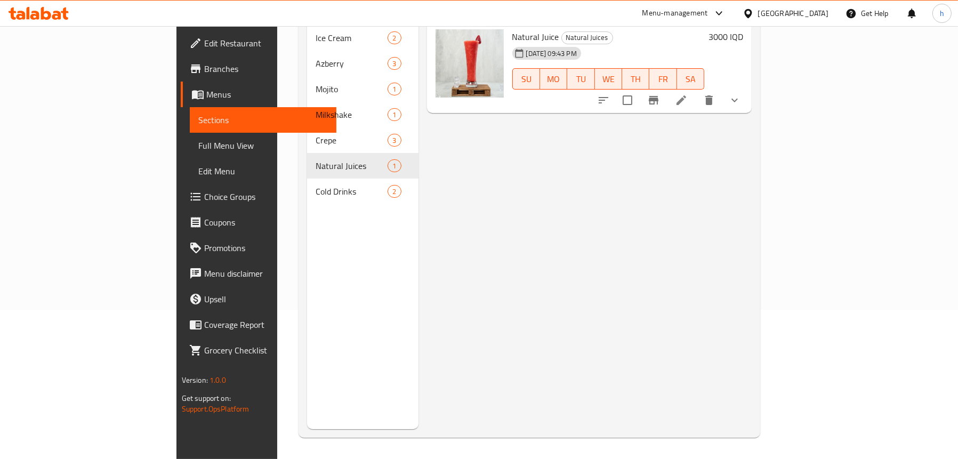
click at [747, 90] on button "show more" at bounding box center [735, 100] width 26 height 26
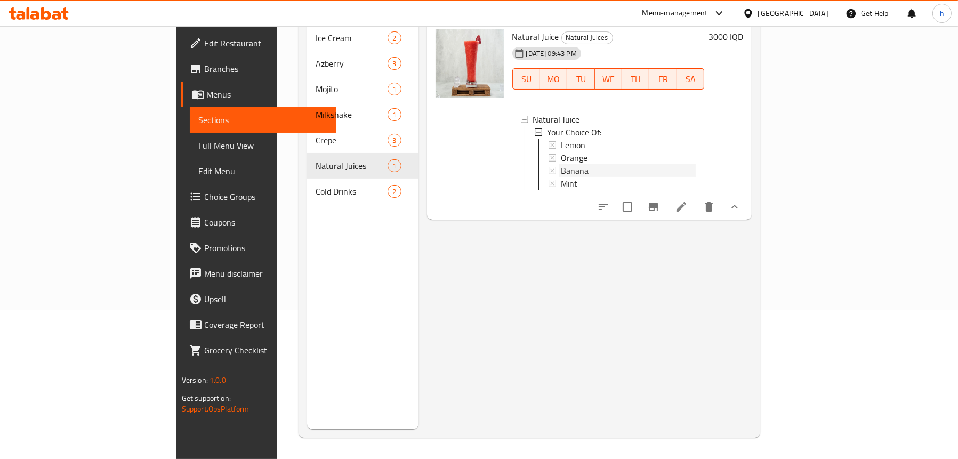
click at [561, 164] on span "Banana" at bounding box center [575, 170] width 28 height 13
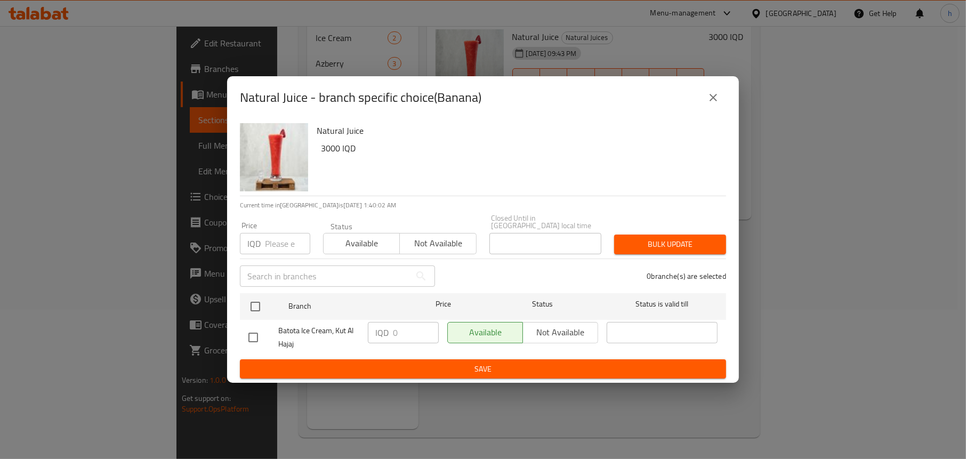
click at [716, 101] on icon "close" at bounding box center [712, 97] width 7 height 7
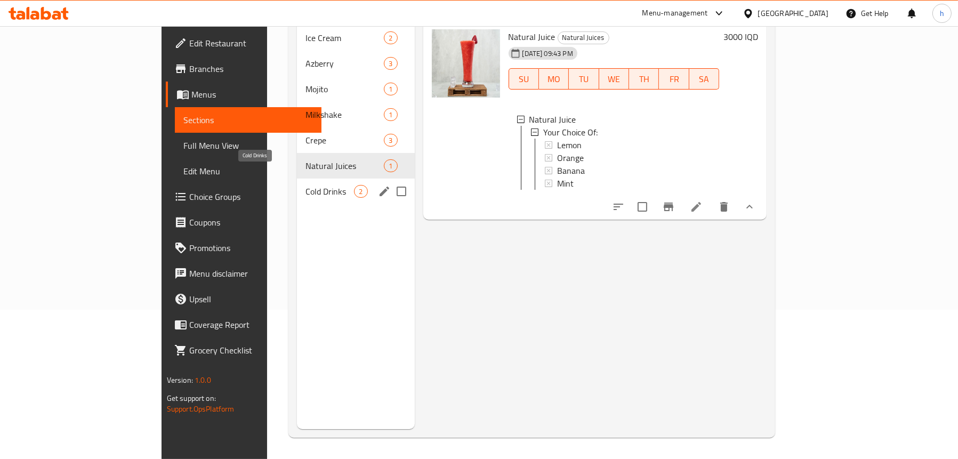
click at [305, 185] on span "Cold Drinks" at bounding box center [329, 191] width 48 height 13
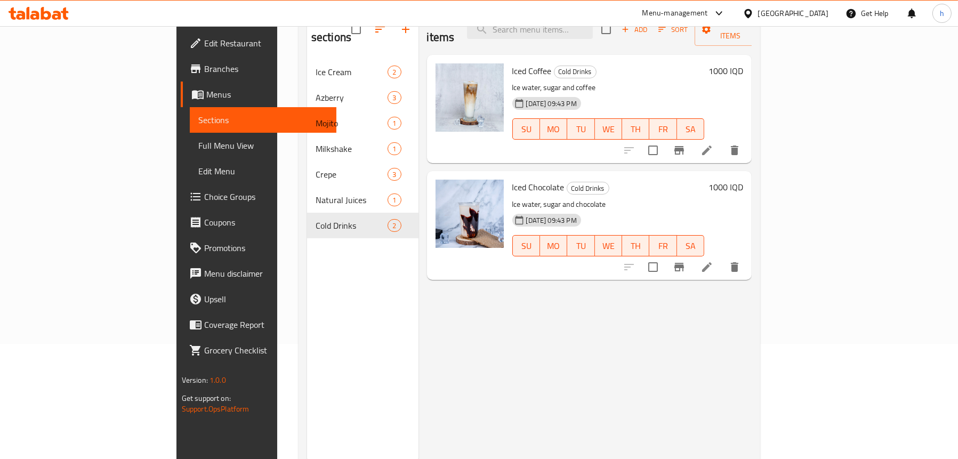
scroll to position [96, 0]
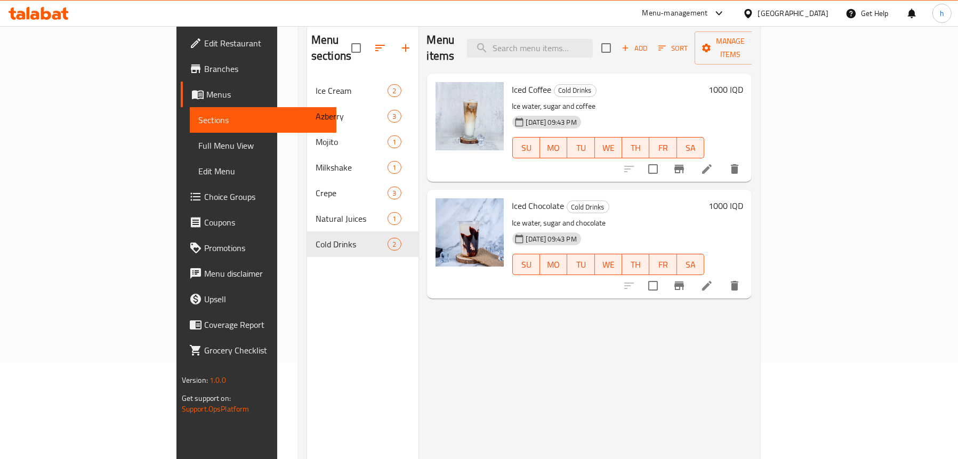
click at [351, 309] on div "Menu sections Ice Cream 2 Azberry 3 Mojito 1 Milkshake 1 Crepe 3 Natural Juices…" at bounding box center [362, 252] width 111 height 459
click at [47, 9] on icon at bounding box center [39, 13] width 60 height 13
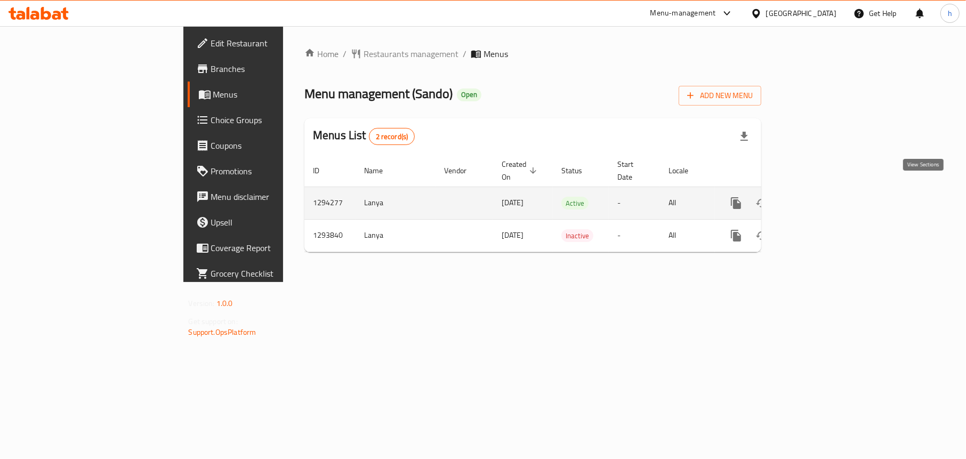
click at [819, 197] on icon "enhanced table" at bounding box center [812, 203] width 13 height 13
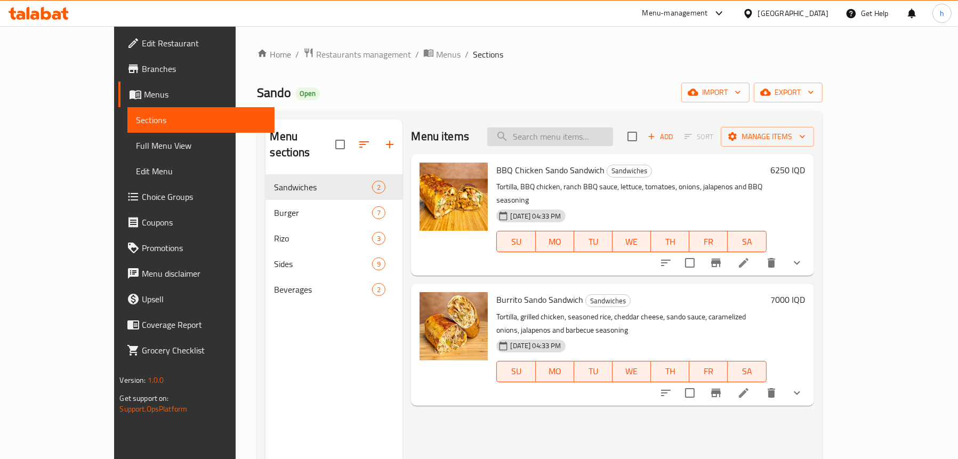
click at [570, 133] on input "search" at bounding box center [550, 136] width 126 height 19
paste input "Mix Cheesy Sando Burger"
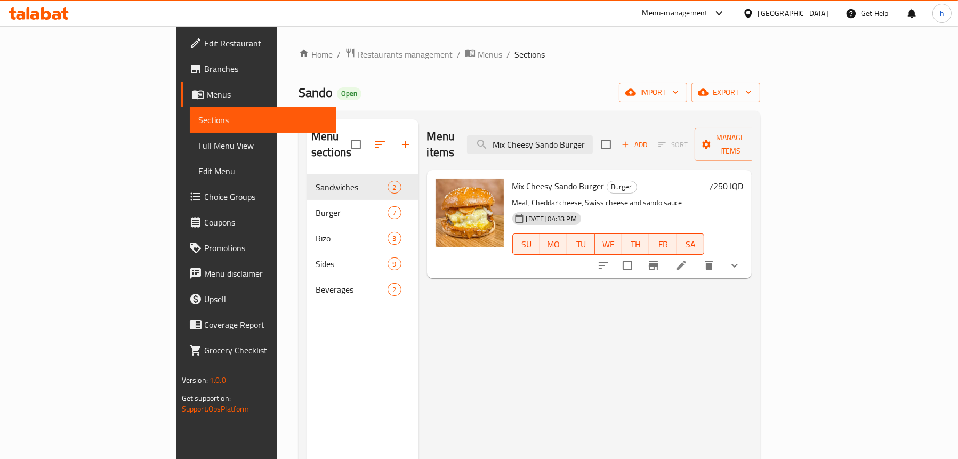
type input "Mix Cheesy Sando Burger"
click at [741, 259] on icon "show more" at bounding box center [734, 265] width 13 height 13
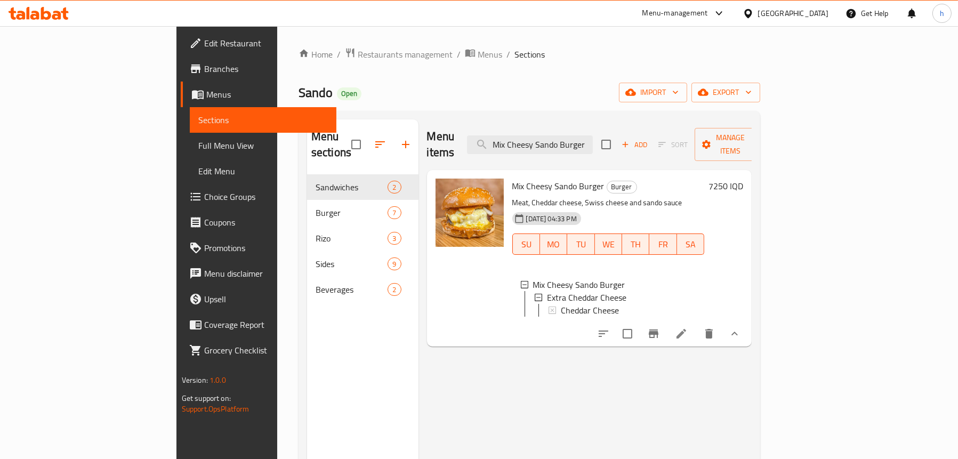
click at [198, 149] on span "Full Menu View" at bounding box center [262, 145] width 129 height 13
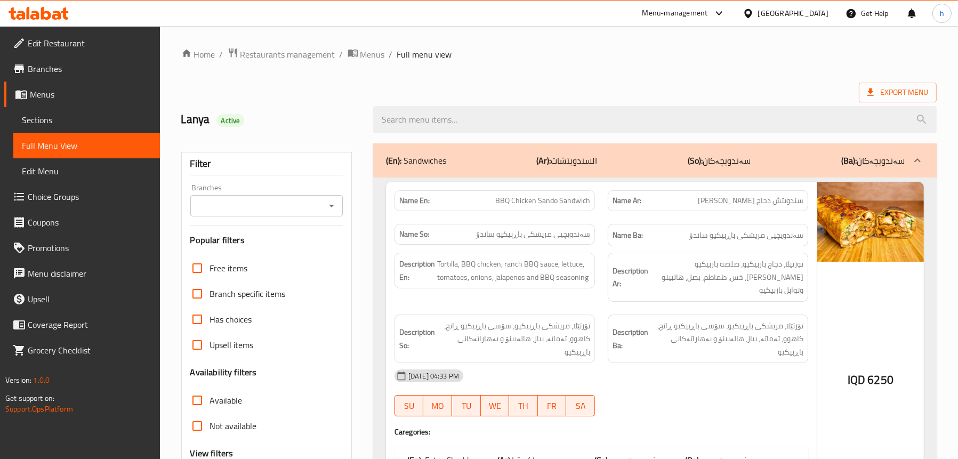
click at [53, 199] on span "Choice Groups" at bounding box center [90, 196] width 124 height 13
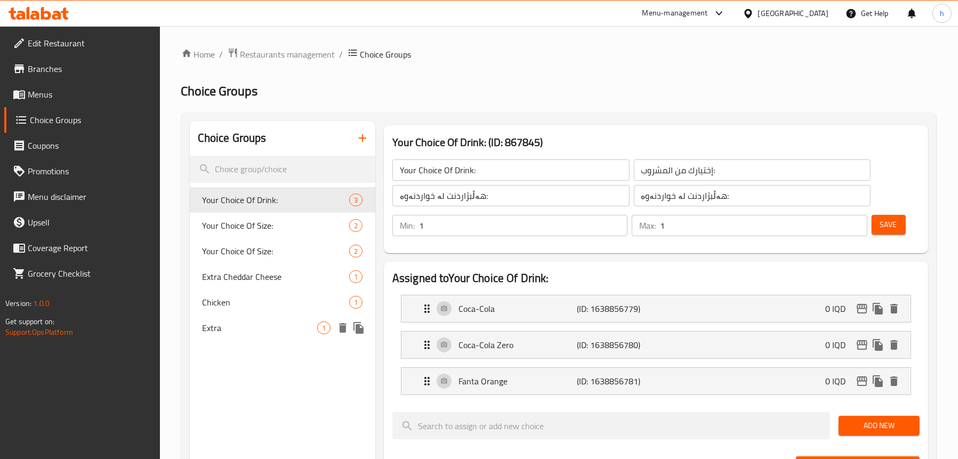
click at [215, 331] on span "Extra" at bounding box center [260, 327] width 115 height 13
type input "Extra"
type input "اضافي"
type input "زياده"
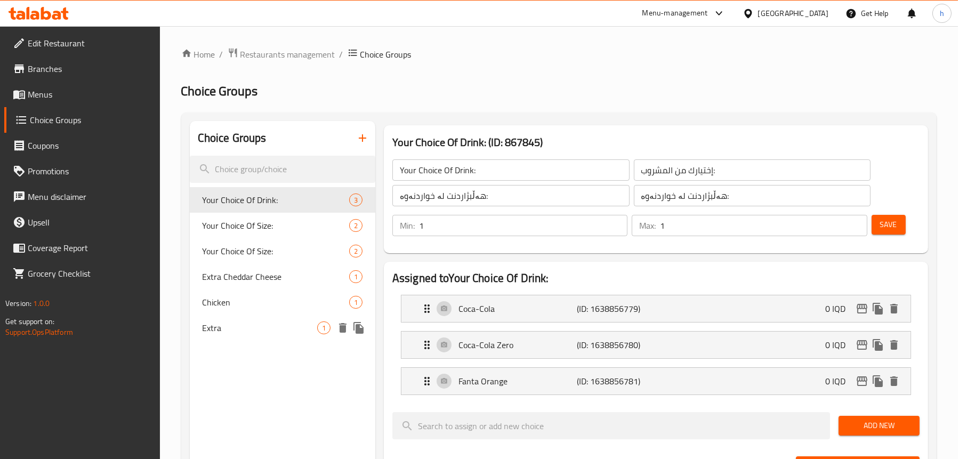
type input "0"
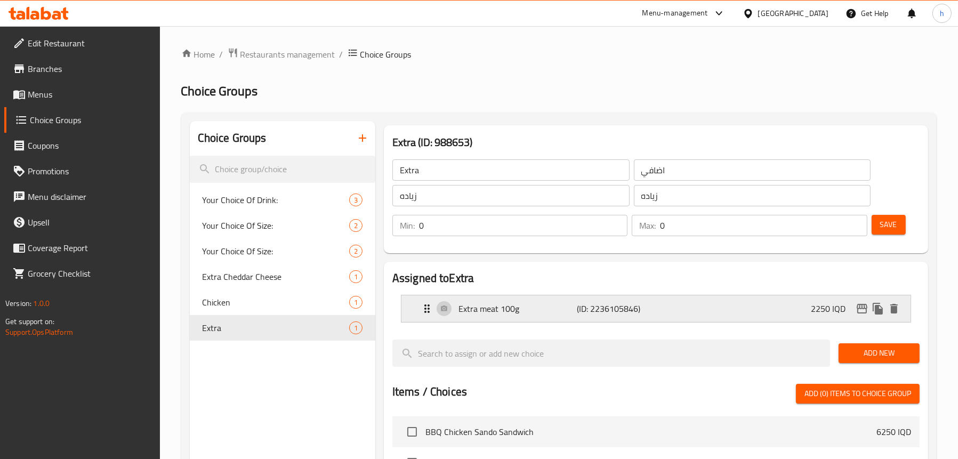
click at [485, 309] on p "Extra meat 100g" at bounding box center [517, 308] width 119 height 13
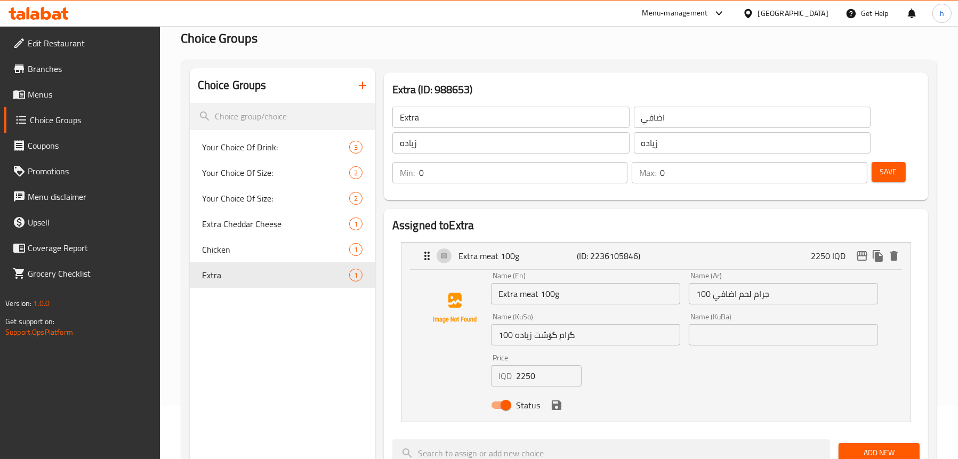
scroll to position [53, 0]
click at [577, 292] on input "Extra meat 100g" at bounding box center [585, 292] width 189 height 21
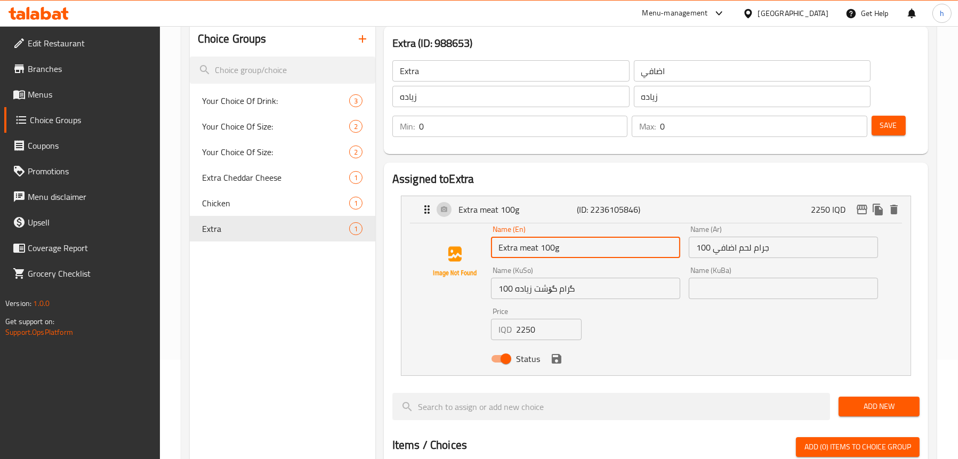
scroll to position [213, 0]
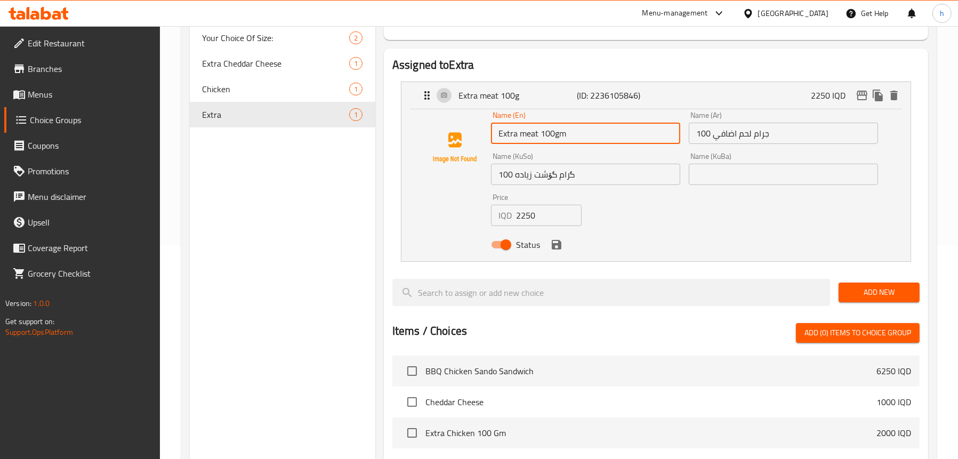
click at [526, 134] on input "Extra meat 100gm" at bounding box center [585, 133] width 189 height 21
click at [558, 134] on input "Extra Meat 100gm" at bounding box center [585, 133] width 189 height 21
click at [561, 252] on div "Status" at bounding box center [685, 244] width 396 height 29
click at [552, 248] on icon "save" at bounding box center [557, 245] width 10 height 10
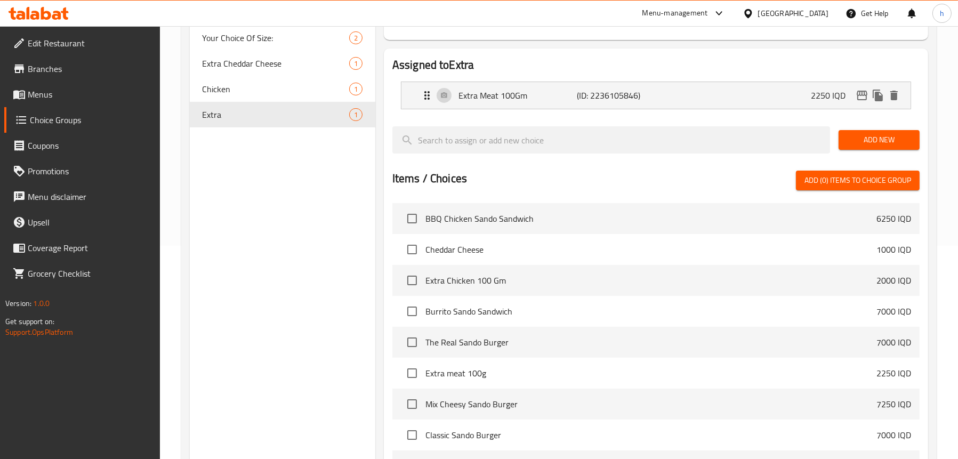
type input "Extra Meat 100Gm"
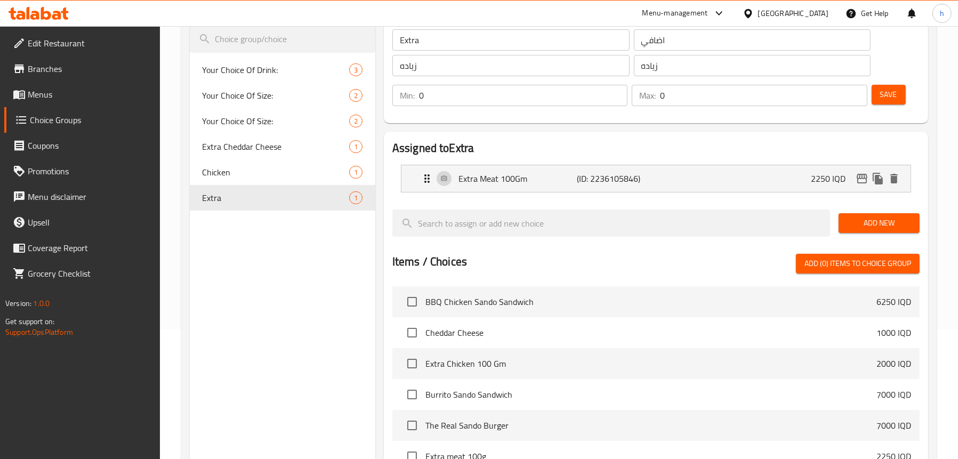
scroll to position [53, 0]
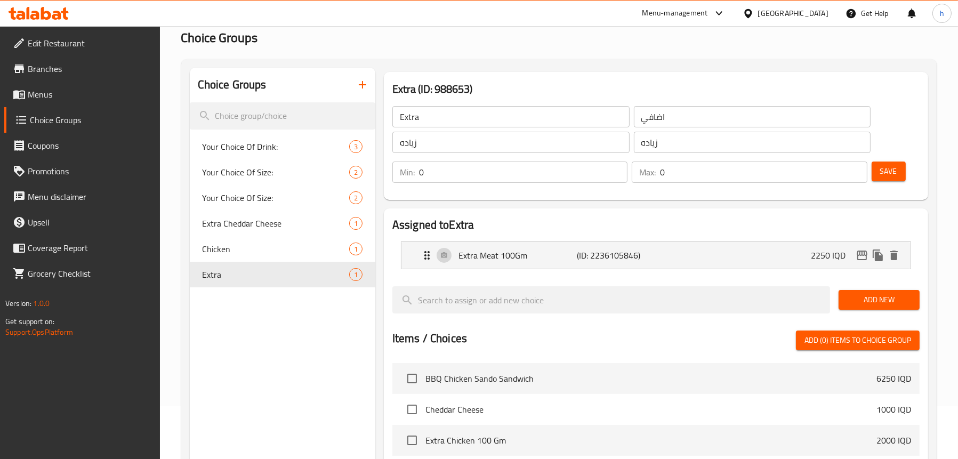
click at [889, 168] on span "Save" at bounding box center [888, 171] width 17 height 13
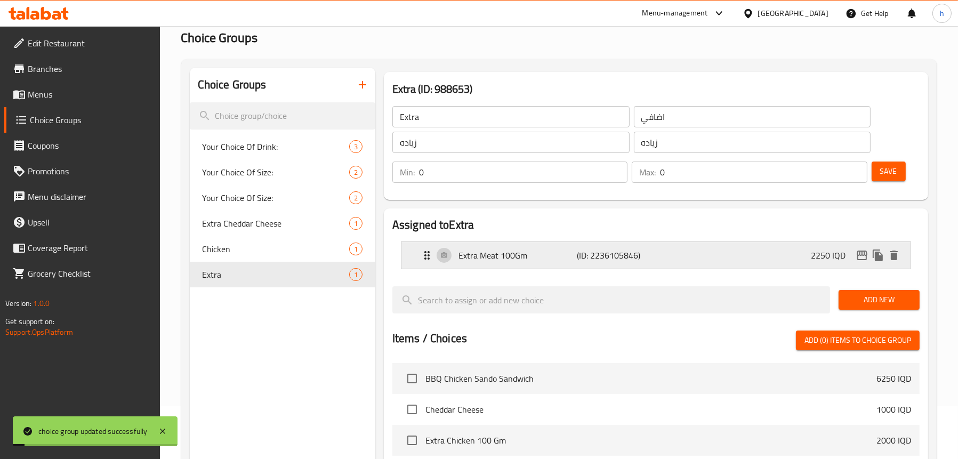
click at [577, 252] on p "(ID: 2236105846)" at bounding box center [616, 255] width 79 height 13
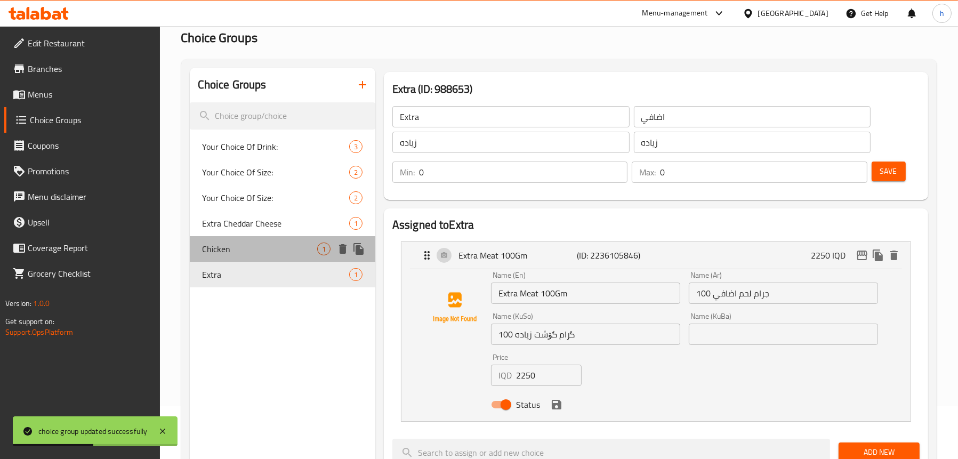
click at [261, 240] on div "Chicken 1" at bounding box center [282, 249] width 185 height 26
type input "Chicken"
type input "دجاج"
type input "مریشک"
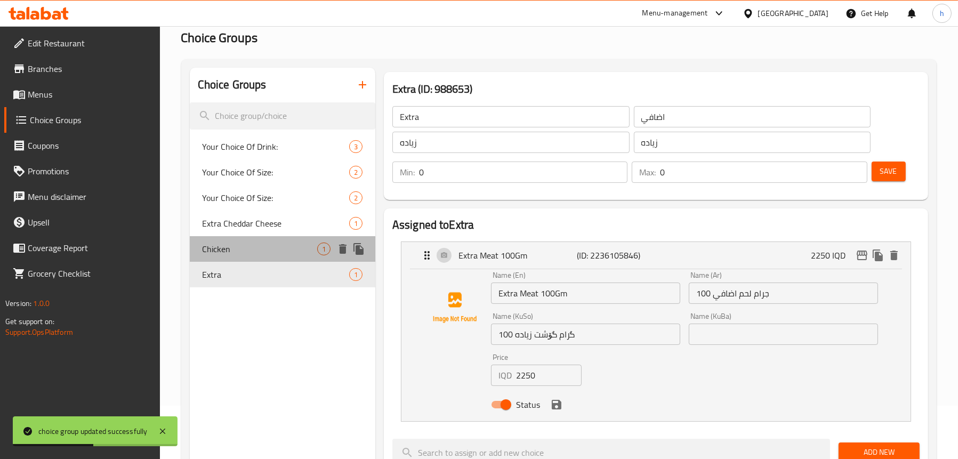
type input "1"
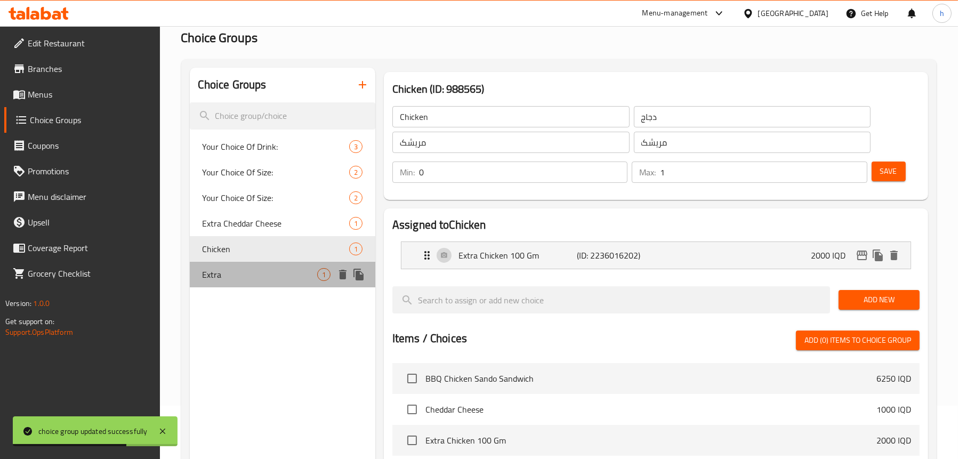
click at [240, 274] on span "Extra" at bounding box center [260, 274] width 115 height 13
type input "Extra"
type input "اضافي"
type input "زياده"
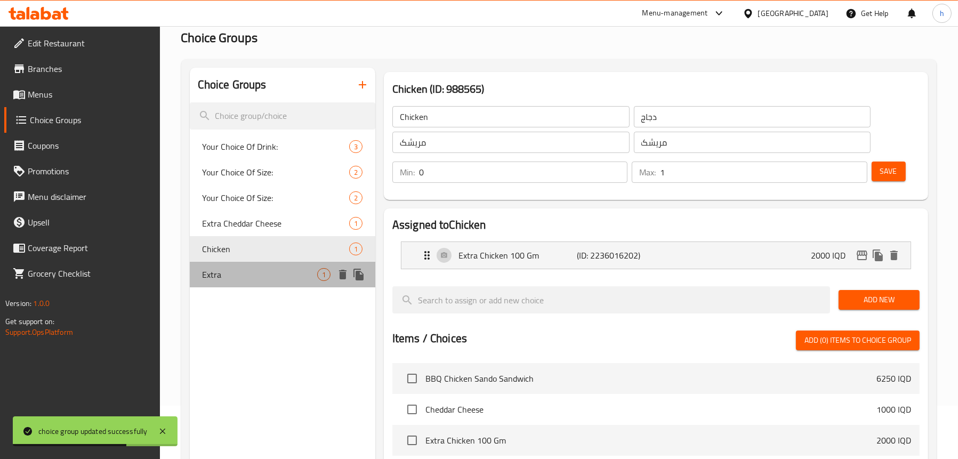
type input "0"
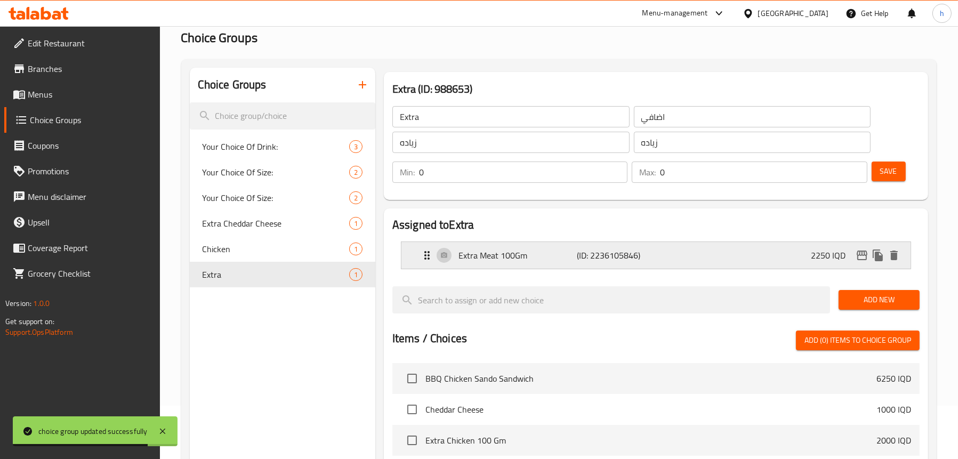
click at [473, 254] on p "Extra Meat 100Gm" at bounding box center [517, 255] width 119 height 13
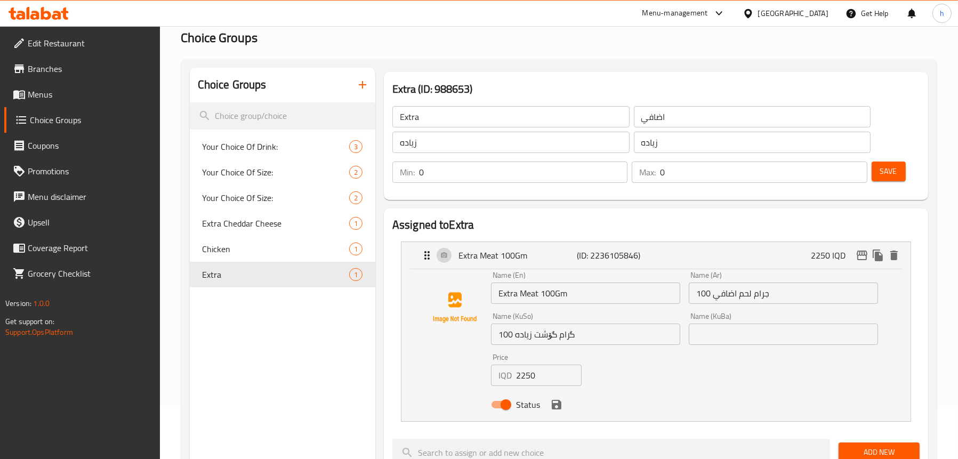
click at [38, 84] on link "Menus" at bounding box center [82, 95] width 156 height 26
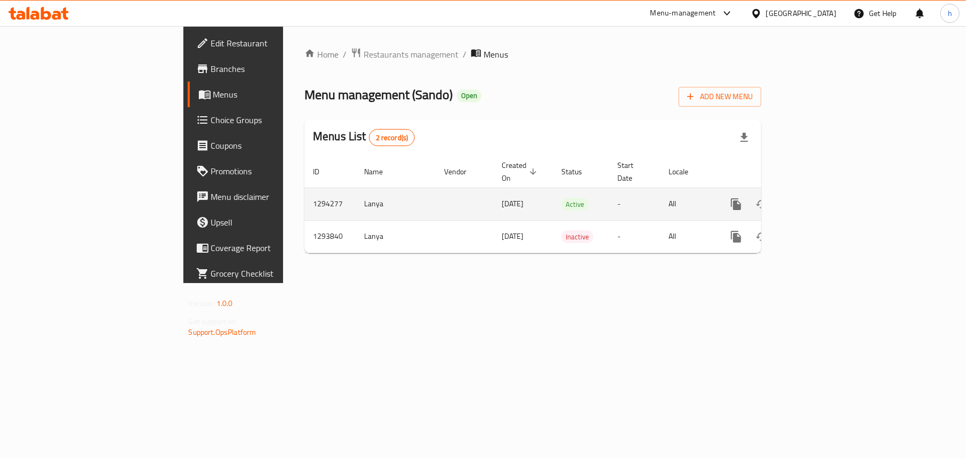
click at [819, 198] on icon "enhanced table" at bounding box center [812, 204] width 13 height 13
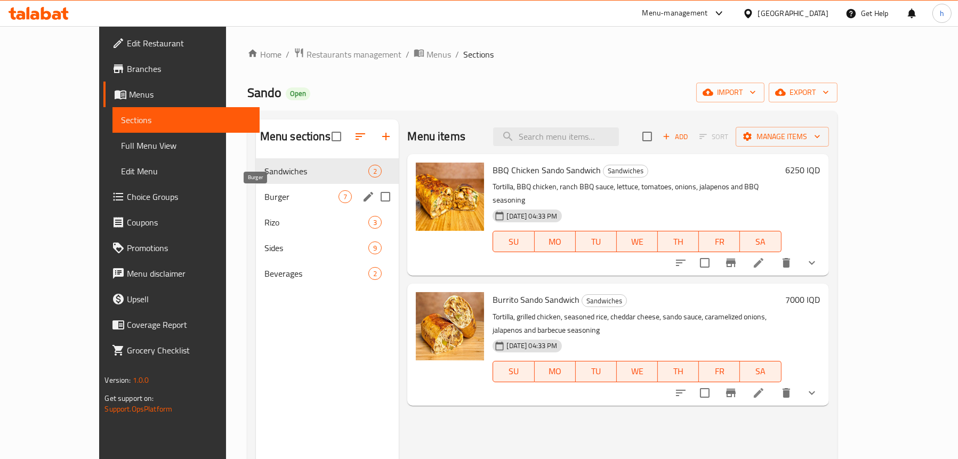
click at [264, 202] on span "Burger" at bounding box center [301, 196] width 75 height 13
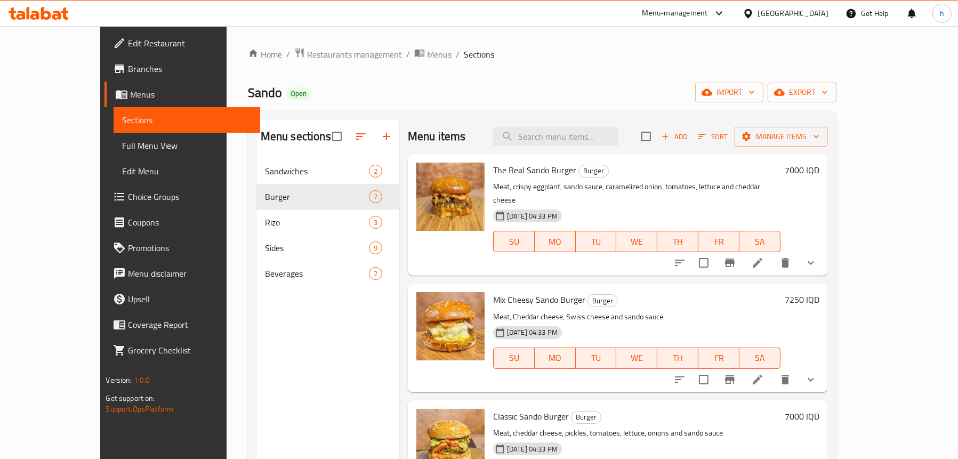
click at [122, 143] on span "Full Menu View" at bounding box center [186, 145] width 129 height 13
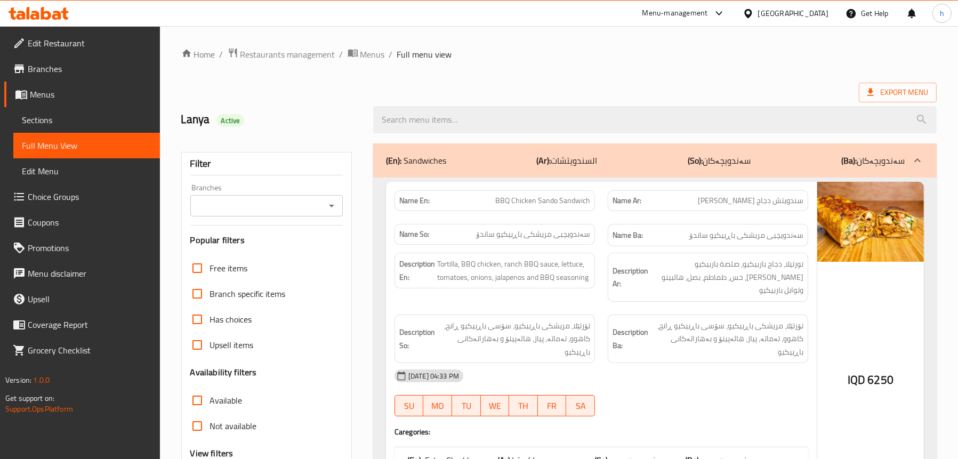
click at [335, 207] on icon "Open" at bounding box center [331, 205] width 13 height 13
click at [263, 247] on li "Sando, Safeen" at bounding box center [265, 251] width 153 height 19
type input "Sando, Safeen"
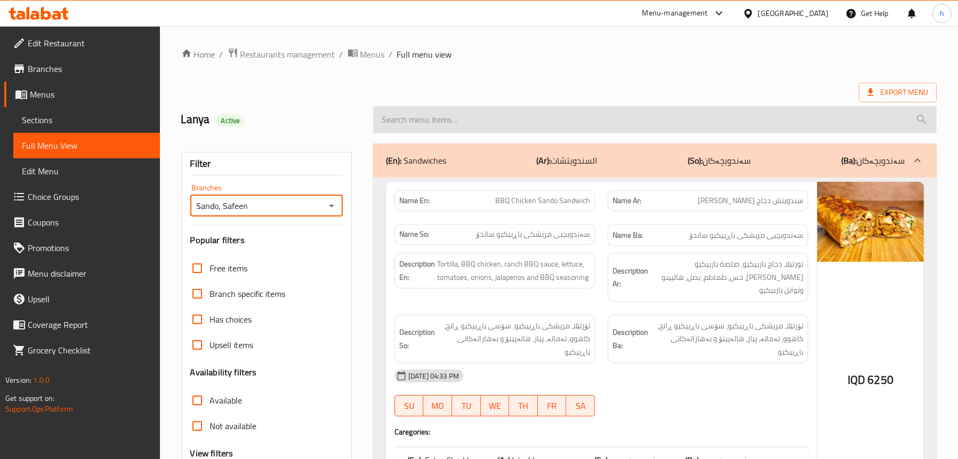
click at [449, 124] on input "search" at bounding box center [654, 119] width 563 height 27
paste input "Mix Cheesy Sando Burger"
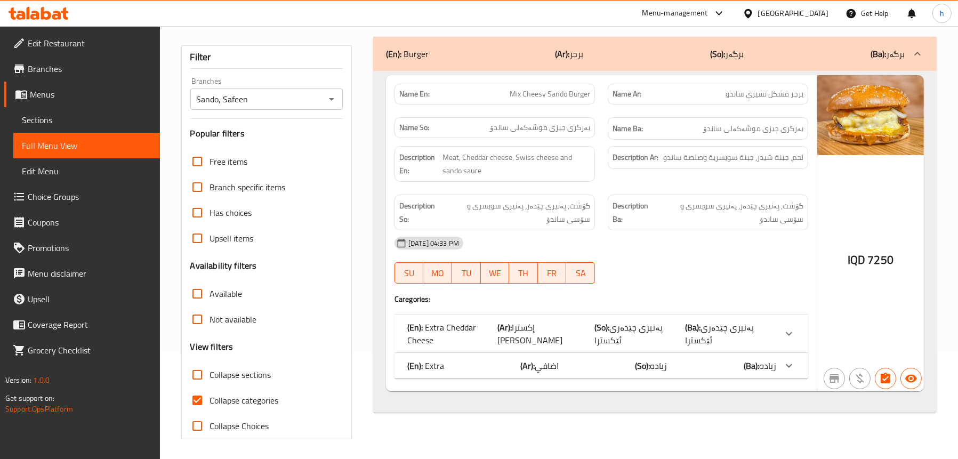
scroll to position [108, 0]
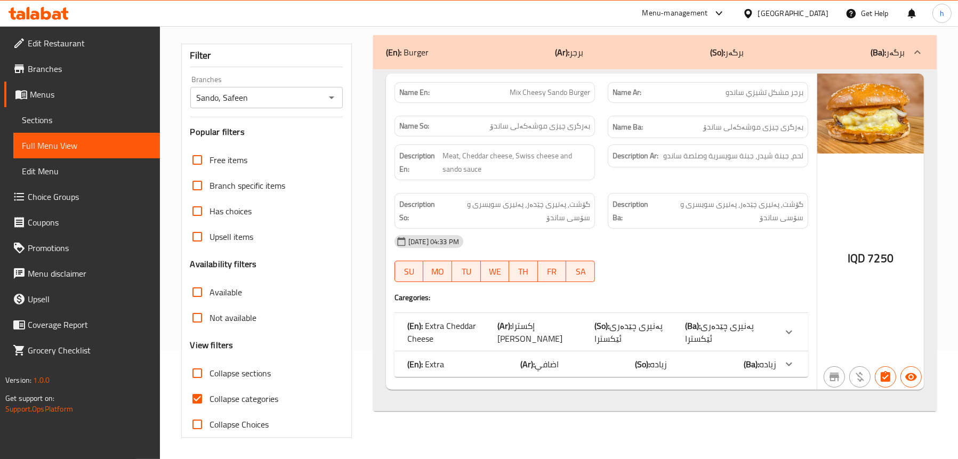
type input "Mix Cheesy Sando Burger"
click at [519, 345] on div "(En): Extra (Ar): اضافي (So): زياده (Ba): زياده" at bounding box center [591, 332] width 369 height 26
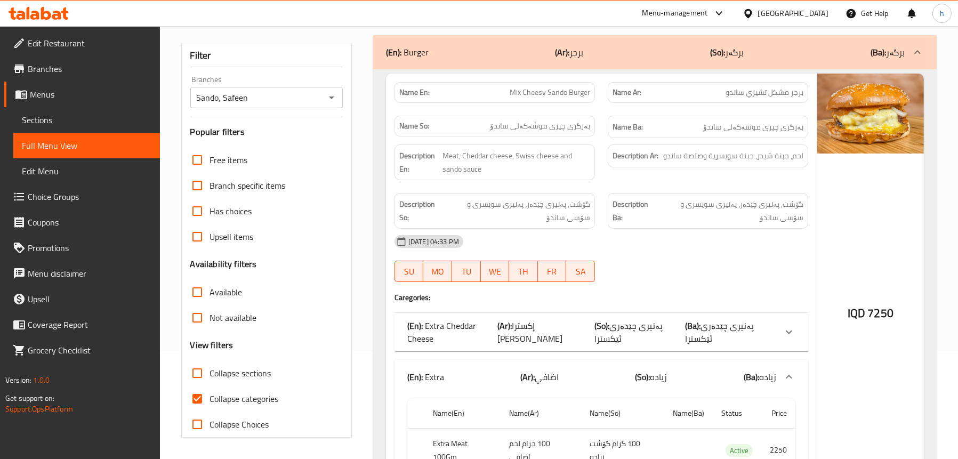
click at [537, 318] on span "إكسترا [PERSON_NAME]" at bounding box center [529, 332] width 65 height 29
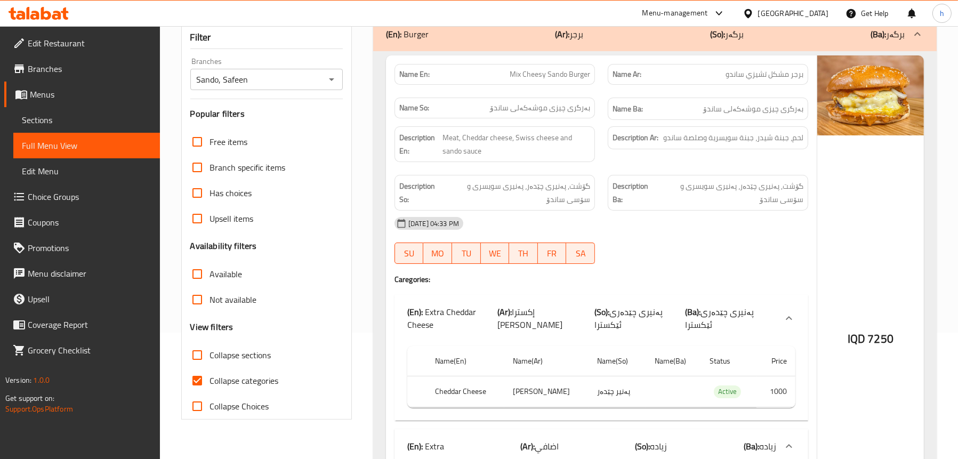
scroll to position [145, 0]
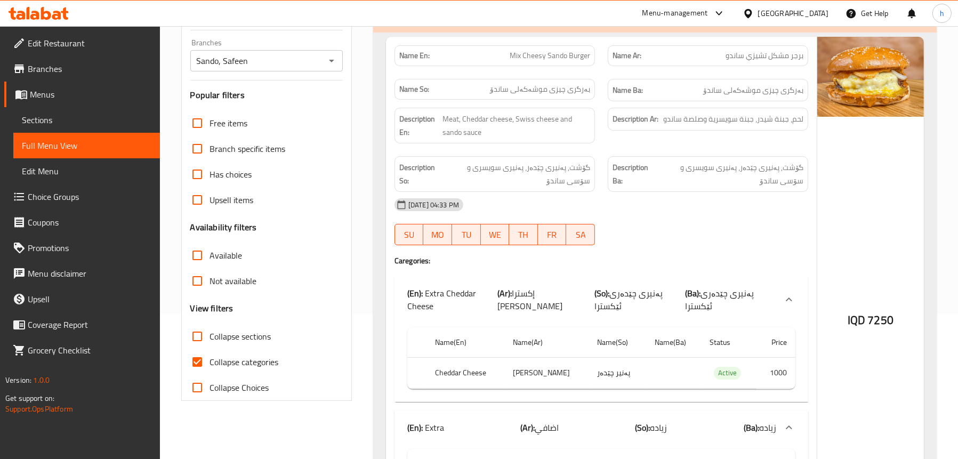
click at [535, 296] on span "إكسترا [PERSON_NAME]" at bounding box center [529, 299] width 65 height 29
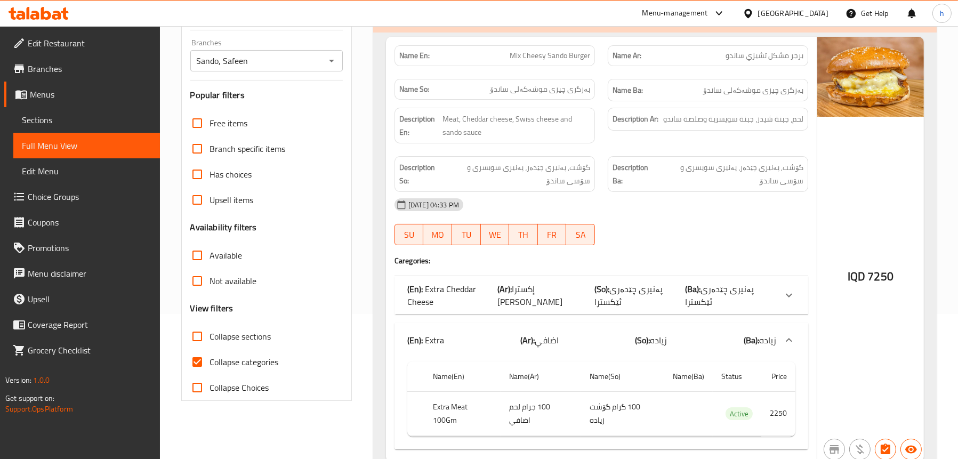
click at [594, 286] on b "(So):" at bounding box center [601, 289] width 15 height 16
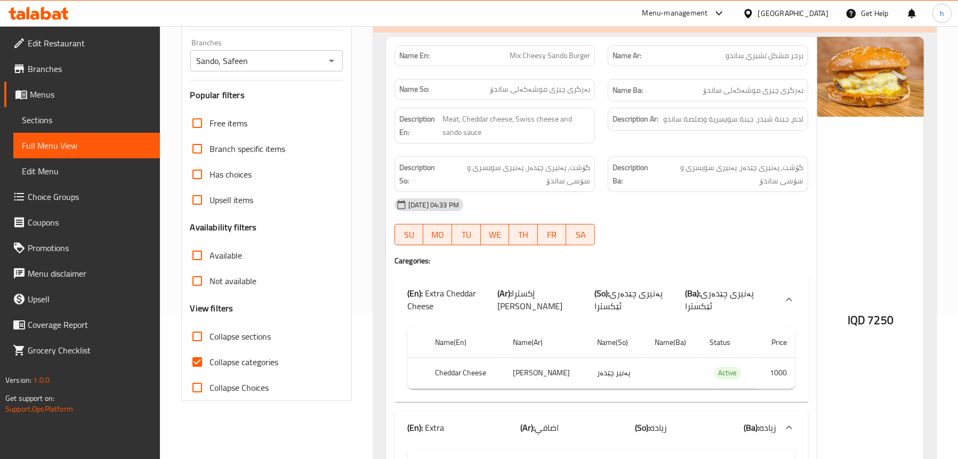
click at [594, 286] on b "(So):" at bounding box center [601, 293] width 15 height 16
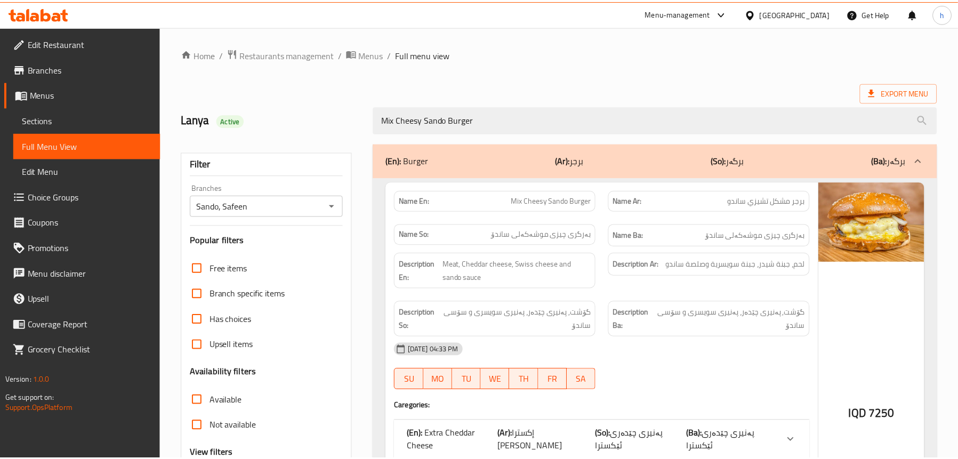
scroll to position [164, 0]
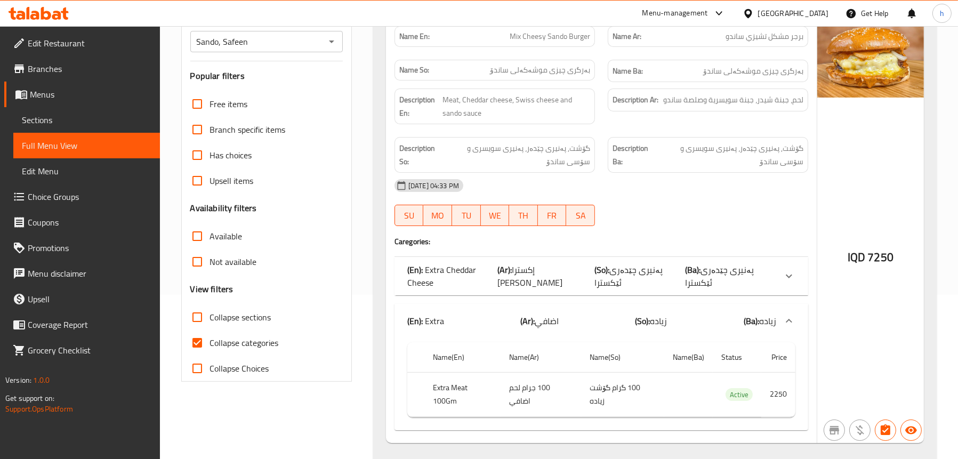
click at [57, 191] on span "Choice Groups" at bounding box center [90, 196] width 124 height 13
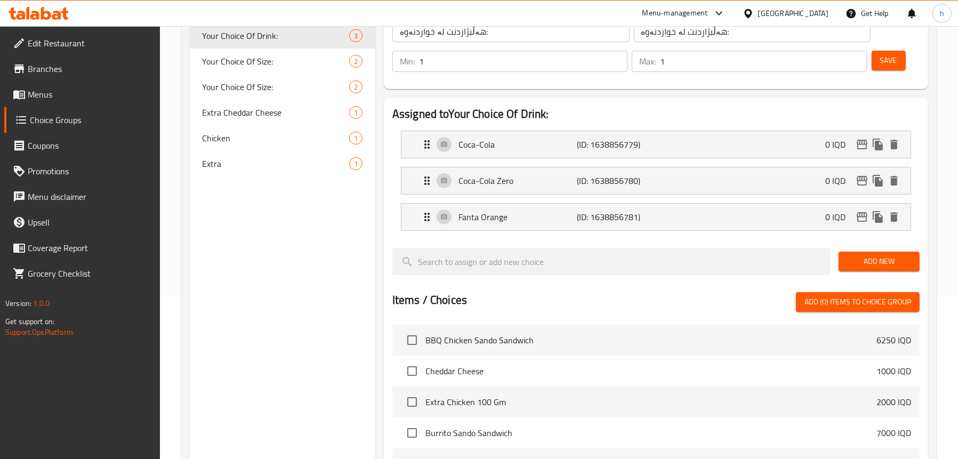
scroll to position [151, 0]
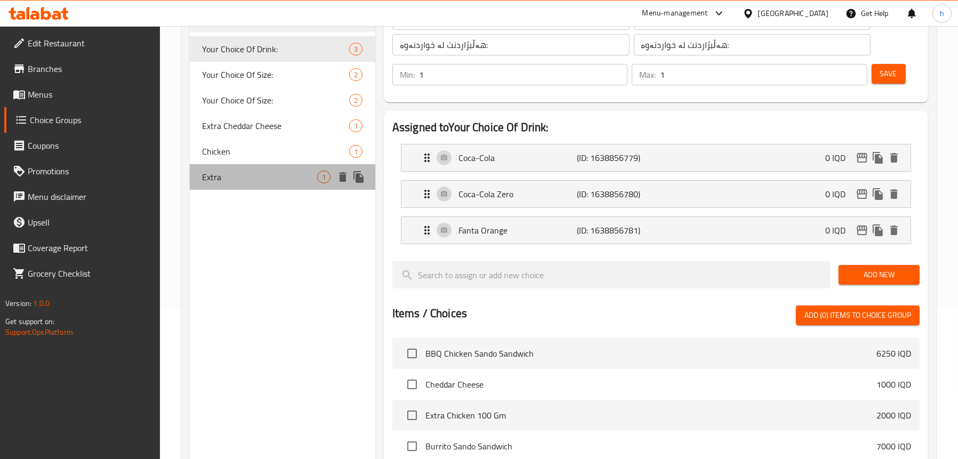
click at [241, 175] on span "Extra" at bounding box center [260, 177] width 115 height 13
type input "Extra"
type input "اضافي"
type input "زياده"
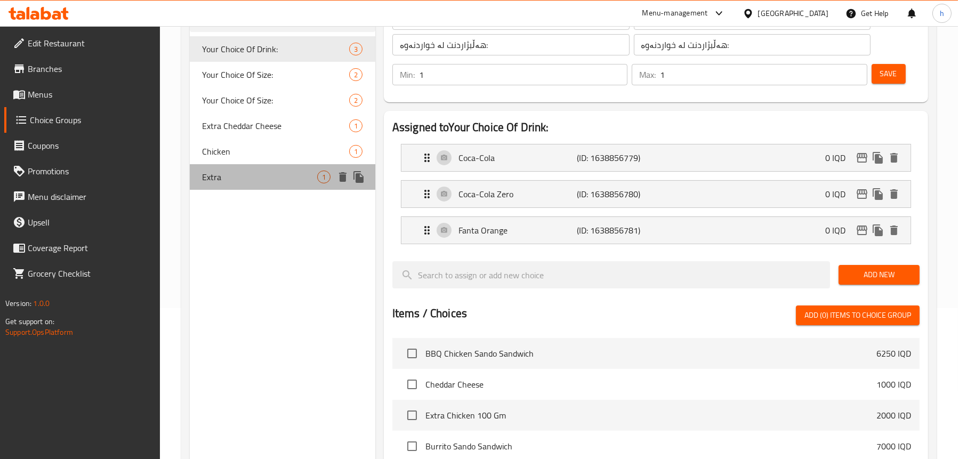
type input "0"
